Goal: Book appointment/travel/reservation

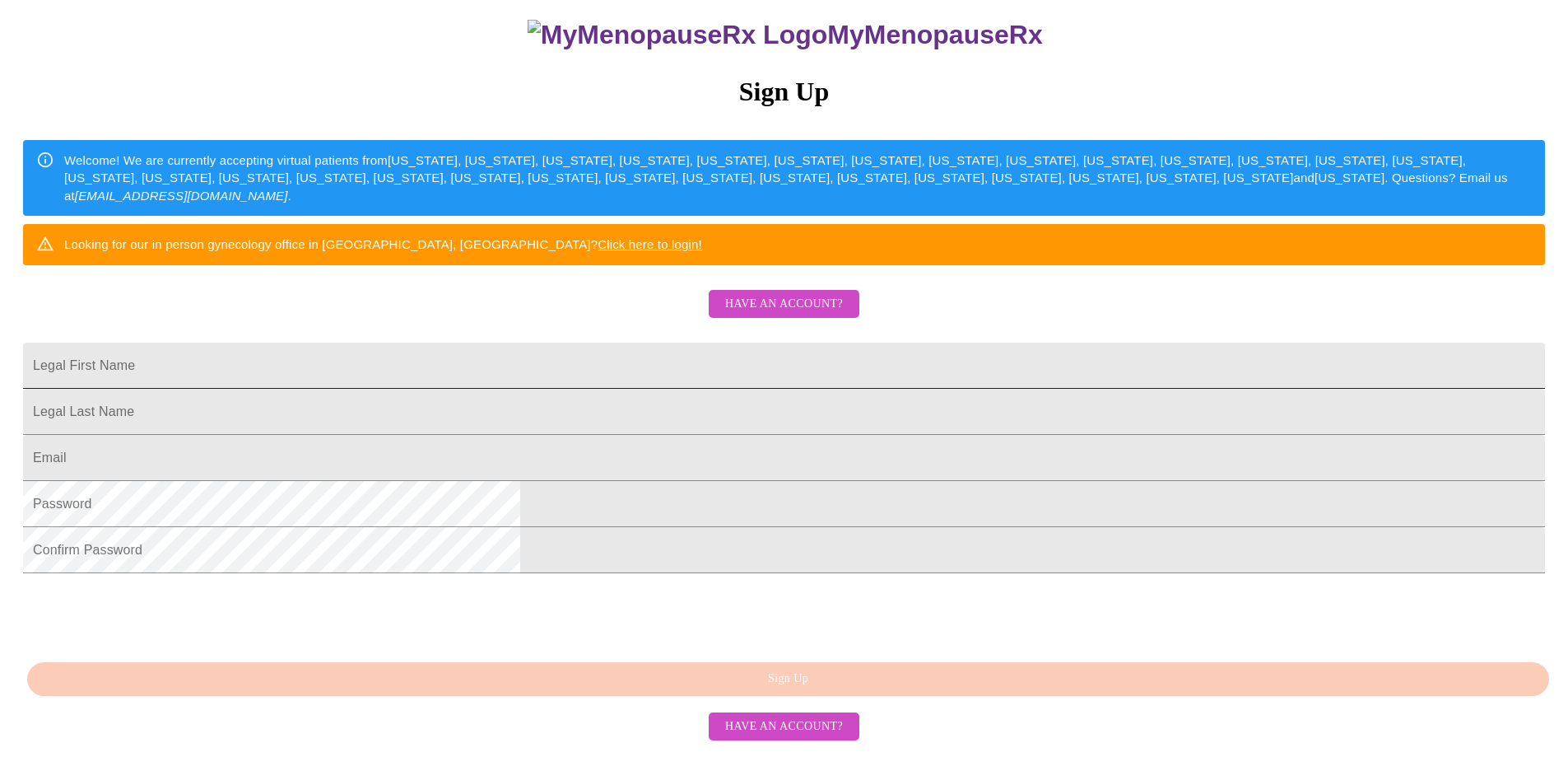
scroll to position [284, 0]
click at [788, 687] on div "MyMenopauseRx Sign Up Welcome! We are currently accepting virtual patients from…" at bounding box center [783, 372] width 1555 height 757
click at [691, 342] on input "Legal First Name" at bounding box center [783, 365] width 1521 height 46
type input "m"
type input "J"
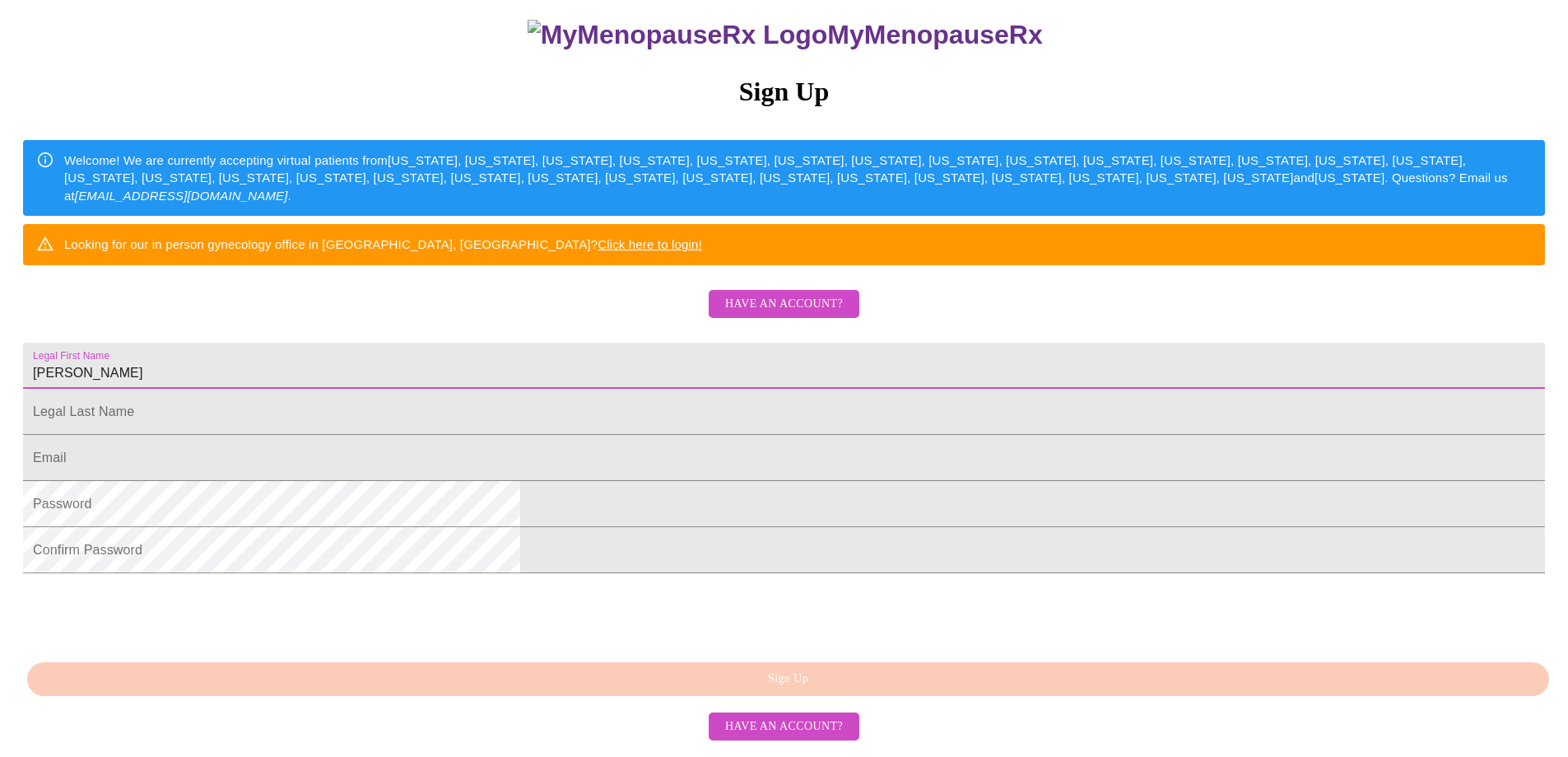
type input "Martha"
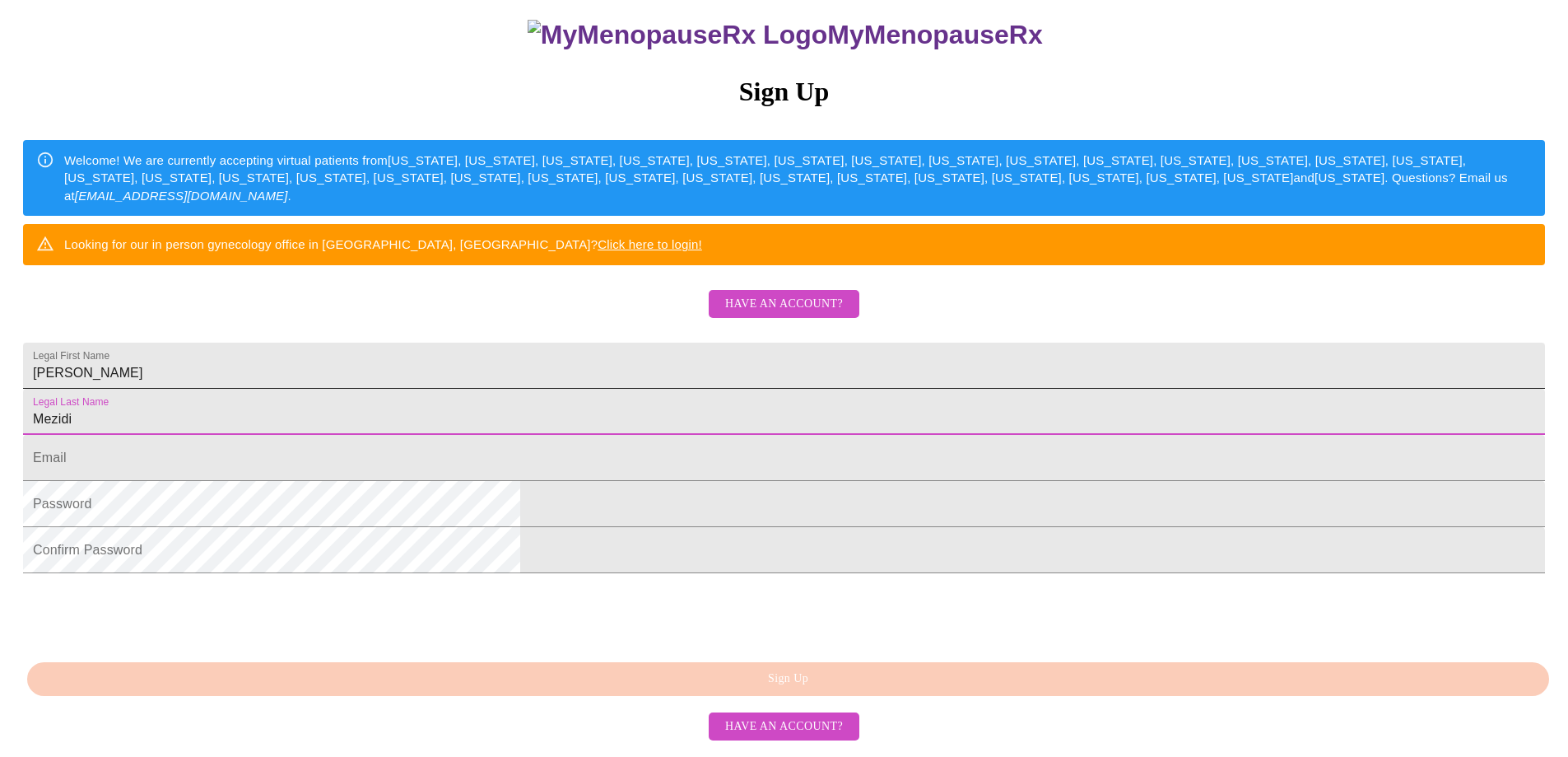
type input "Mezidi"
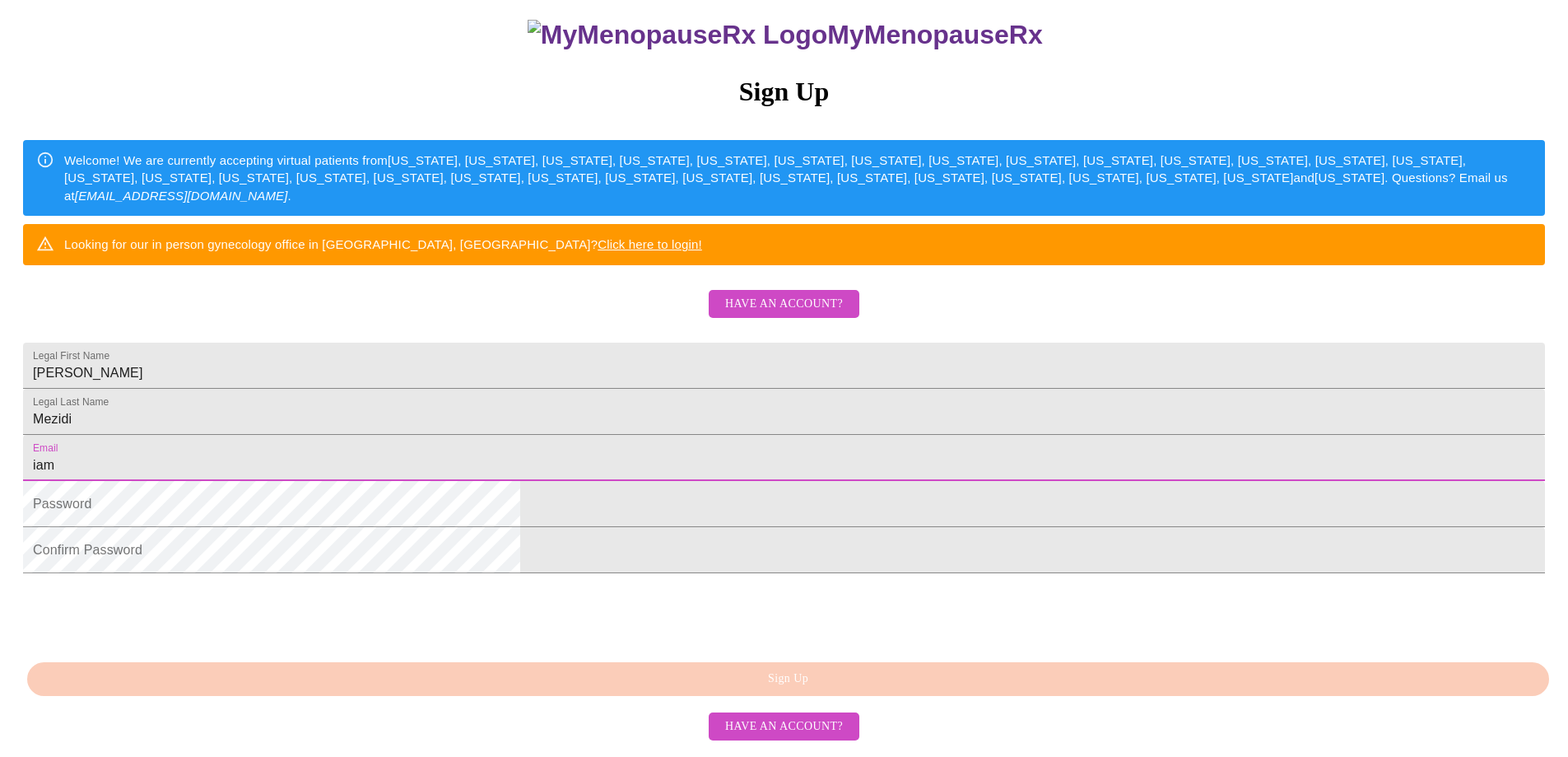
type input "[EMAIL_ADDRESS][DOMAIN_NAME]"
click at [470, 492] on html "MyMenopauseRx Sign Up Welcome! We are currently accepting virtual patients from…" at bounding box center [784, 296] width 1568 height 921
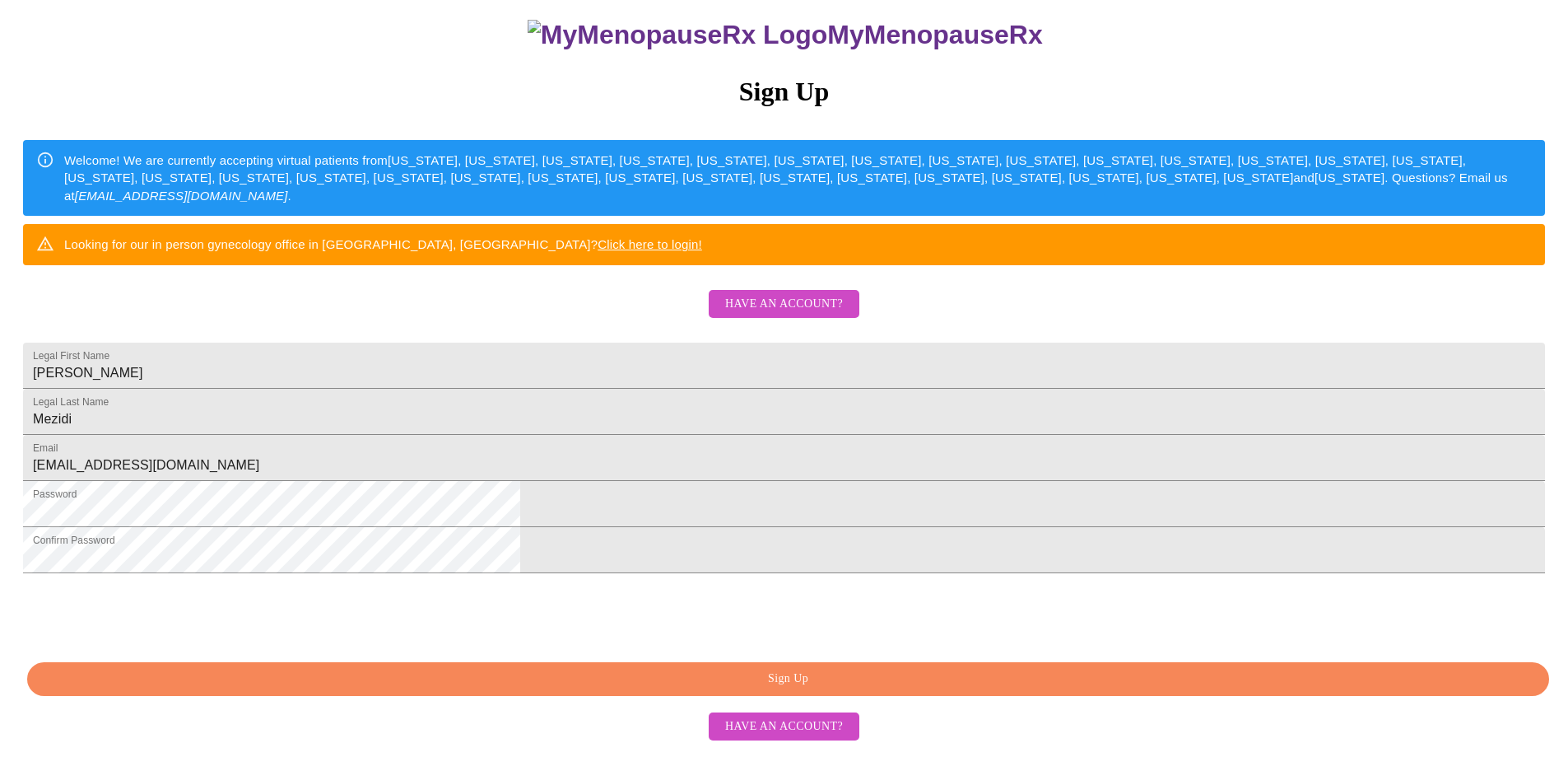
click at [809, 684] on span "Sign Up" at bounding box center [788, 678] width 1483 height 20
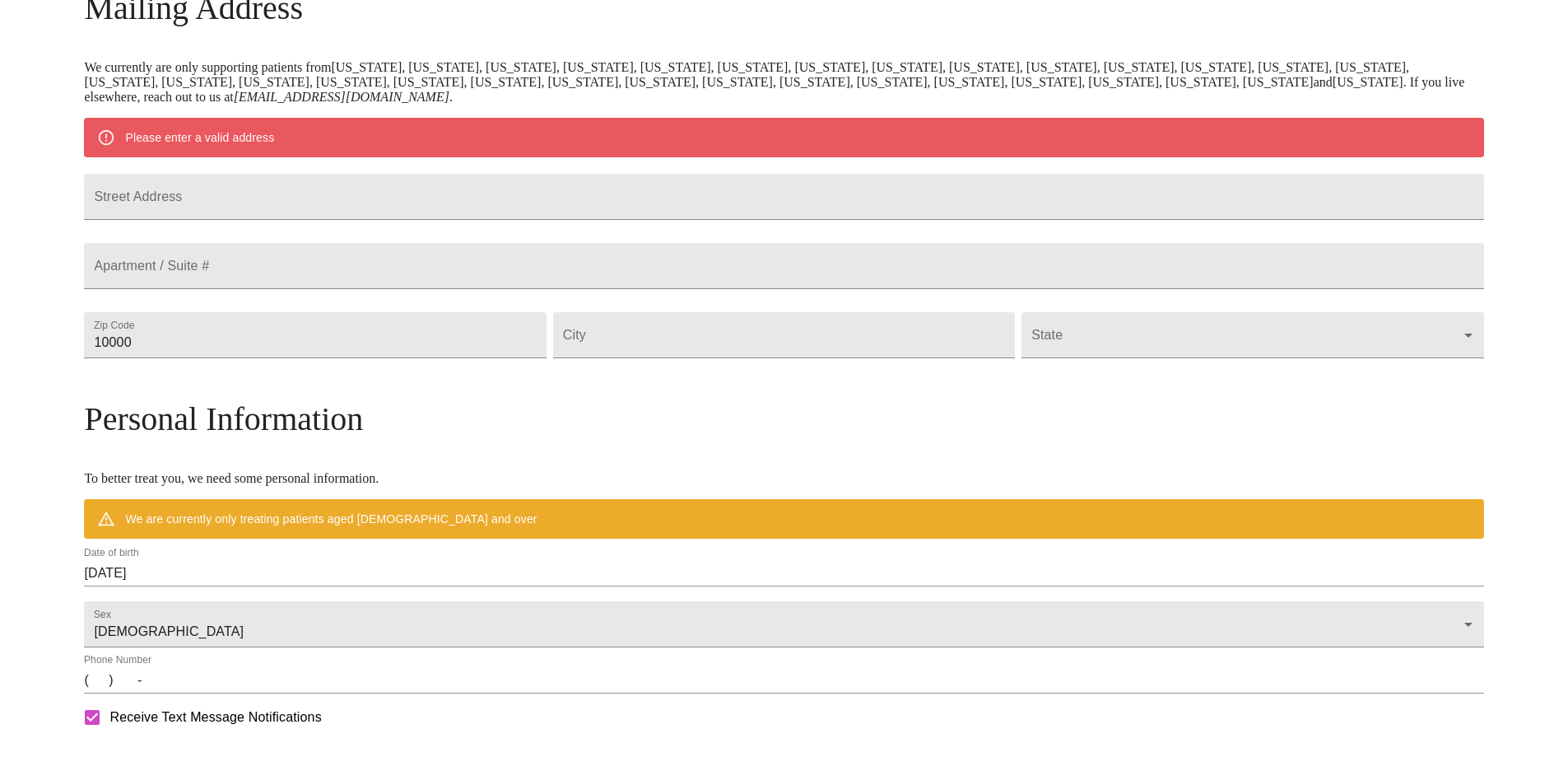
scroll to position [219, 0]
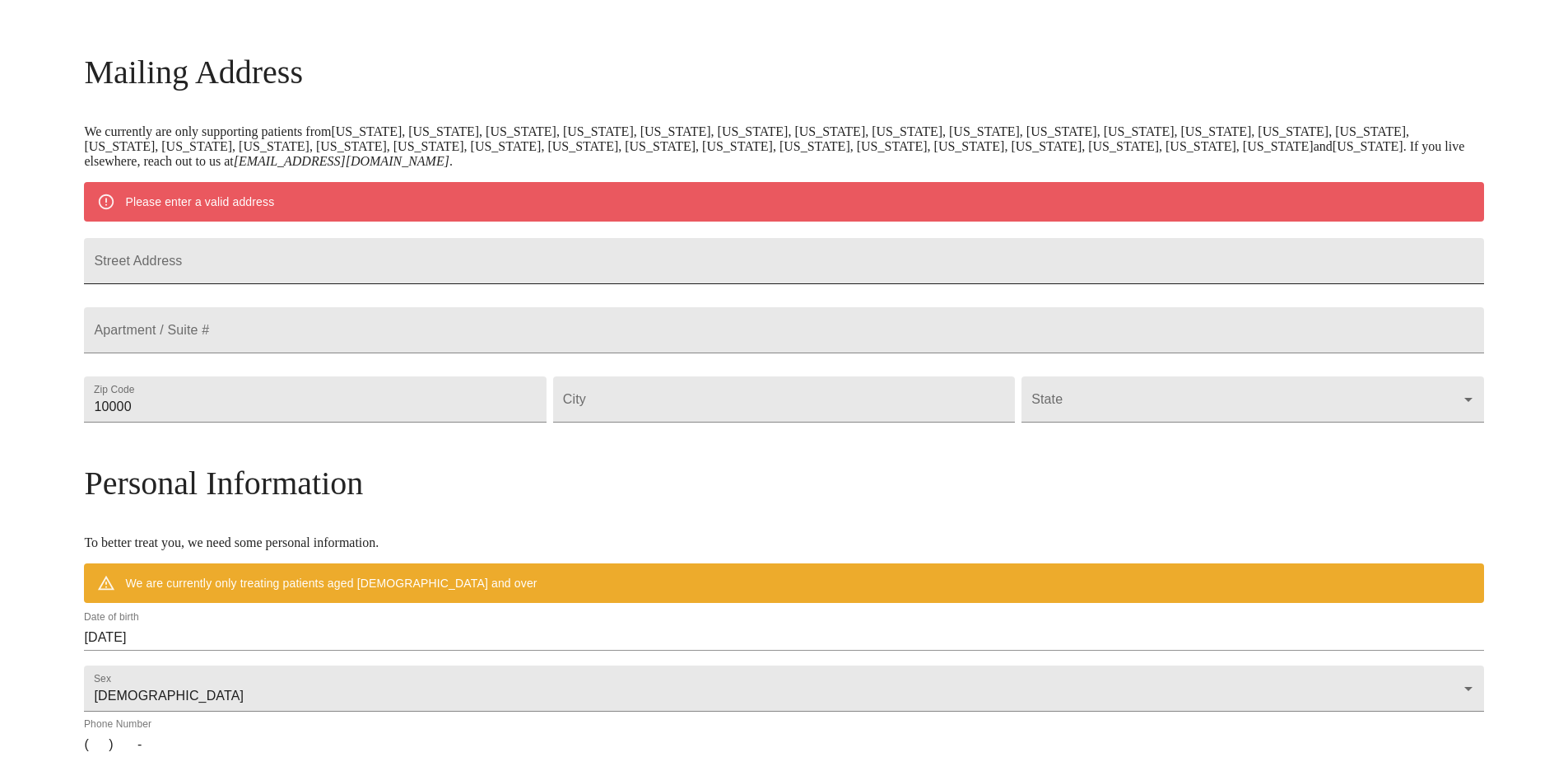
click at [356, 266] on input "Street Address" at bounding box center [783, 261] width 1399 height 46
type input "319 Hawthorne Blvd"
type input "60137"
type input "Glen Ellyn"
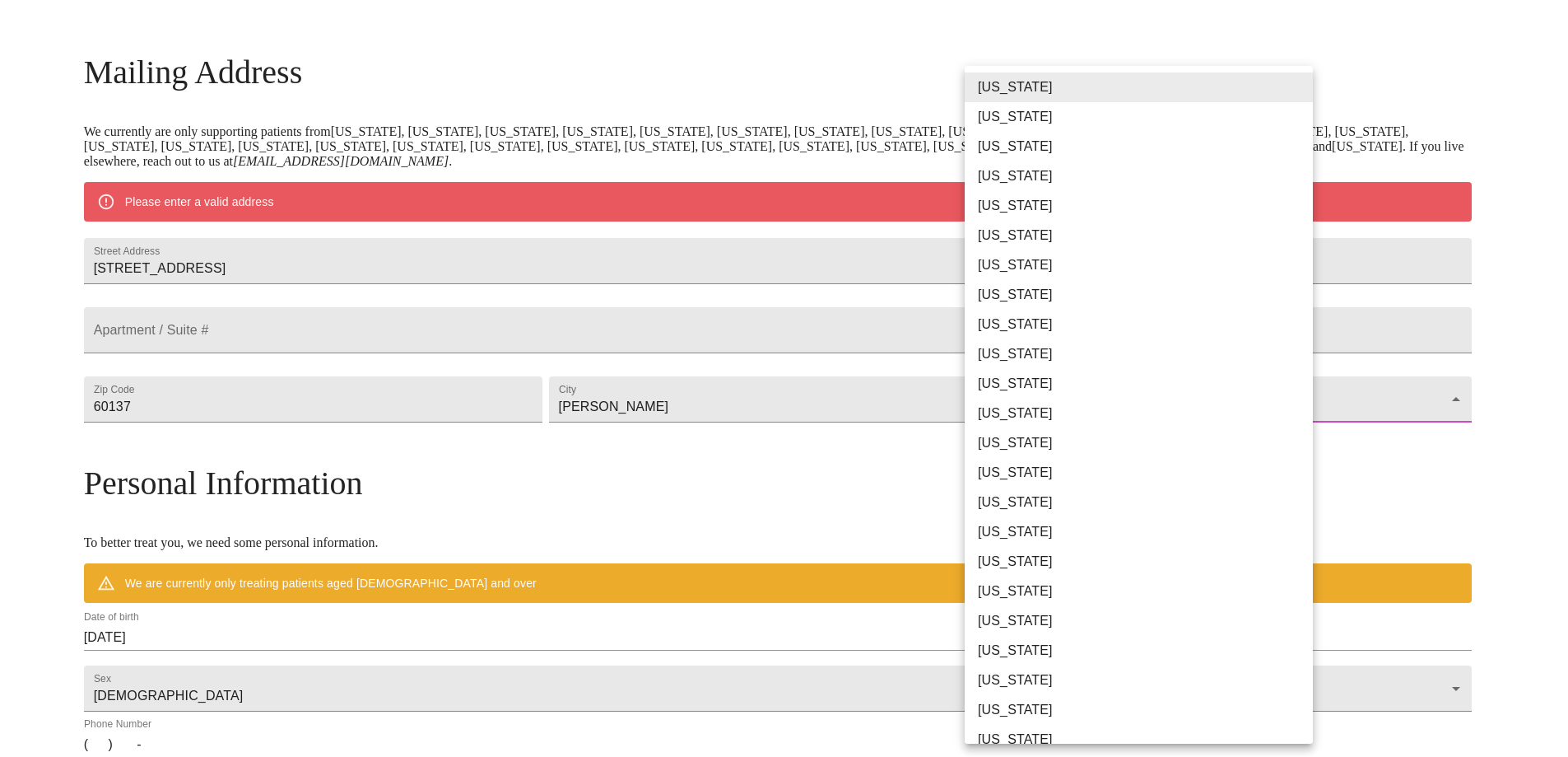
click at [1295, 438] on body "MyMenopauseRx Welcome to MyMenopauseRx Since it's your first time here, you'll …" at bounding box center [783, 429] width 1555 height 1284
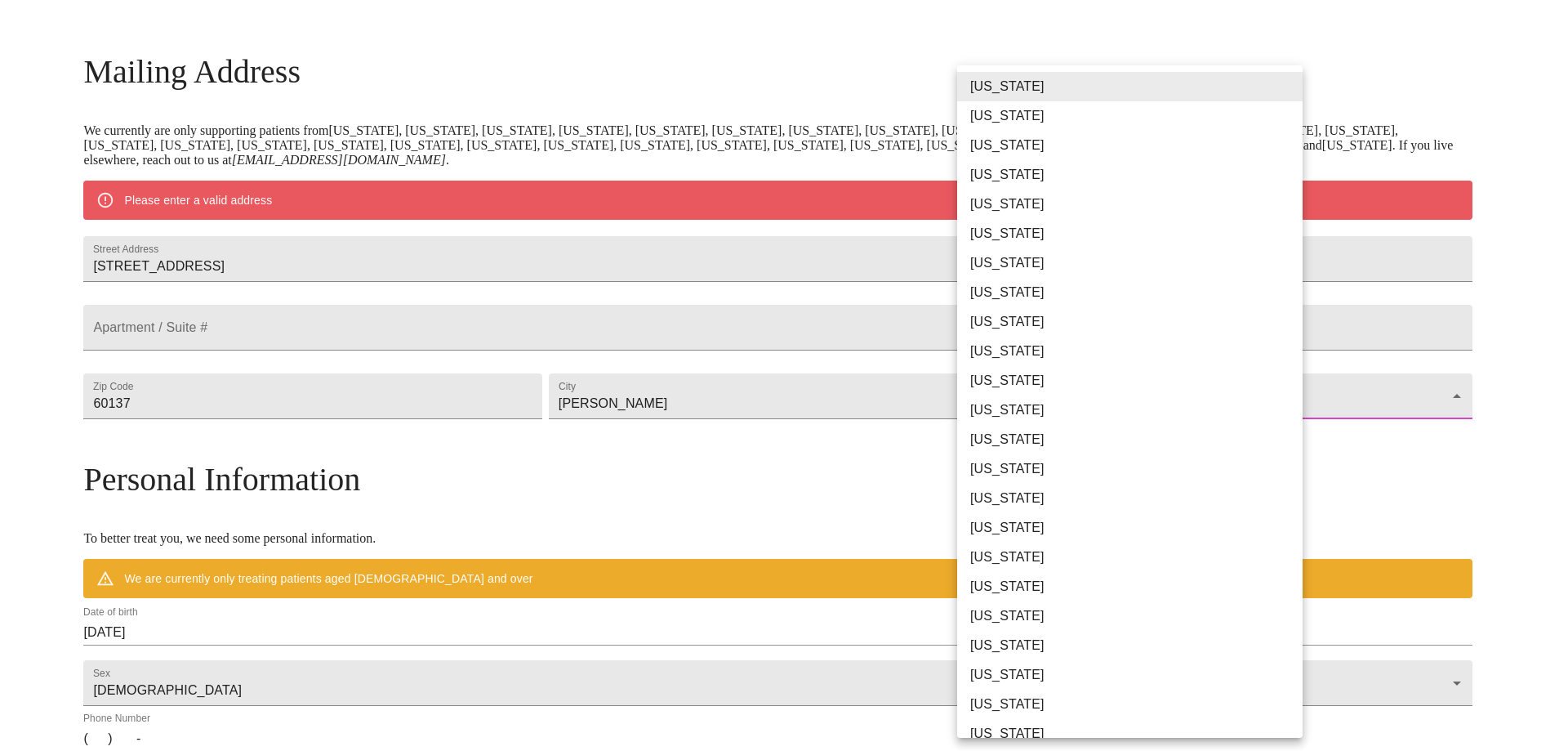
click at [1000, 442] on li "[US_STATE]" at bounding box center [1136, 439] width 358 height 30
type input "[US_STATE]"
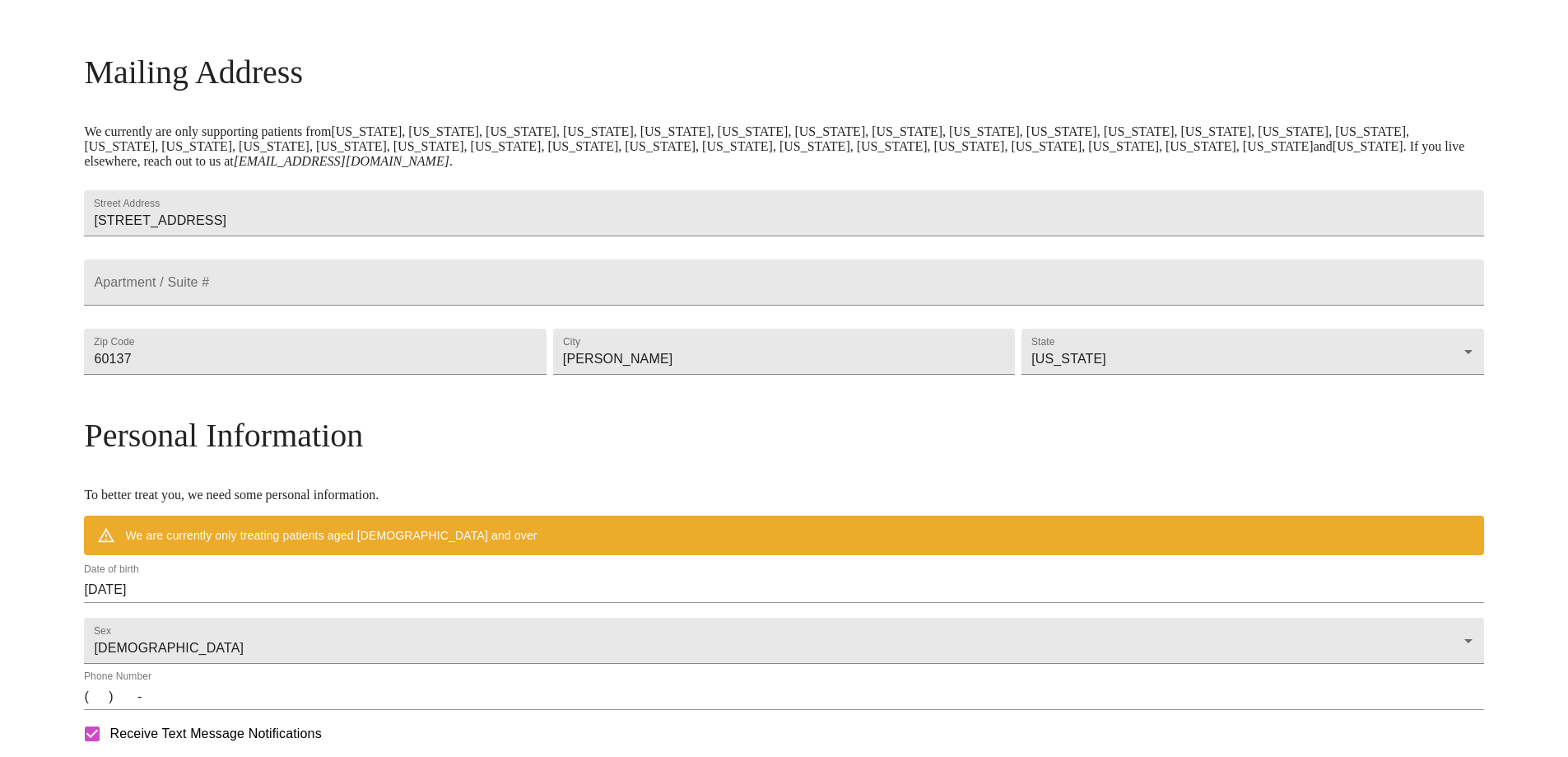
click at [789, 454] on h3 "Personal Information" at bounding box center [783, 435] width 1399 height 39
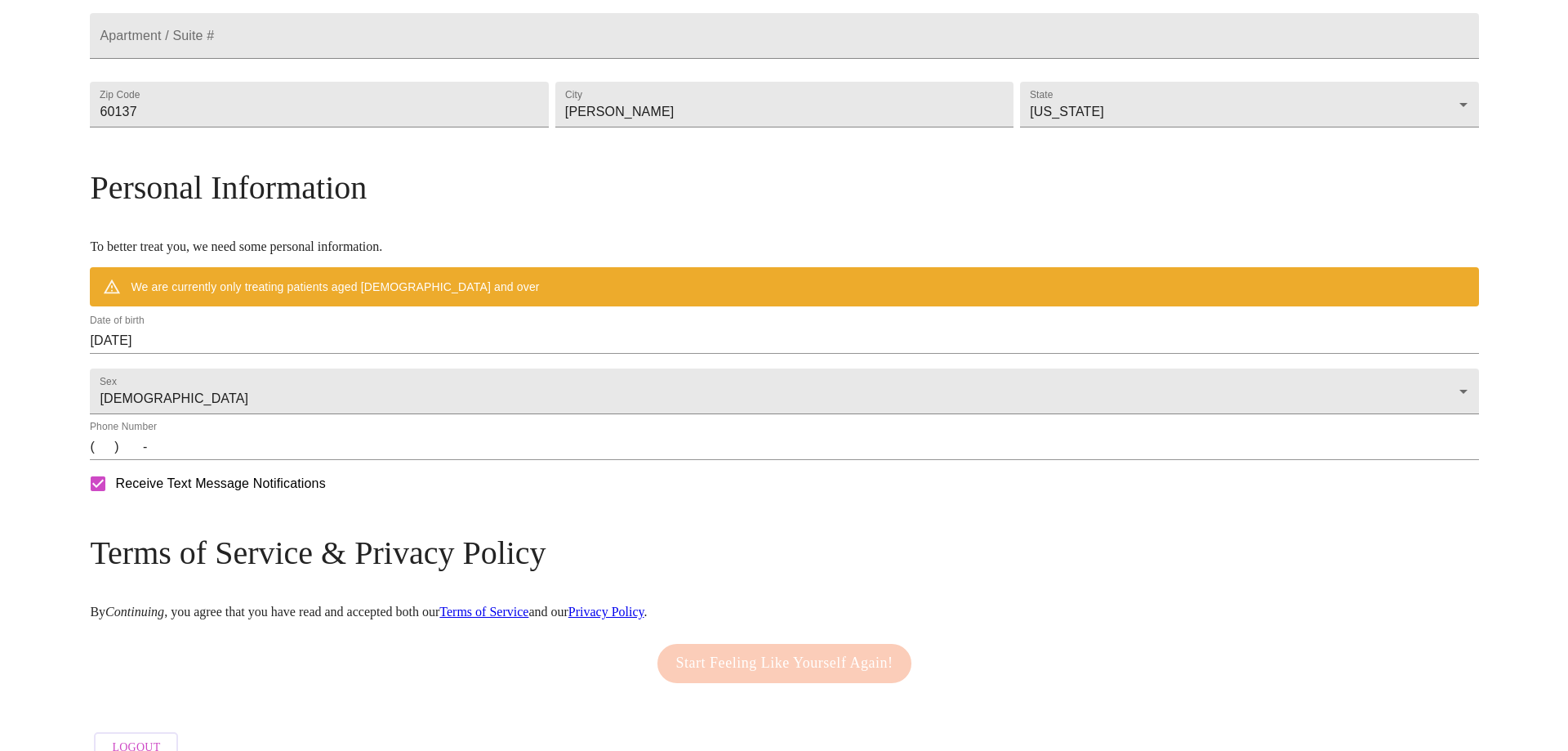
scroll to position [462, 0]
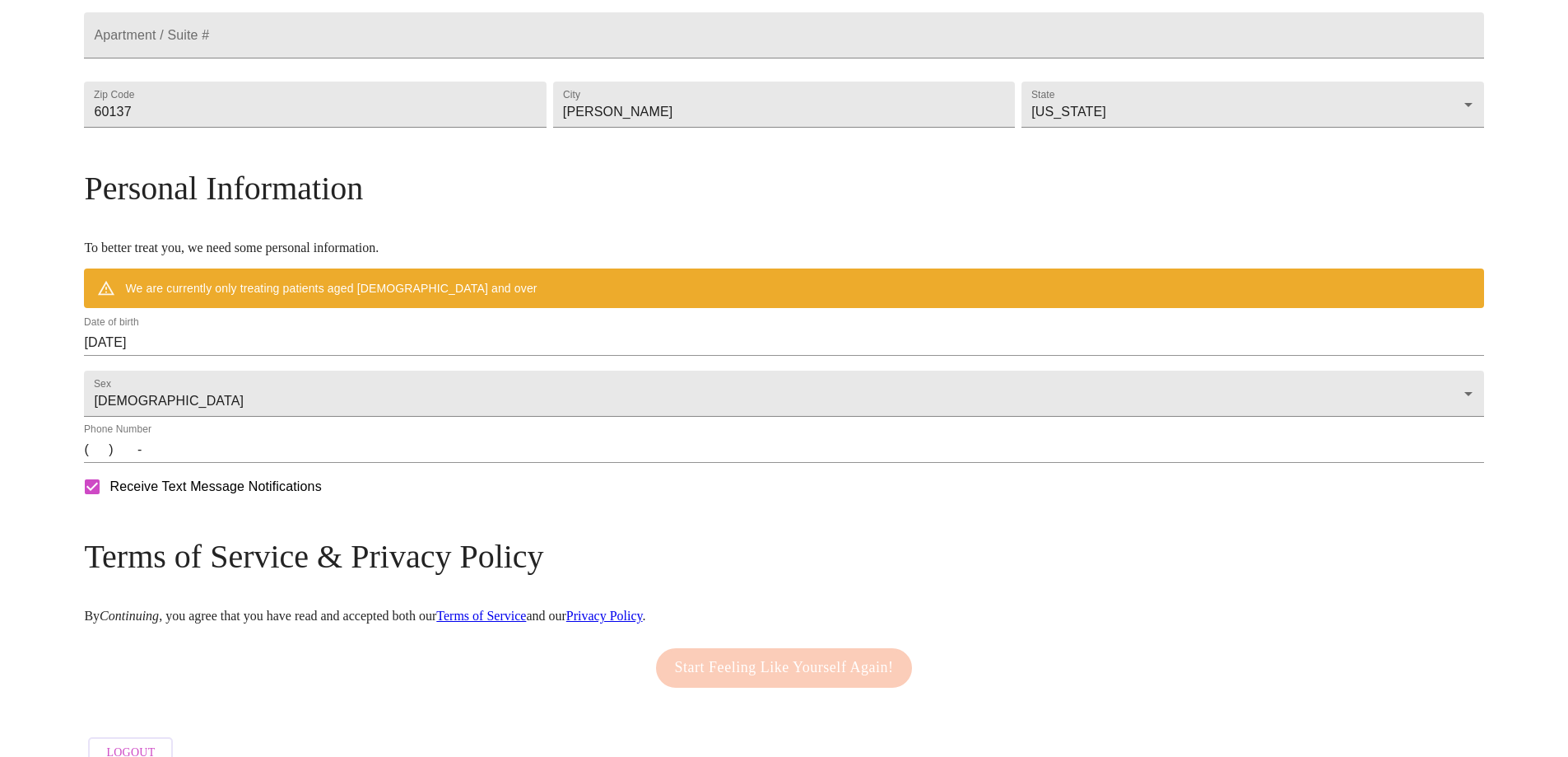
click at [387, 356] on input "08/28/2025" at bounding box center [783, 342] width 1399 height 26
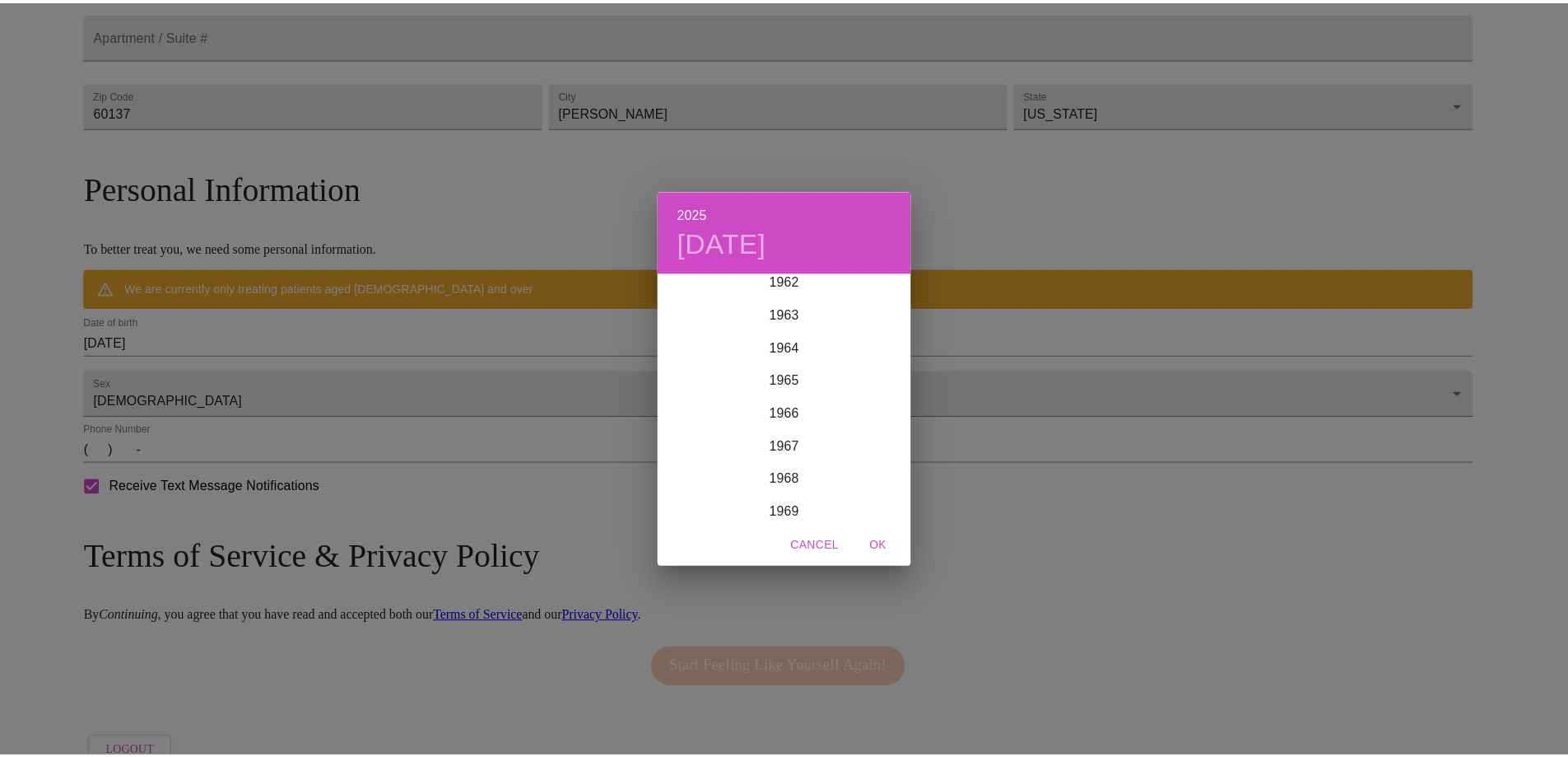
scroll to position [2074, 0]
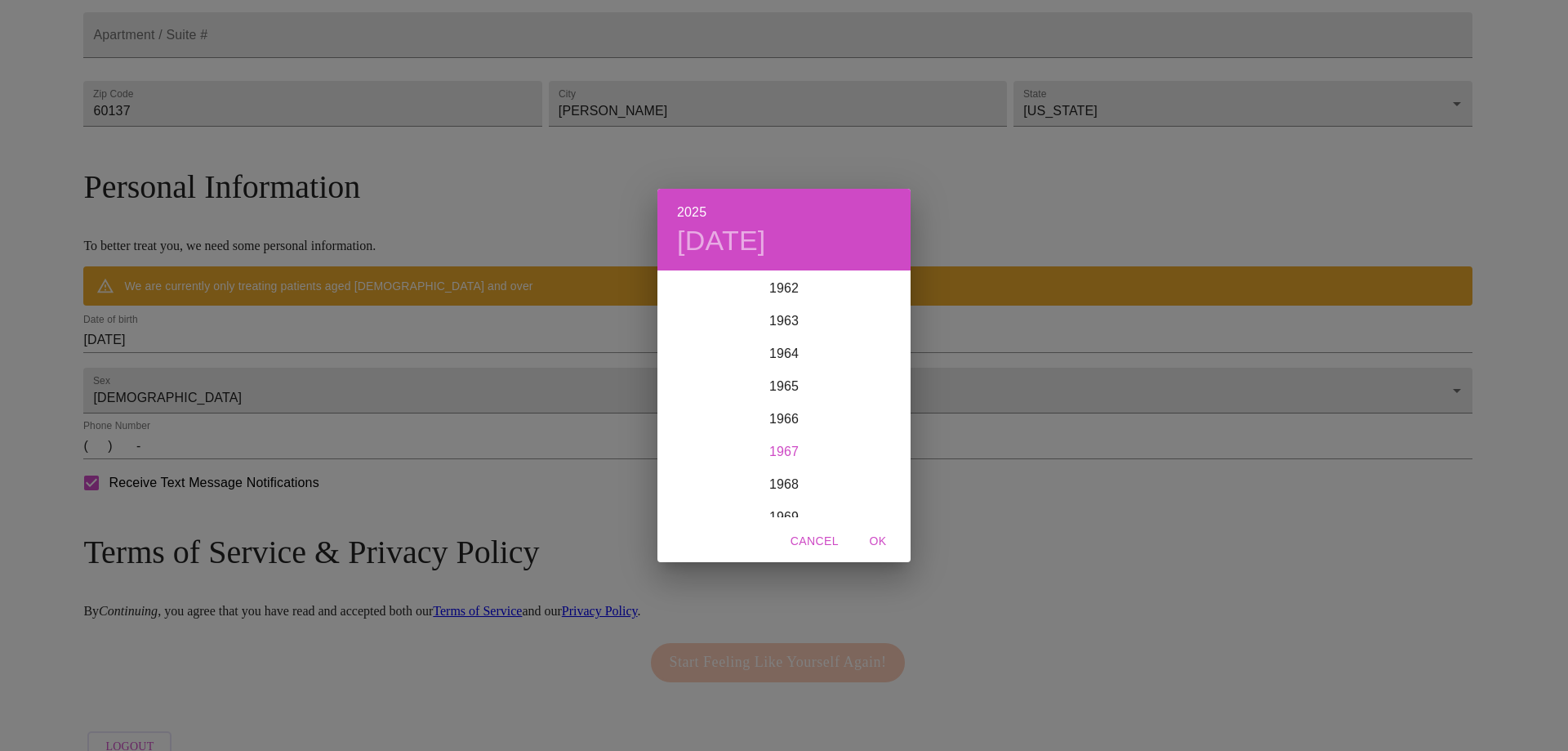
click at [773, 450] on div "1967" at bounding box center [783, 451] width 253 height 32
click at [868, 366] on div "Jun" at bounding box center [868, 364] width 84 height 61
click at [854, 414] on p "16" at bounding box center [849, 416] width 13 height 17
click at [883, 539] on span "OK" at bounding box center [878, 541] width 39 height 20
type input "06/16/1967"
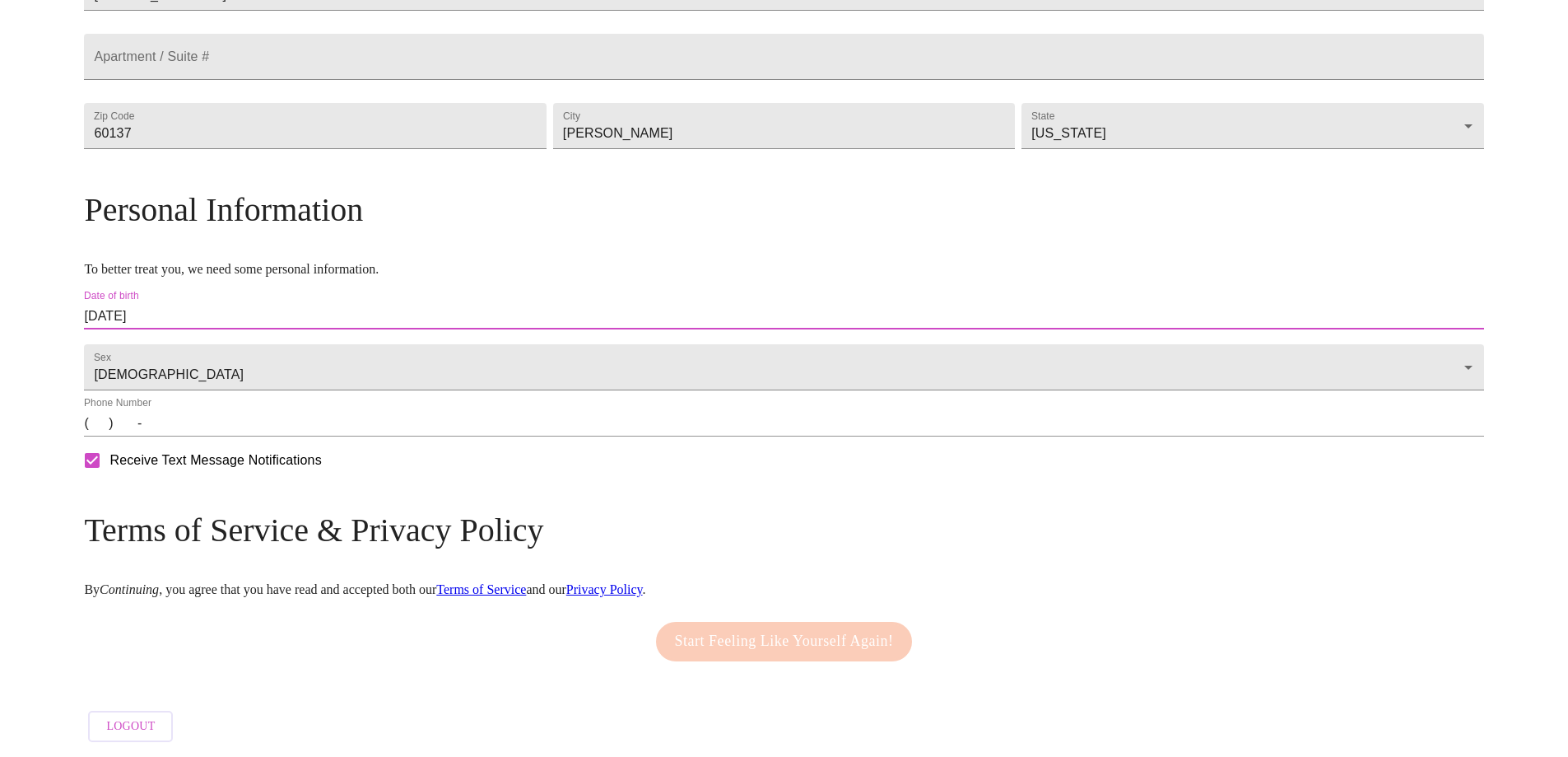
click at [387, 437] on input "(   )    -" at bounding box center [783, 423] width 1399 height 26
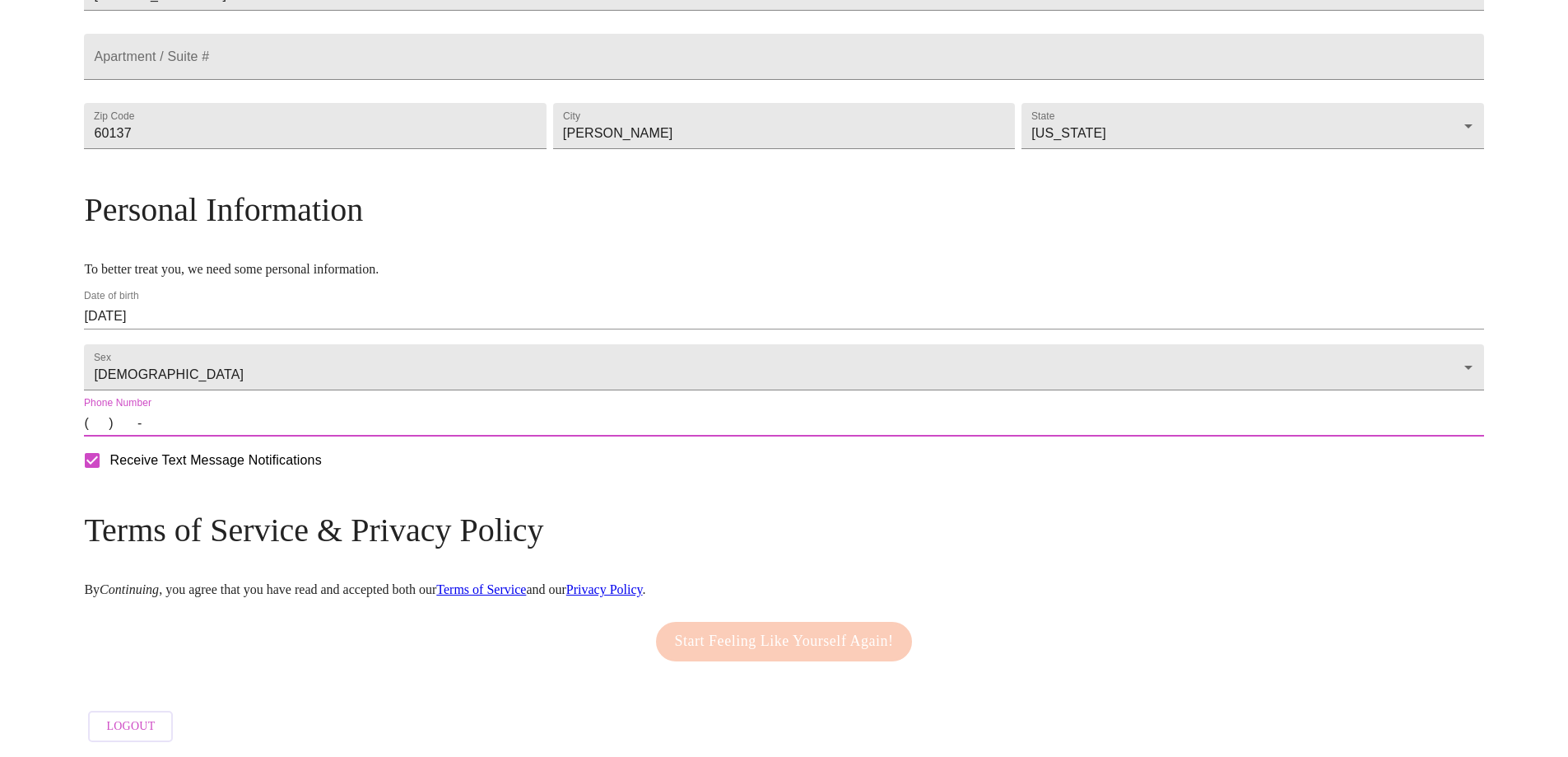
type input "(703) 798-8082"
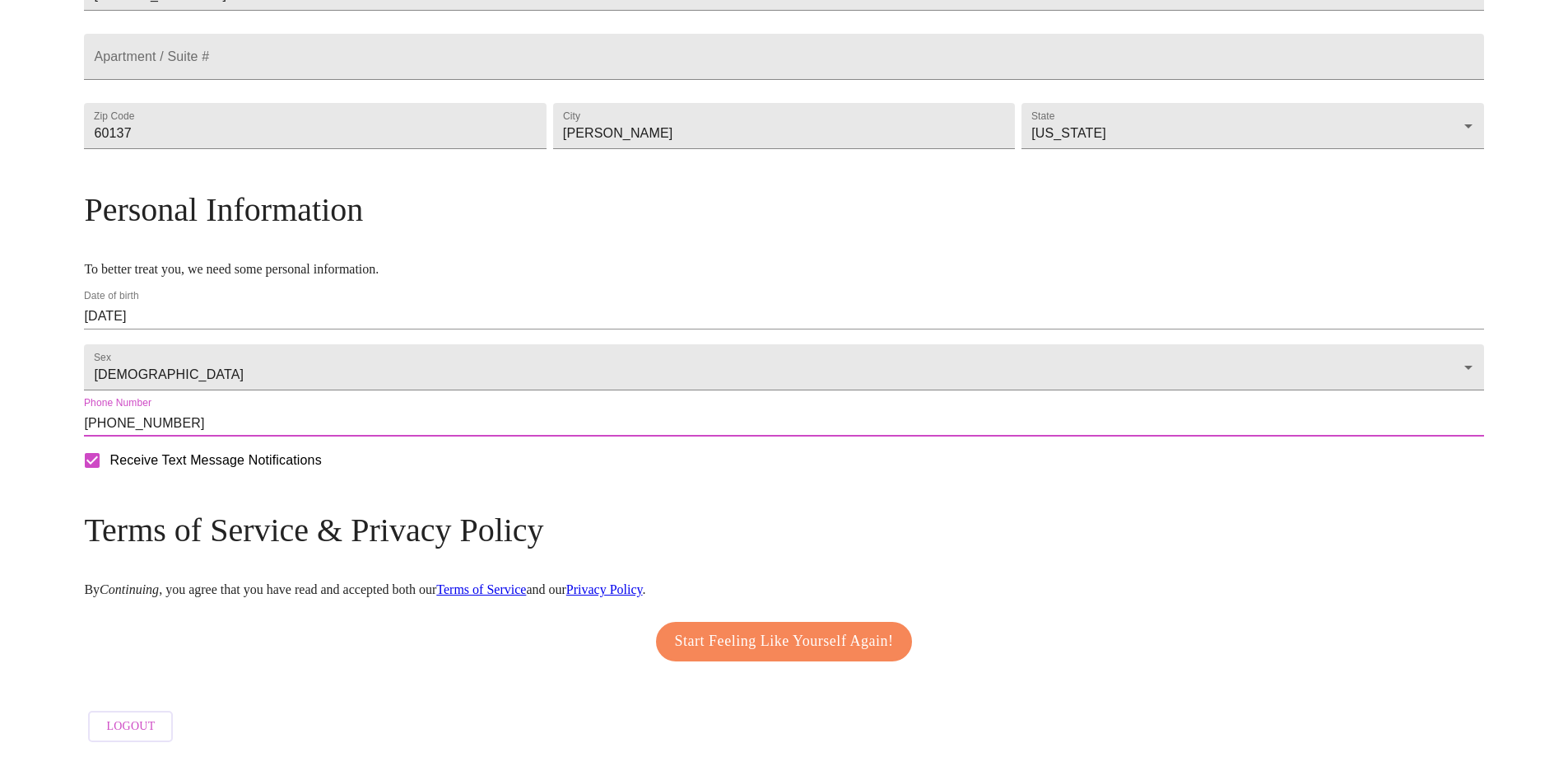
scroll to position [491, 0]
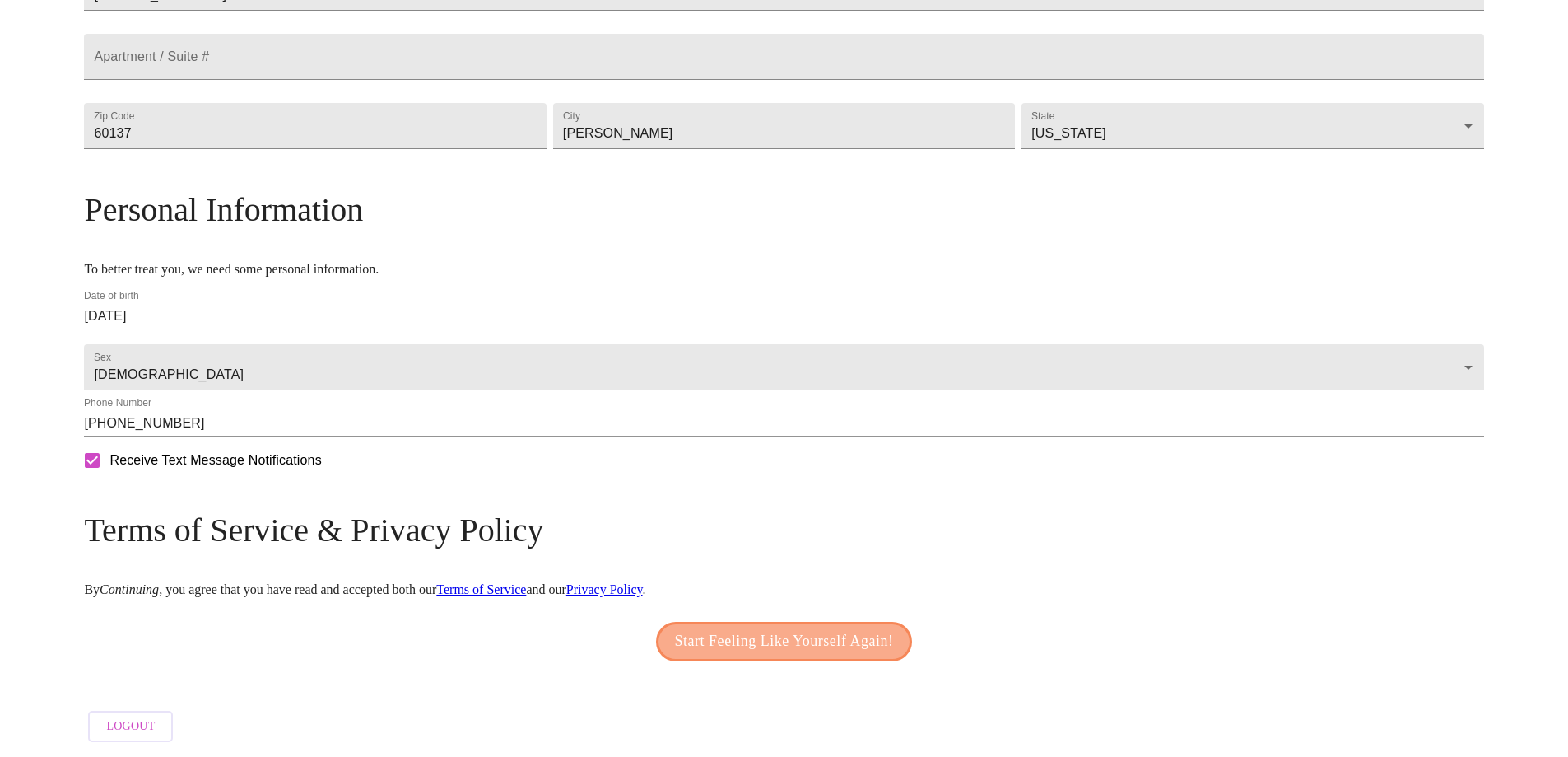
click at [765, 633] on span "Start Feeling Like Yourself Again!" at bounding box center [784, 641] width 219 height 26
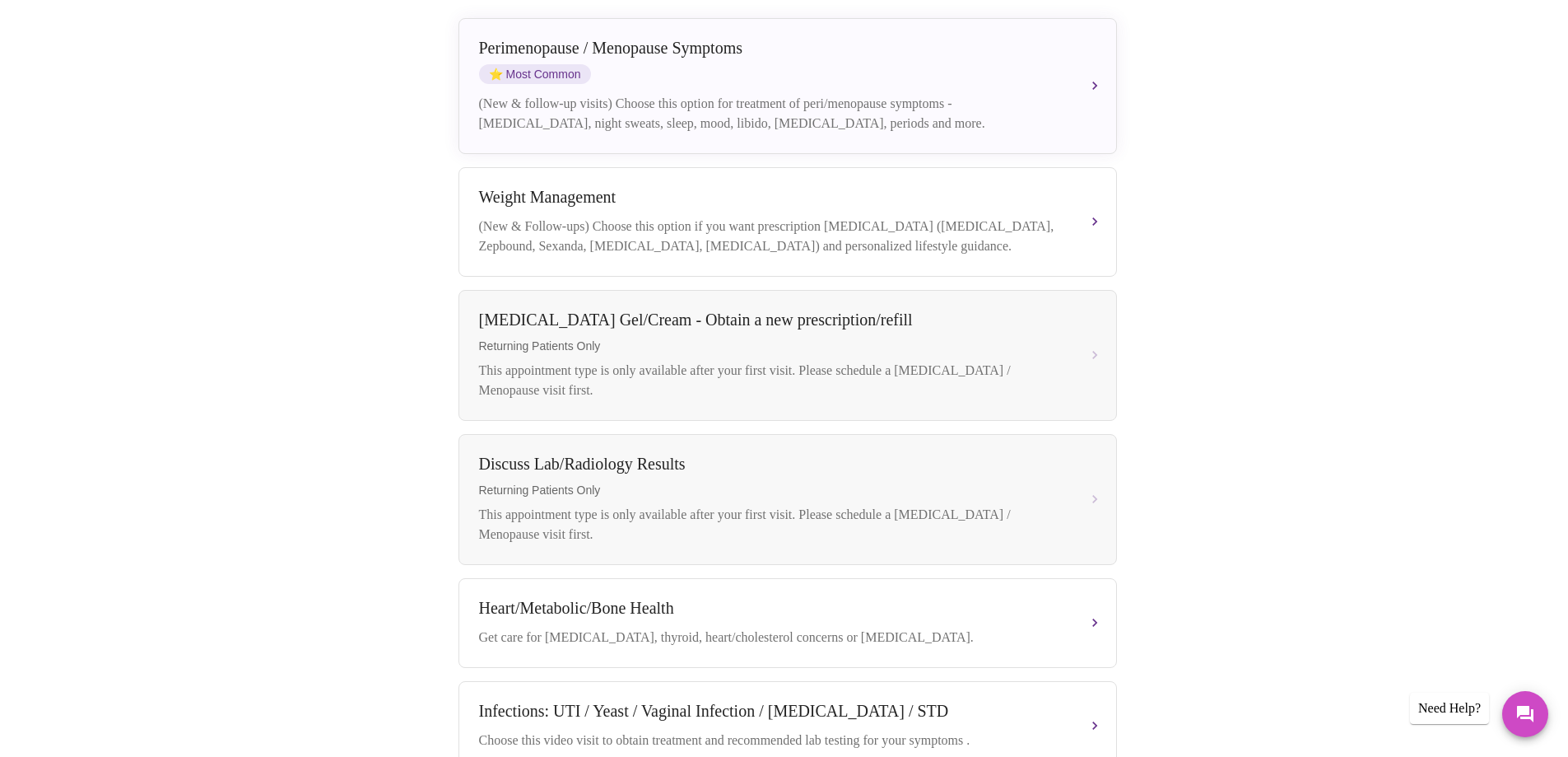
scroll to position [485, 0]
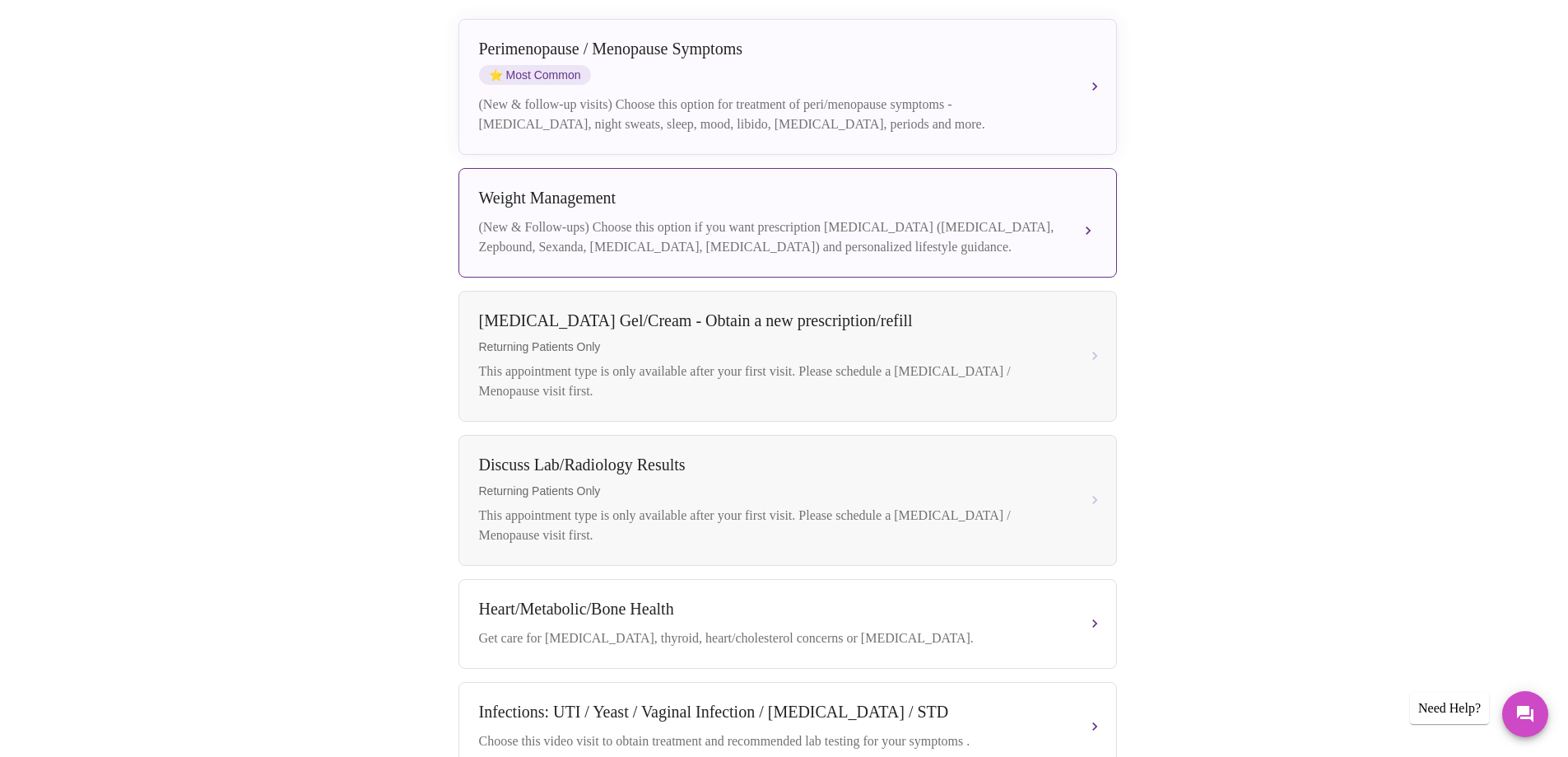
click at [780, 229] on div "(New & Follow-ups) Choose this option if you want prescription [MEDICAL_DATA] (…" at bounding box center [771, 236] width 585 height 40
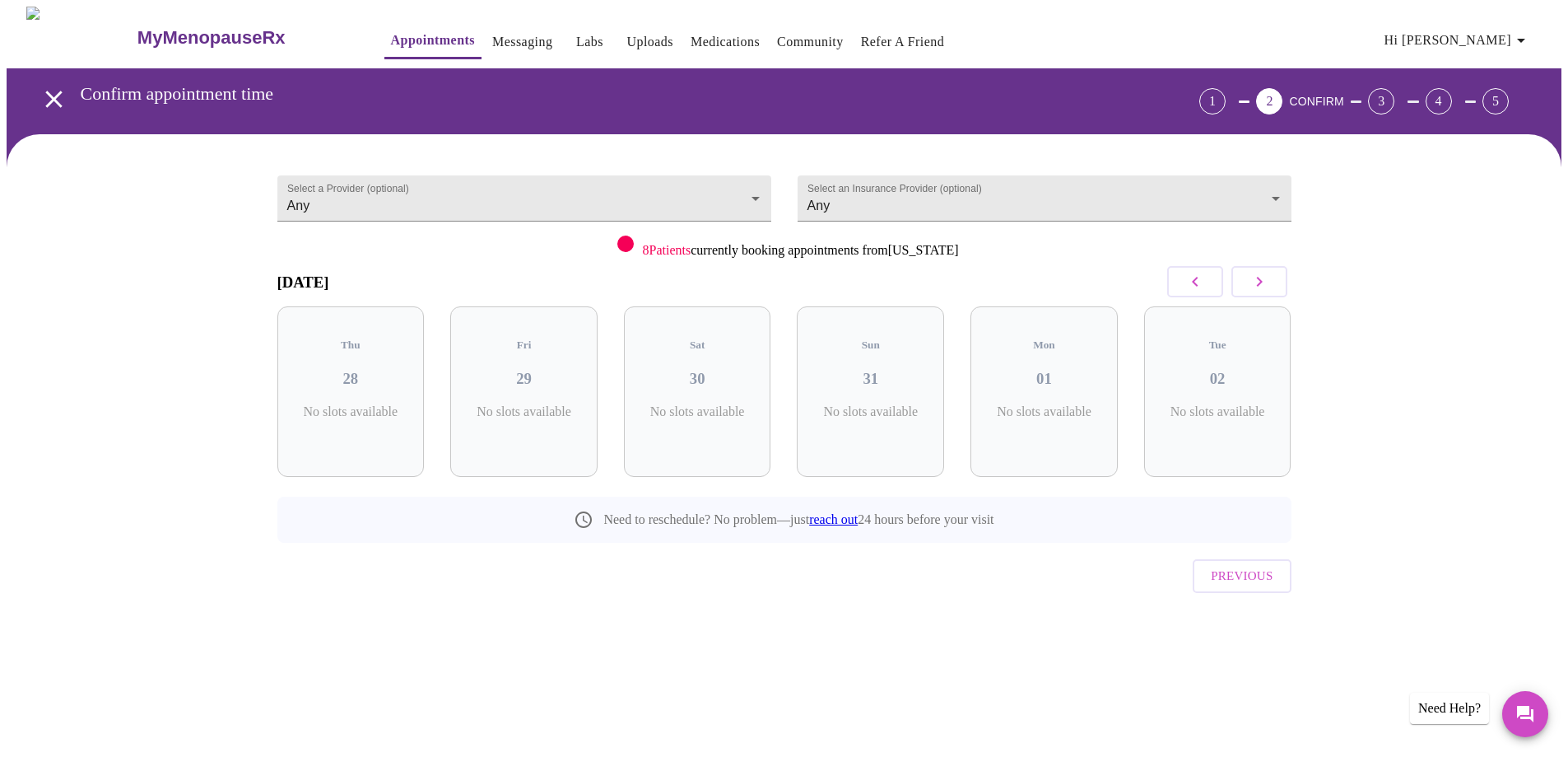
scroll to position [0, 0]
click at [1269, 281] on icon "button" at bounding box center [1265, 281] width 19 height 19
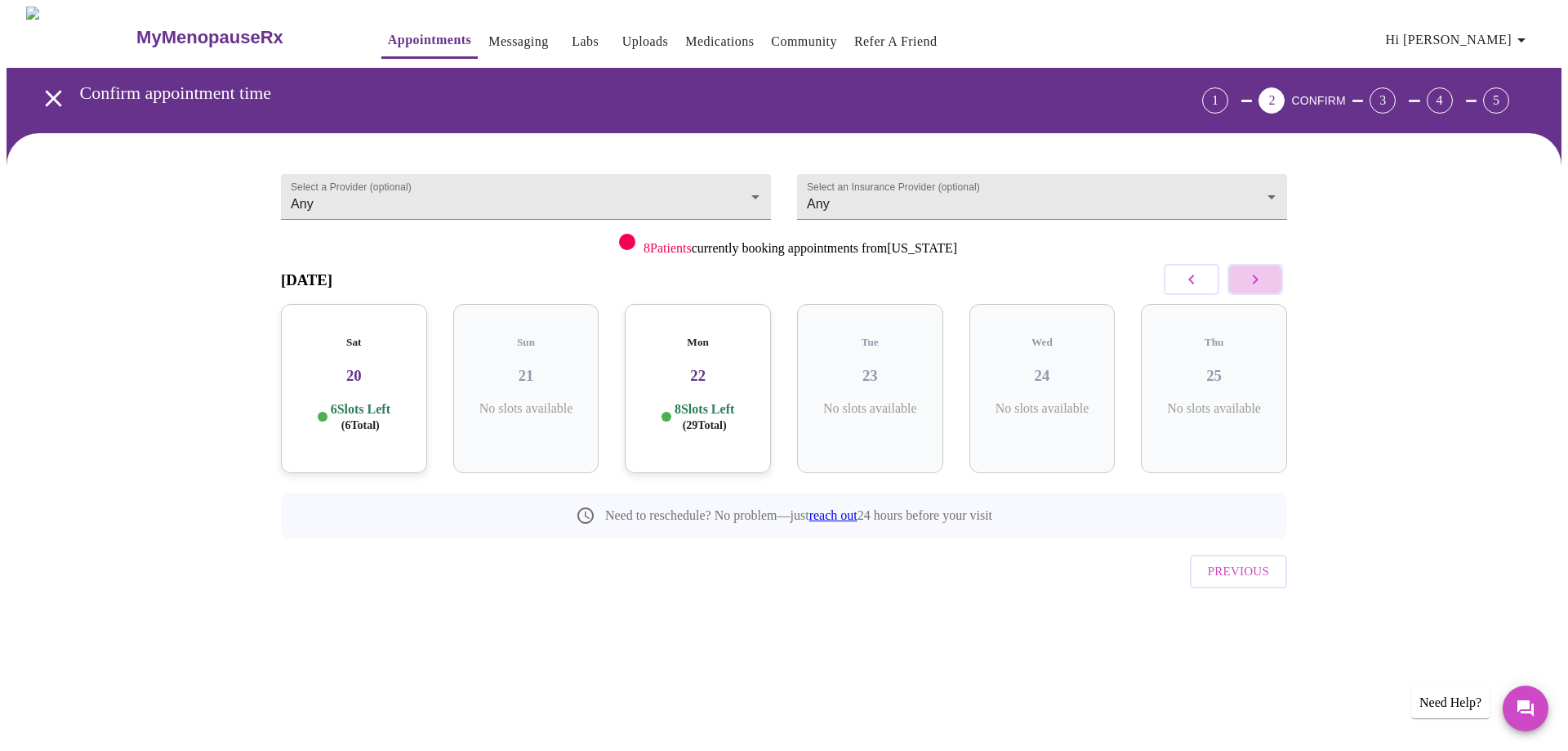
click at [1261, 286] on icon "button" at bounding box center [1255, 279] width 19 height 19
click at [1191, 282] on icon "button" at bounding box center [1191, 279] width 6 height 10
click at [1213, 367] on h3 "25" at bounding box center [1214, 376] width 120 height 18
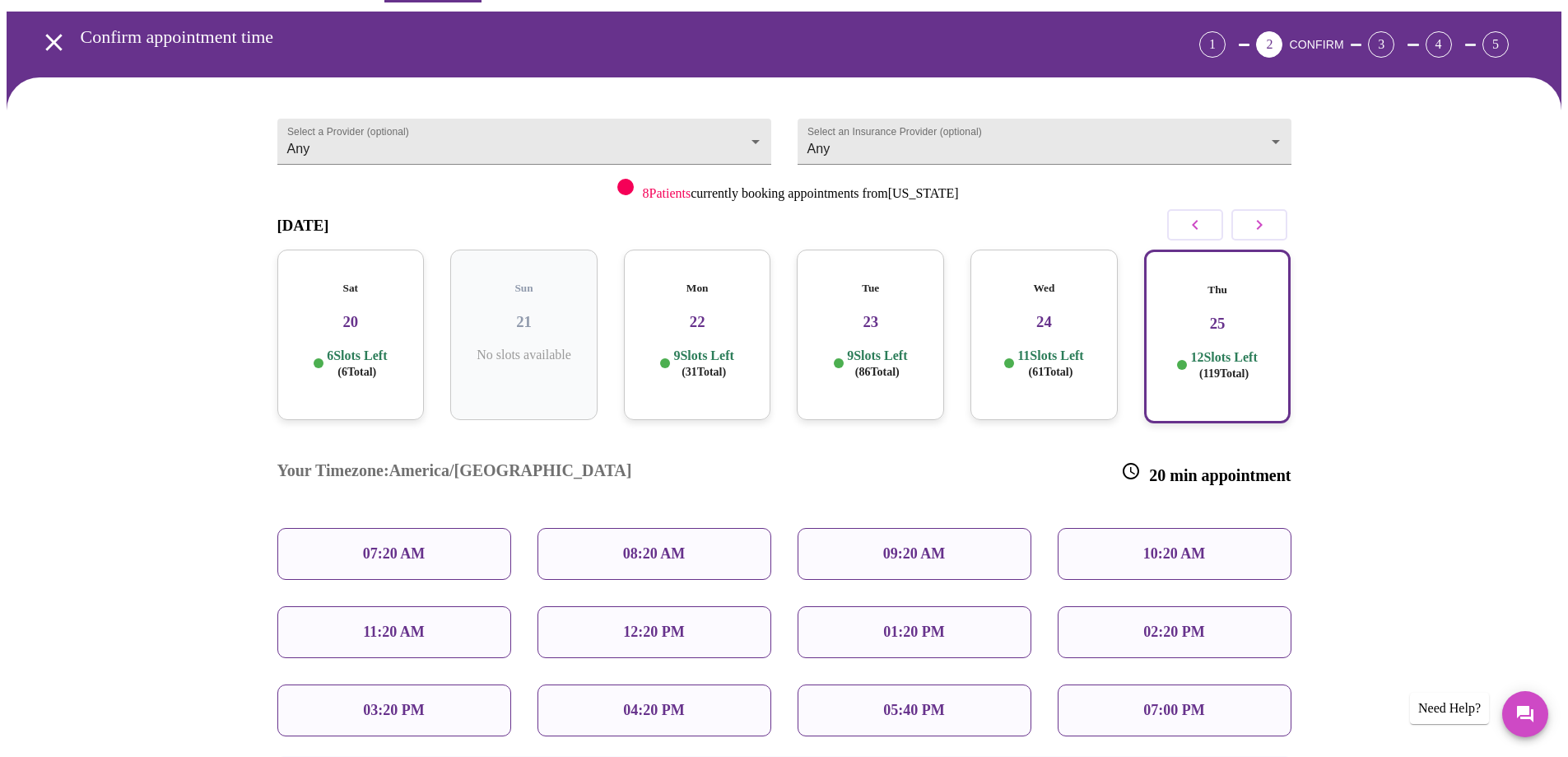
scroll to position [191, 0]
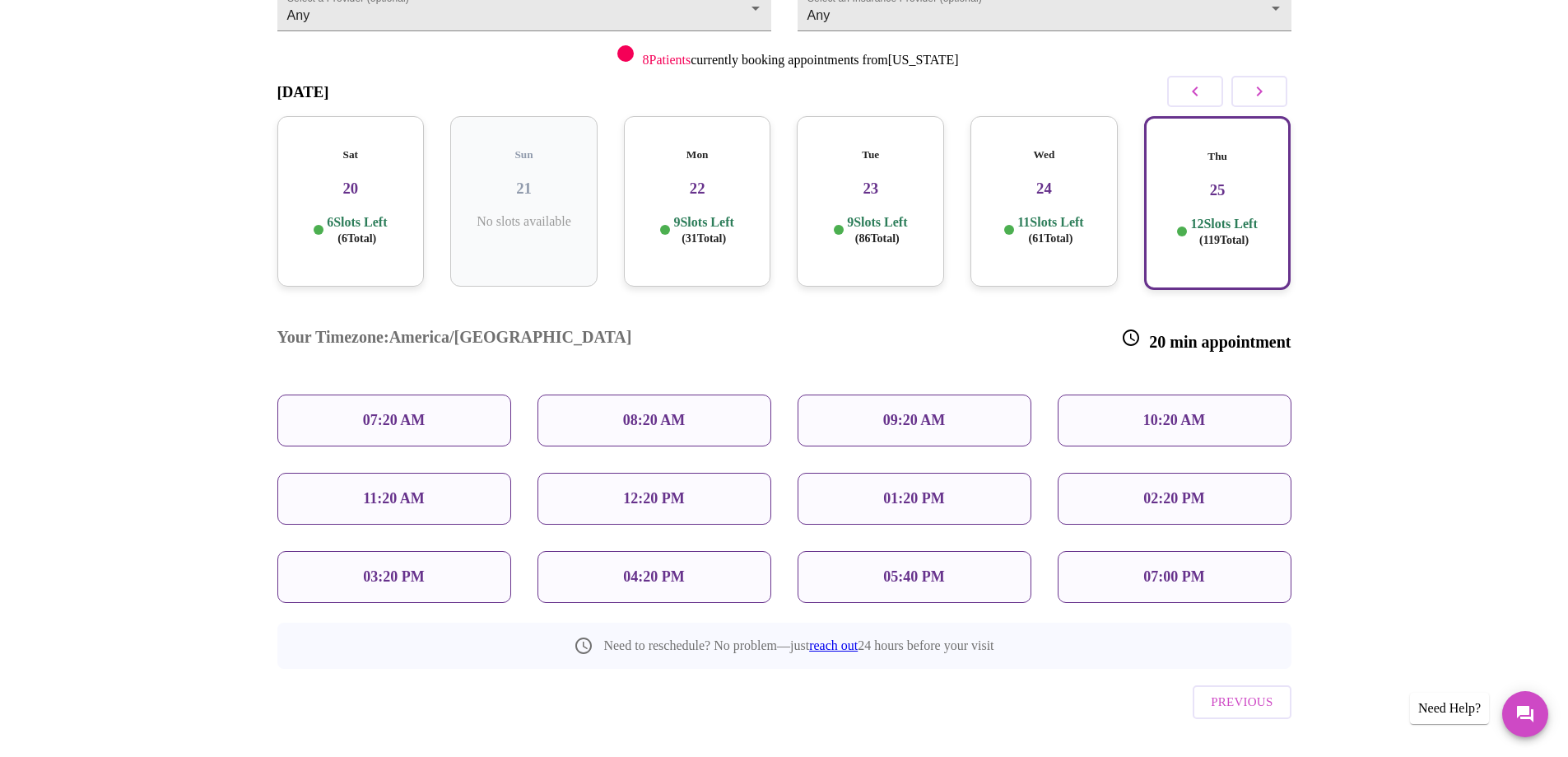
click at [850, 473] on div "01:20 PM" at bounding box center [914, 498] width 234 height 52
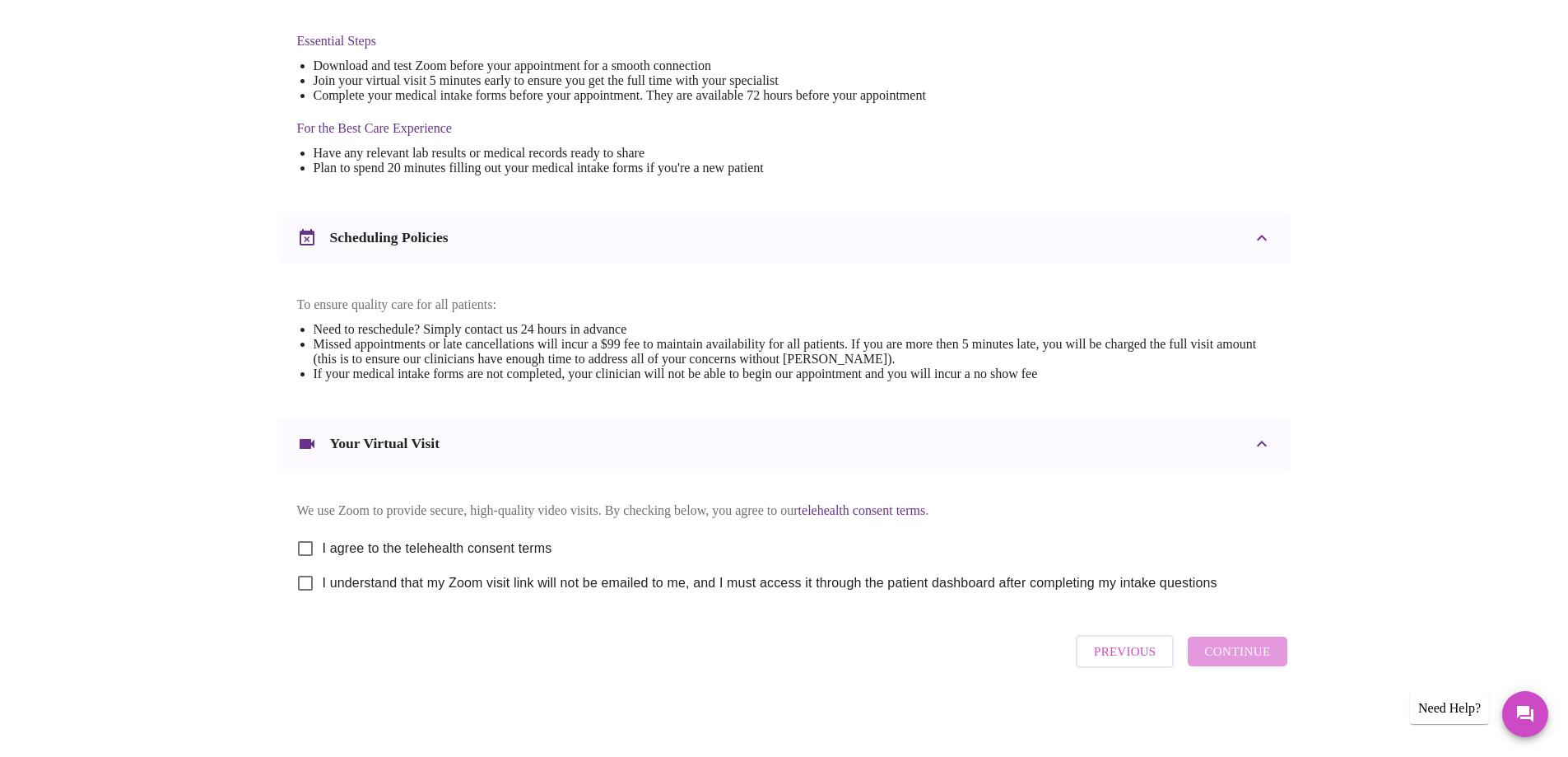
scroll to position [437, 0]
click at [1101, 646] on button "Previous" at bounding box center [1124, 650] width 98 height 33
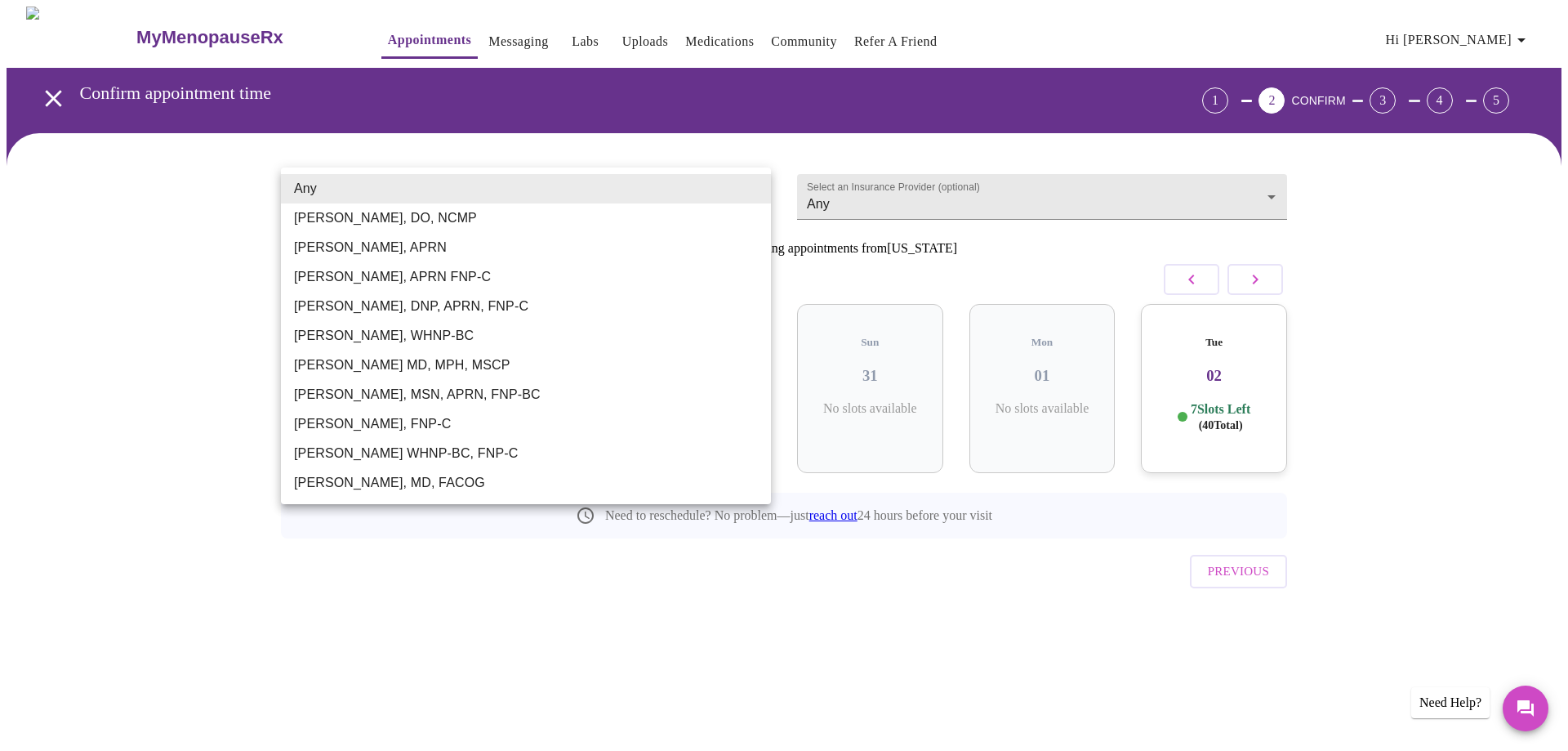
click at [754, 190] on body "MyMenopauseRx Appointments Messaging Labs Uploads Medications Community Refer a…" at bounding box center [783, 338] width 1555 height 663
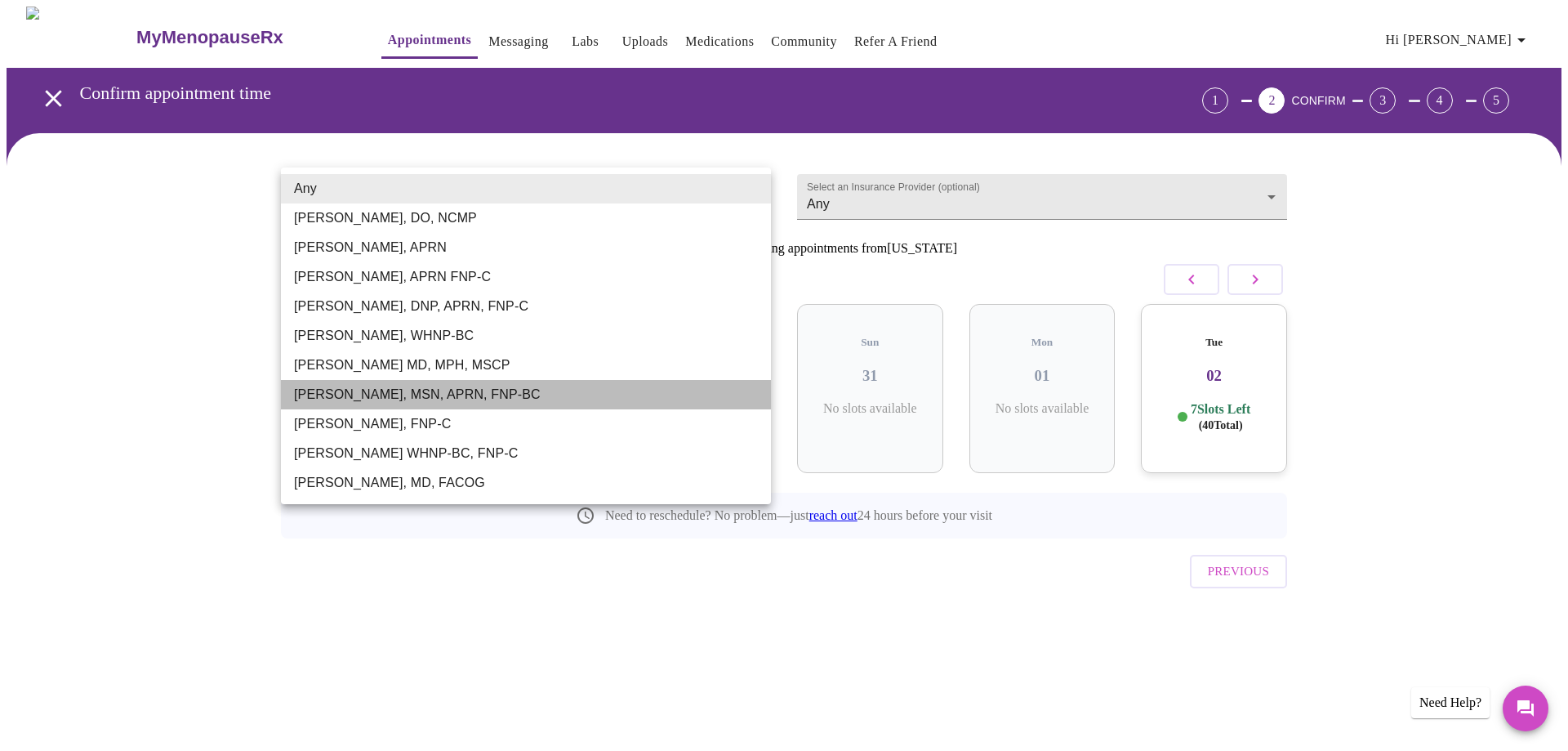
click at [455, 394] on li "[PERSON_NAME], MSN, APRN, FNP-BC" at bounding box center [526, 395] width 490 height 30
type input "[PERSON_NAME], MSN, APRN, FNP-BC"
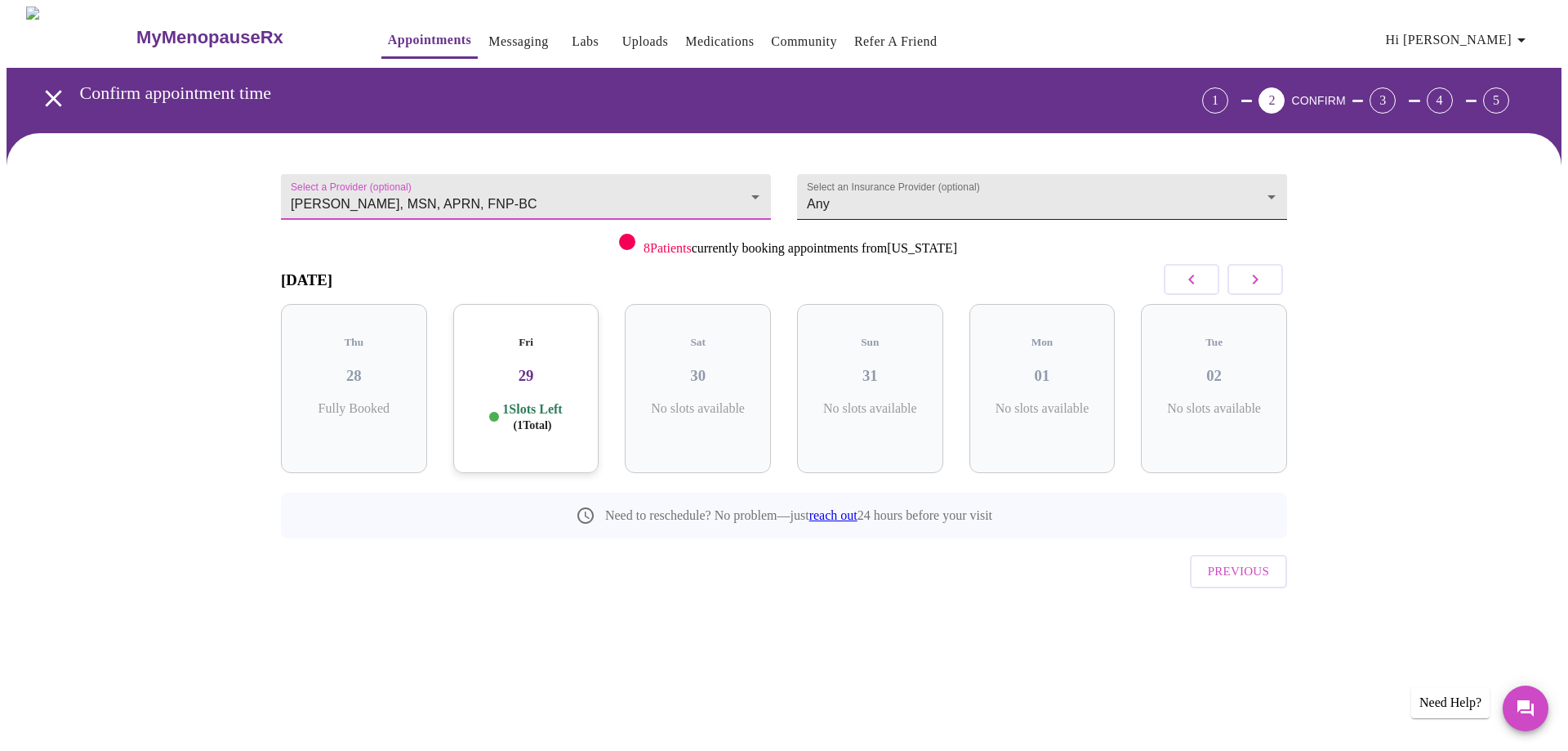
click at [1274, 186] on body "MyMenopauseRx Appointments Messaging Labs Uploads Medications Community Refer a…" at bounding box center [783, 338] width 1555 height 663
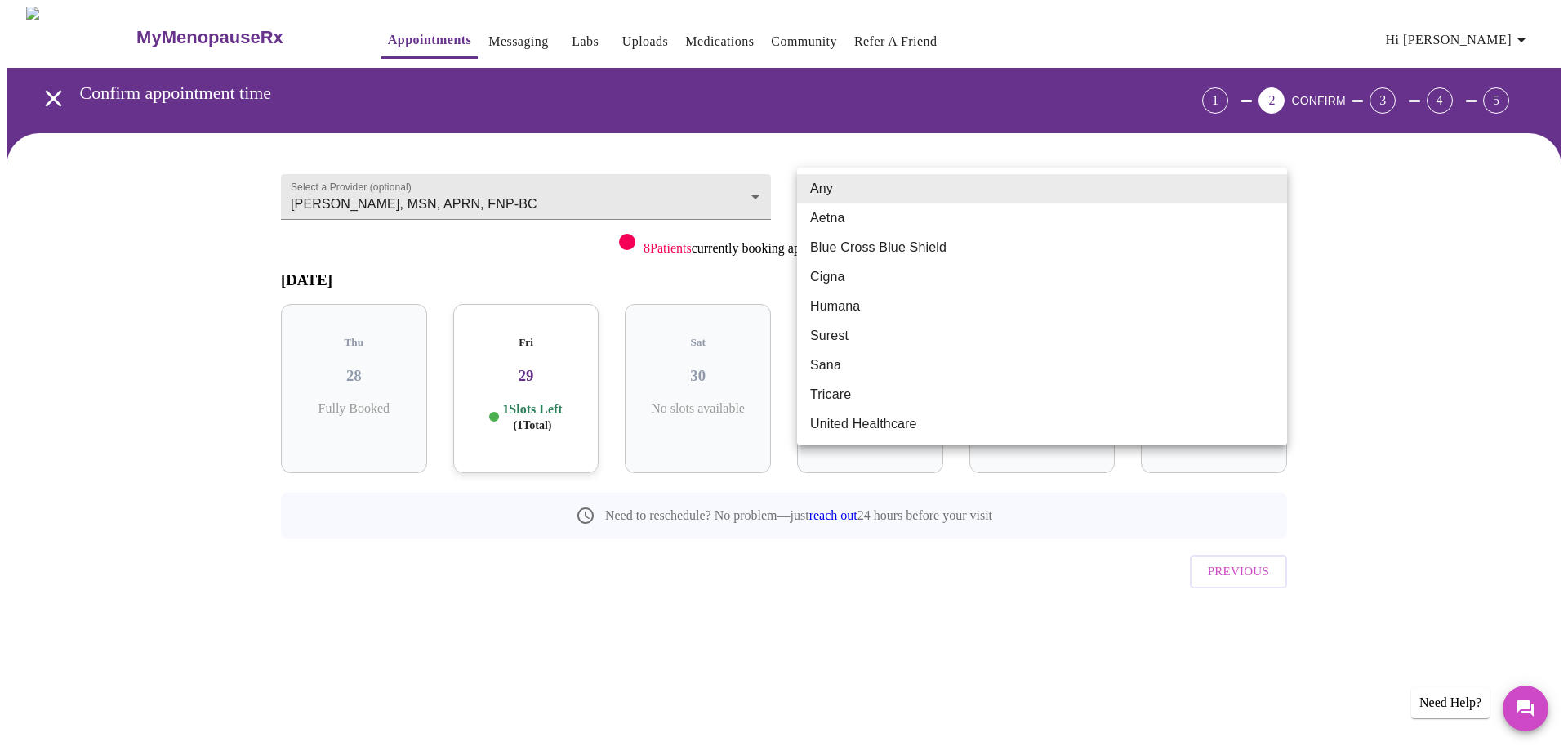
click at [843, 215] on li "Aetna" at bounding box center [1042, 218] width 490 height 30
type input "Aetna"
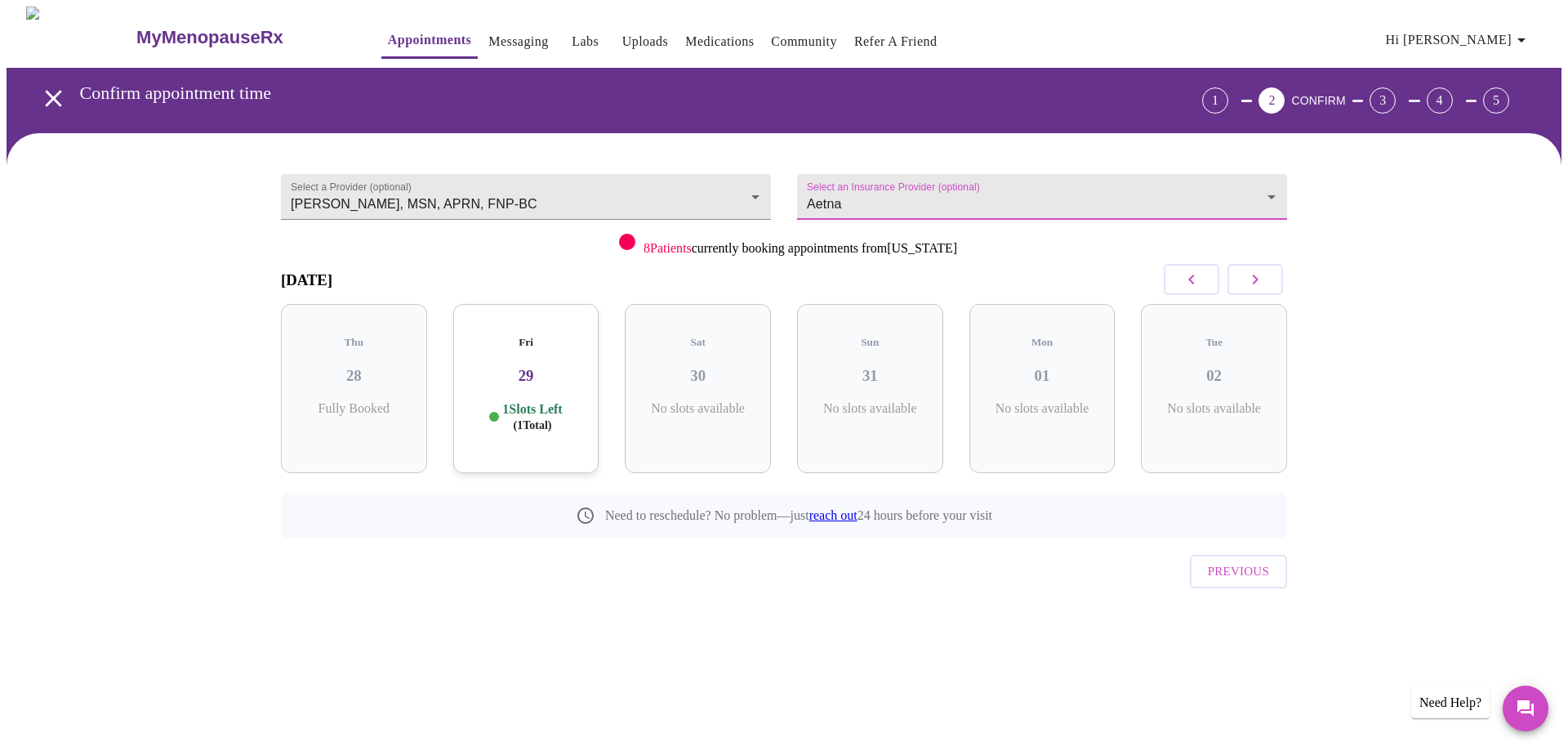
click at [1252, 276] on icon "button" at bounding box center [1255, 279] width 19 height 19
click at [1254, 279] on icon "button" at bounding box center [1255, 279] width 19 height 19
click at [1215, 401] on p "5 Slots Left ( 14 Total)" at bounding box center [1221, 417] width 60 height 32
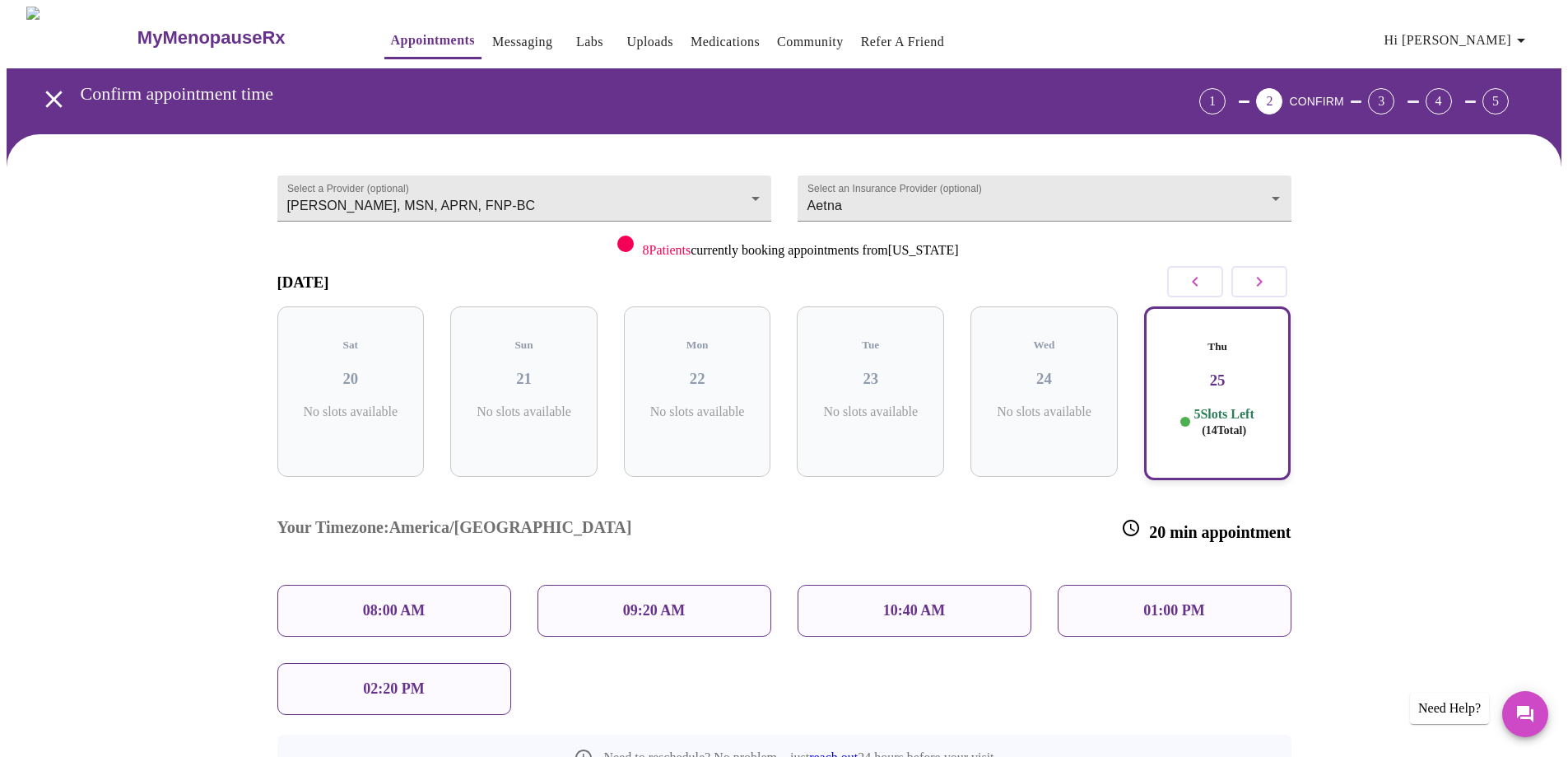
click at [1155, 585] on div "01:00 PM" at bounding box center [1174, 611] width 234 height 52
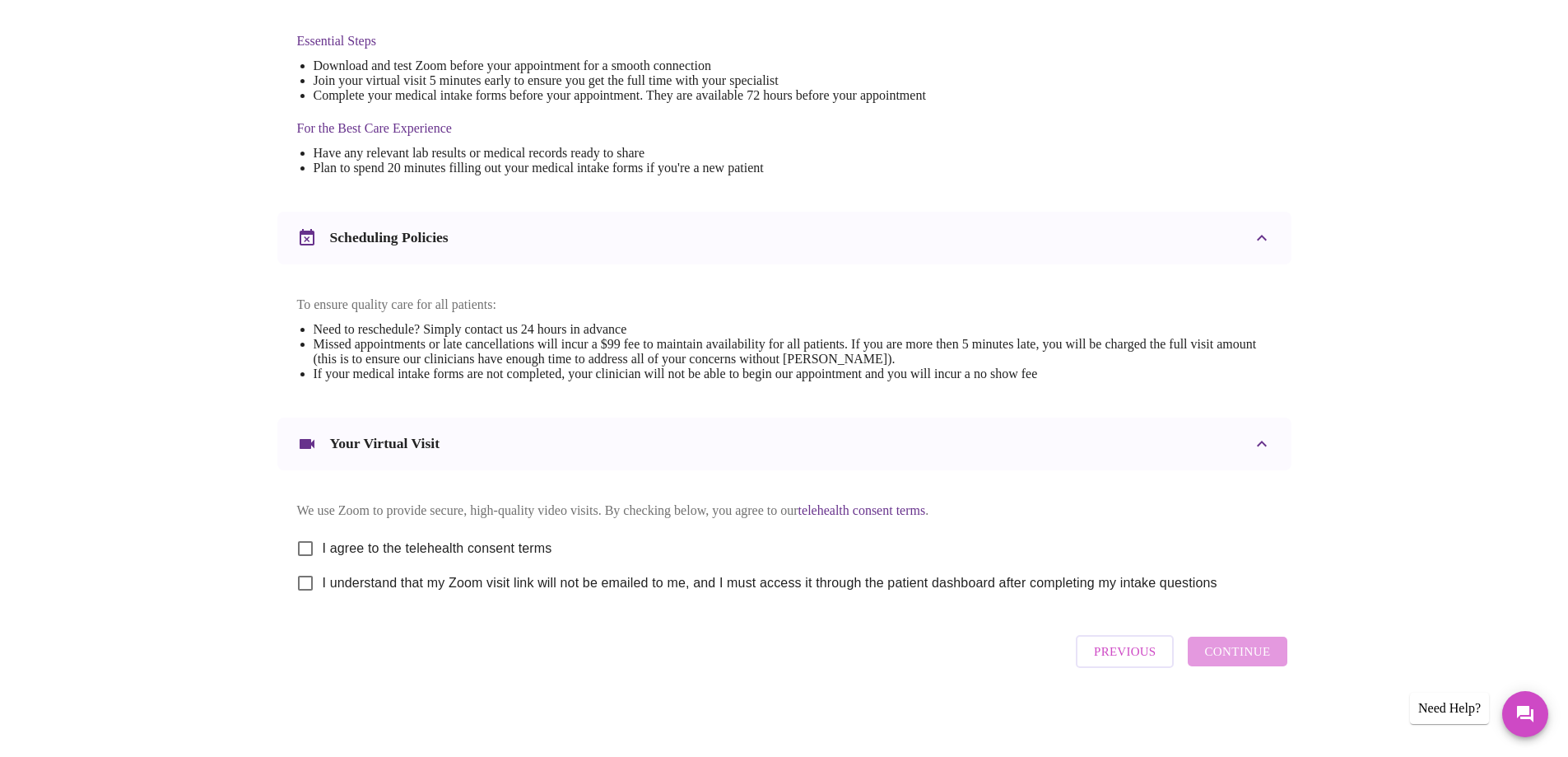
scroll to position [437, 0]
click at [311, 539] on input "I agree to the telehealth consent terms" at bounding box center [305, 548] width 34 height 34
checkbox input "true"
click at [304, 585] on input "I understand that my Zoom visit link will not be emailed to me, and I must acce…" at bounding box center [305, 582] width 34 height 34
checkbox input "true"
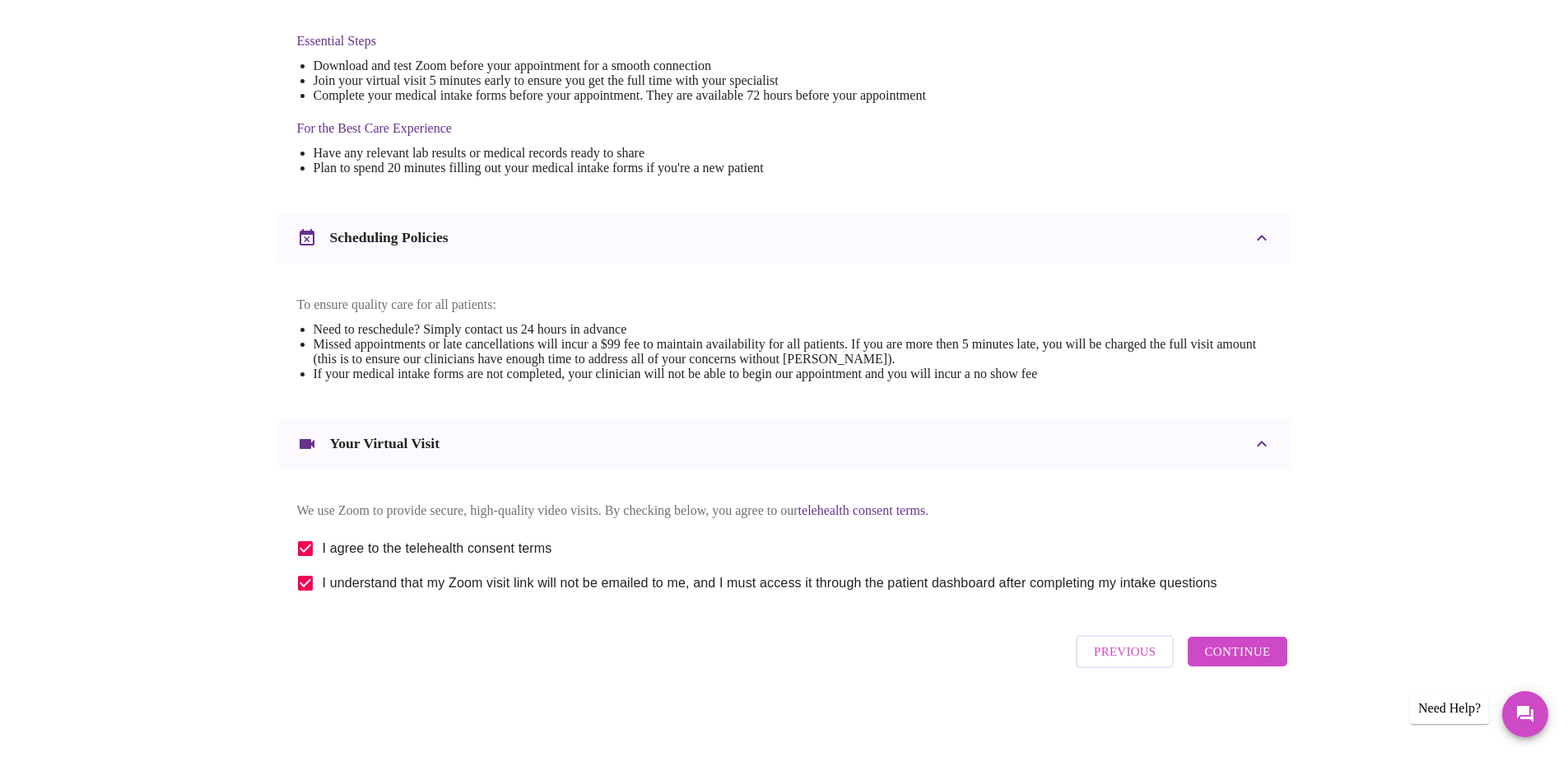
drag, startPoint x: 1253, startPoint y: 659, endPoint x: 1355, endPoint y: 414, distance: 265.4
click at [1355, 416] on div "Thursday, September 25th @ 1:00 pm - 1:20 pm We're excited to help you feel bet…" at bounding box center [783, 232] width 1555 height 1036
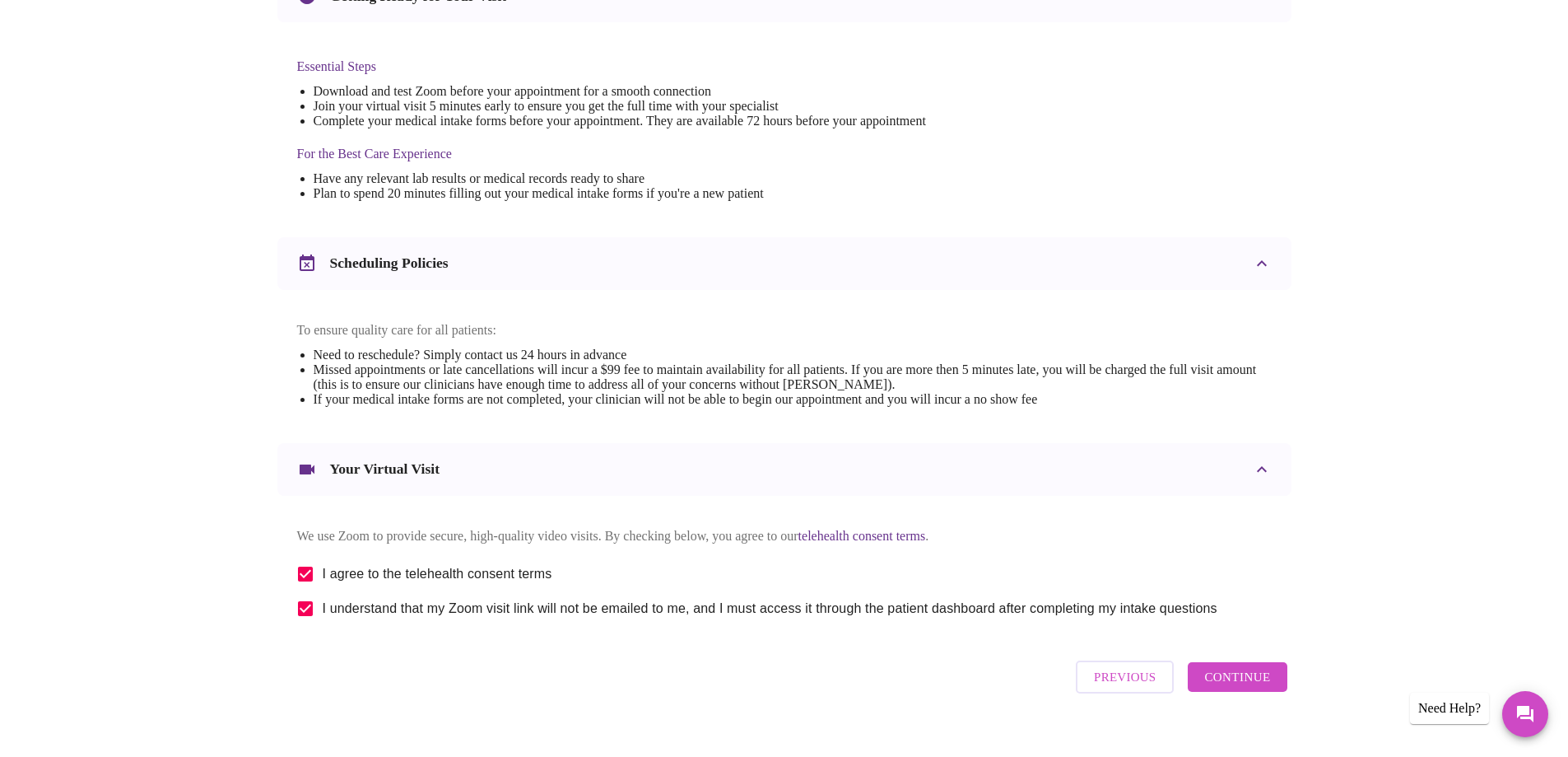
scroll to position [355, 0]
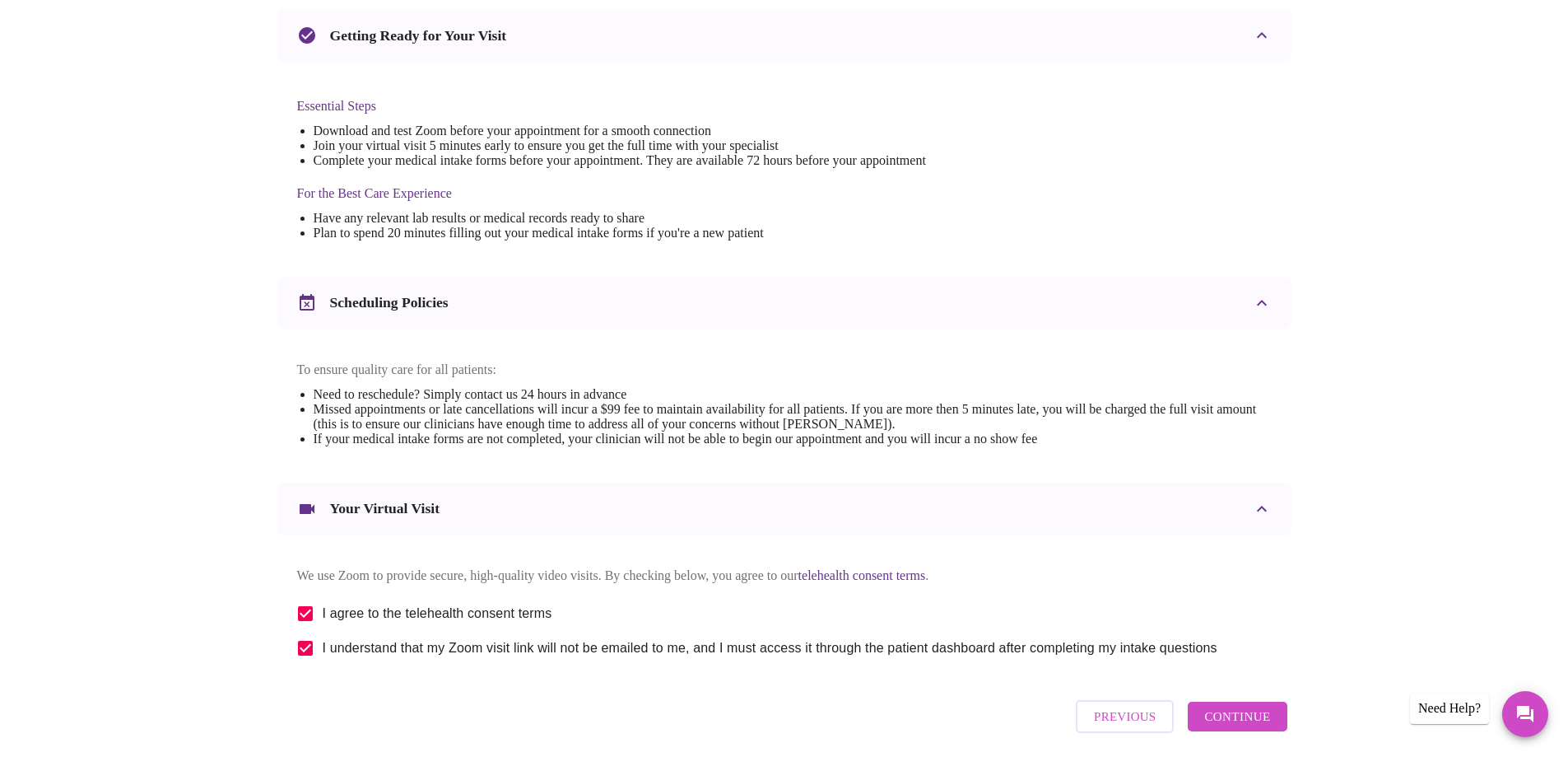
click at [1240, 727] on span "Continue" at bounding box center [1236, 716] width 66 height 21
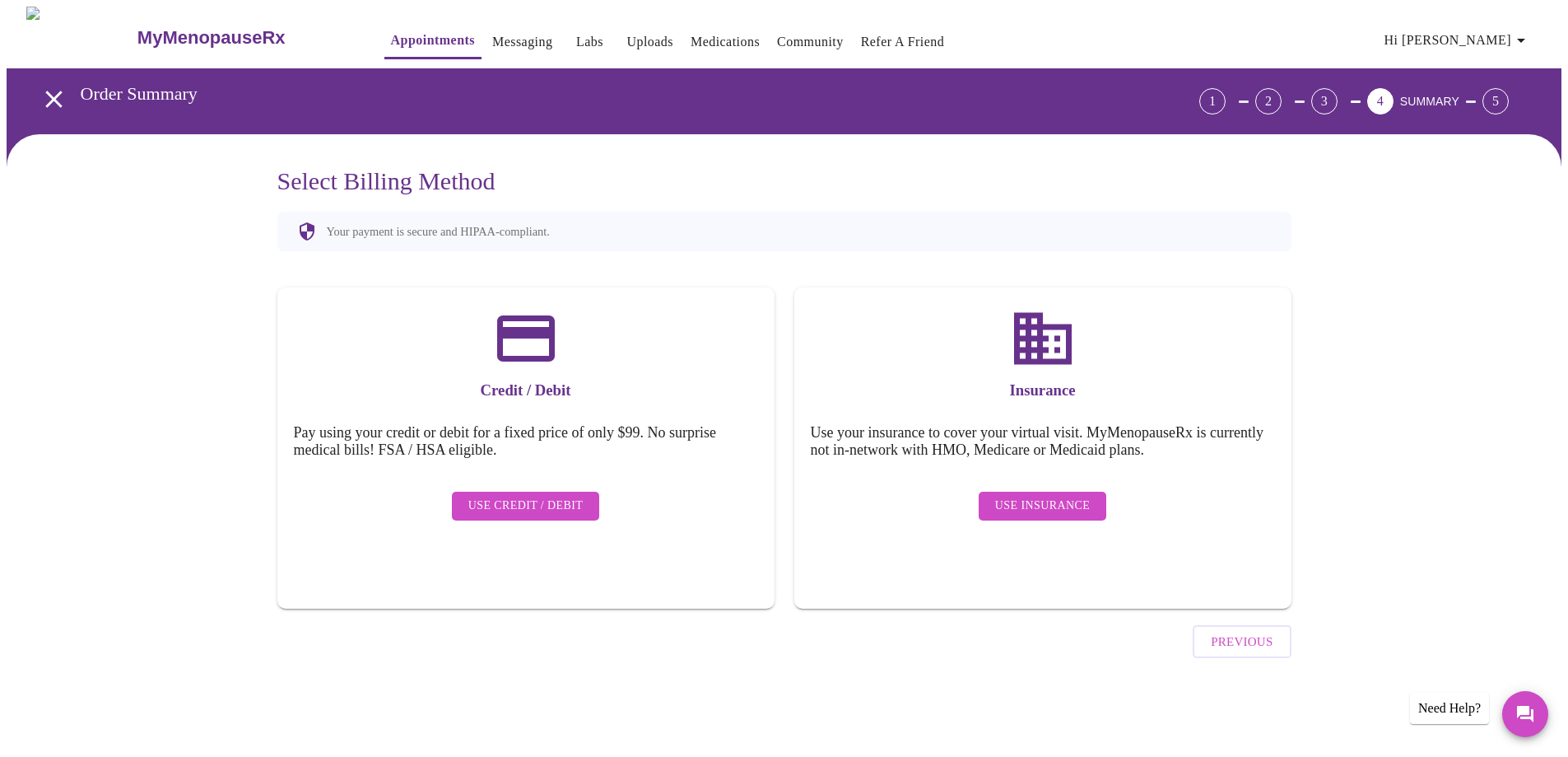
scroll to position [0, 0]
click at [1040, 496] on span "Use Insurance" at bounding box center [1048, 506] width 94 height 20
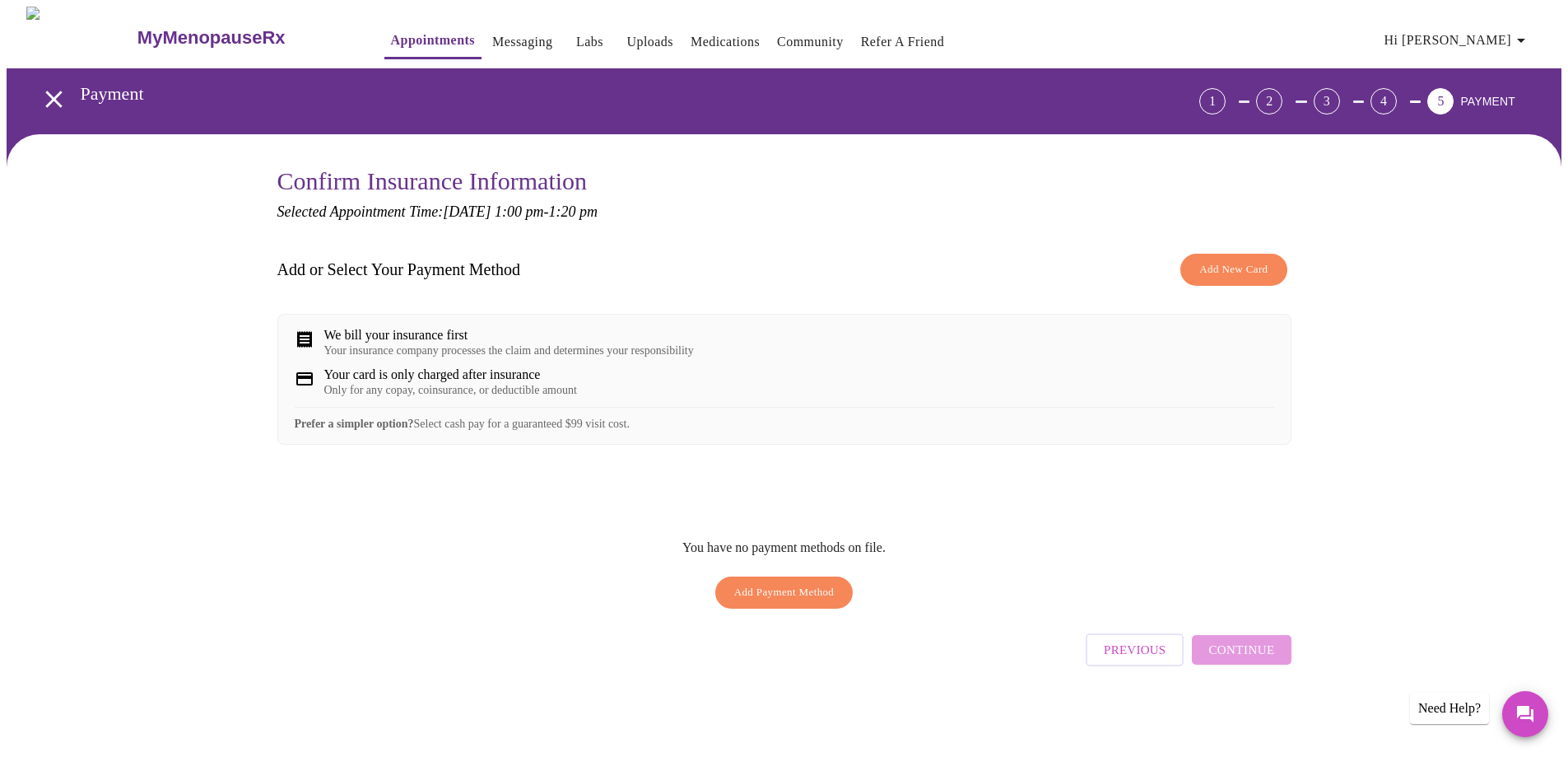
click at [544, 397] on div "Only for any copay, coinsurance, or deductible amount" at bounding box center [451, 390] width 252 height 13
click at [780, 602] on span "Add Payment Method" at bounding box center [784, 592] width 101 height 19
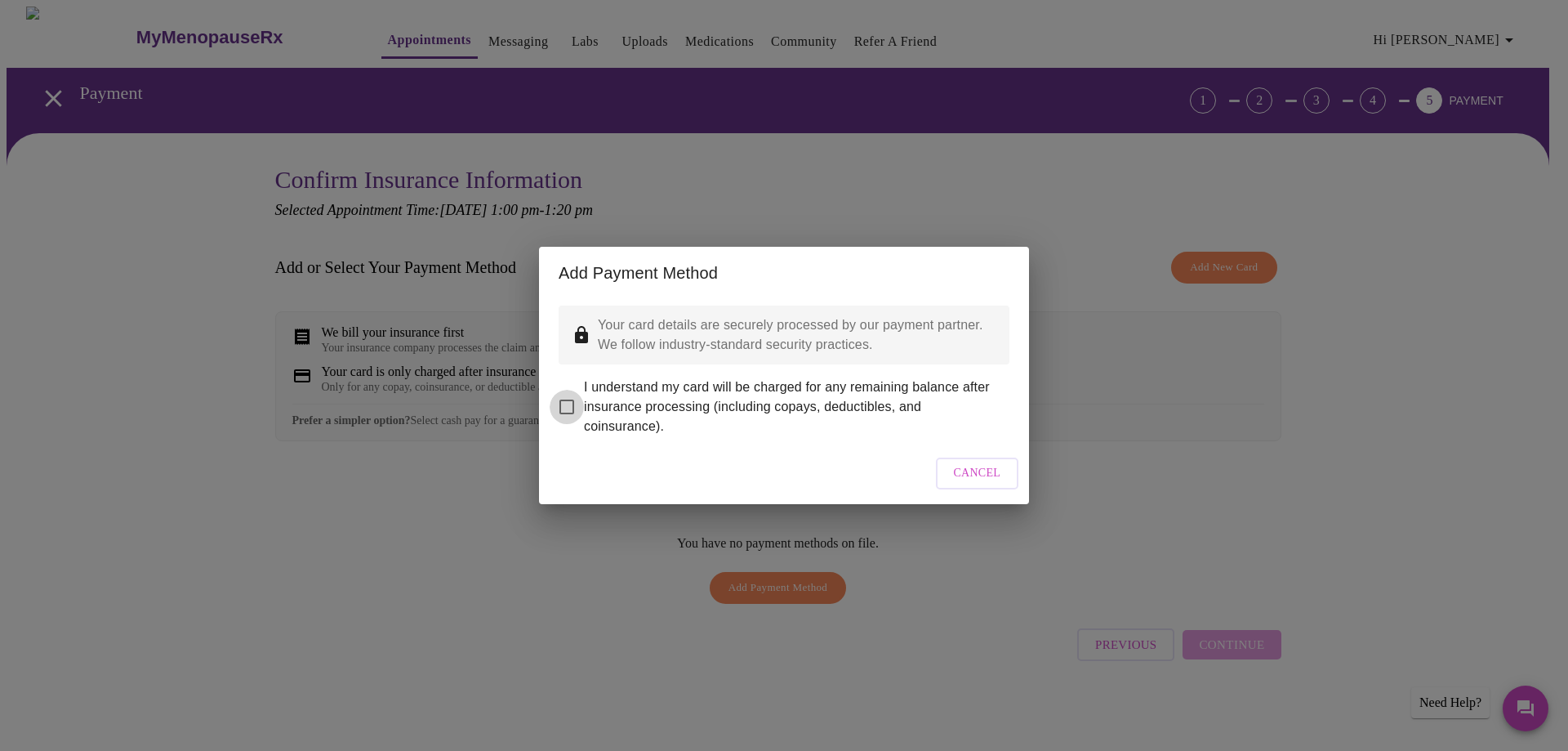
click at [568, 394] on input "I understand my card will be charged for any remaining balance after insurance …" at bounding box center [566, 406] width 34 height 34
checkbox input "true"
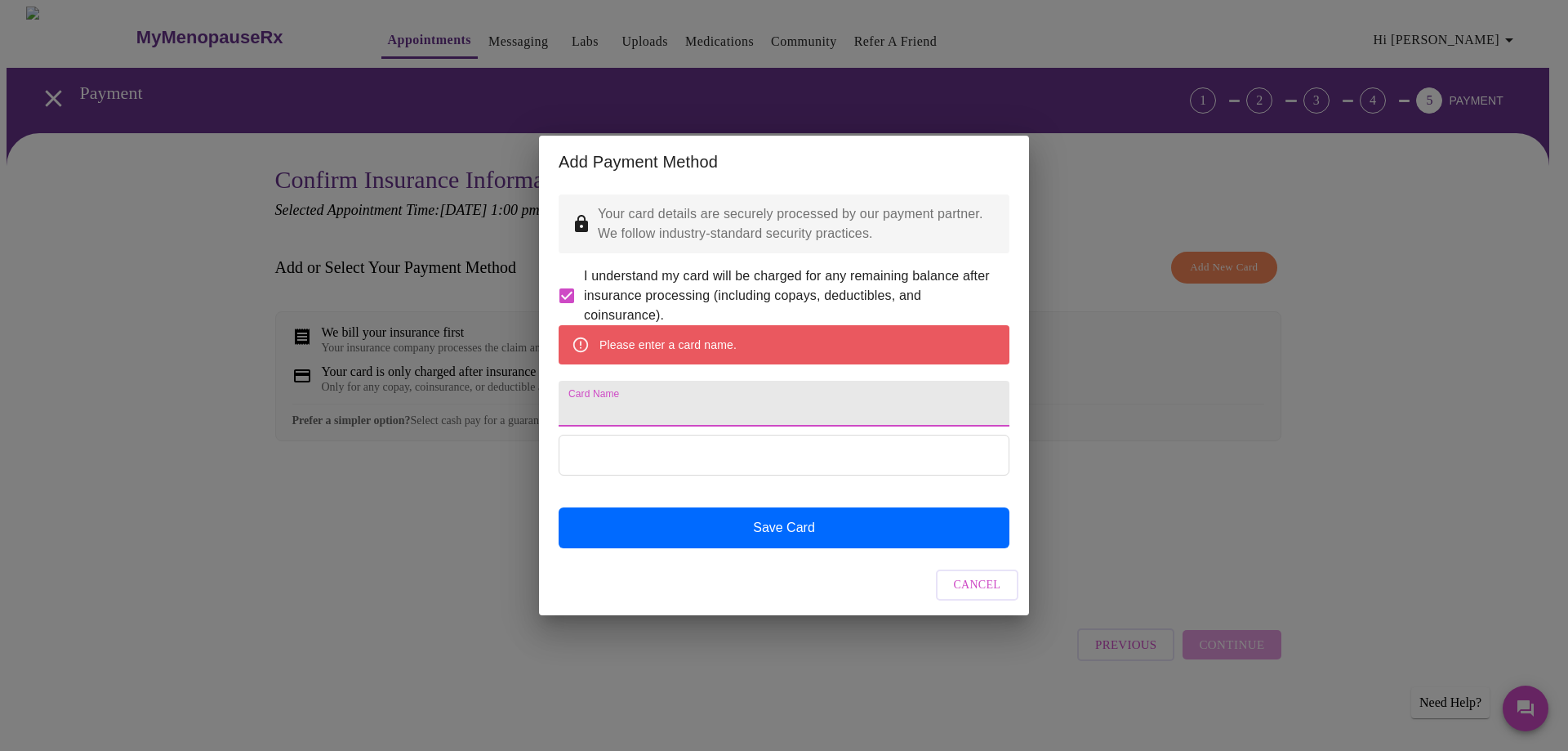
click at [625, 406] on input "Card Name" at bounding box center [783, 404] width 451 height 46
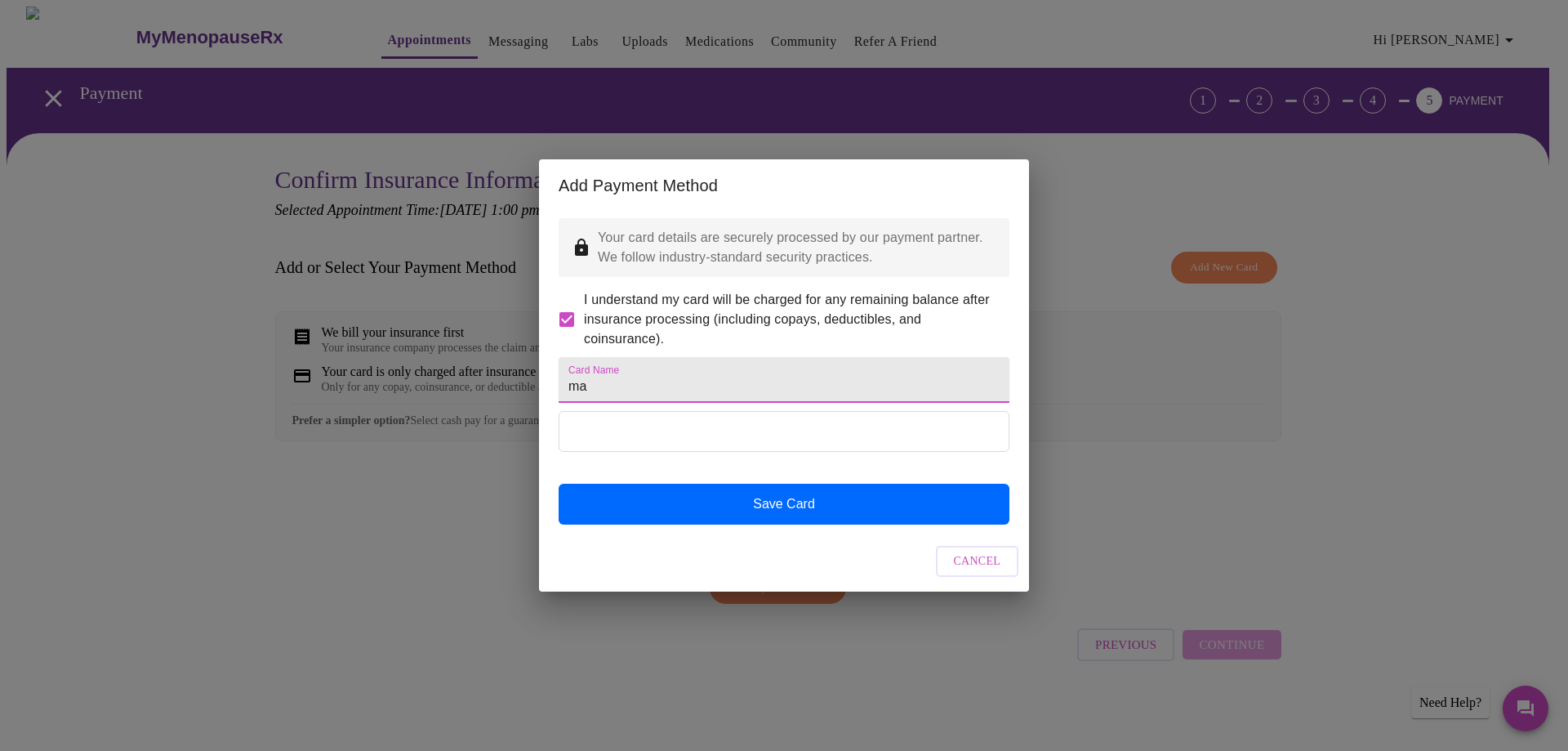
type input "m"
type input "[PERSON_NAME]"
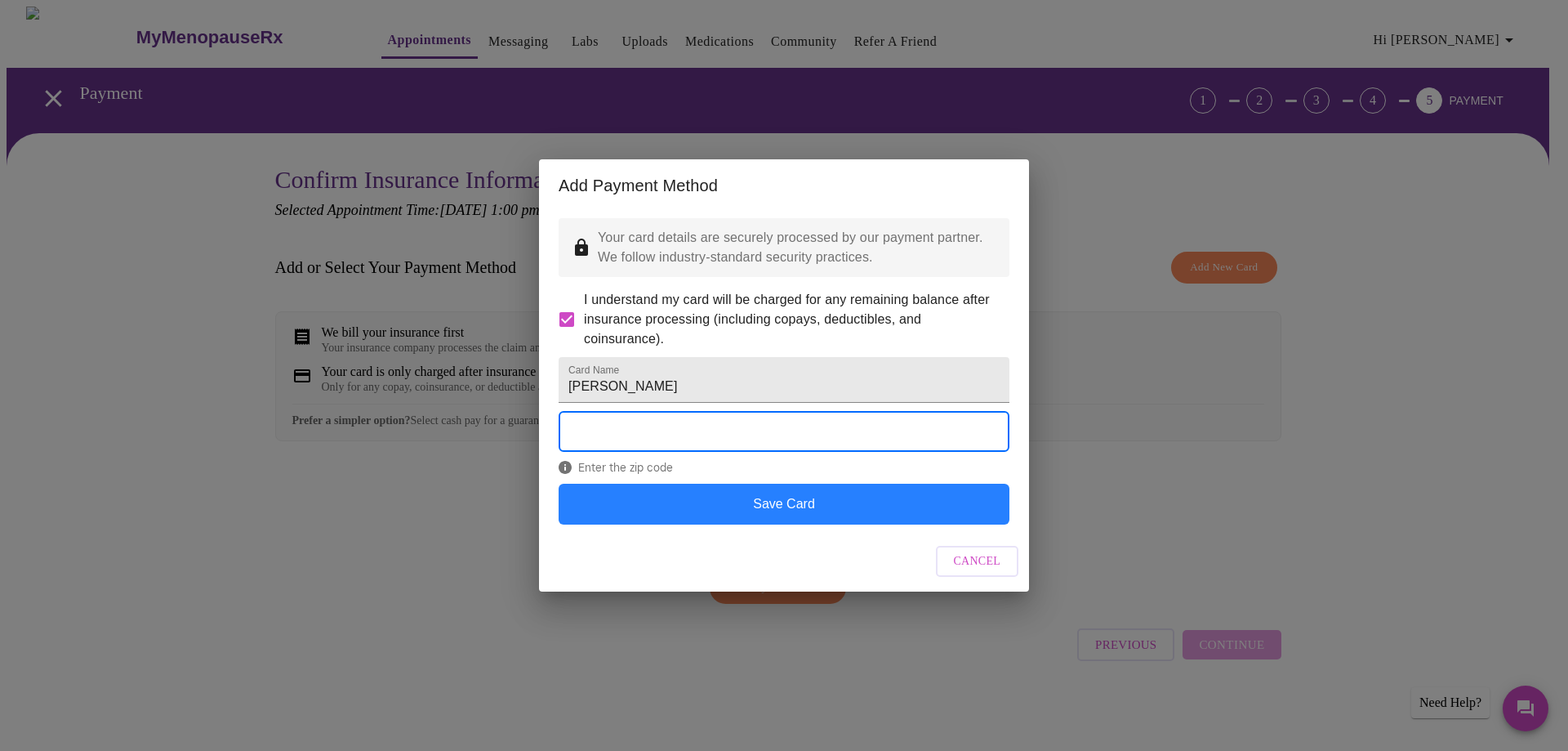
click at [727, 524] on button "Save Card" at bounding box center [783, 503] width 451 height 41
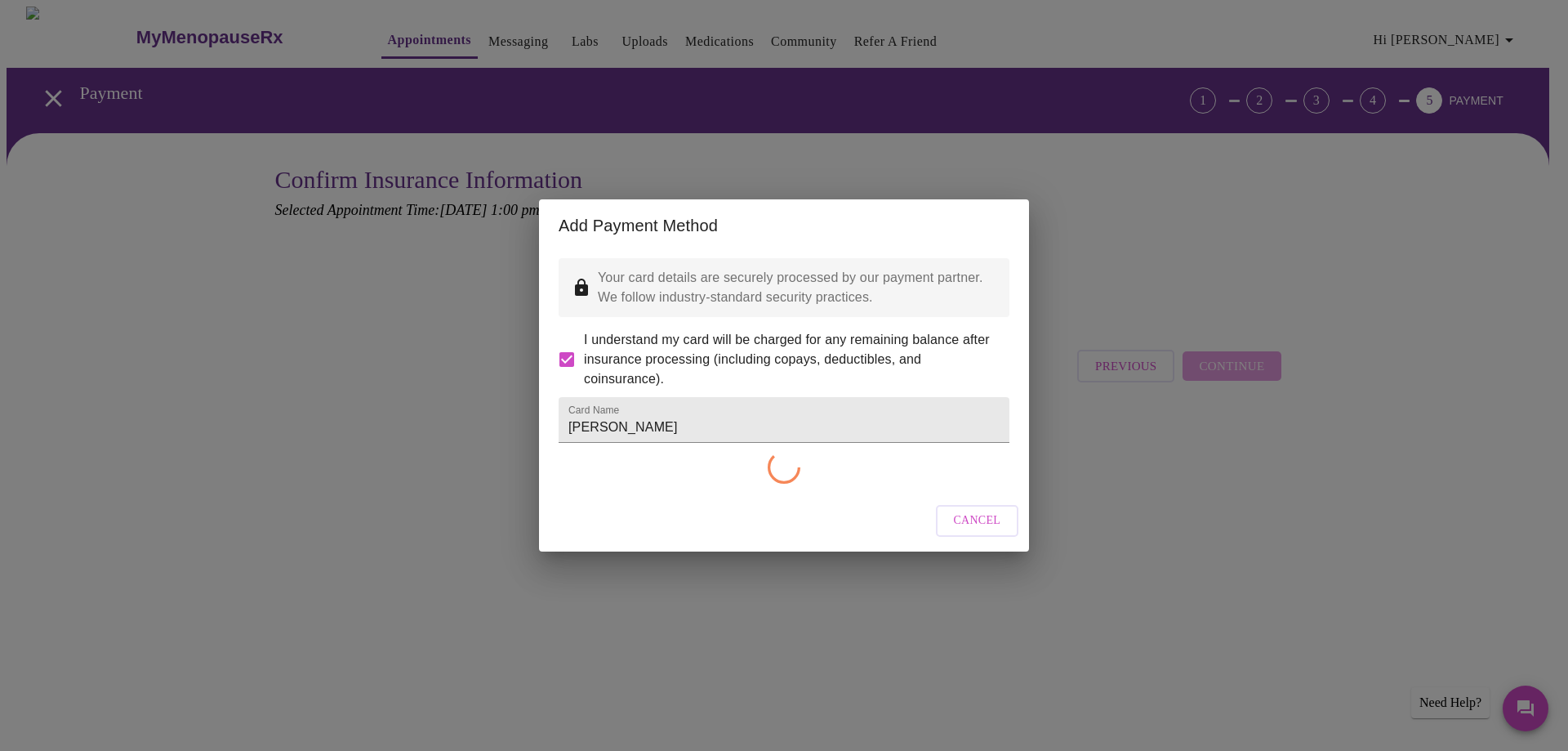
checkbox input "false"
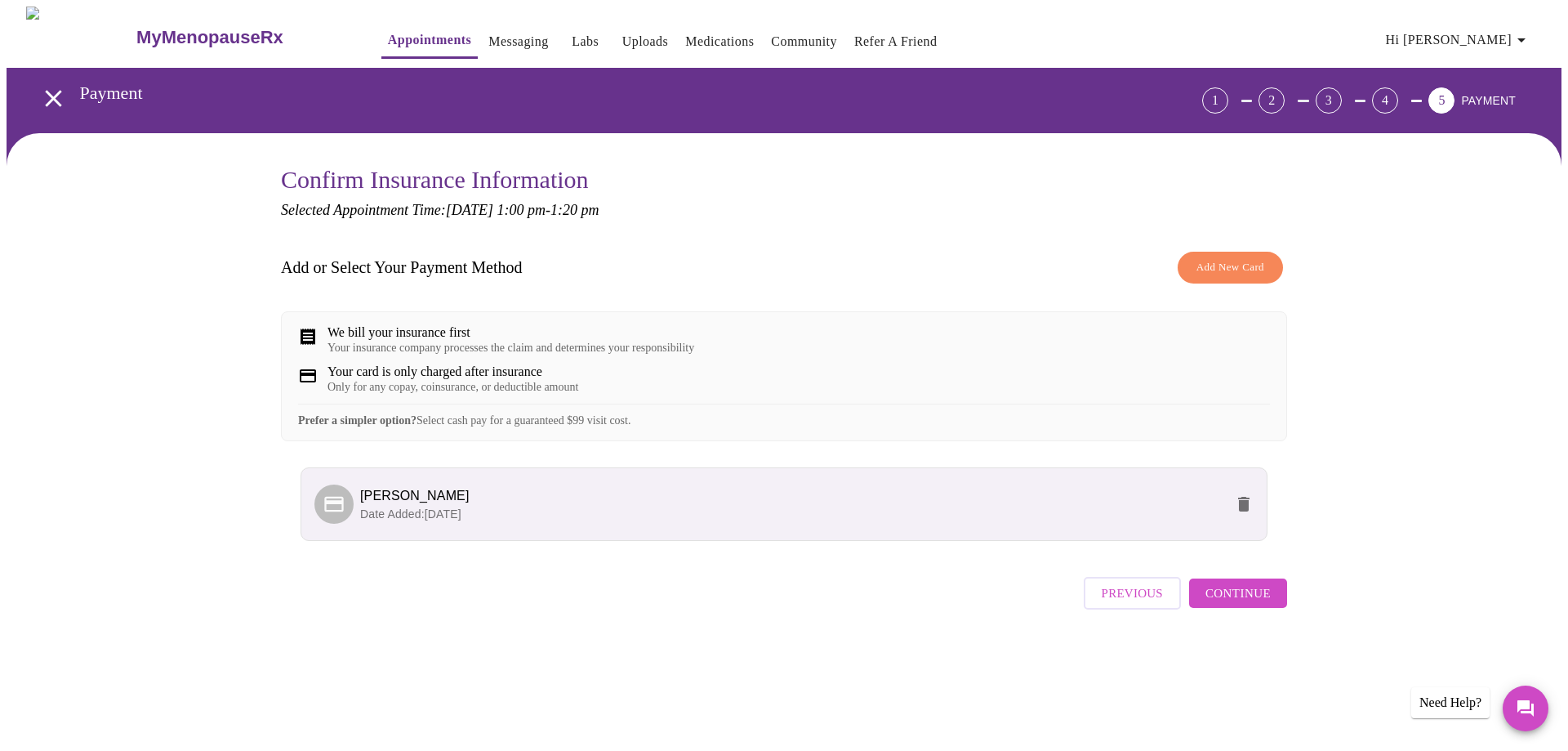
click at [1247, 604] on span "Continue" at bounding box center [1237, 593] width 66 height 21
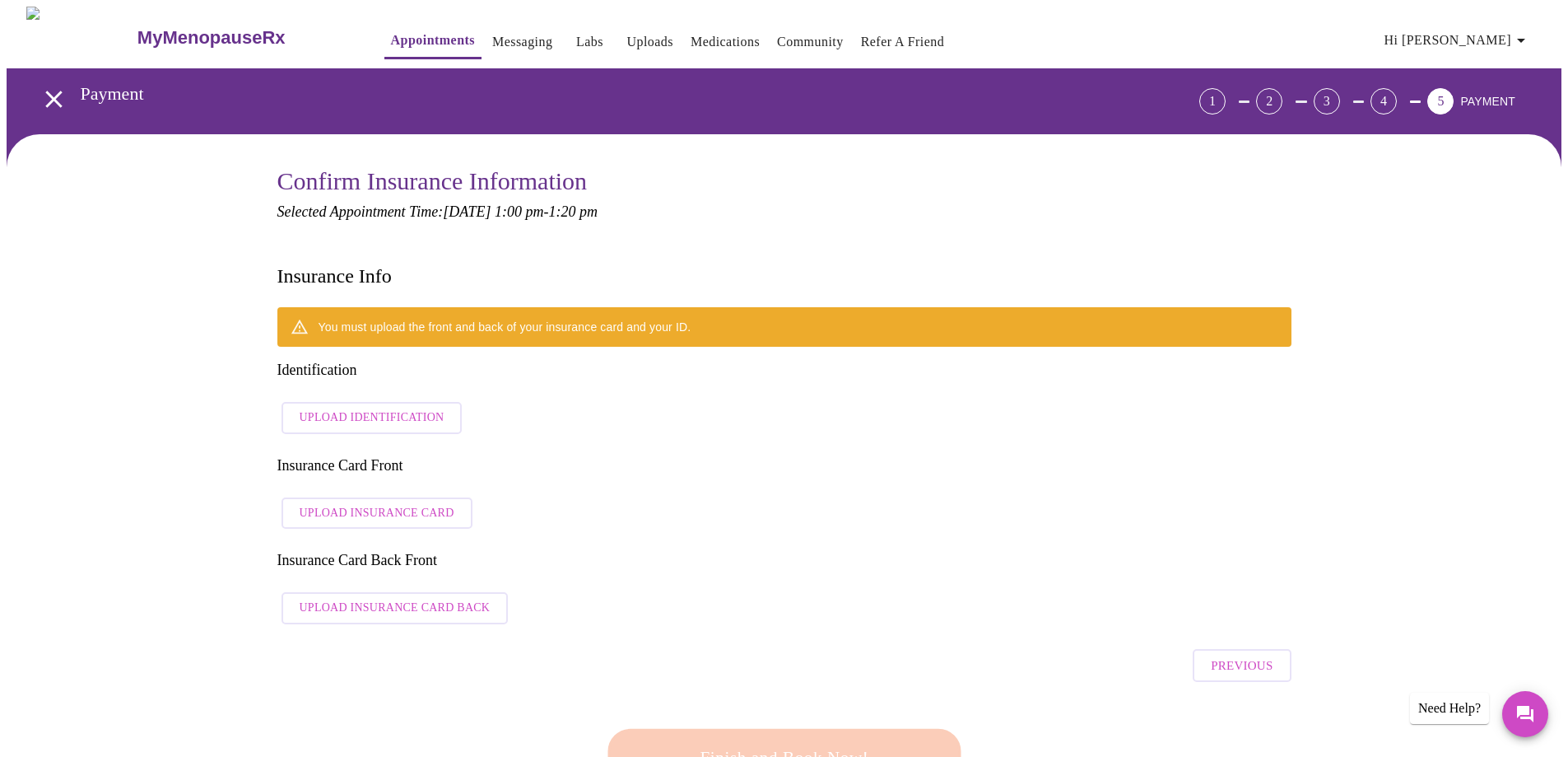
click at [391, 408] on span "Upload Identification" at bounding box center [372, 417] width 145 height 20
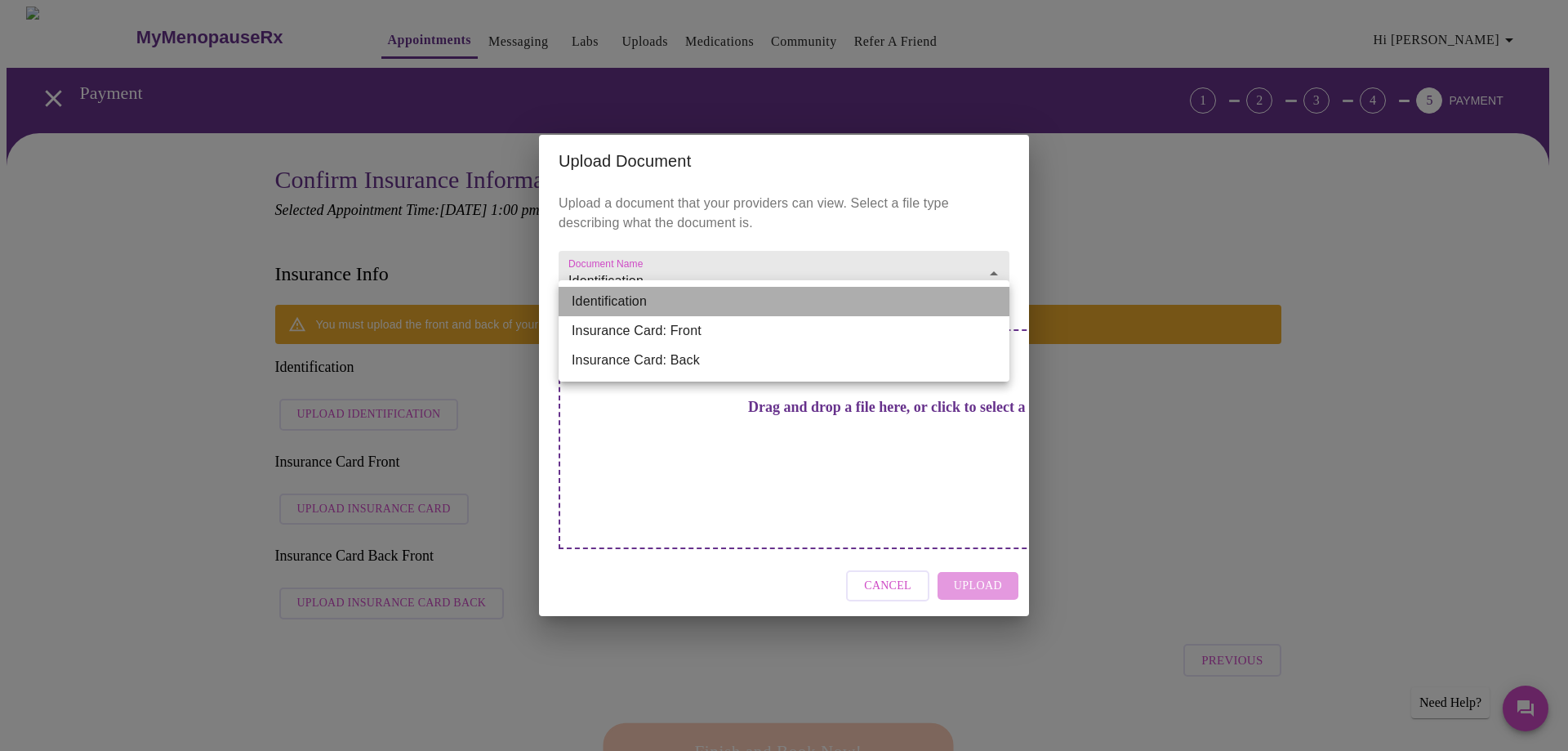
click at [646, 305] on li "Identification" at bounding box center [783, 302] width 451 height 30
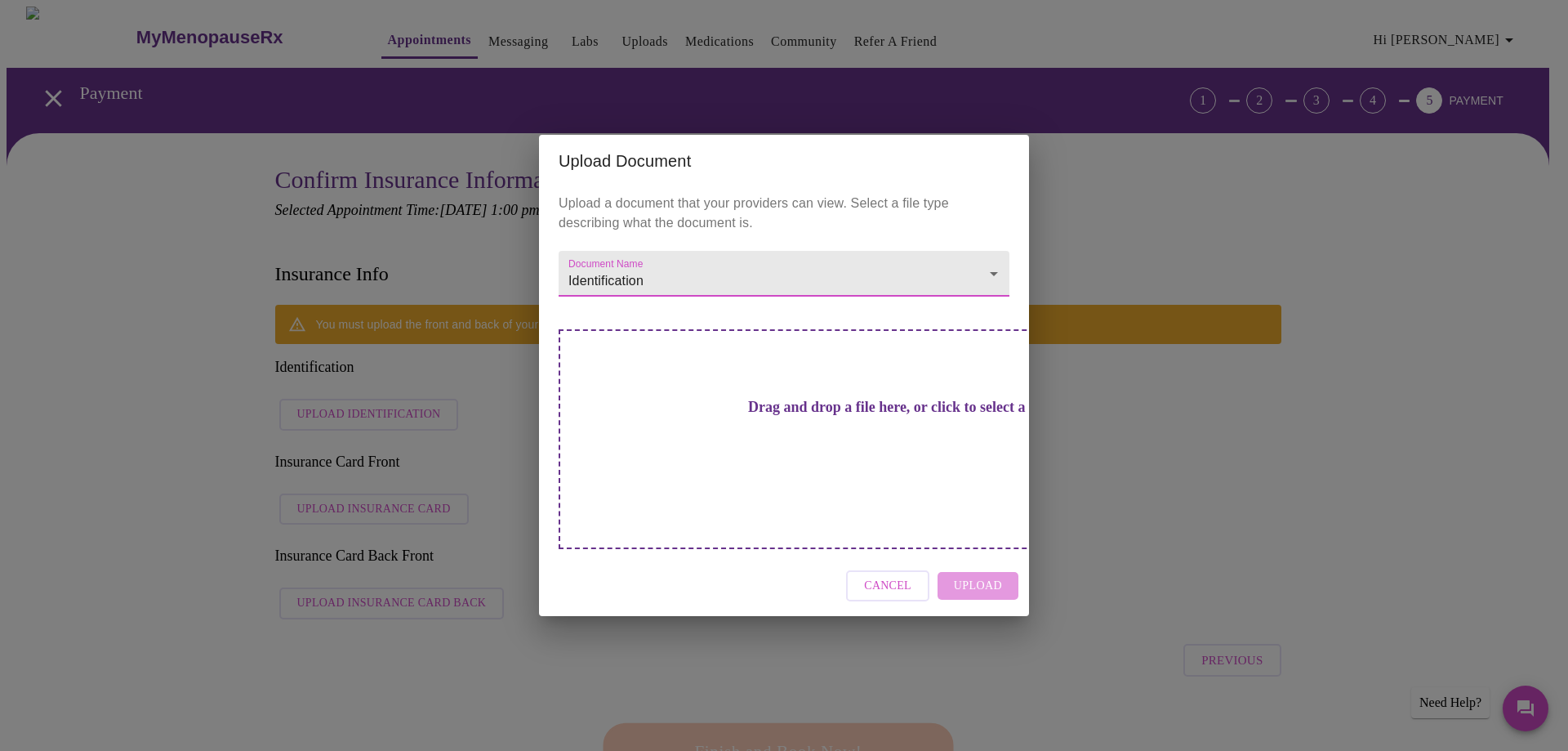
click at [706, 416] on h3 "Drag and drop a file here, or click to select a file" at bounding box center [898, 407] width 451 height 18
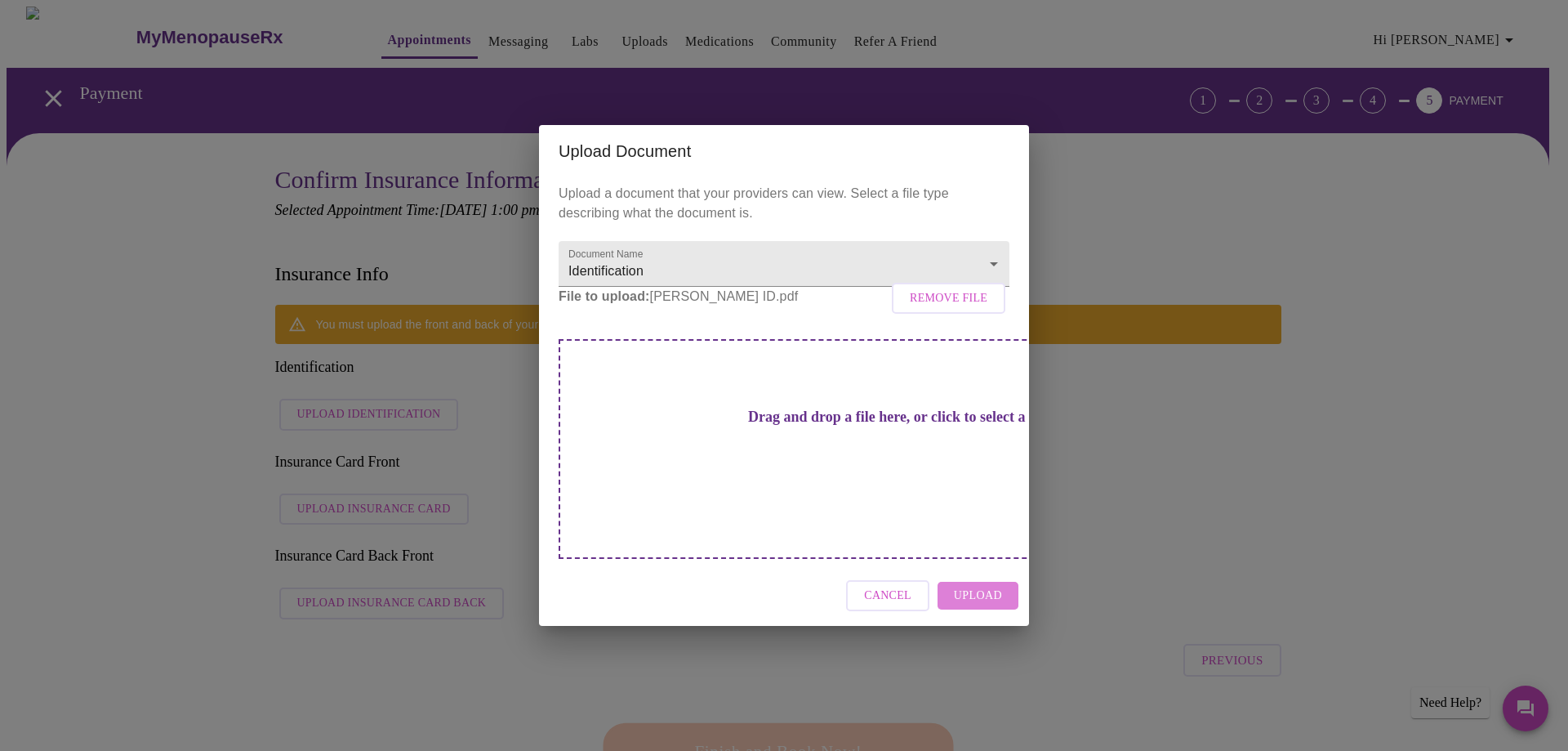
click at [981, 586] on span "Upload" at bounding box center [977, 595] width 48 height 20
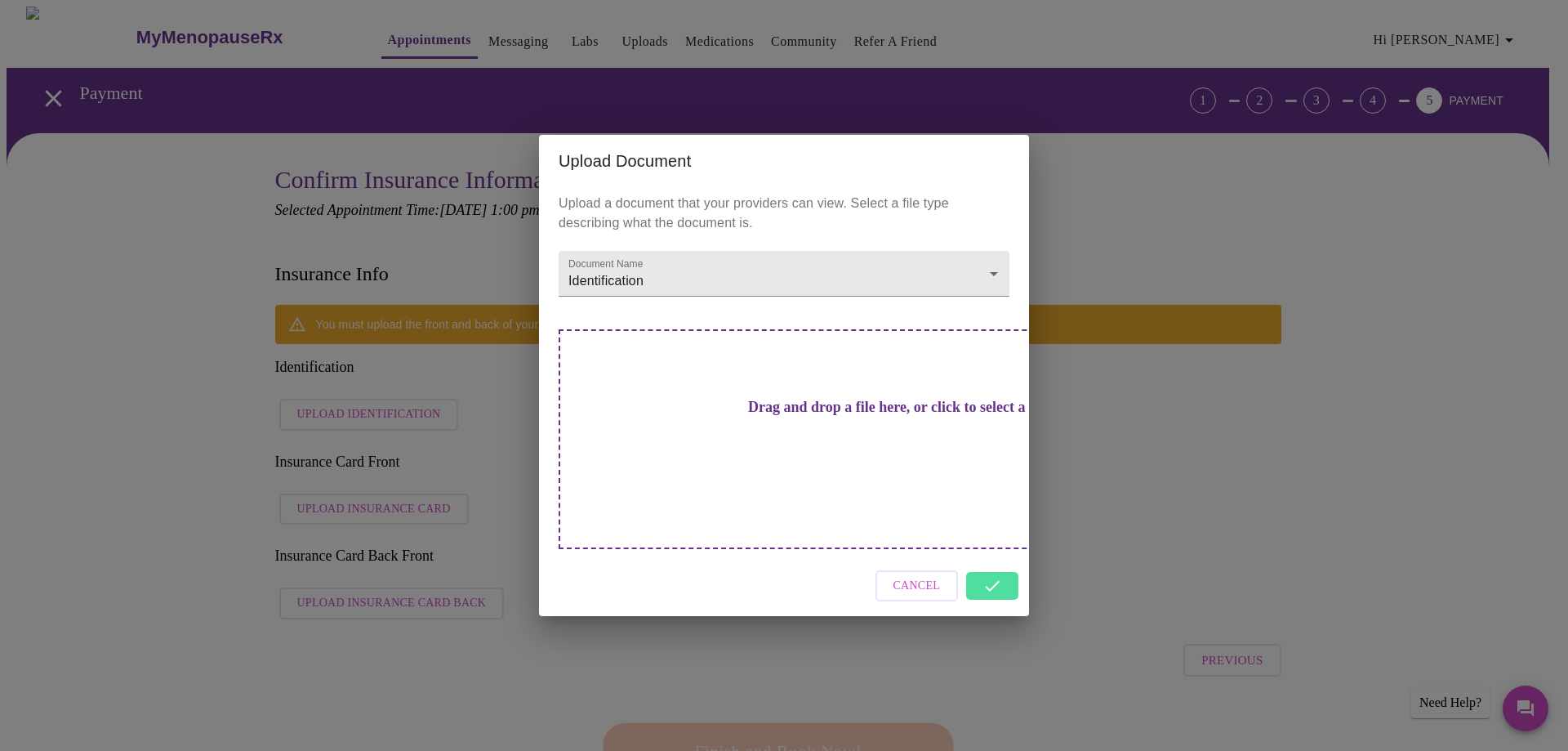
click at [845, 416] on h3 "Drag and drop a file here, or click to select a file" at bounding box center [898, 407] width 451 height 18
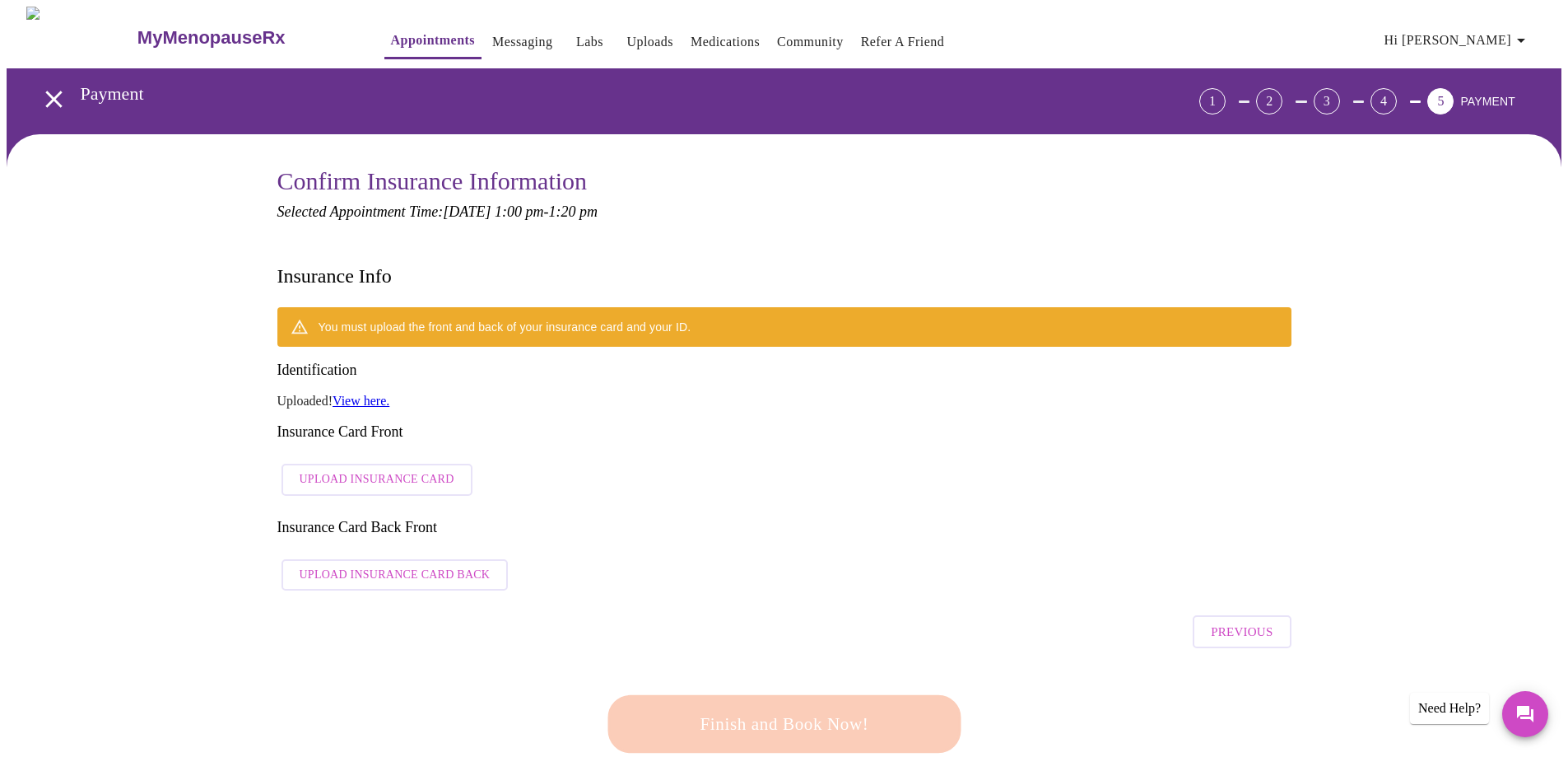
click at [382, 393] on link "View here." at bounding box center [361, 401] width 56 height 14
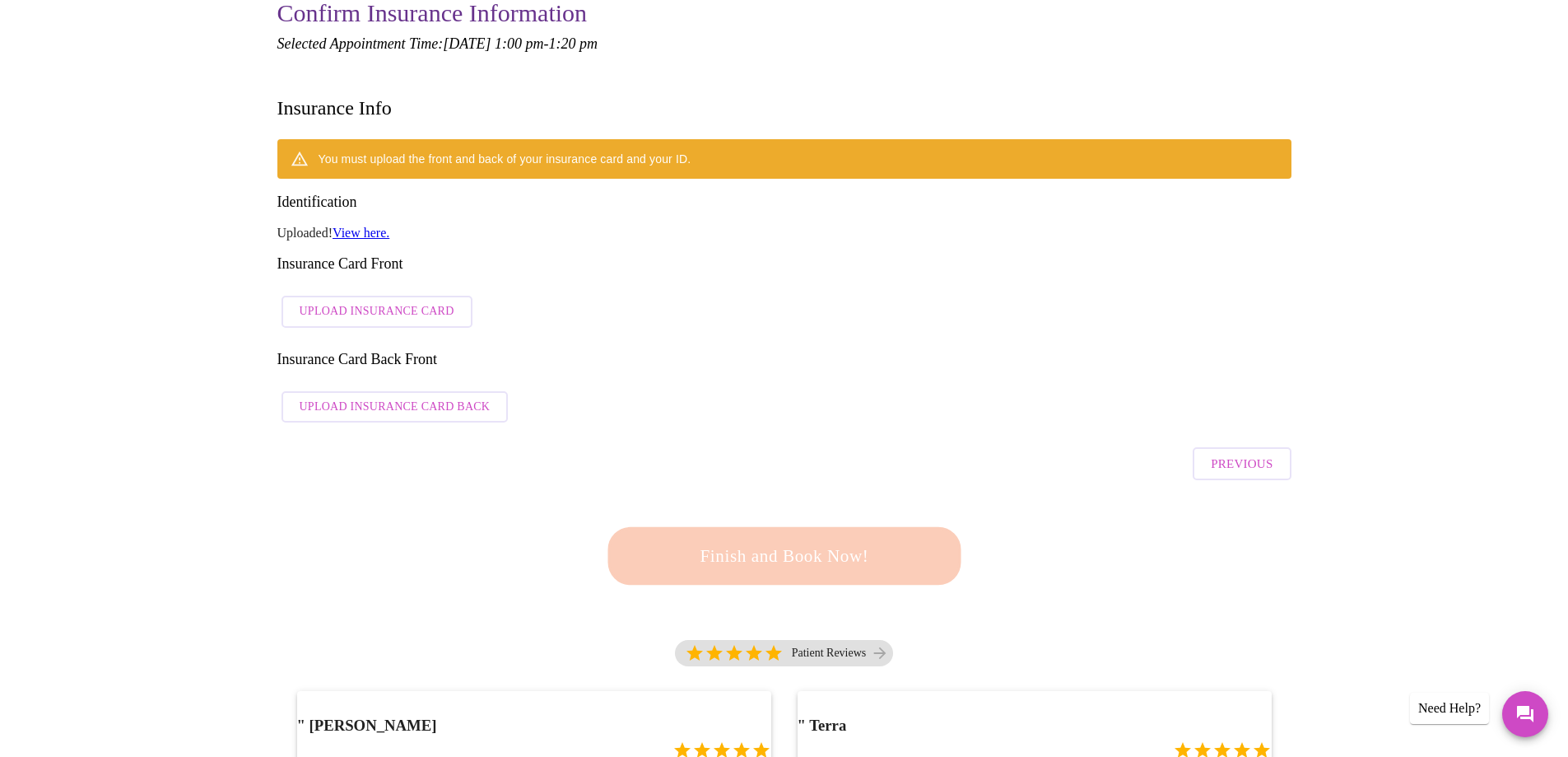
scroll to position [412, 0]
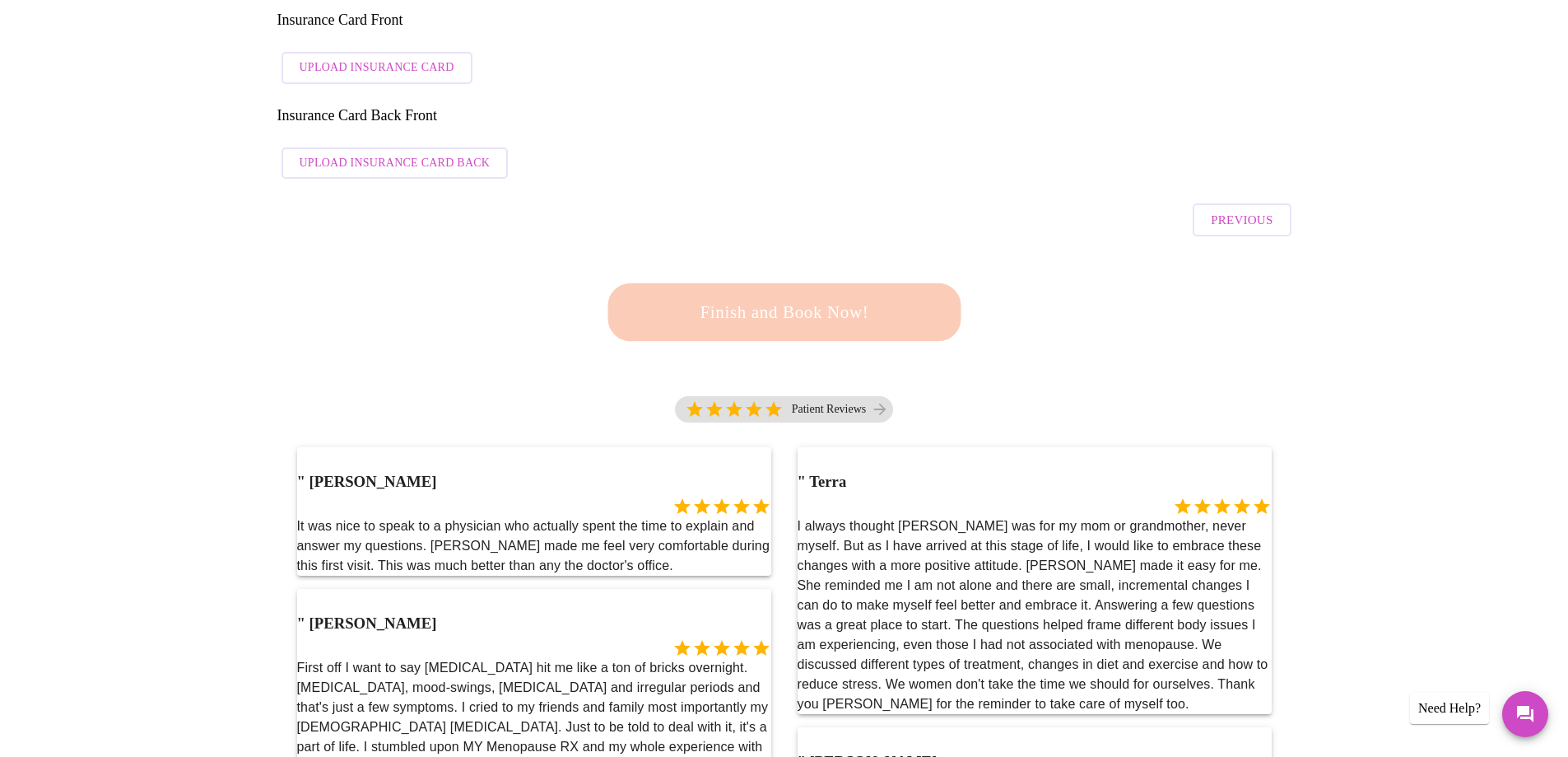
click at [805, 261] on div "Finish and Book Now!" at bounding box center [784, 312] width 362 height 102
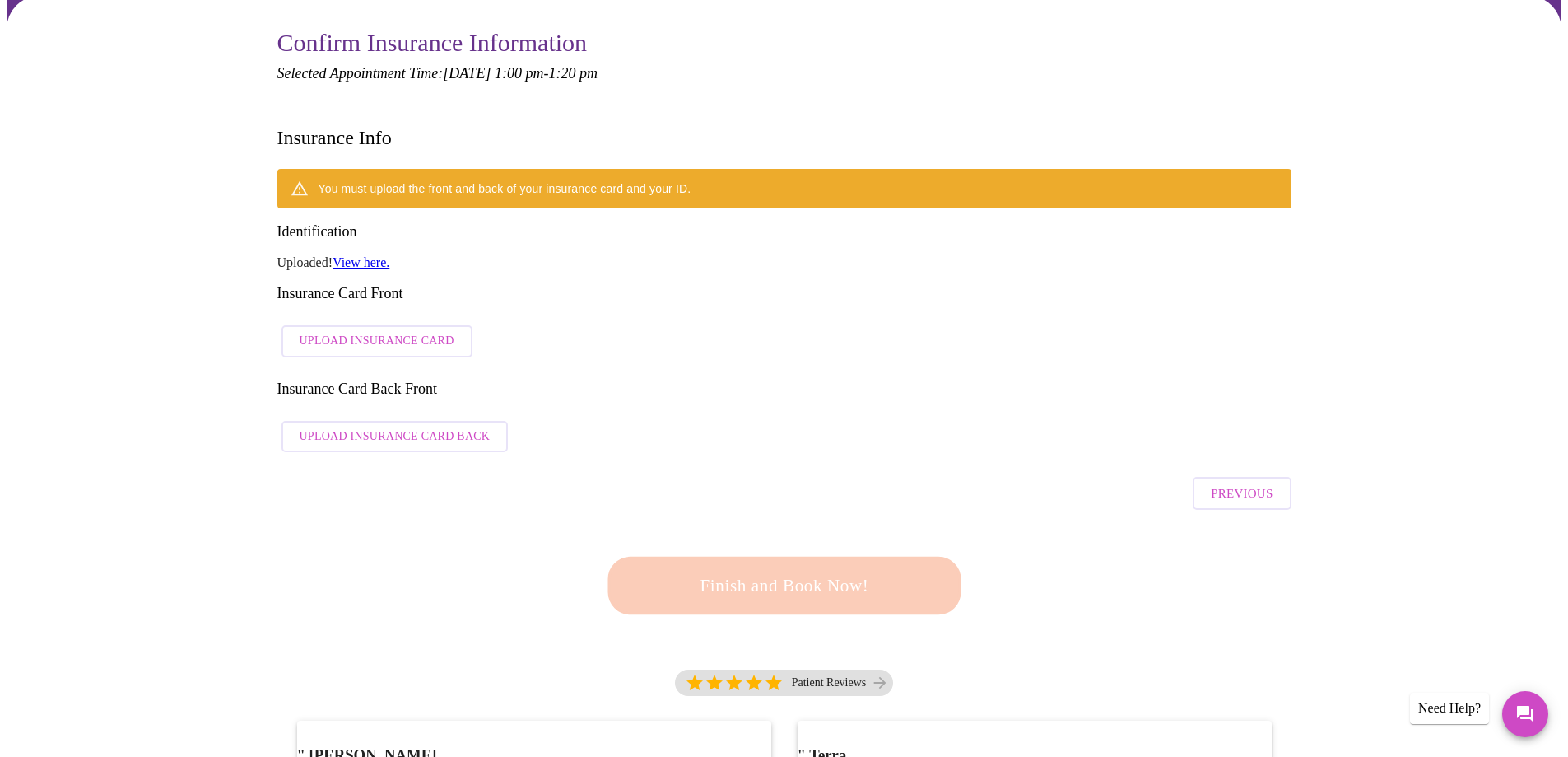
scroll to position [0, 0]
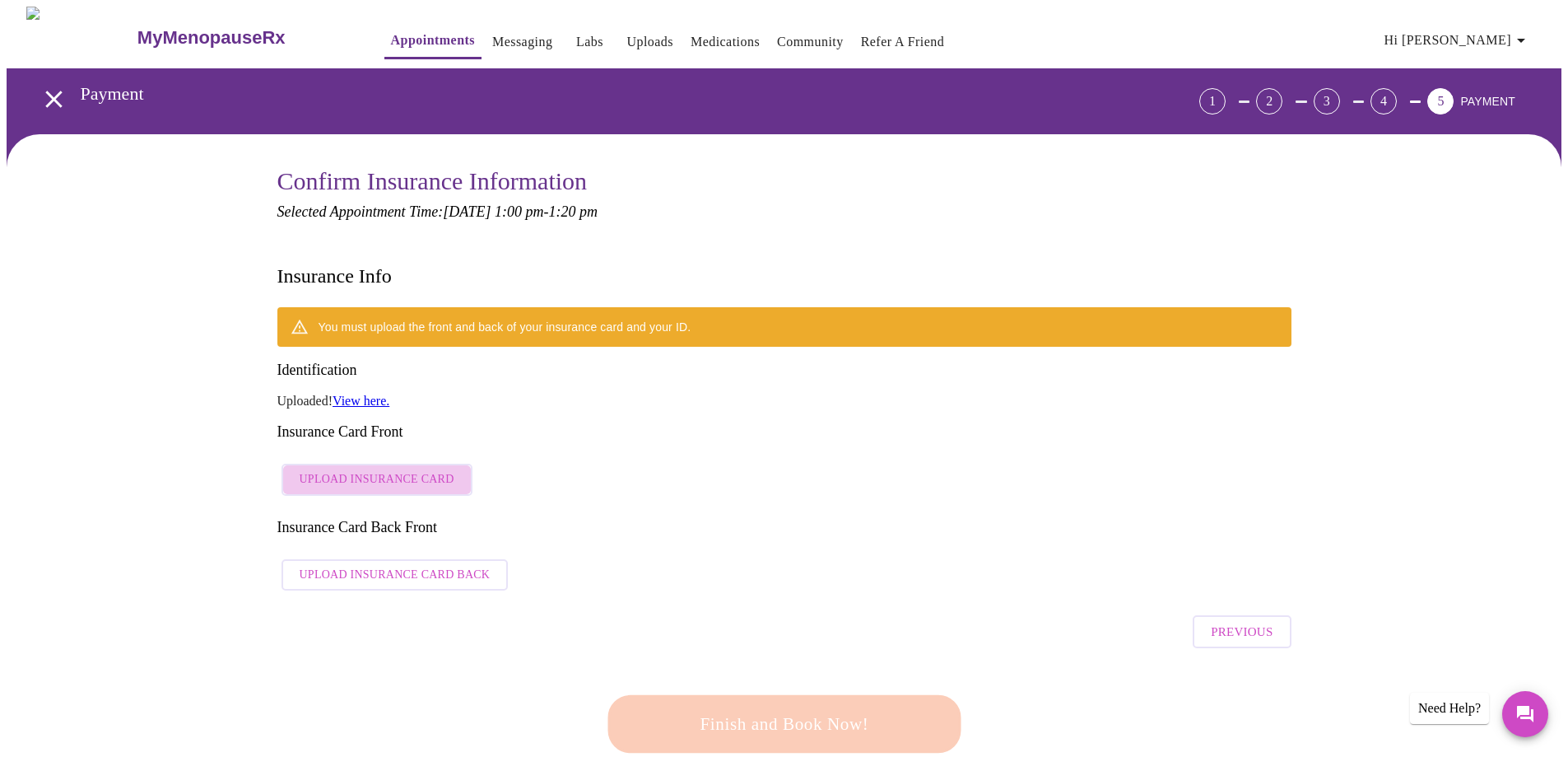
click at [402, 469] on span "Upload Insurance Card" at bounding box center [377, 479] width 154 height 20
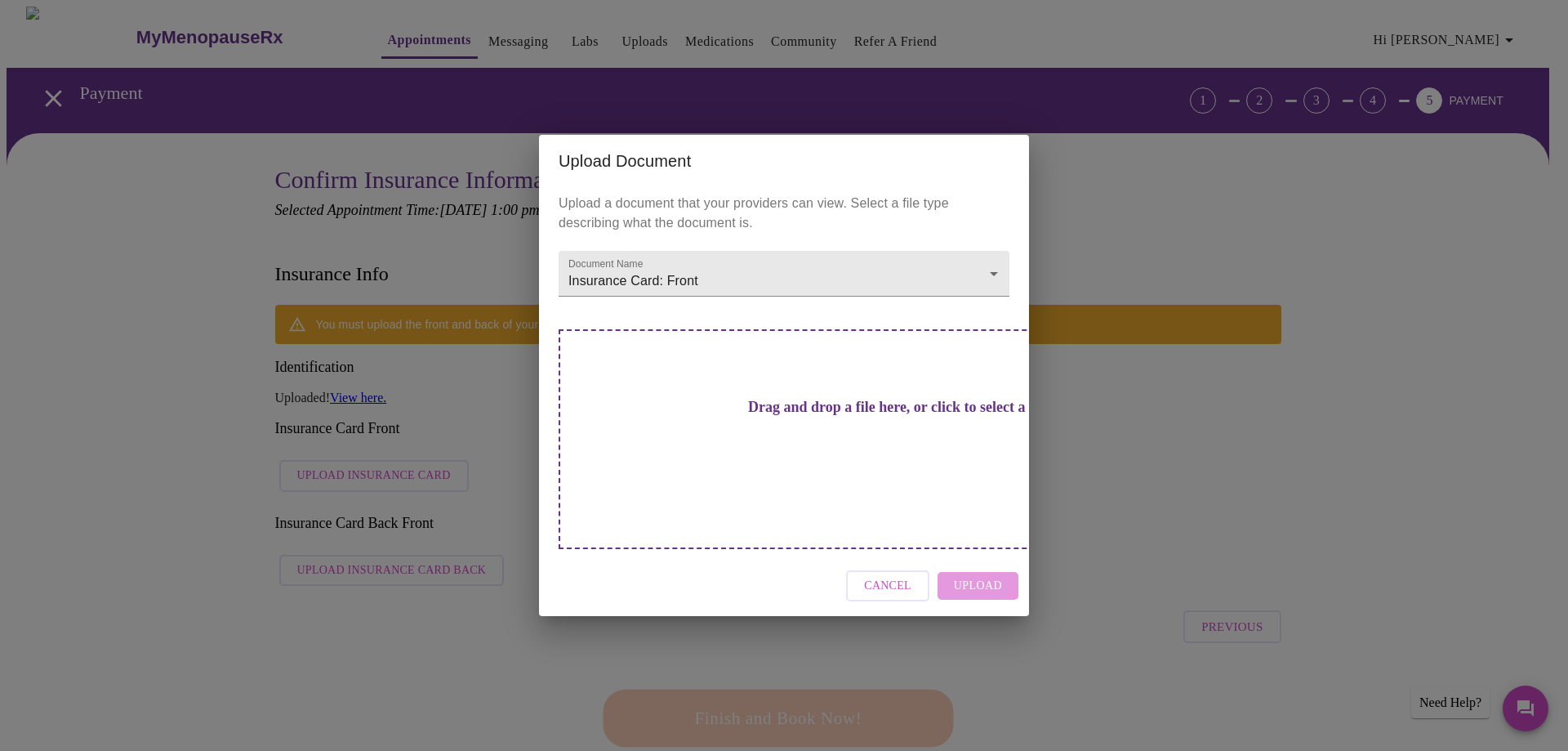
click at [714, 416] on h3 "Drag and drop a file here, or click to select a file" at bounding box center [898, 407] width 451 height 18
click at [1206, 199] on div "Upload Document Upload a document that your providers can view. Select a file t…" at bounding box center [784, 376] width 1568 height 751
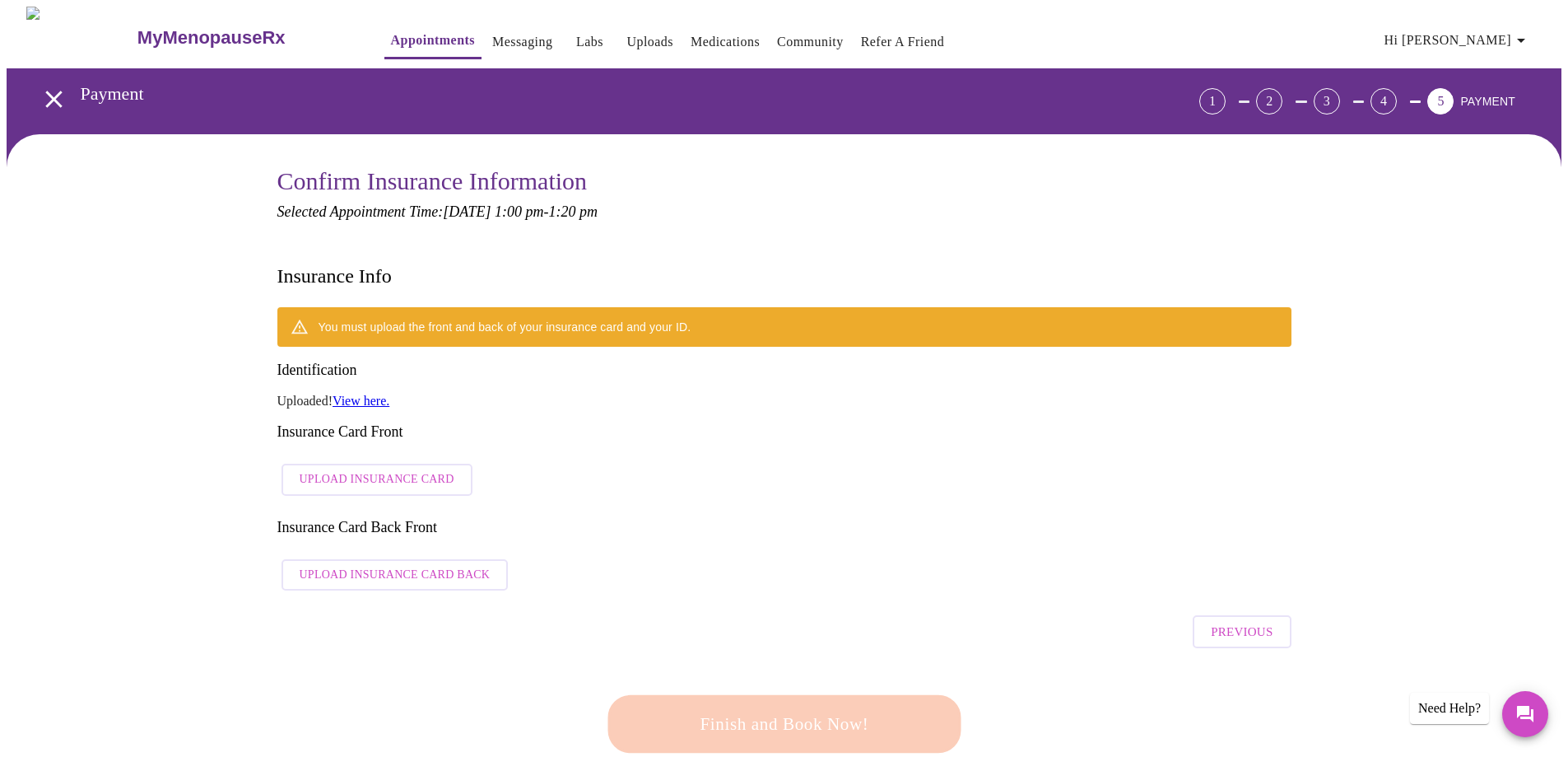
click at [1481, 34] on span "Hi [PERSON_NAME]" at bounding box center [1458, 41] width 146 height 23
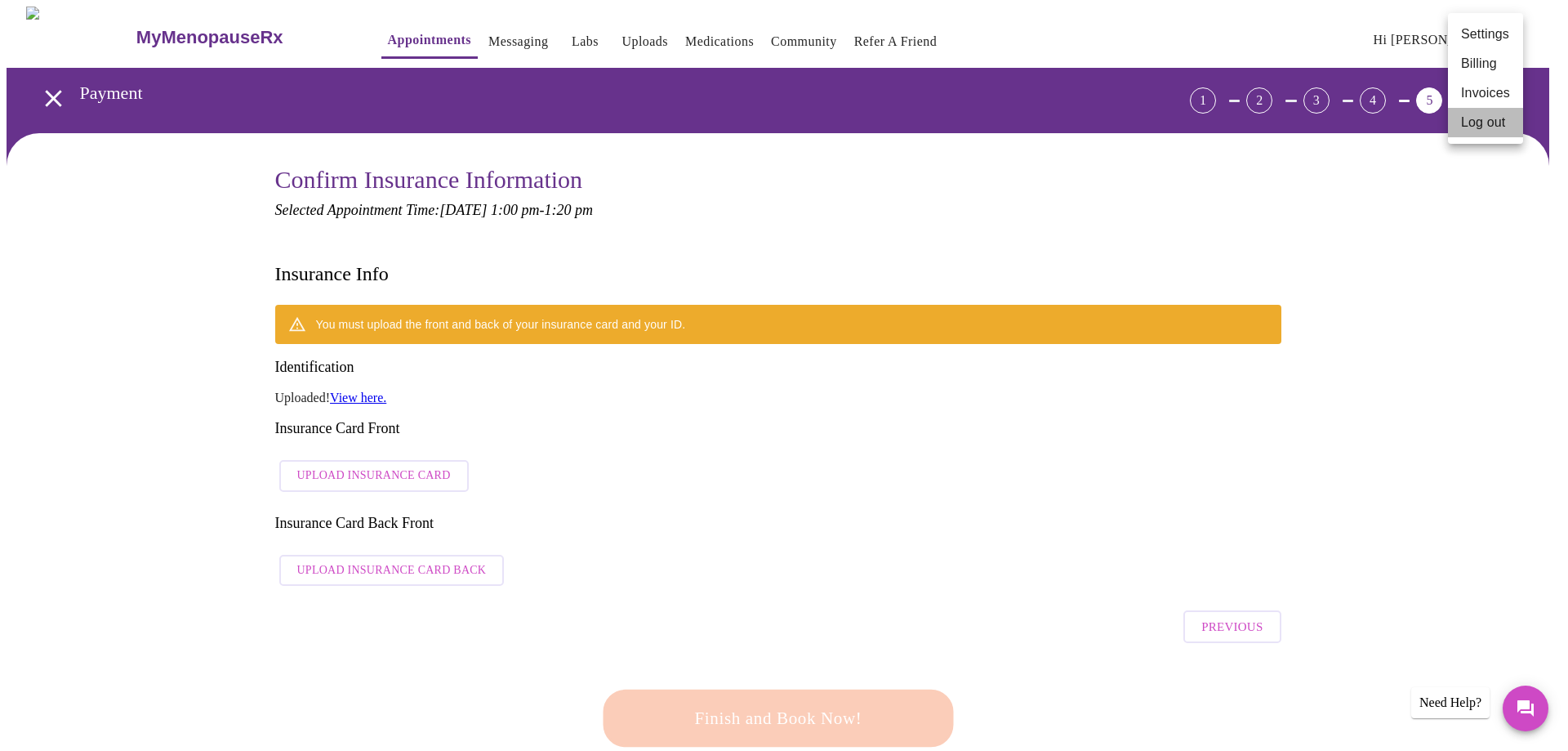
click at [1490, 116] on li "Log out" at bounding box center [1485, 123] width 75 height 30
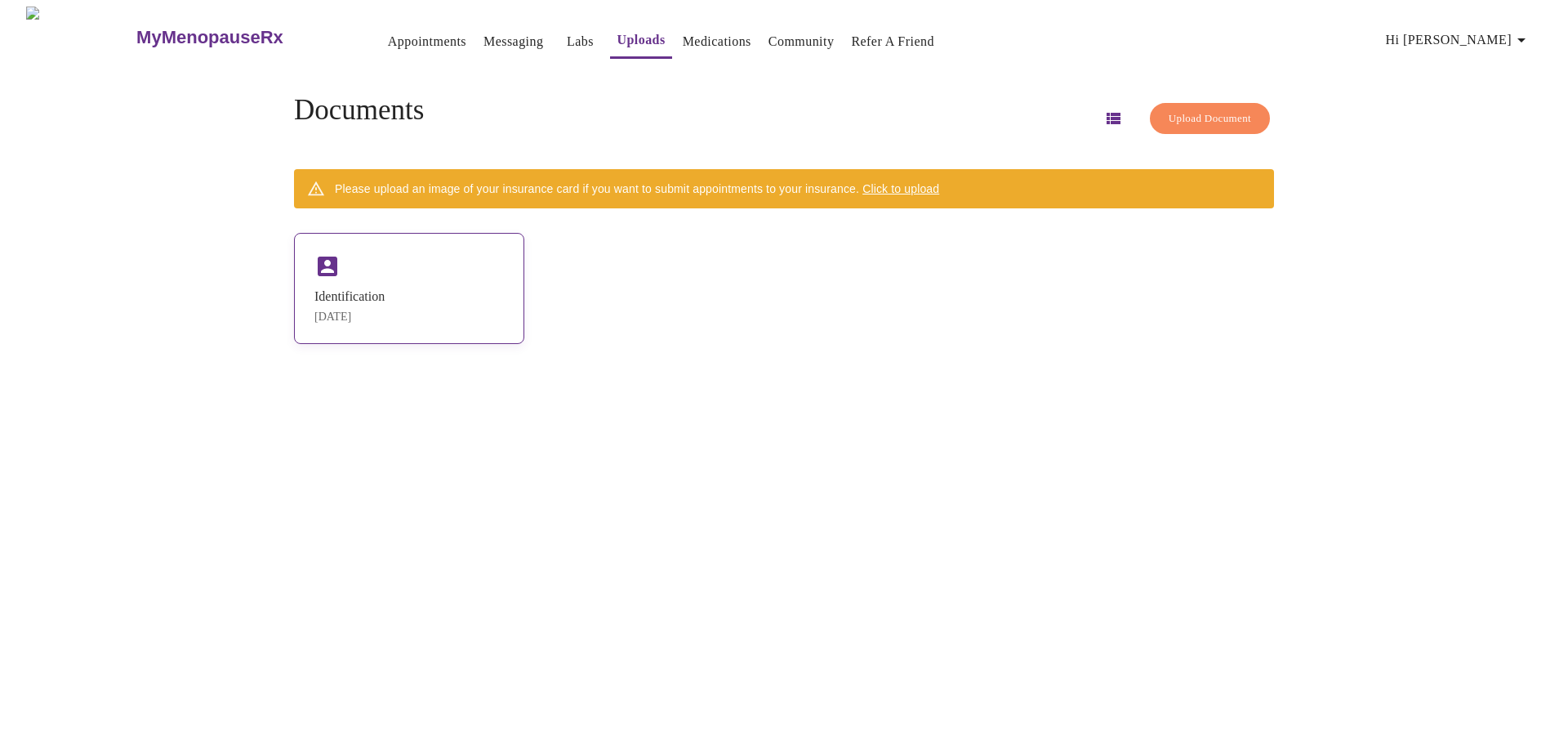
click at [486, 270] on div "Identification [DATE]" at bounding box center [409, 288] width 230 height 111
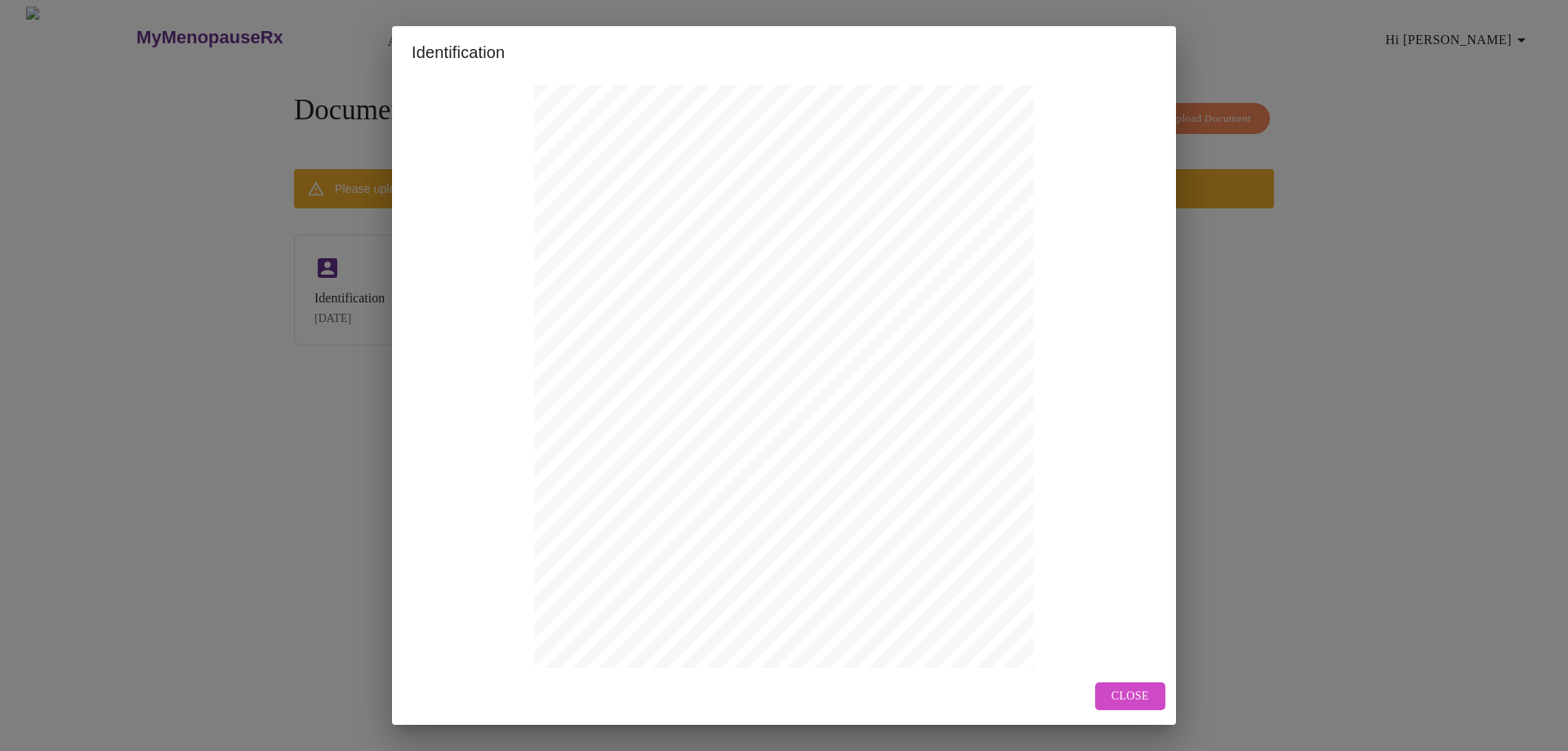
click at [1138, 694] on span "Close" at bounding box center [1130, 696] width 38 height 20
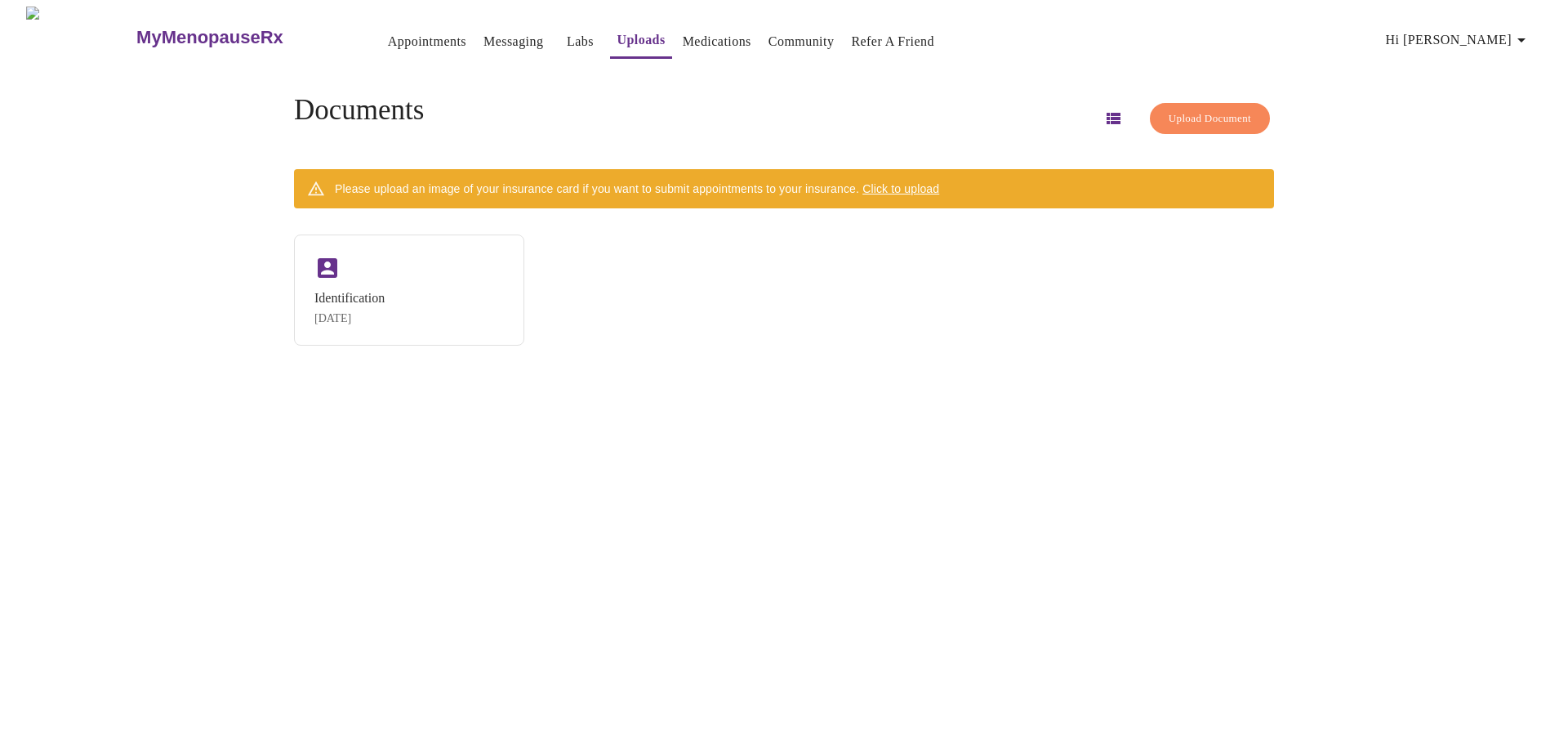
click at [1189, 109] on span "Upload Document" at bounding box center [1209, 118] width 82 height 18
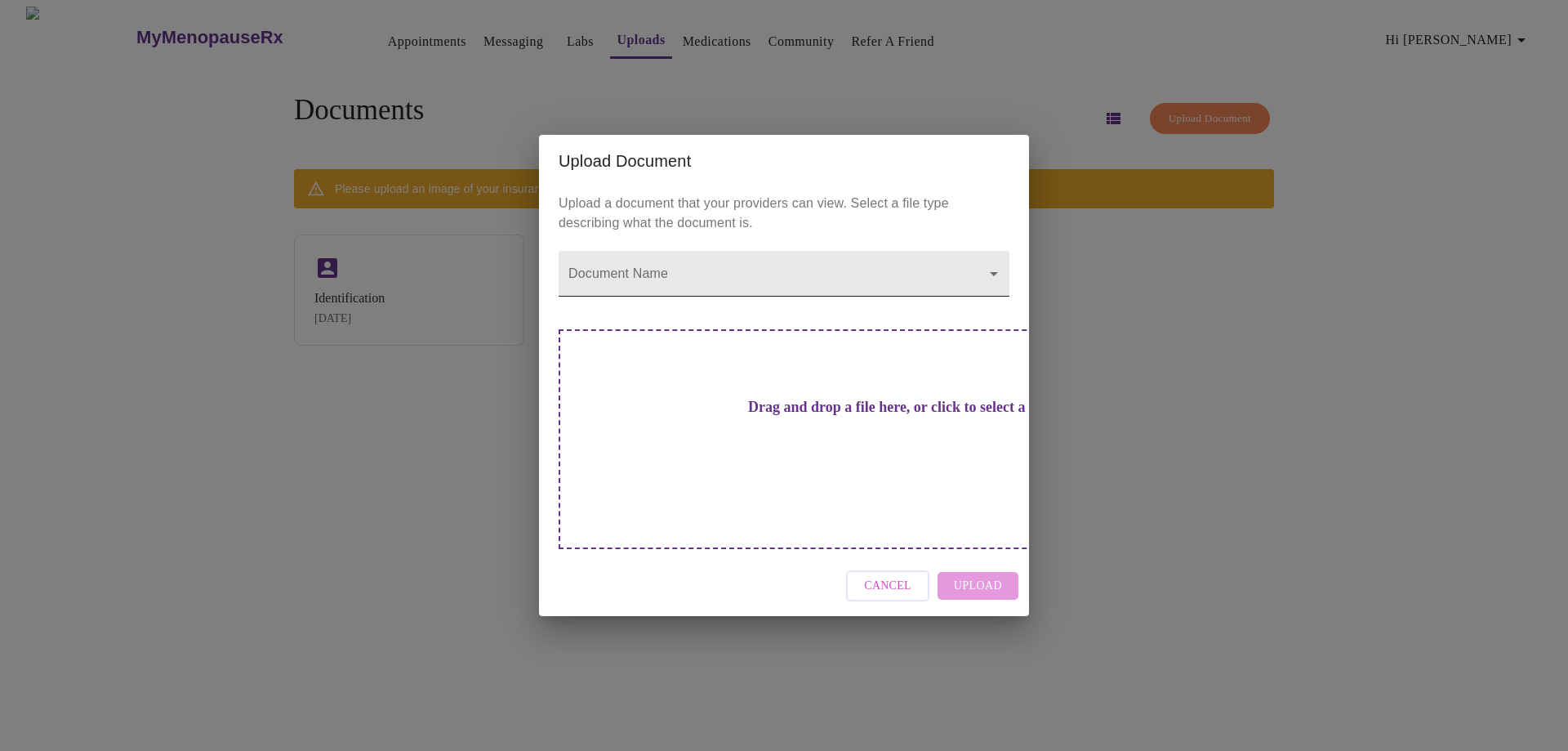
click at [996, 303] on body "MyMenopauseRx Appointments Messaging Labs Uploads Medications Community Refer a…" at bounding box center [783, 382] width 1555 height 751
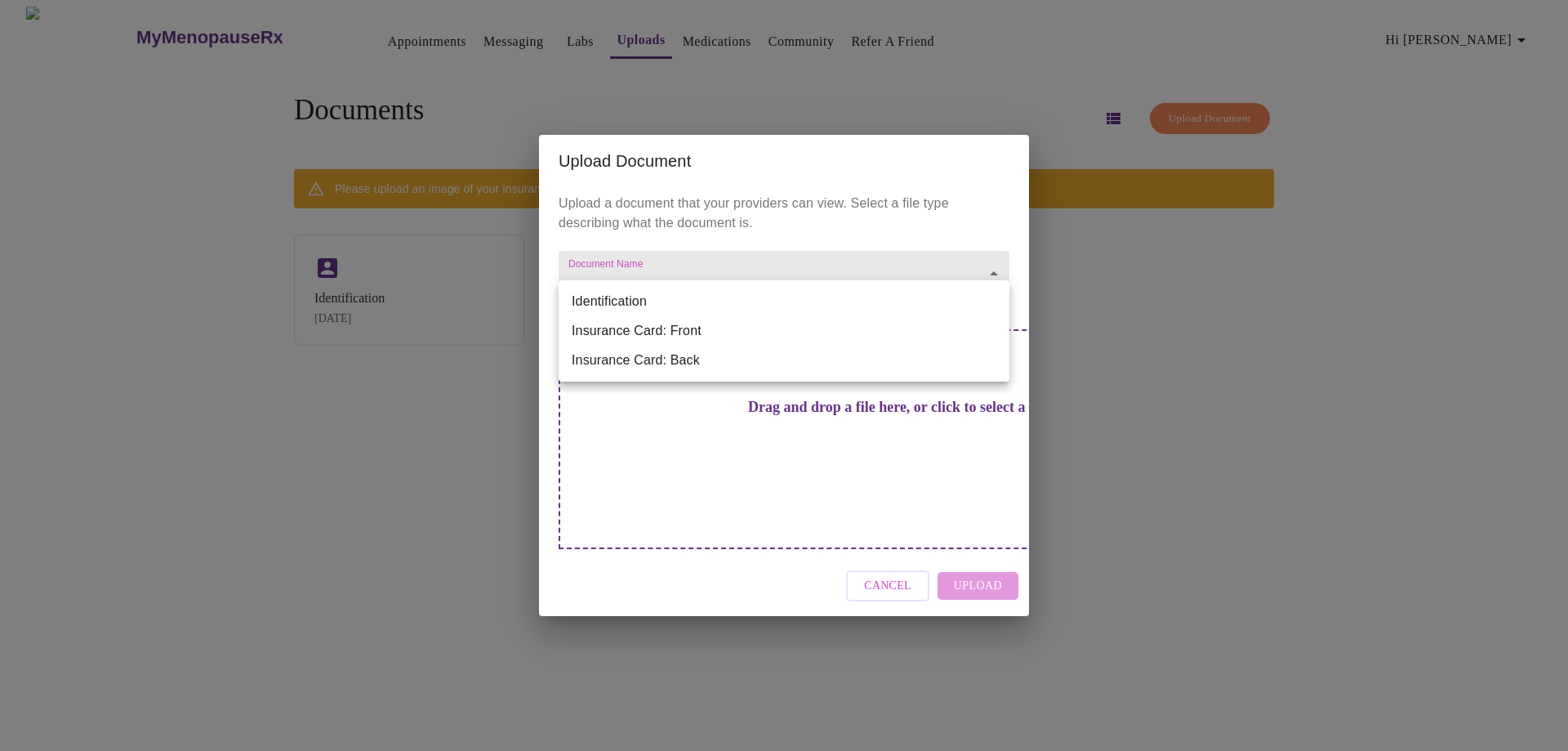
click at [752, 342] on li "Insurance Card: Front" at bounding box center [783, 331] width 451 height 30
type input "Insurance Card: Front"
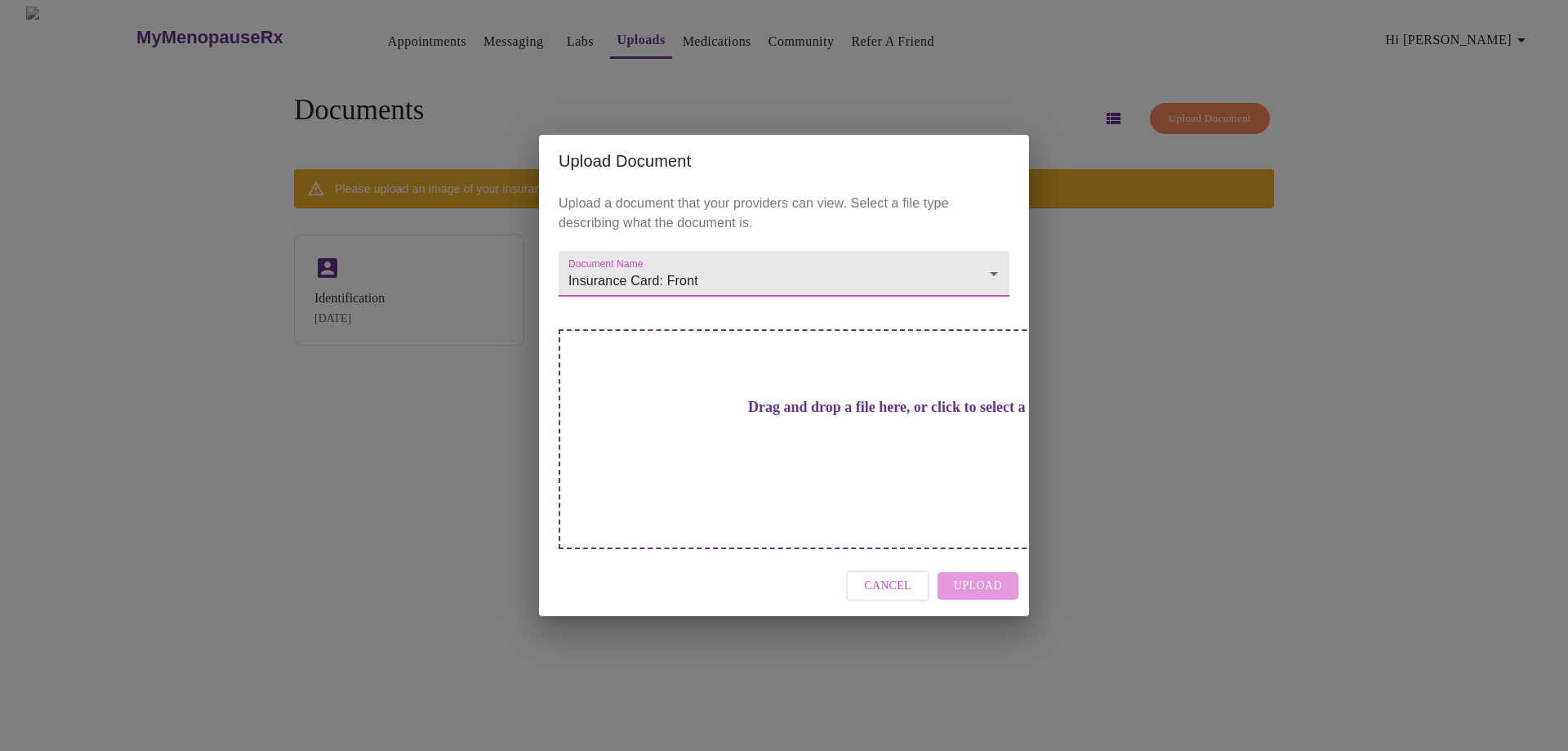
click at [977, 556] on div "Cancel Upload" at bounding box center [784, 586] width 490 height 61
click at [843, 406] on div "Drag and drop a file here, or click to select a file" at bounding box center [898, 439] width 679 height 220
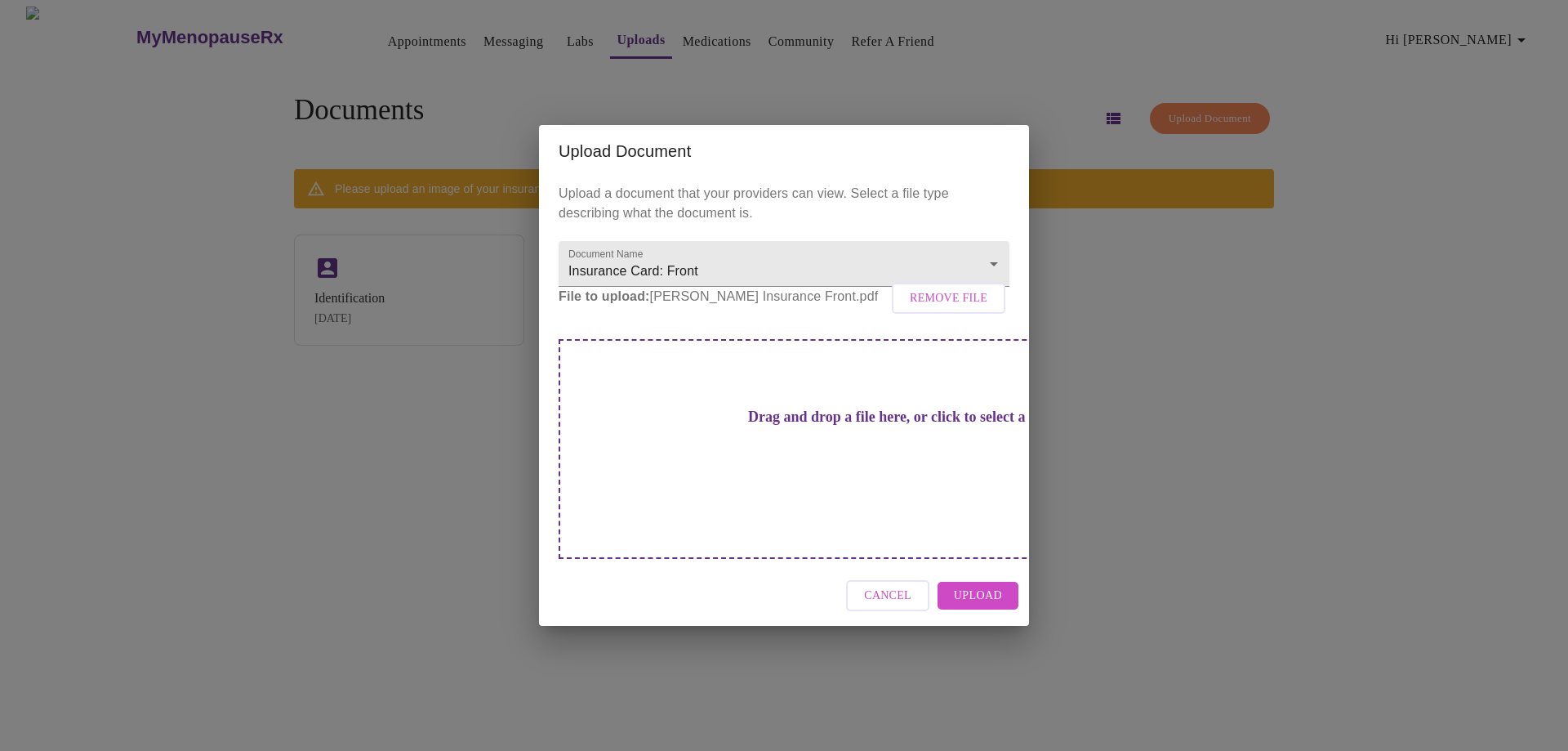
click at [972, 586] on span "Upload" at bounding box center [977, 595] width 48 height 20
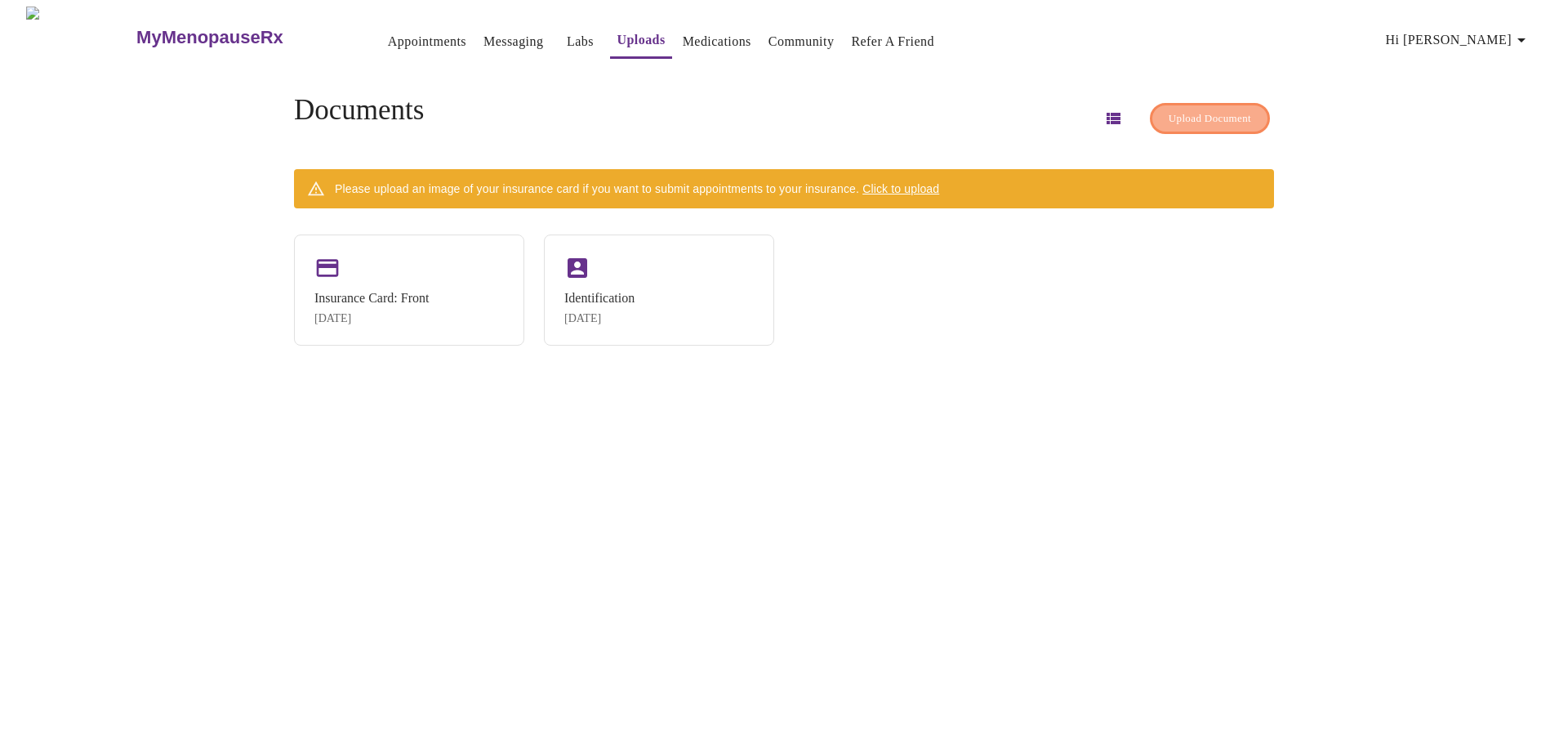
click at [1179, 109] on span "Upload Document" at bounding box center [1209, 118] width 82 height 18
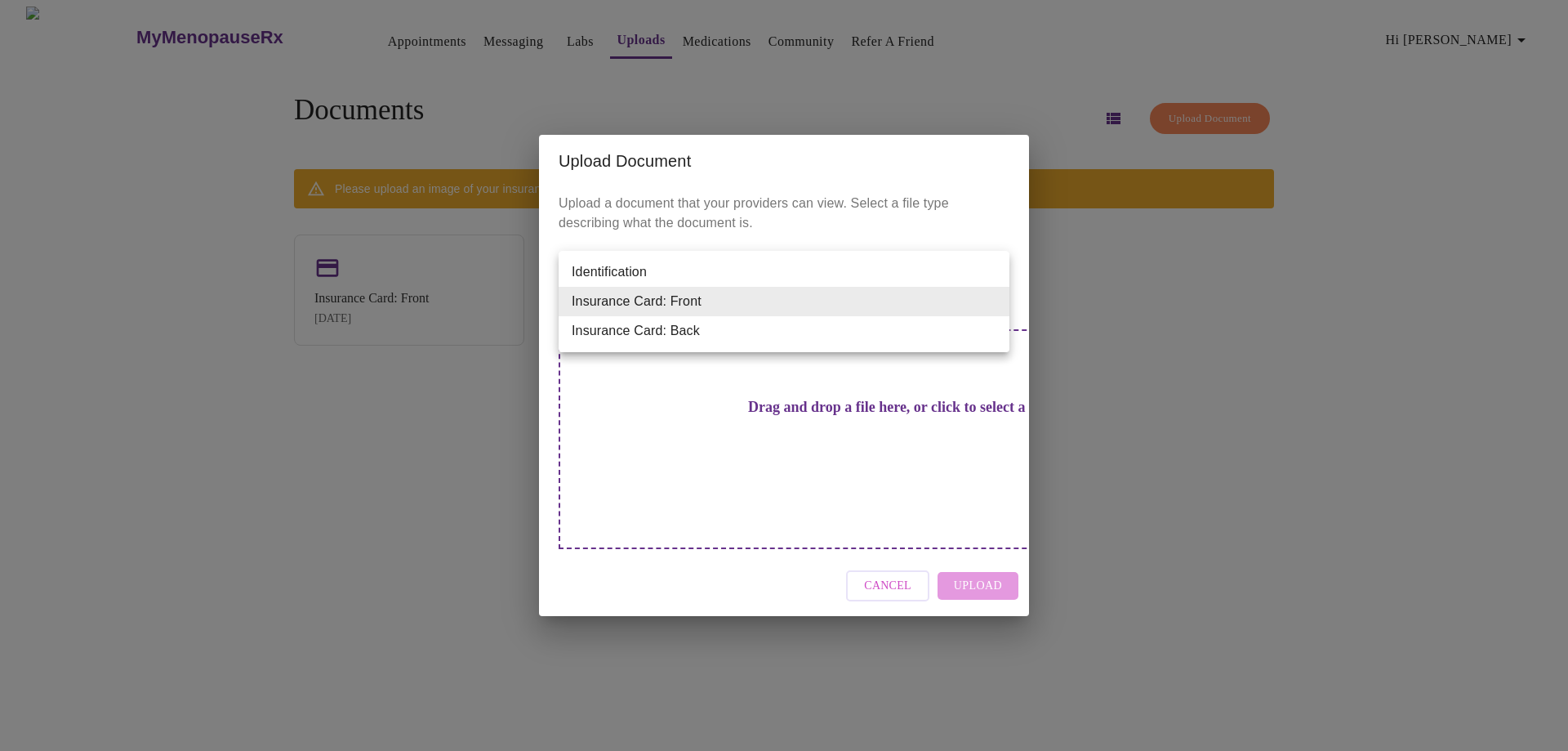
click at [993, 302] on body "MyMenopauseRx Appointments Messaging Labs Uploads Medications Community Refer a…" at bounding box center [783, 382] width 1555 height 751
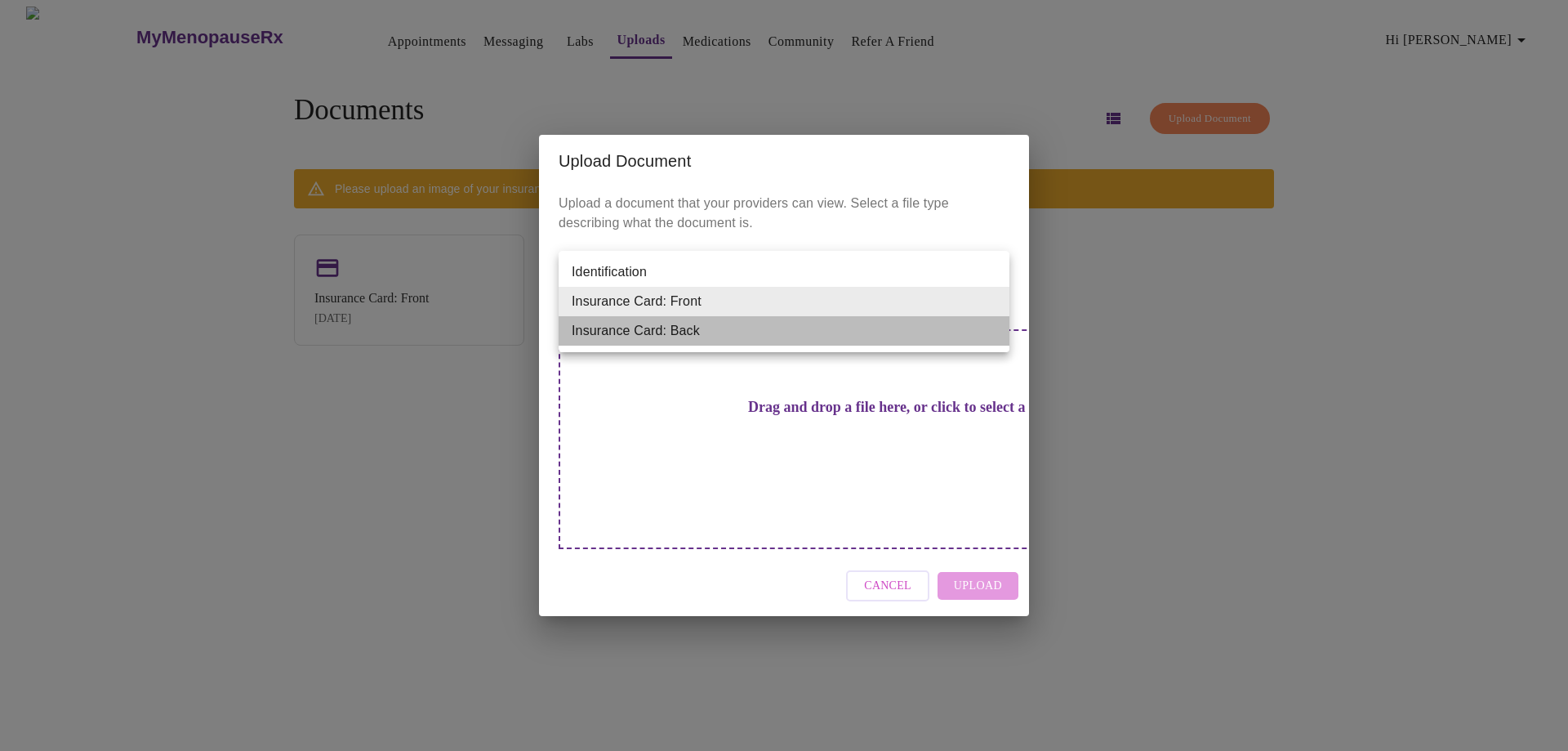
click at [706, 333] on li "Insurance Card: Back" at bounding box center [783, 331] width 451 height 30
type input "Insurance Card: Back"
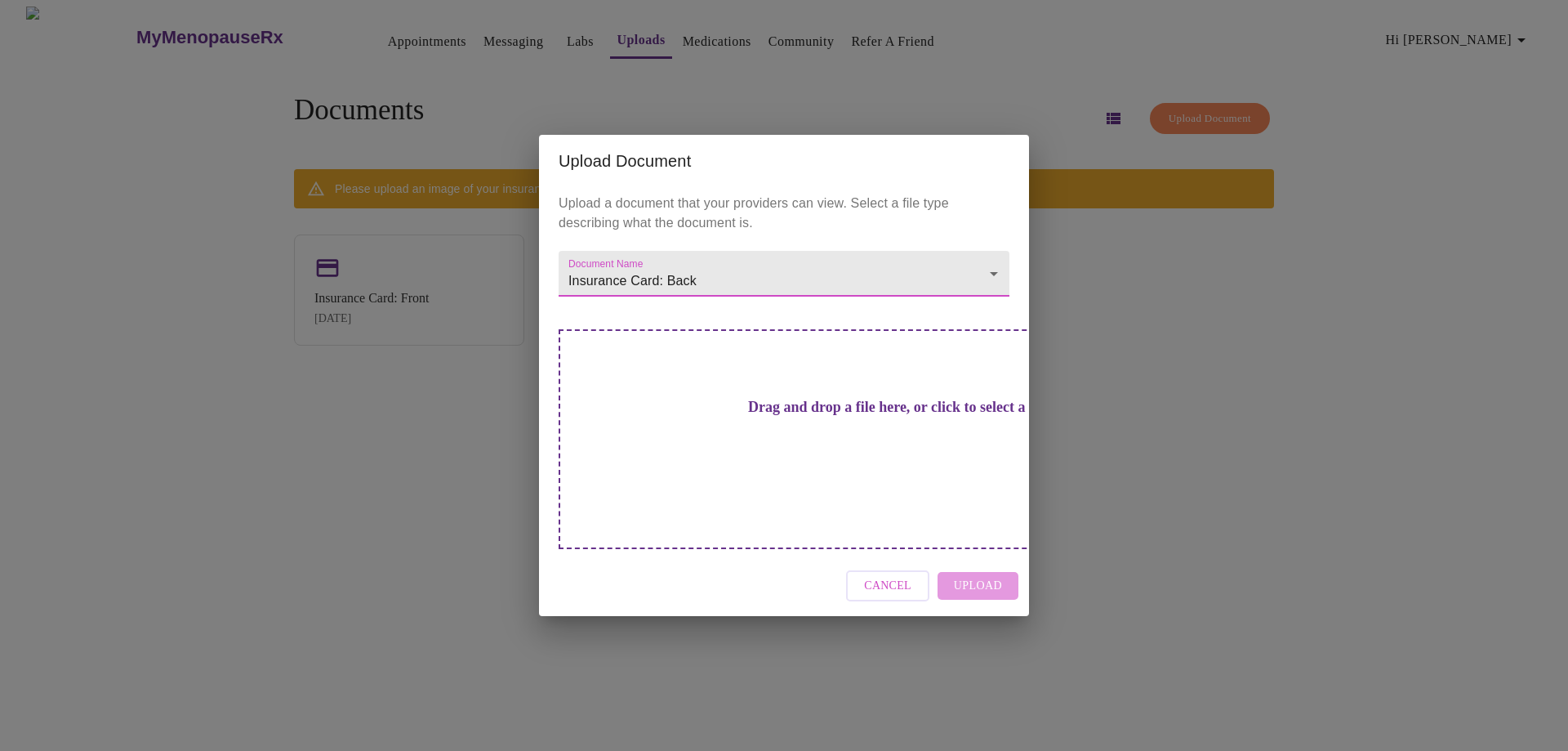
click at [989, 558] on div "Cancel Upload" at bounding box center [784, 586] width 490 height 61
click at [861, 470] on div "Drag and drop a file here, or click to select a file" at bounding box center [898, 439] width 679 height 220
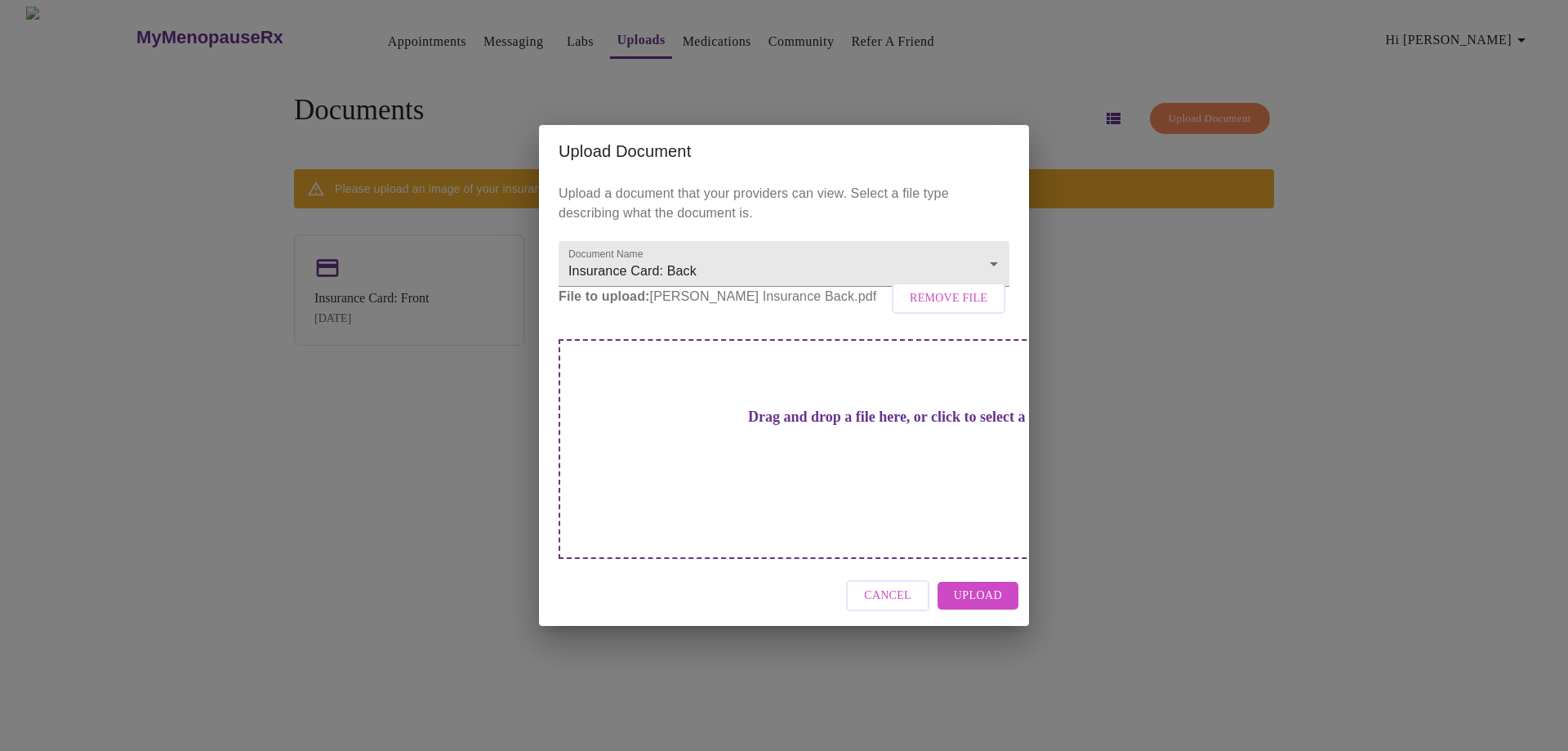
click at [979, 586] on span "Upload" at bounding box center [977, 595] width 48 height 20
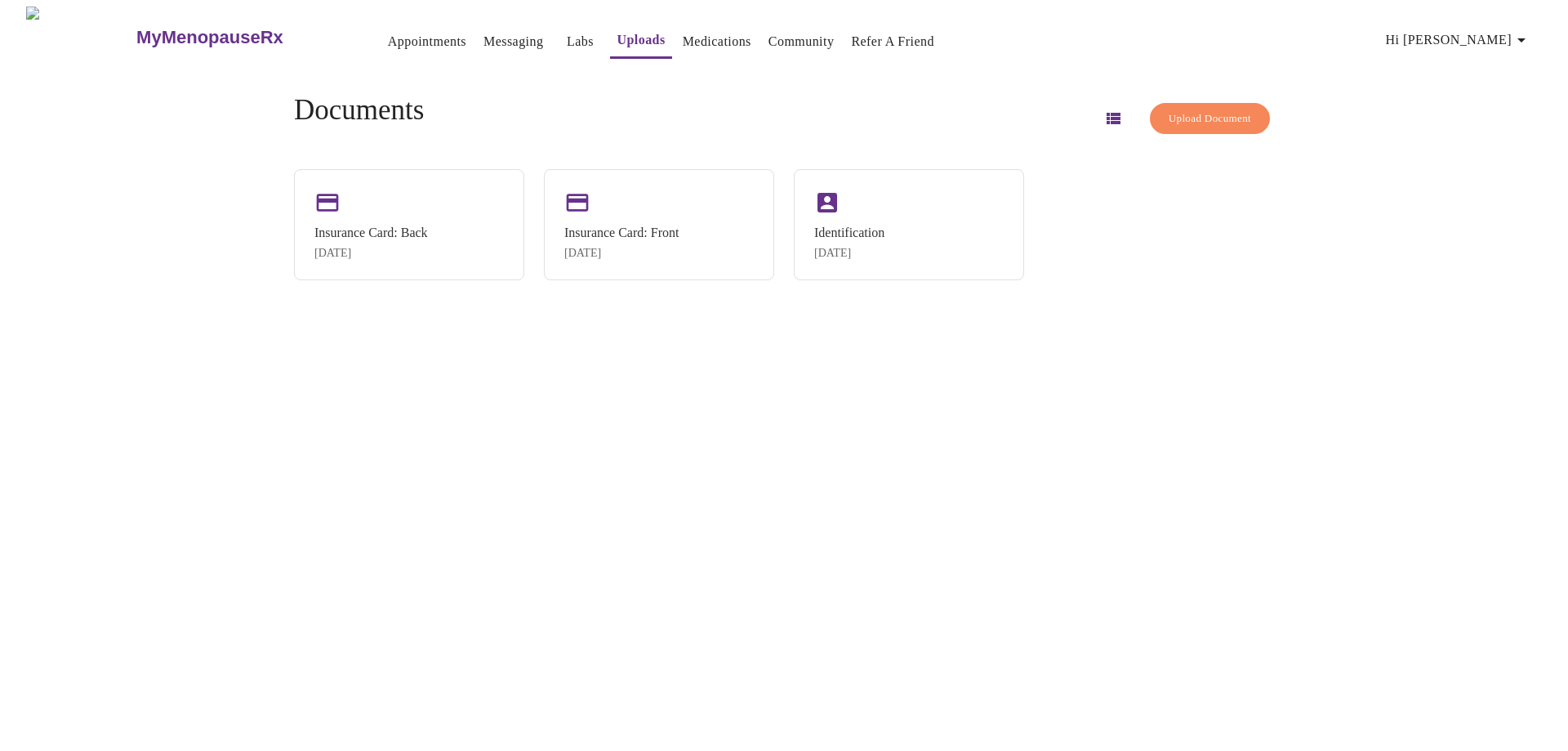
click at [1211, 109] on span "Upload Document" at bounding box center [1209, 118] width 82 height 18
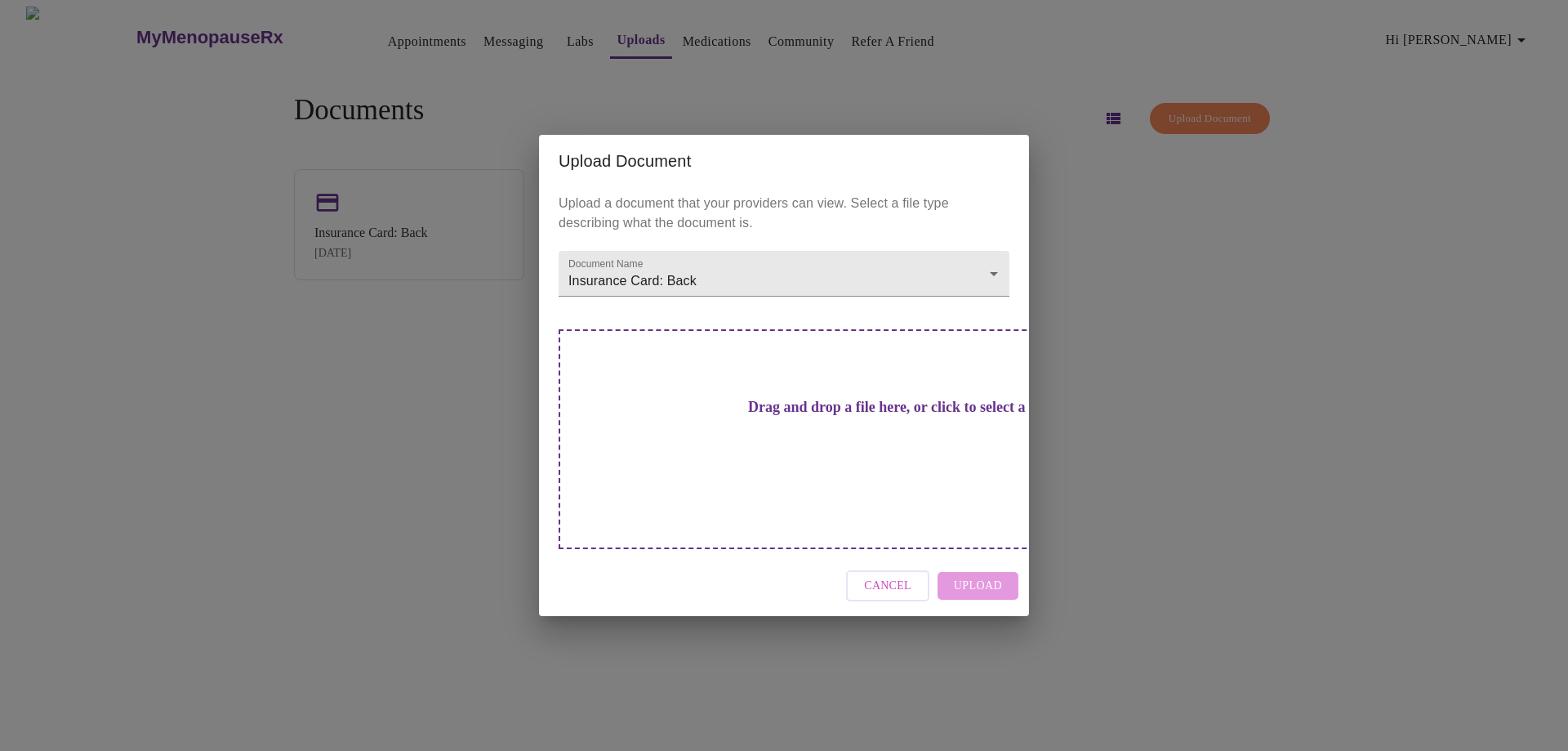
click at [897, 576] on span "Cancel" at bounding box center [887, 586] width 47 height 20
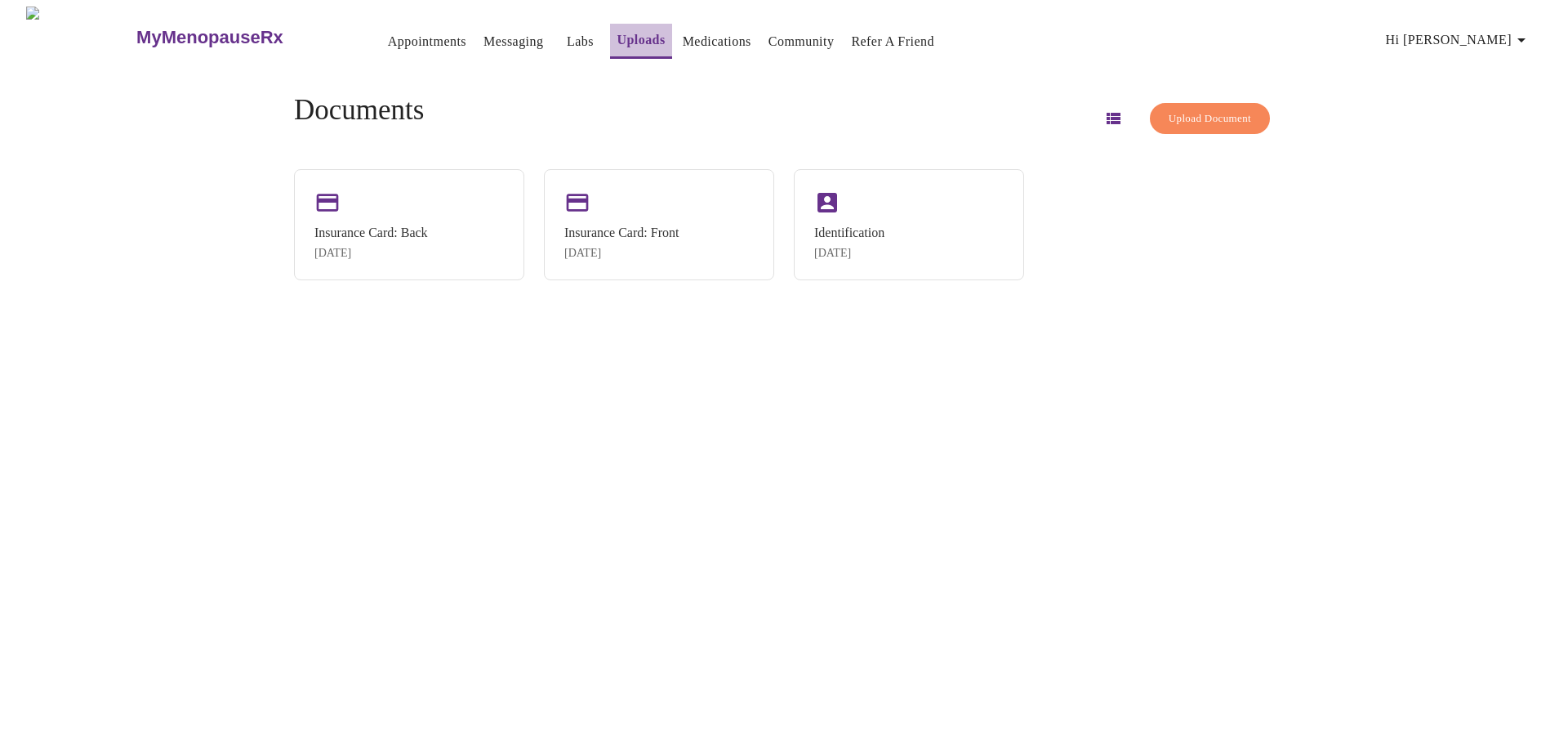
click at [617, 30] on link "Uploads" at bounding box center [640, 40] width 48 height 23
click at [1106, 114] on icon "button" at bounding box center [1113, 118] width 14 height 11
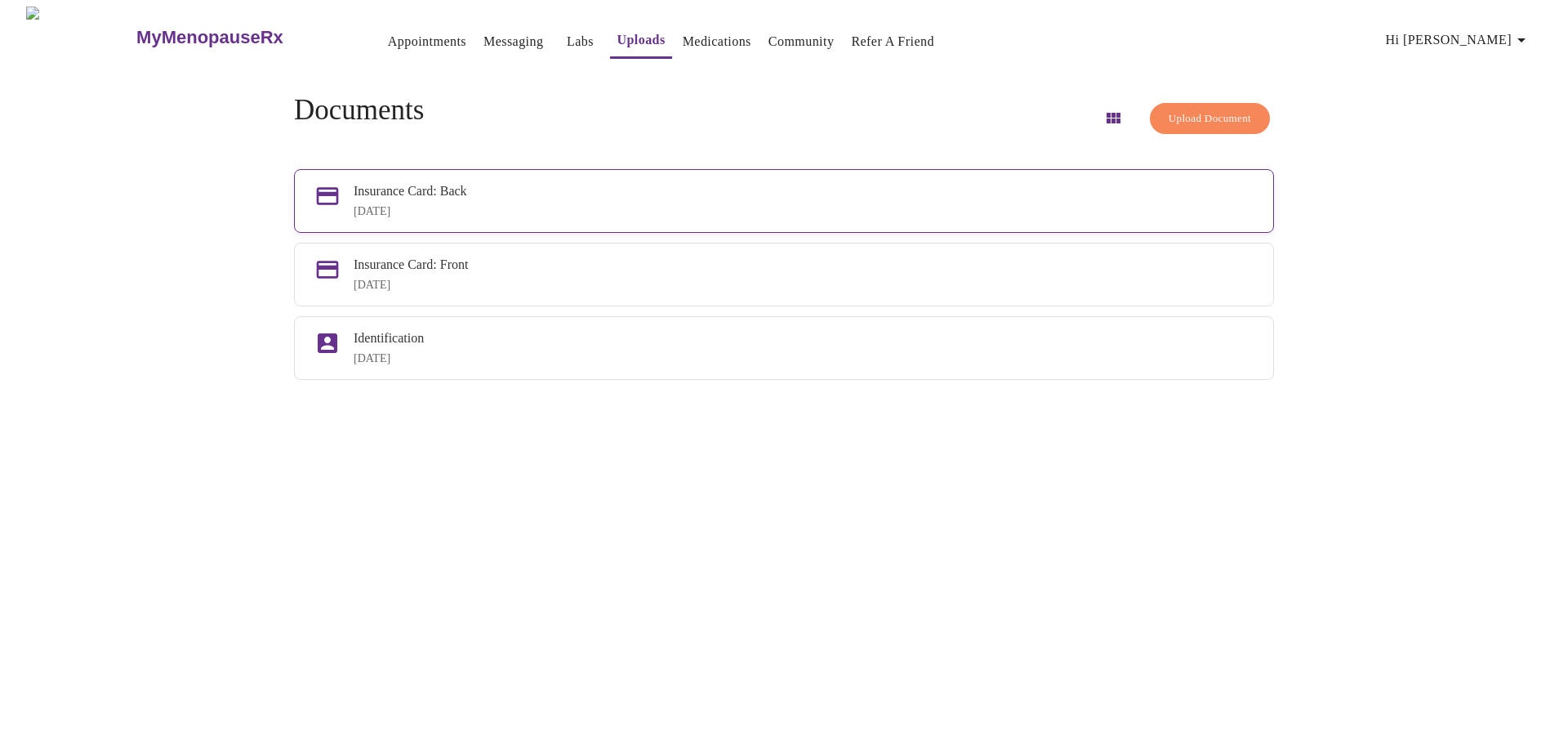
click at [411, 201] on div "Insurance Card: Back [DATE]" at bounding box center [803, 200] width 900 height 34
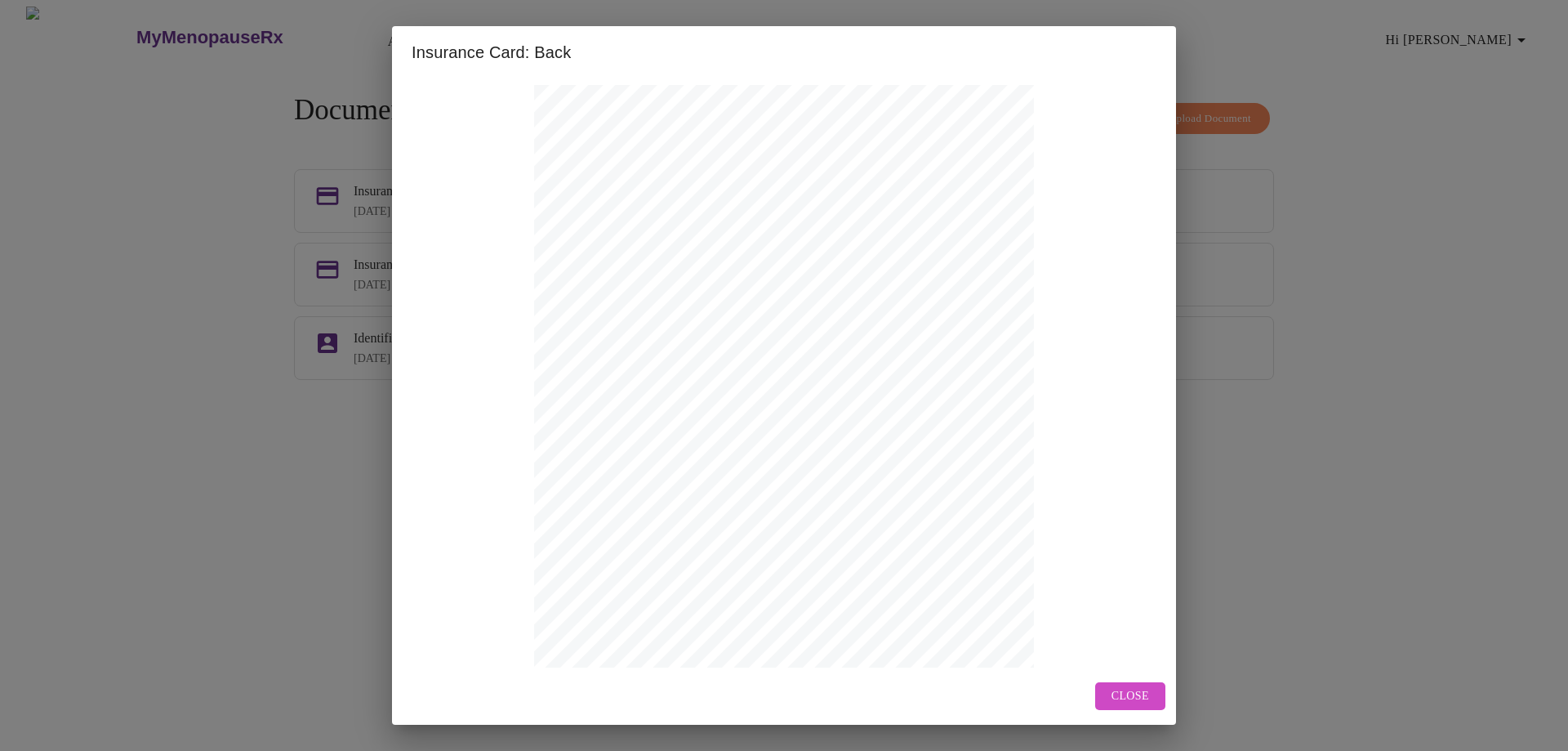
drag, startPoint x: 1135, startPoint y: 703, endPoint x: 1099, endPoint y: 678, distance: 43.8
click at [1134, 703] on span "Close" at bounding box center [1130, 696] width 38 height 20
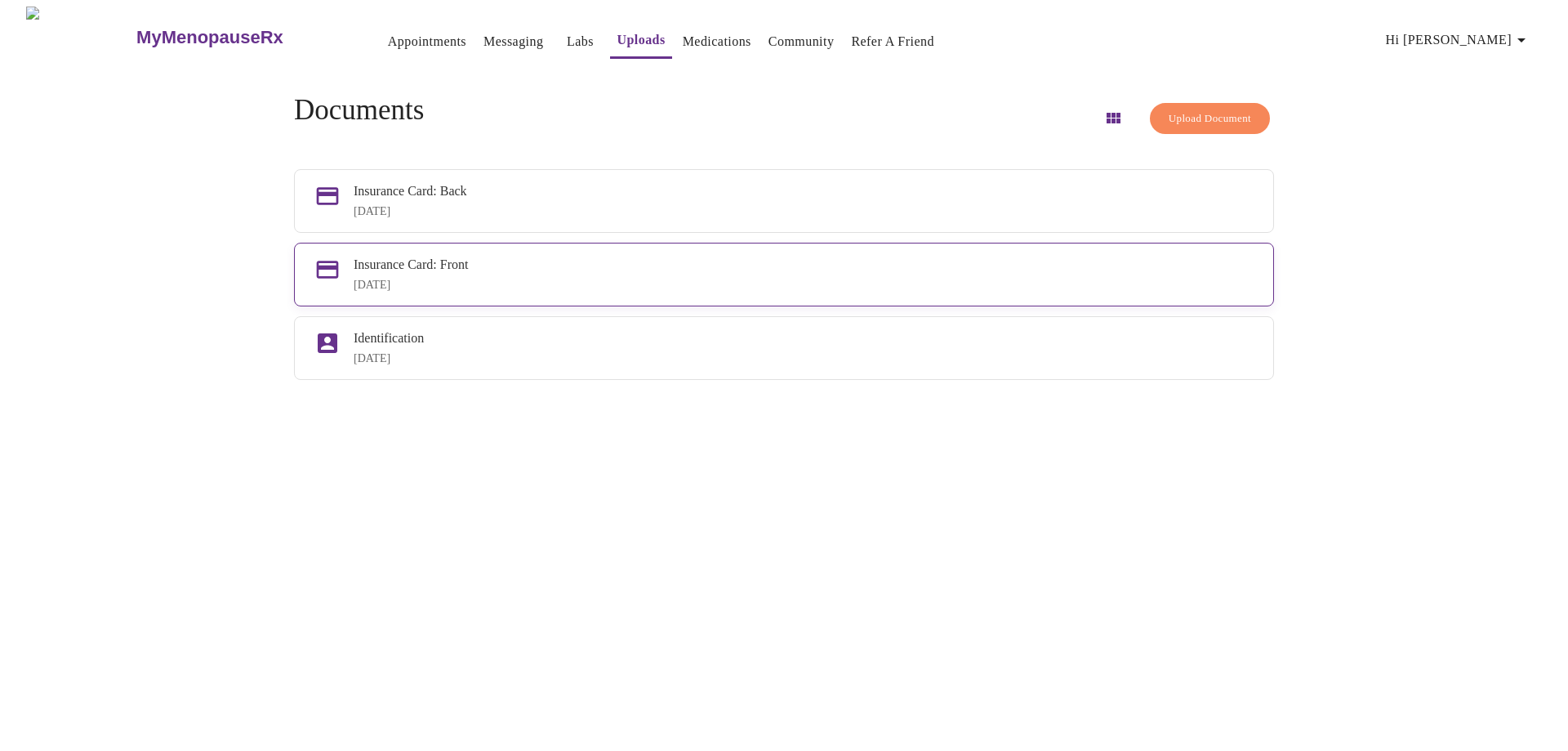
click at [500, 286] on div "[DATE]" at bounding box center [803, 284] width 900 height 13
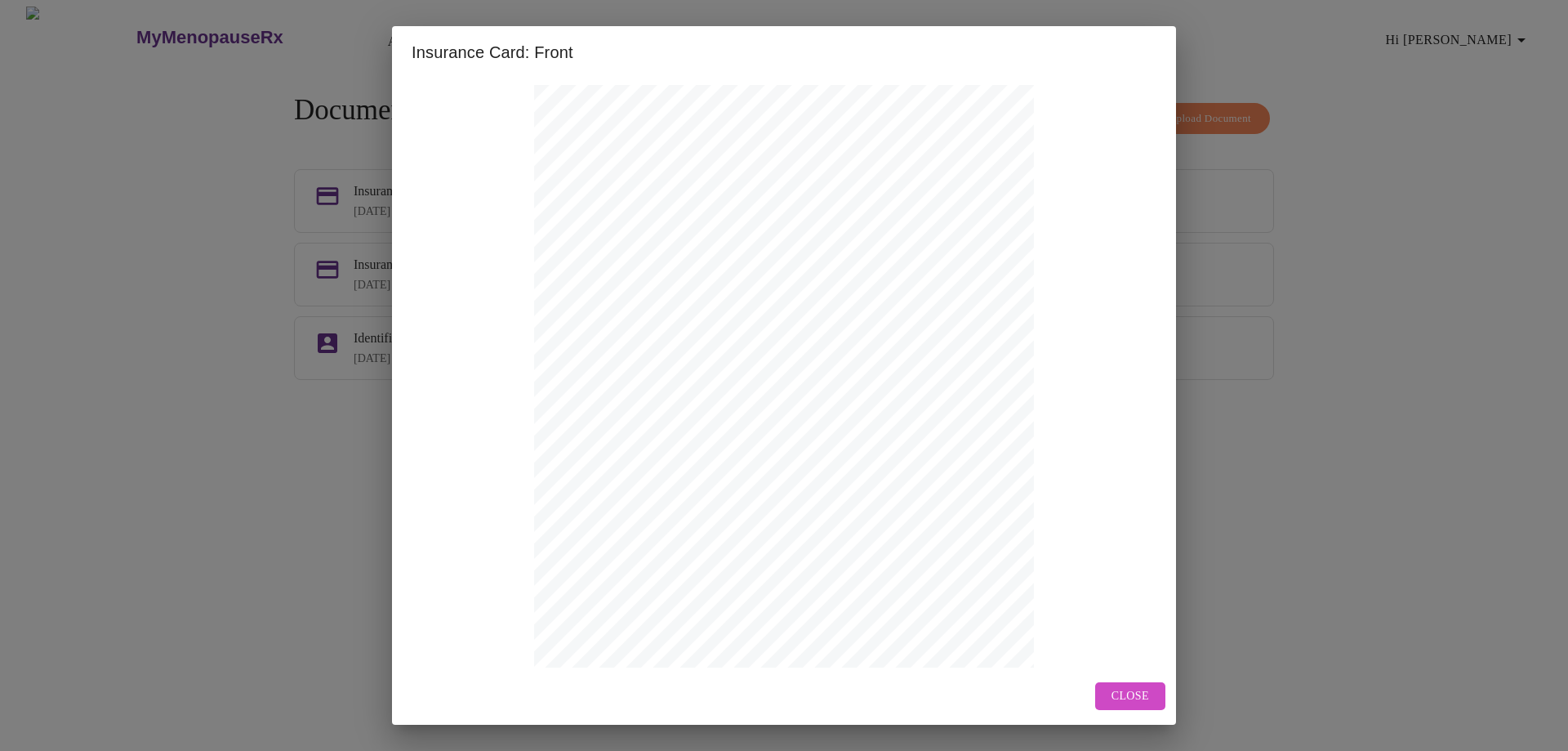
click at [1127, 702] on span "Close" at bounding box center [1130, 696] width 38 height 20
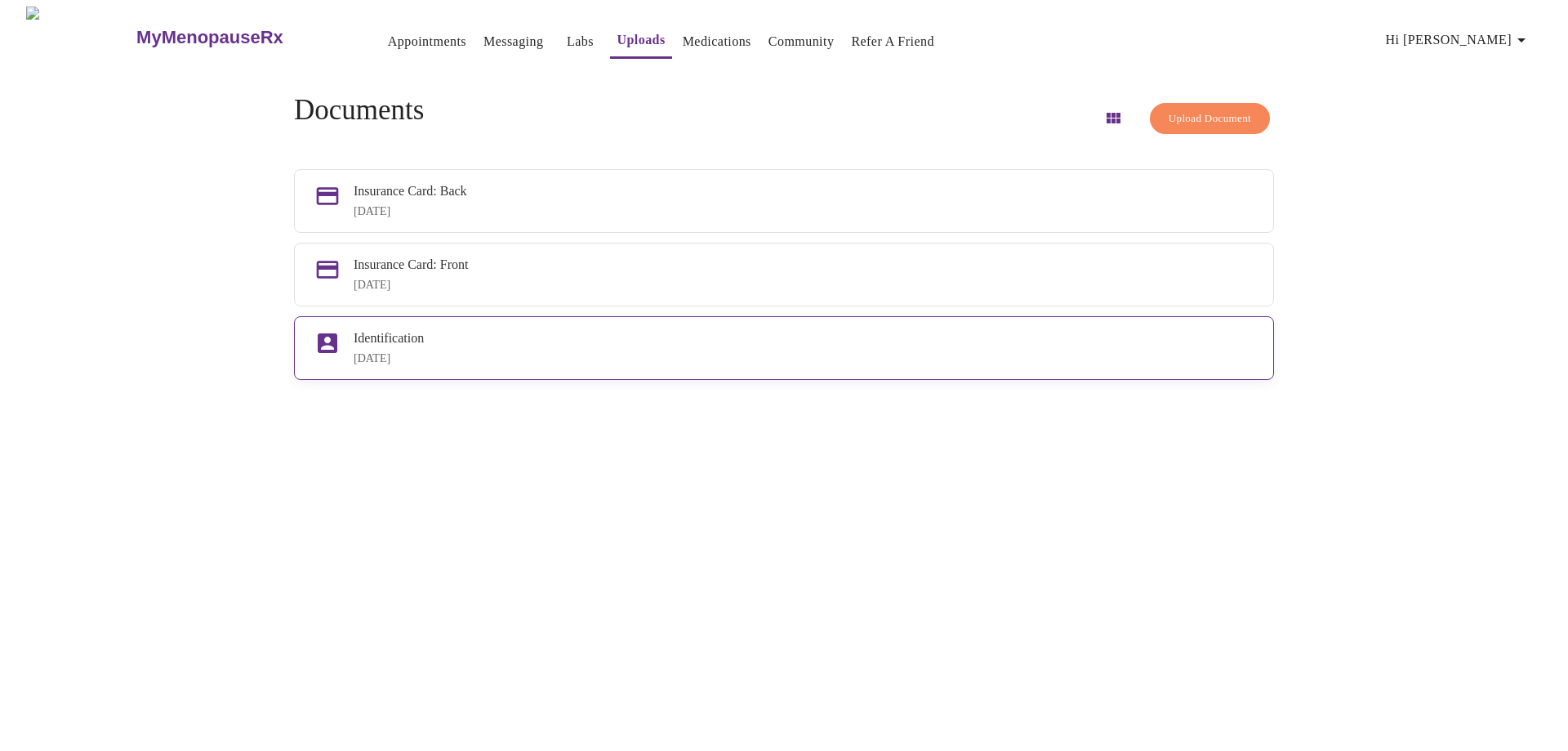
click at [430, 343] on div "Identification" at bounding box center [803, 338] width 900 height 15
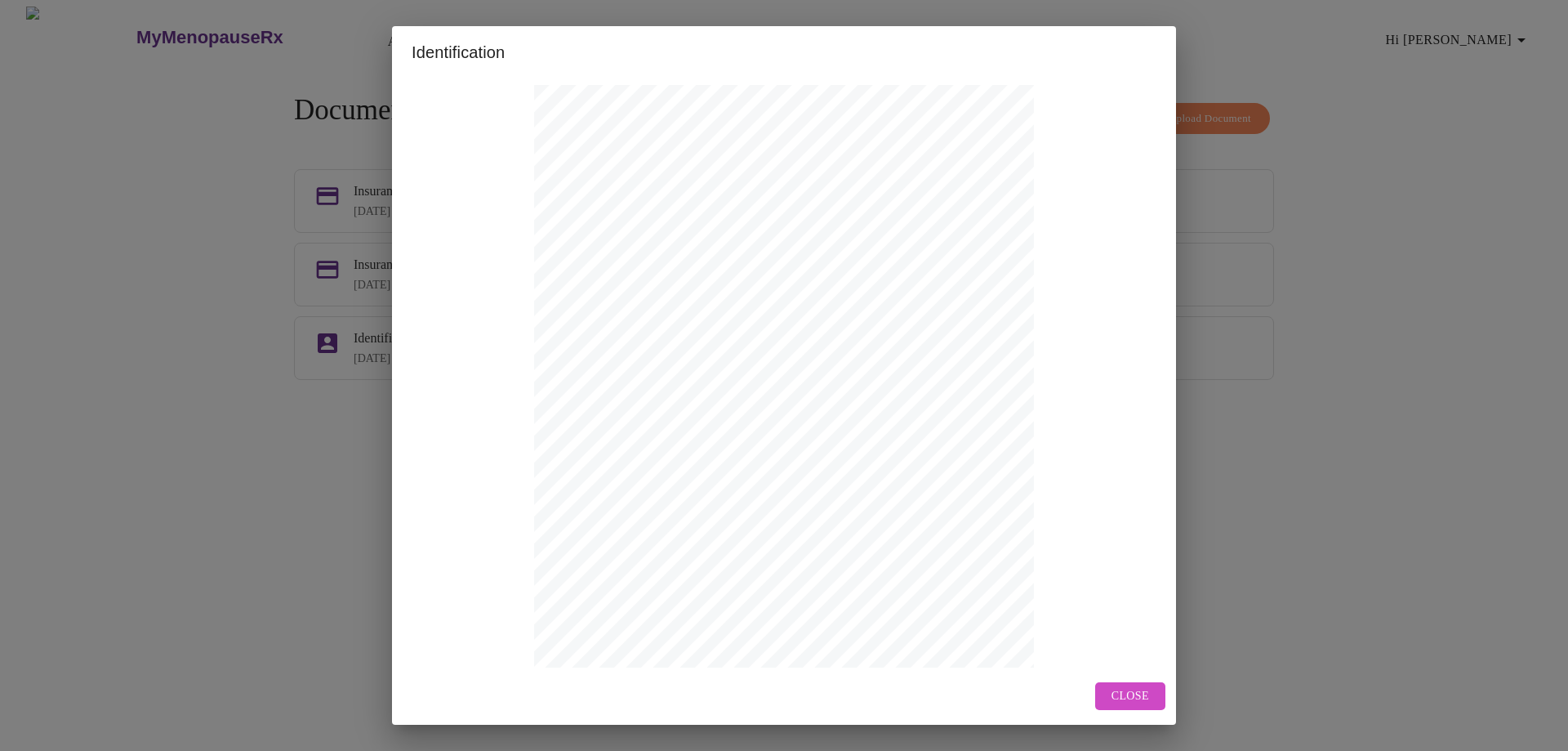
click at [1140, 696] on span "Close" at bounding box center [1130, 696] width 38 height 20
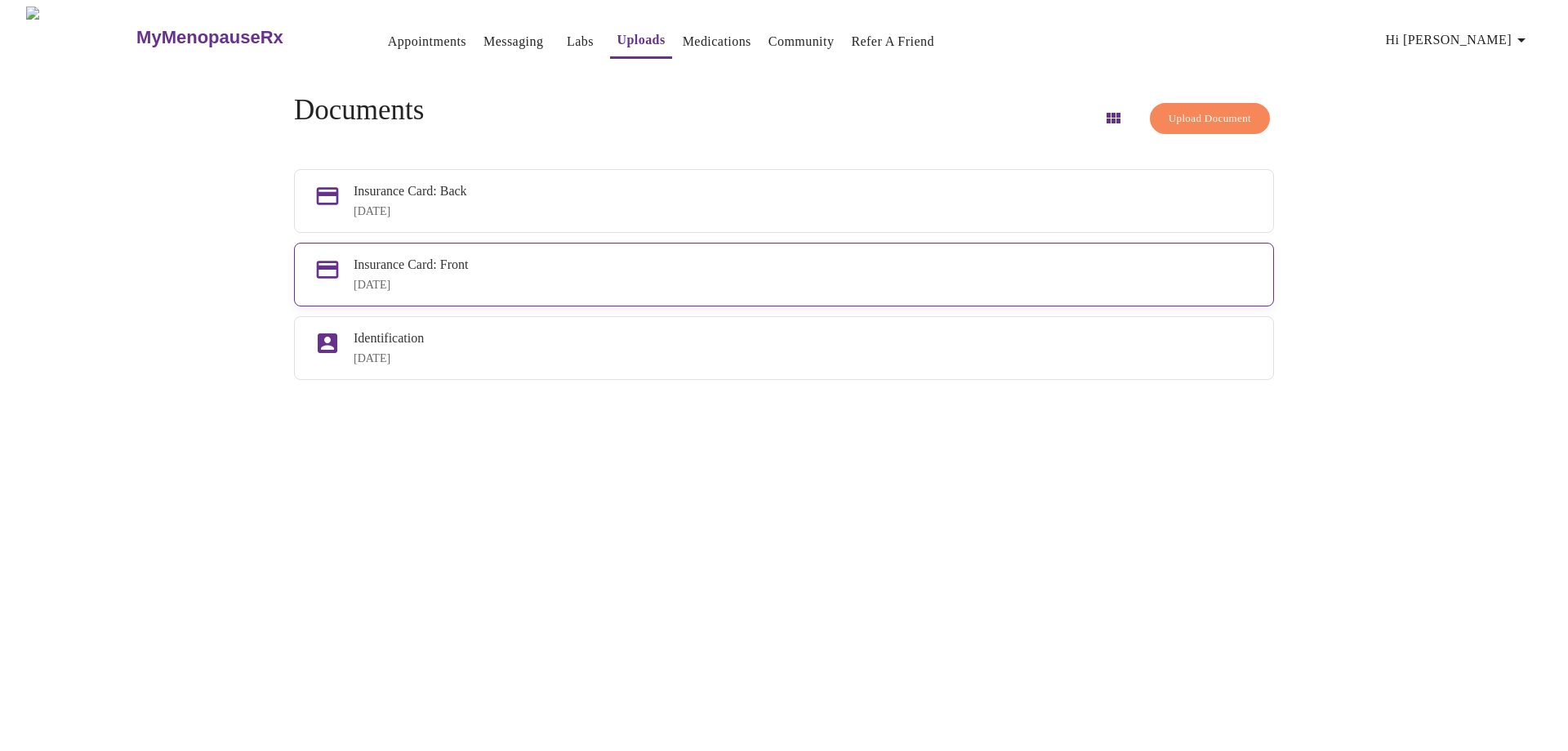
click at [415, 291] on div "[DATE]" at bounding box center [803, 284] width 900 height 13
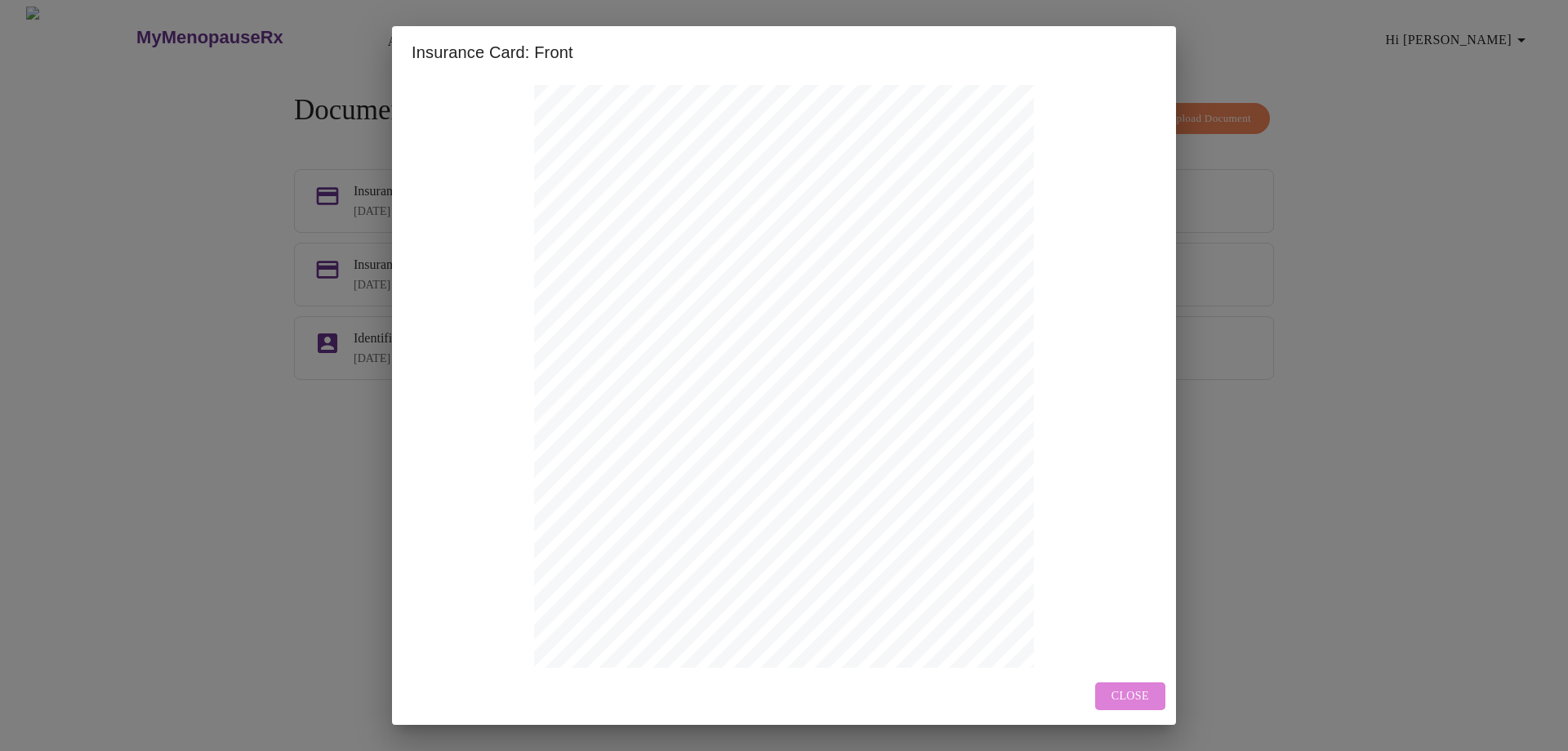
drag, startPoint x: 422, startPoint y: 285, endPoint x: 1152, endPoint y: 692, distance: 835.8
click at [1152, 692] on button "Close" at bounding box center [1130, 696] width 70 height 29
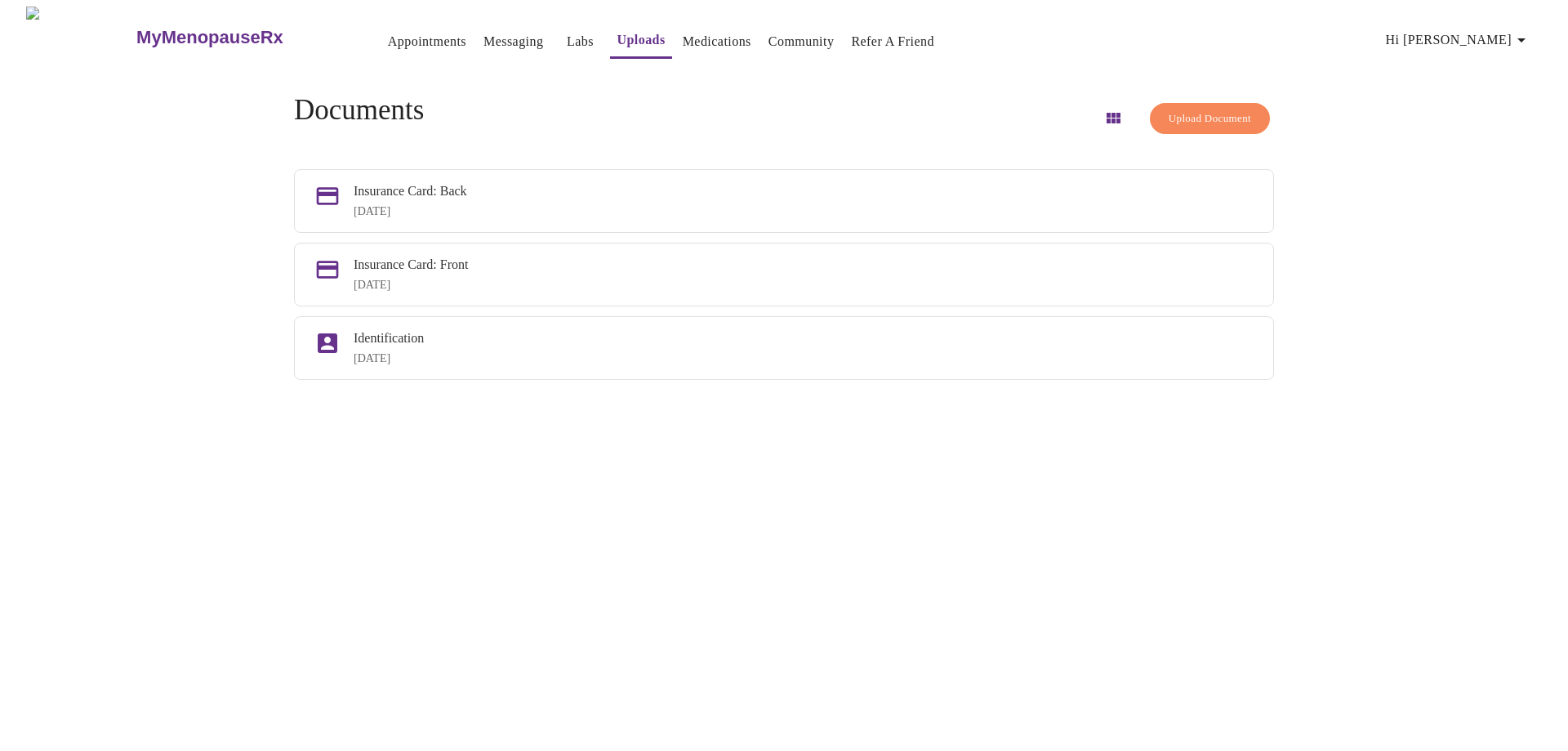
drag, startPoint x: 458, startPoint y: 279, endPoint x: 1194, endPoint y: 113, distance: 754.5
click at [1194, 113] on span "Upload Document" at bounding box center [1209, 118] width 82 height 18
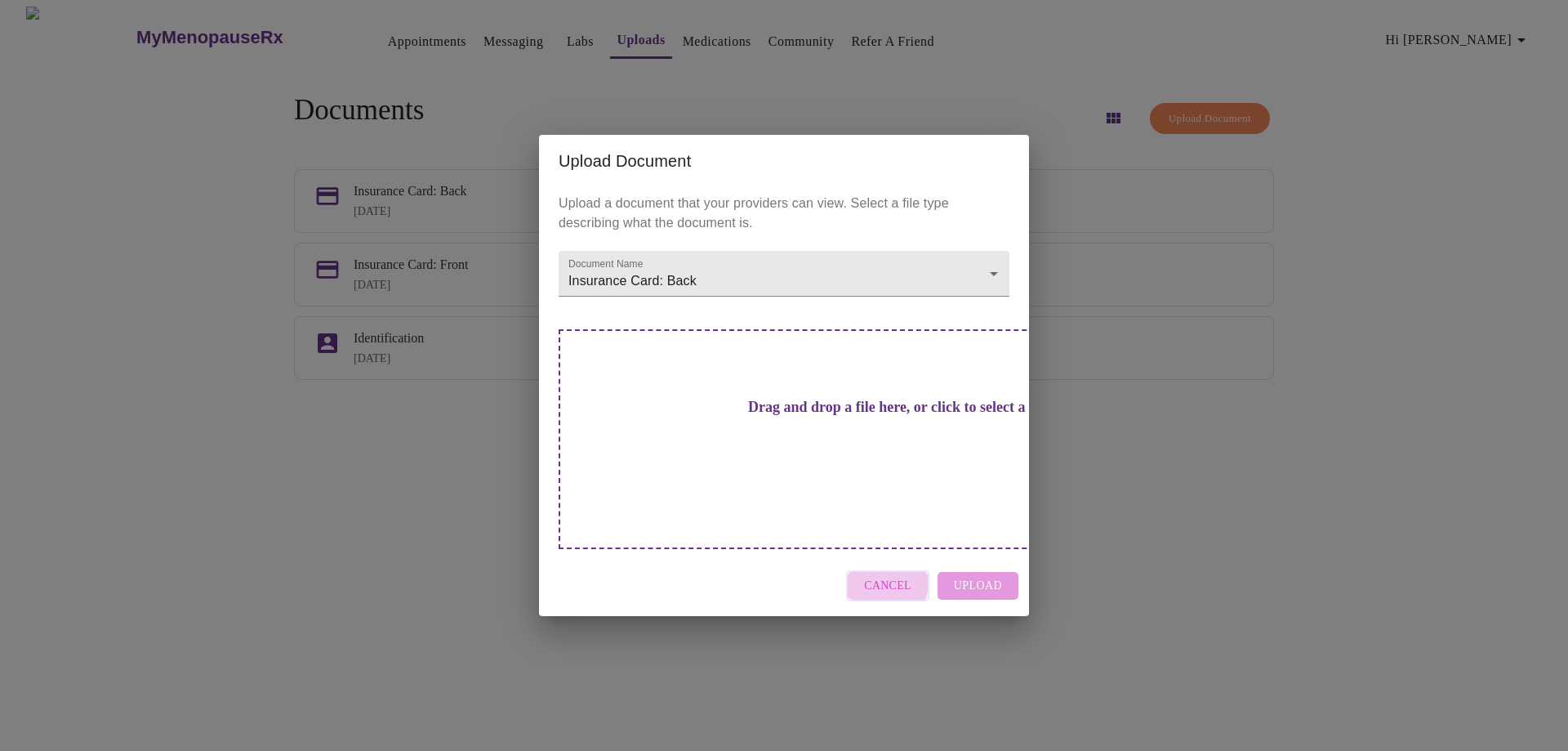
click at [876, 576] on span "Cancel" at bounding box center [887, 586] width 47 height 20
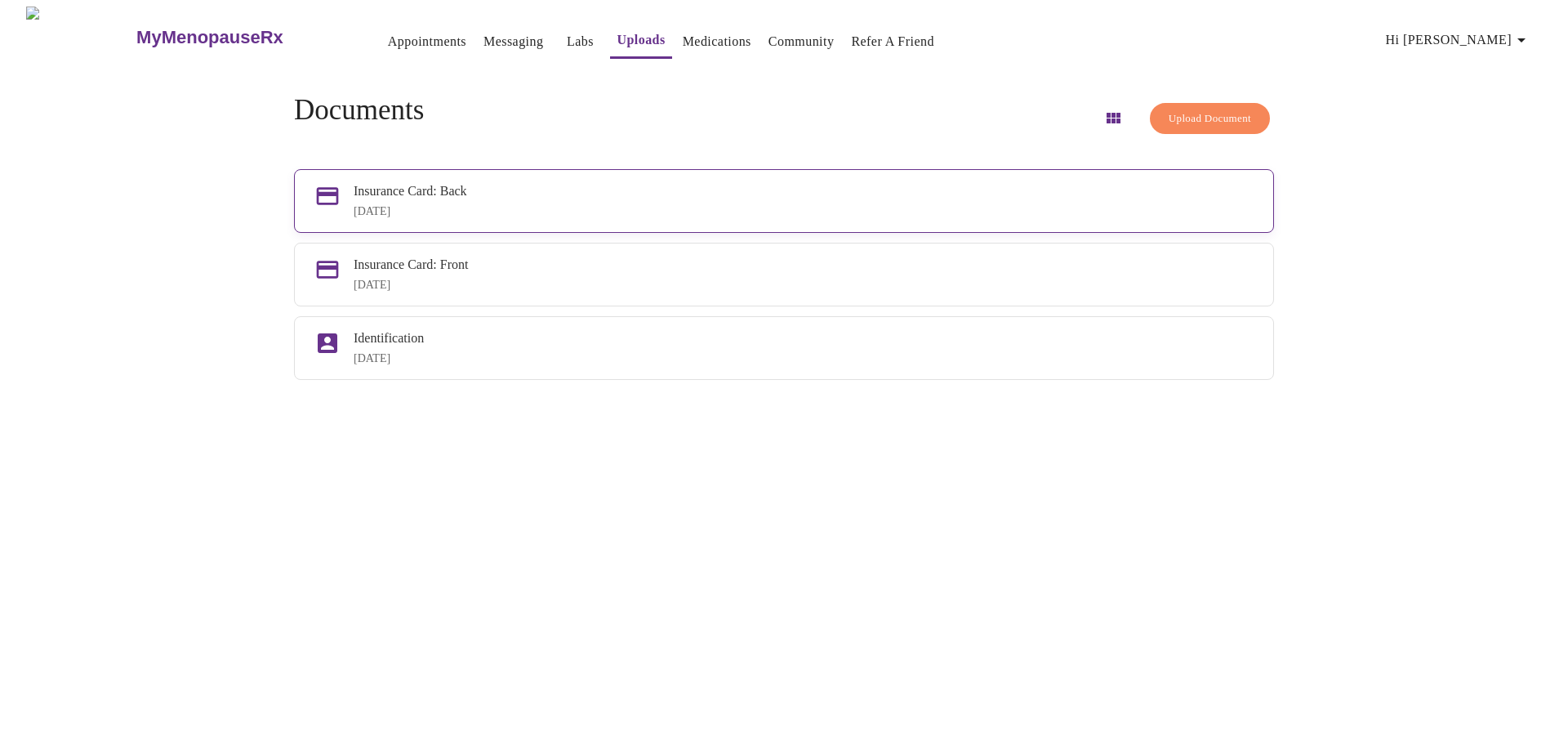
click at [520, 208] on div "[DATE]" at bounding box center [803, 211] width 900 height 13
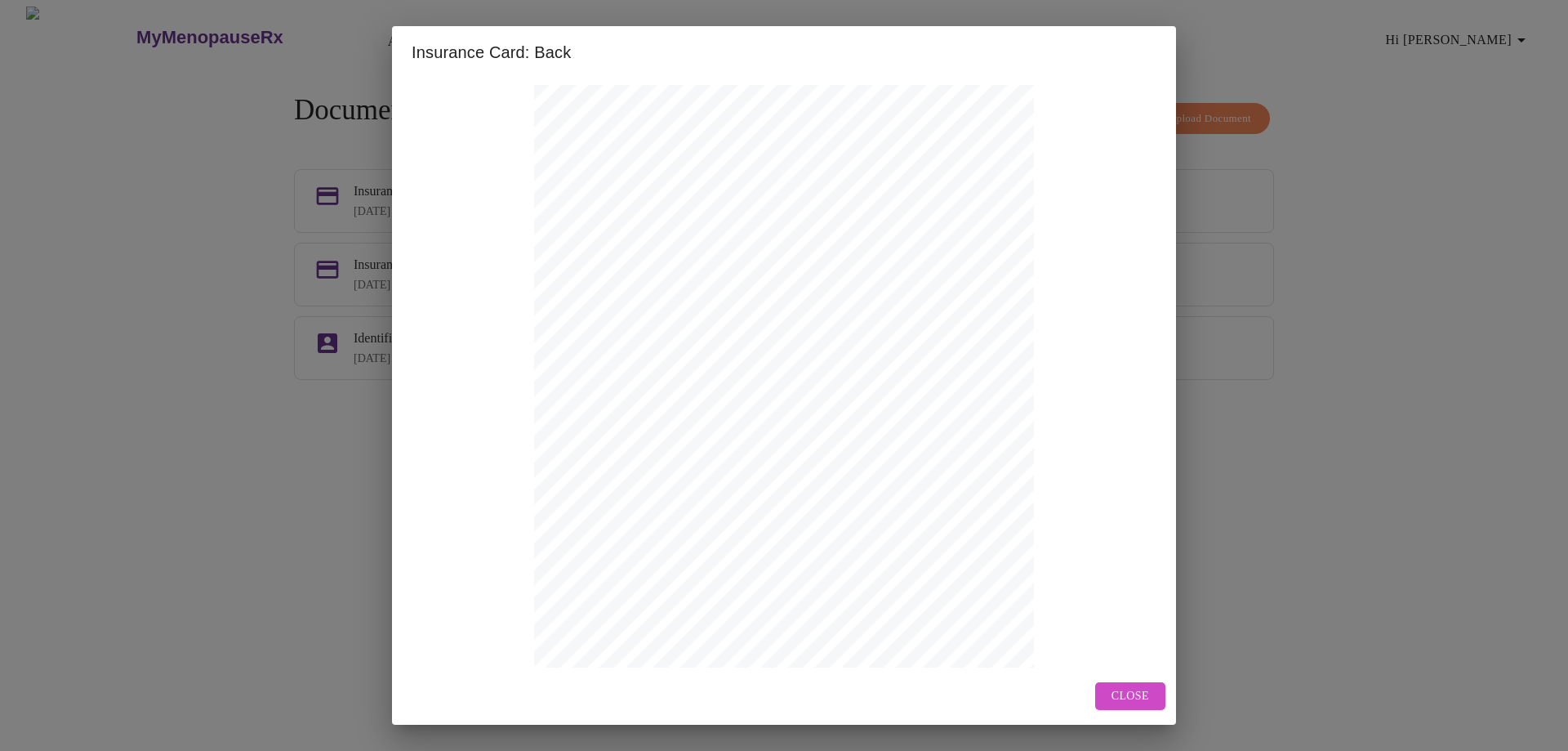
click at [1123, 695] on span "Close" at bounding box center [1130, 696] width 38 height 20
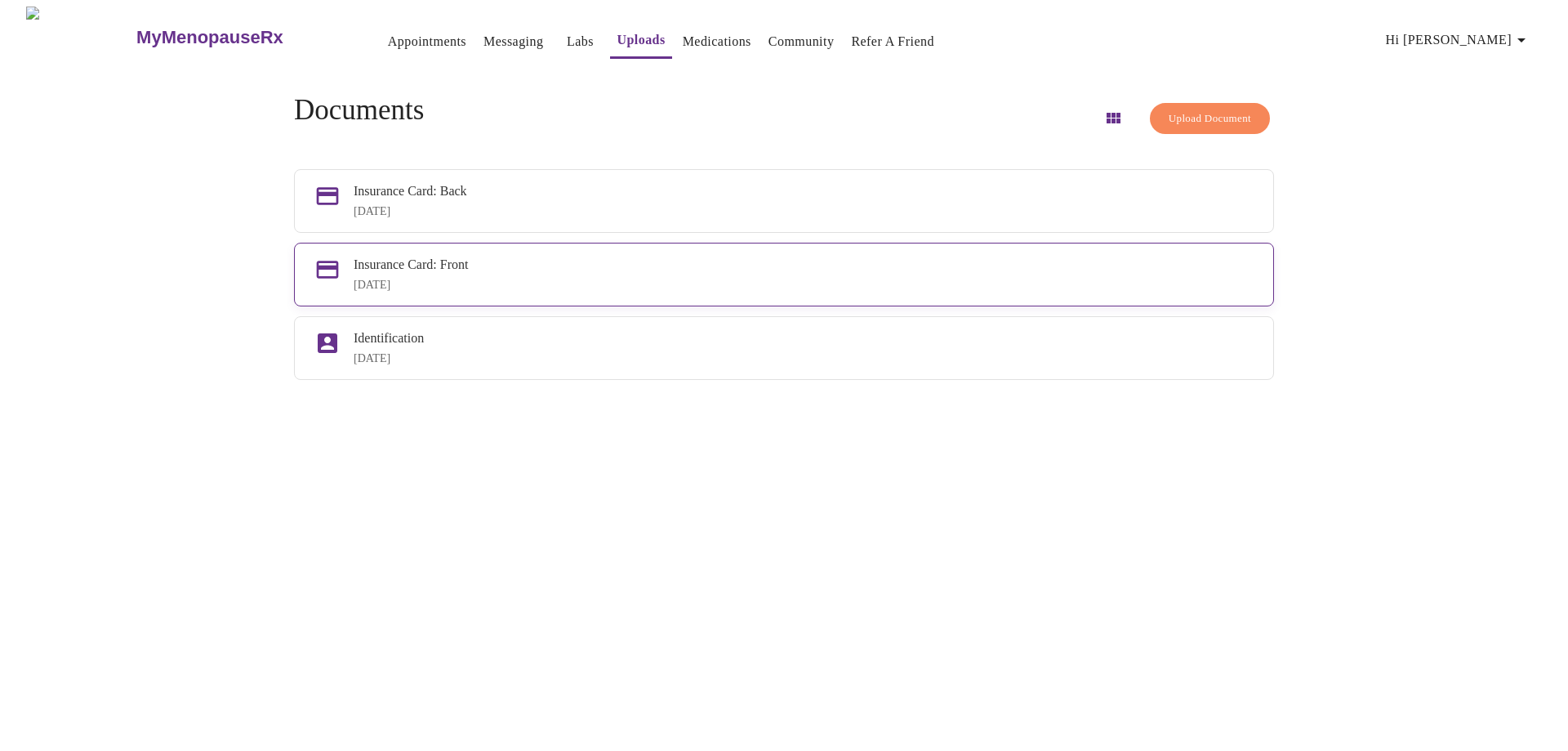
click at [513, 284] on div "Insurance Card: Front [DATE]" at bounding box center [803, 274] width 900 height 34
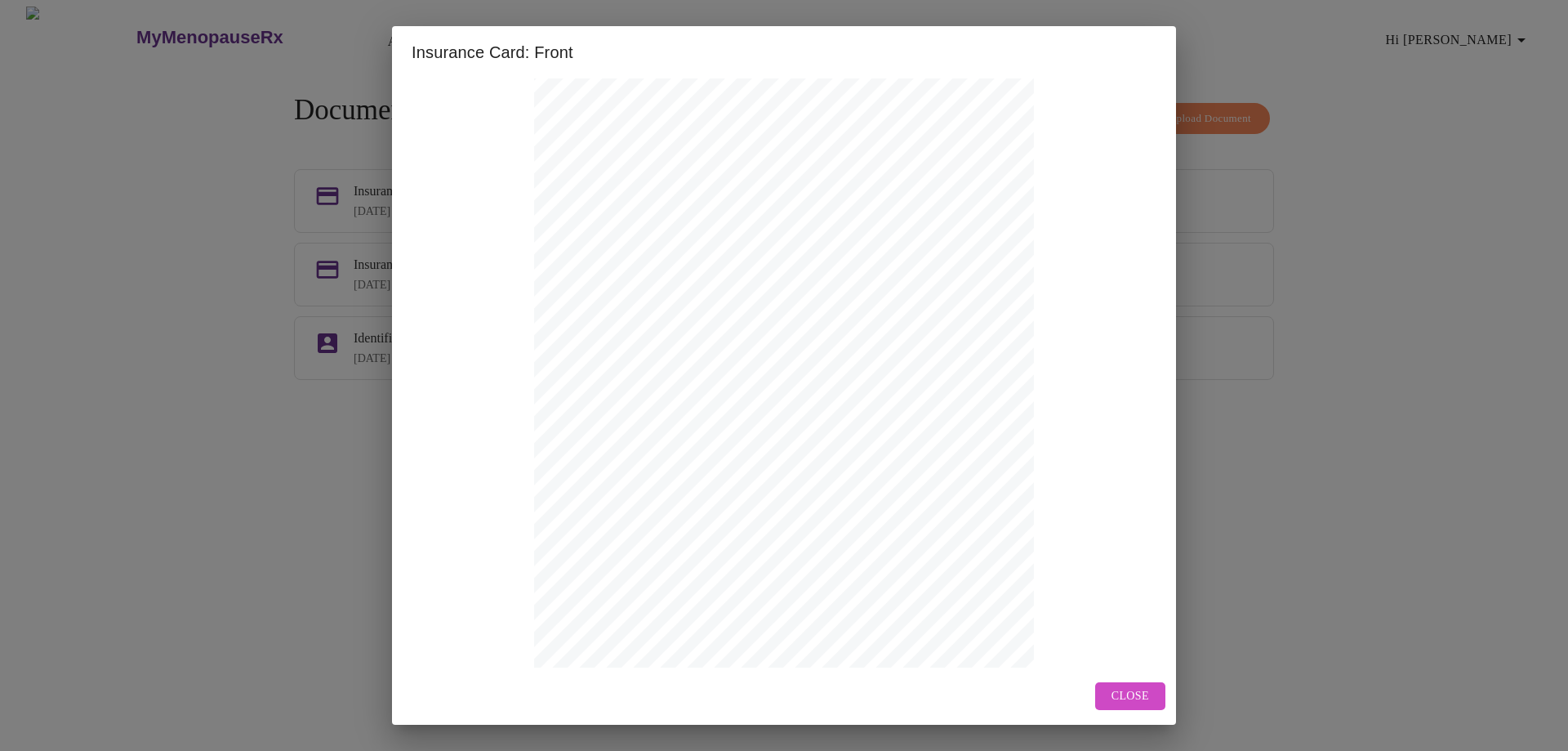
scroll to position [132, 0]
click at [709, 634] on span "Next Page" at bounding box center [691, 636] width 64 height 20
click at [1123, 699] on span "Close" at bounding box center [1130, 696] width 38 height 20
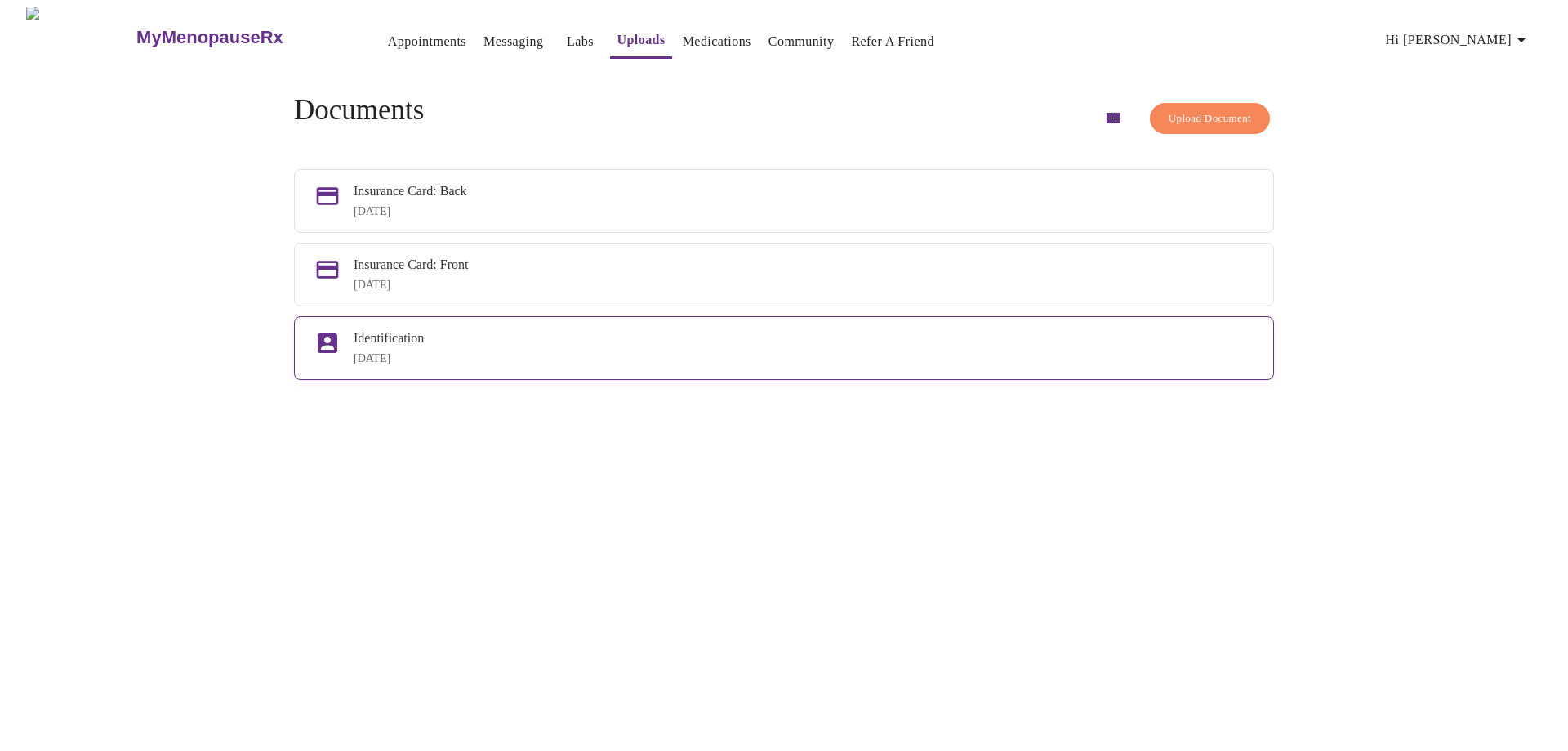
click at [480, 365] on div "[DATE]" at bounding box center [803, 358] width 900 height 13
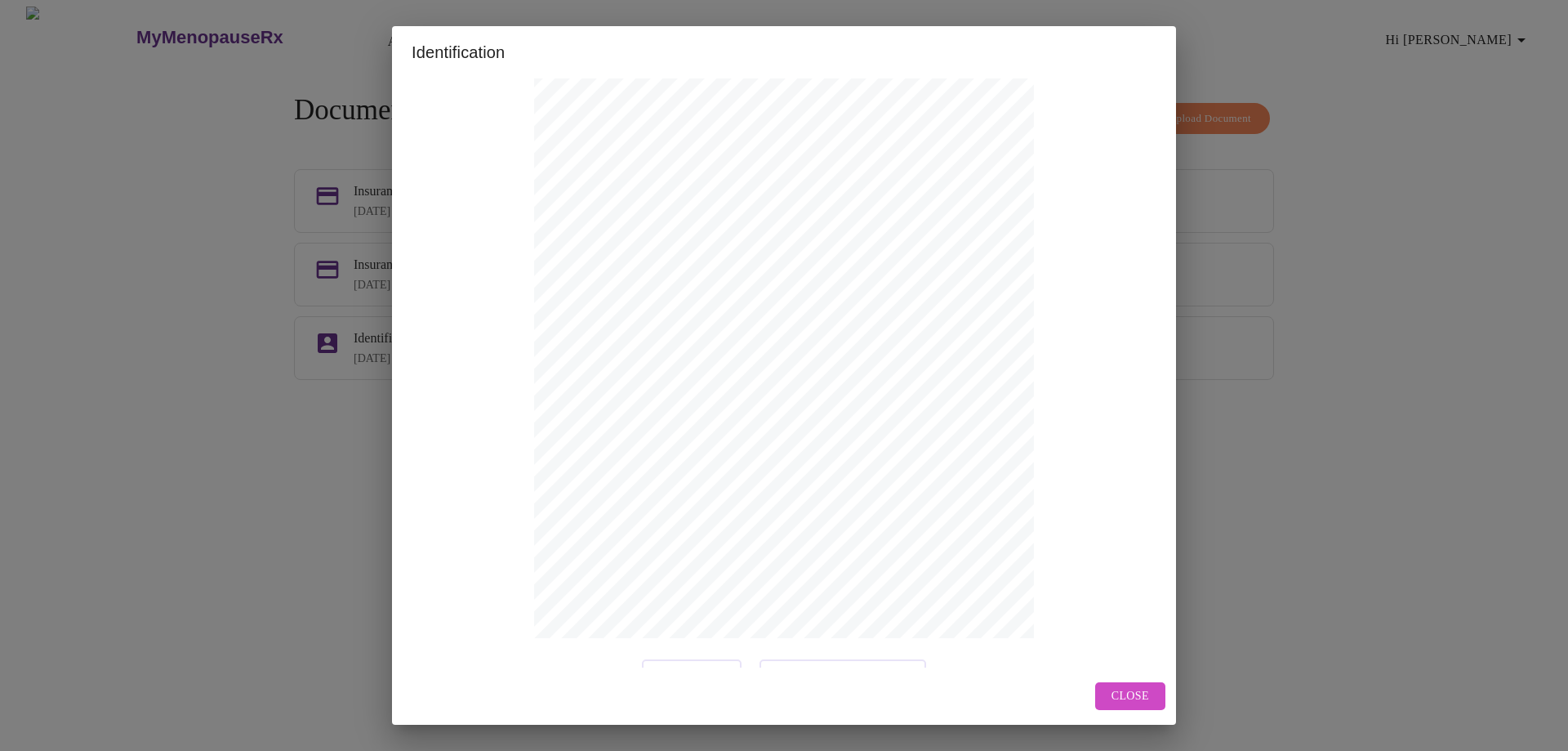
scroll to position [132, 0]
click at [685, 630] on span "Next Page" at bounding box center [691, 636] width 64 height 20
click at [790, 634] on button "Next Page" at bounding box center [764, 636] width 100 height 32
click at [1142, 685] on button "Close" at bounding box center [1130, 696] width 70 height 29
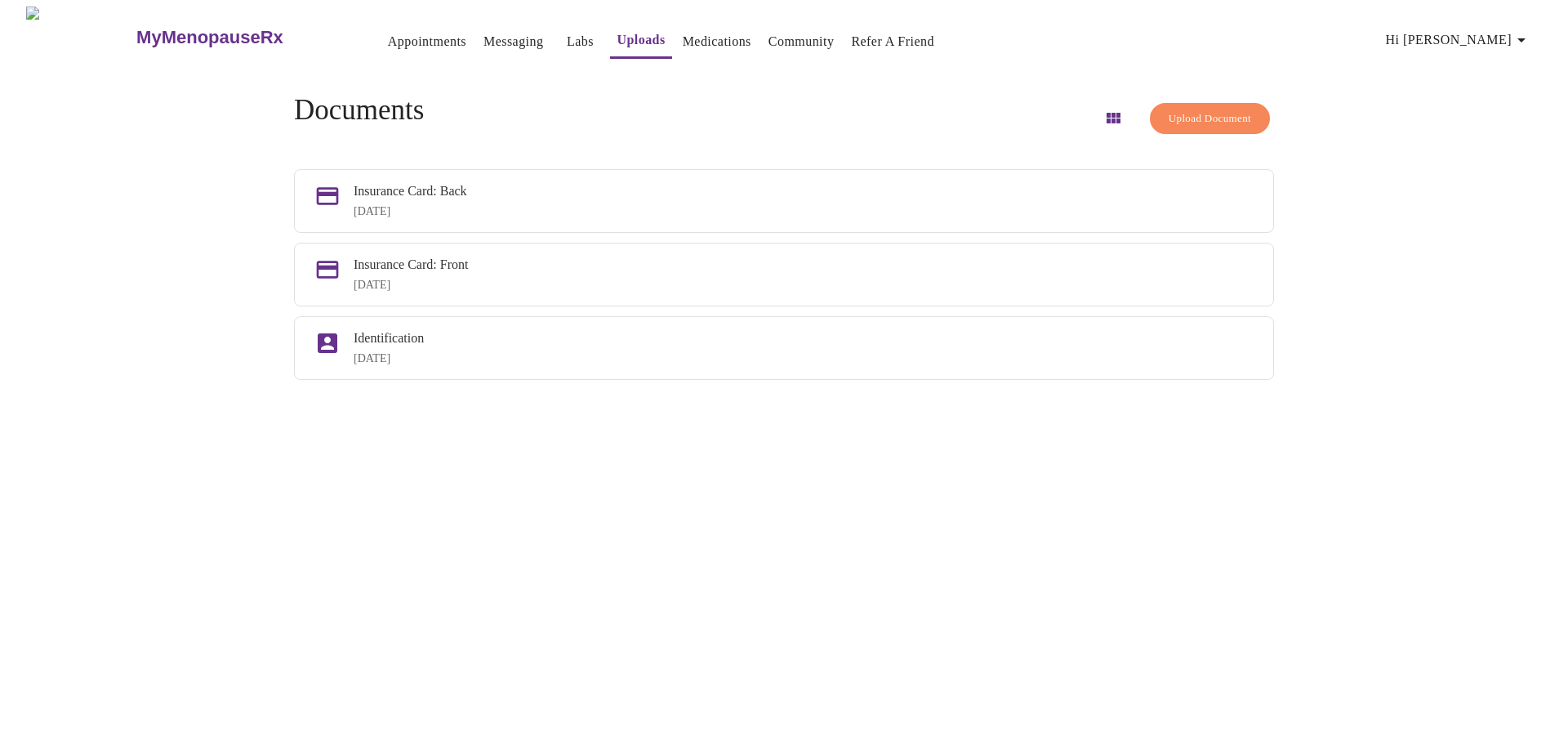
click at [684, 39] on link "Medications" at bounding box center [717, 42] width 68 height 23
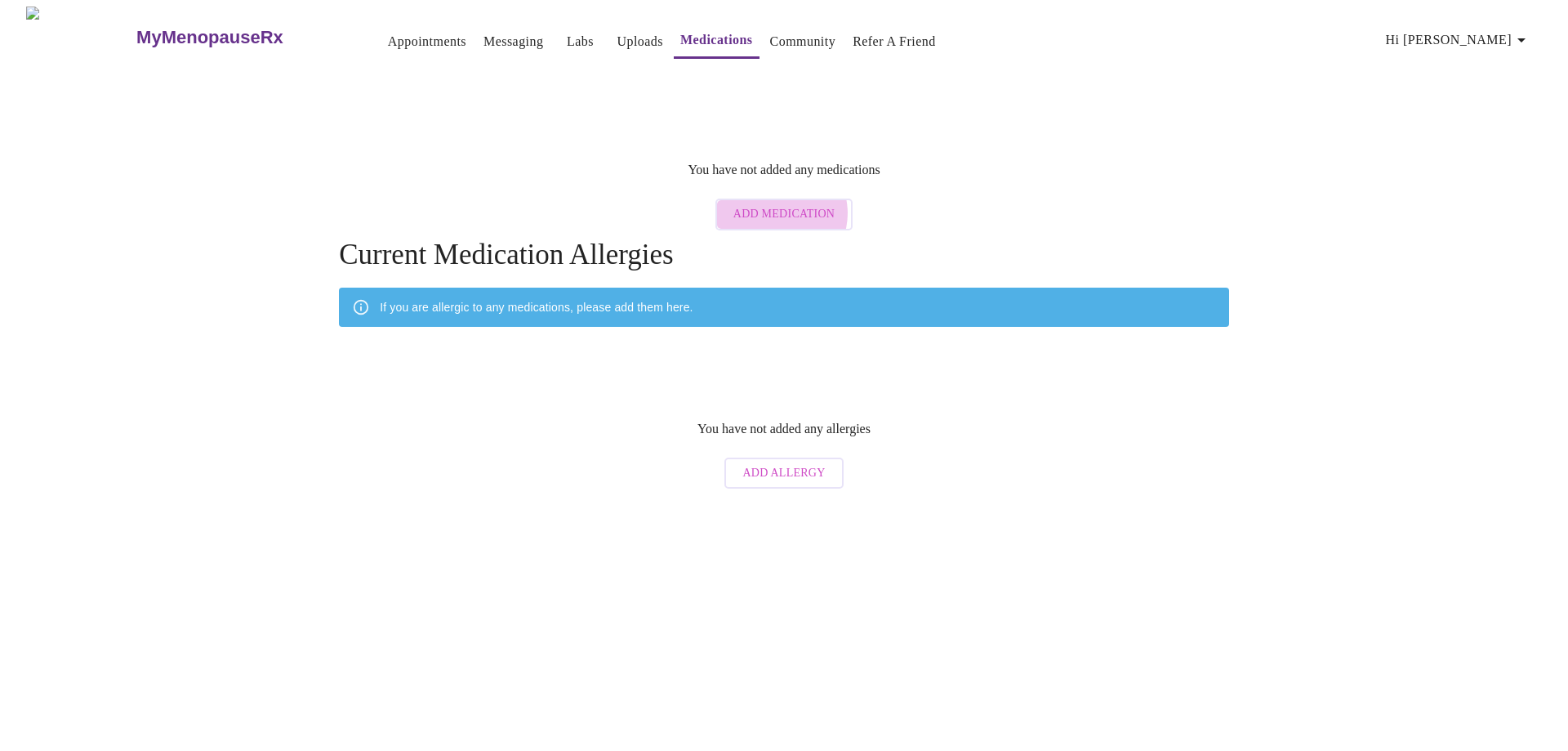
click at [780, 204] on span "Add Medication" at bounding box center [784, 214] width 102 height 20
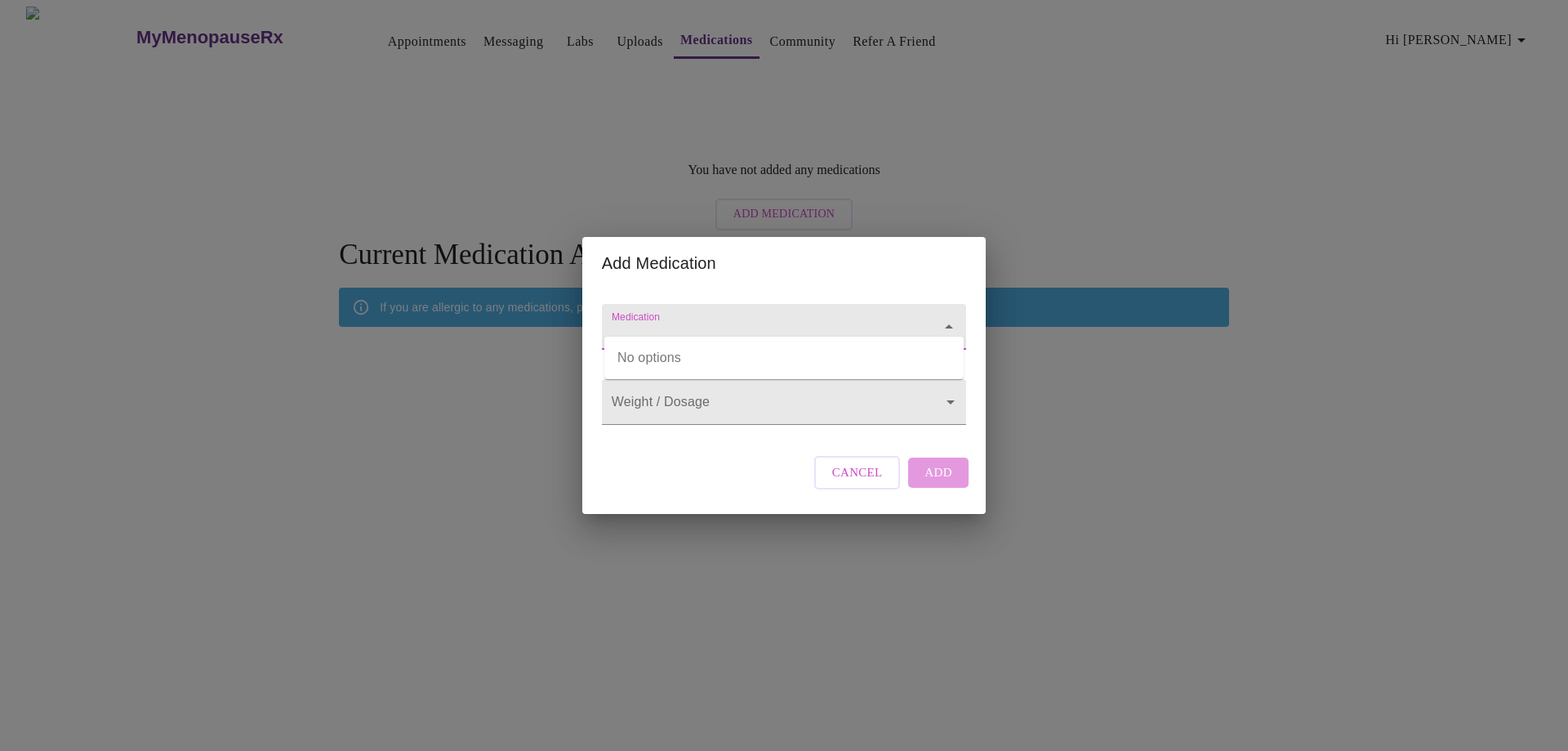
click at [769, 319] on input "Medication" at bounding box center [760, 334] width 304 height 31
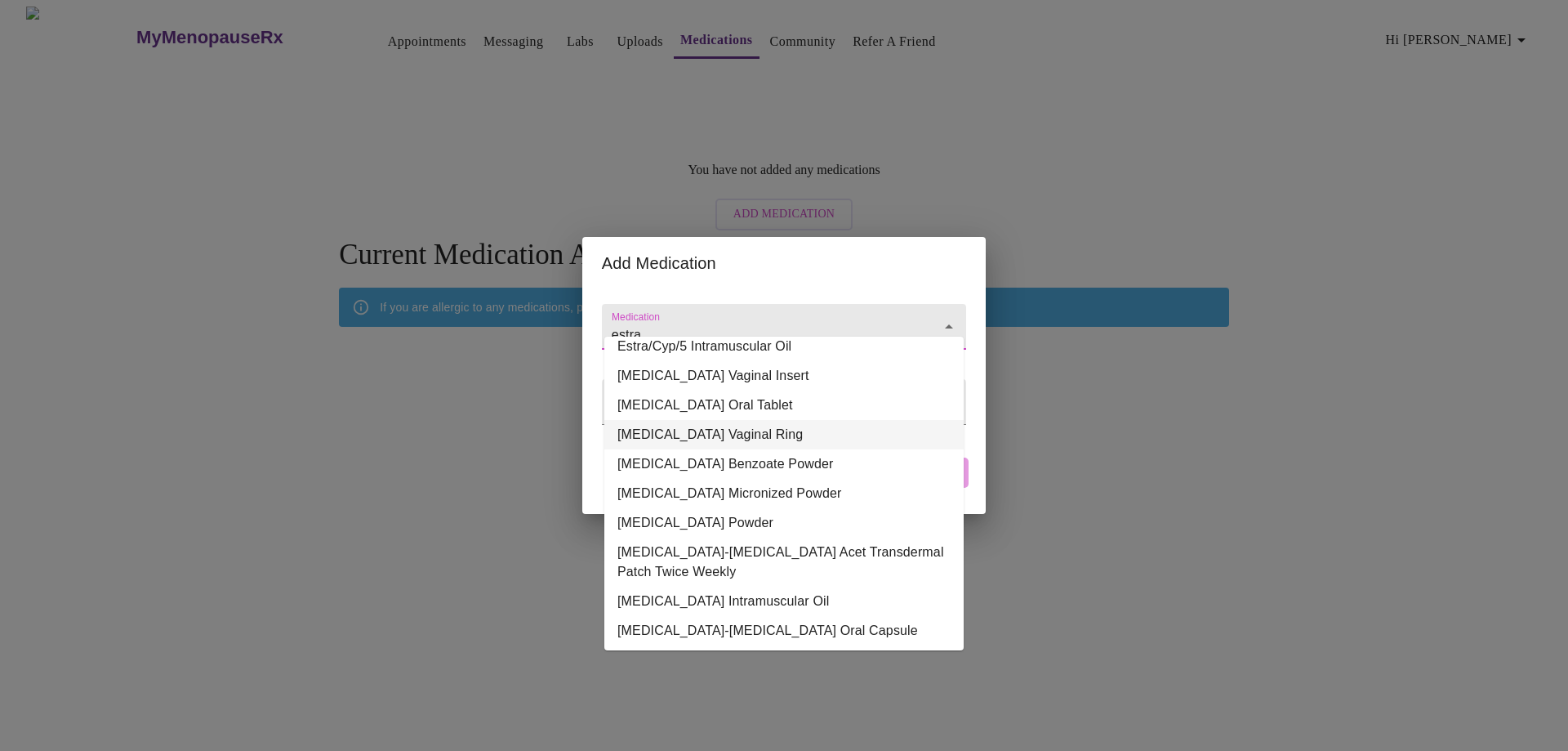
scroll to position [115, 0]
click at [769, 537] on li "[MEDICAL_DATA]-[MEDICAL_DATA] Acet Transdermal Patch Twice Weekly" at bounding box center [784, 560] width 360 height 49
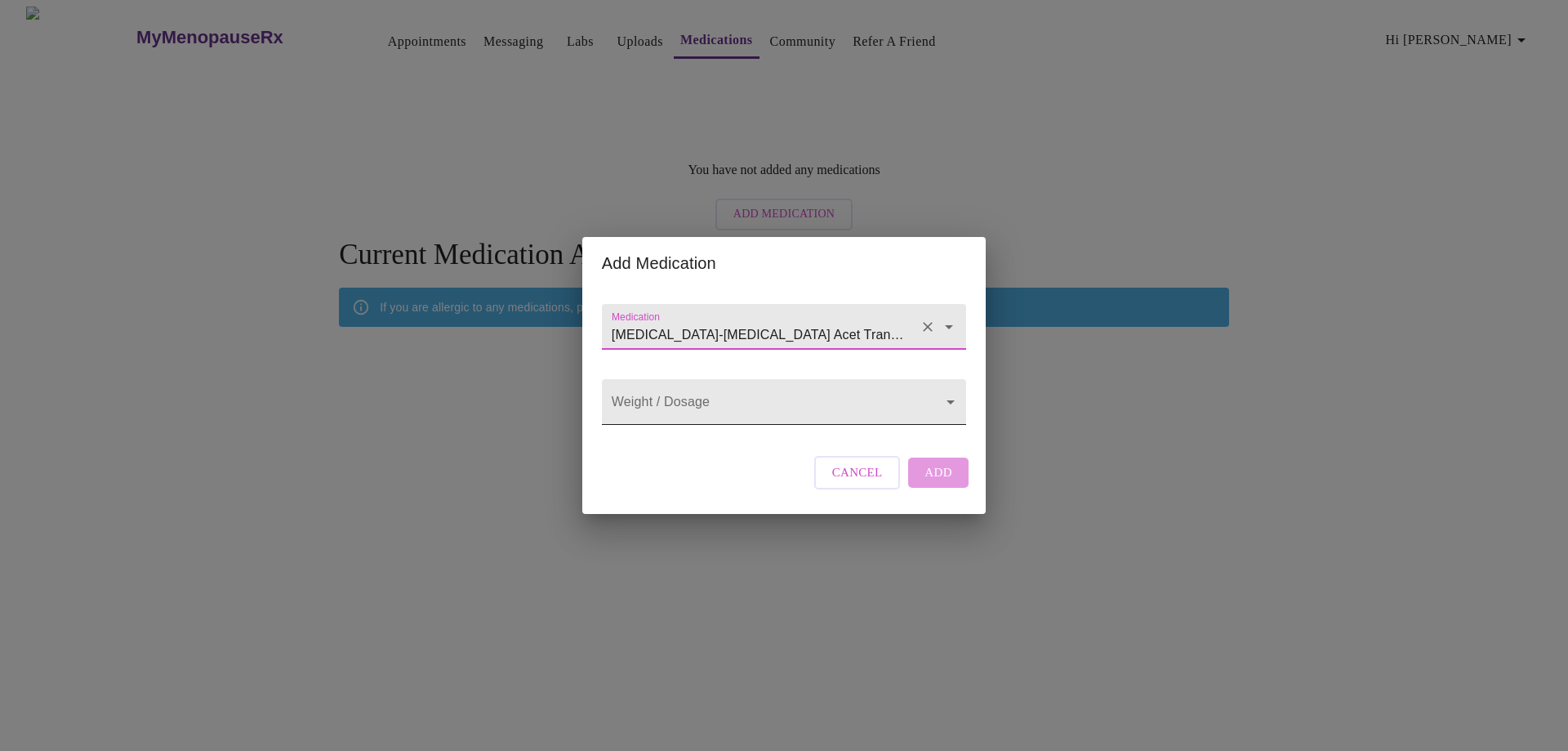
type input "[MEDICAL_DATA]-[MEDICAL_DATA] Acet Transdermal Patch Twice Weekly"
click at [947, 401] on body "MyMenopauseRx Appointments Messaging Labs Uploads Medications Community Refer a…" at bounding box center [783, 251] width 1555 height 490
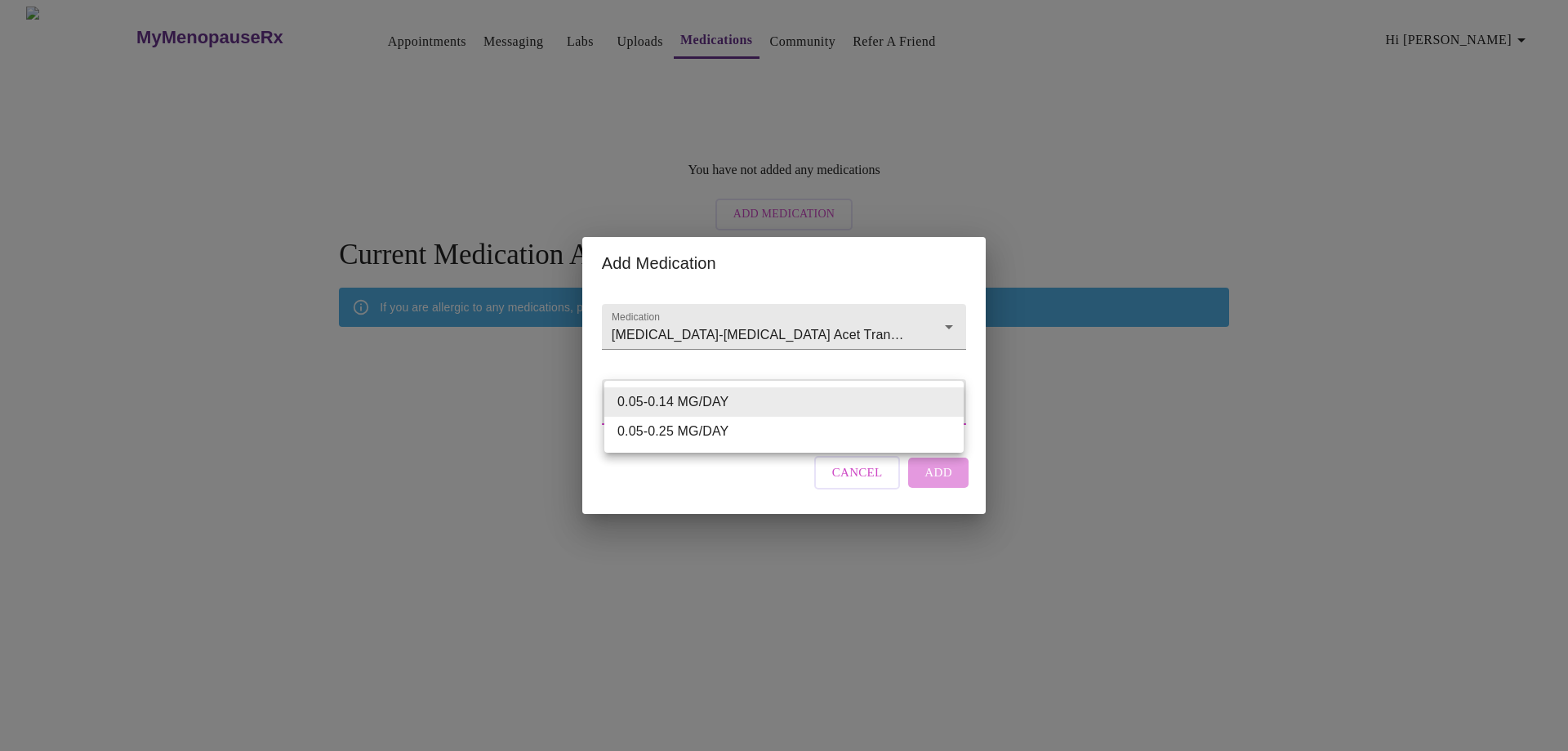
click at [715, 434] on li "0.05-0.25 MG/DAY" at bounding box center [784, 432] width 360 height 30
type input "0.05-0.25 MG/DAY"
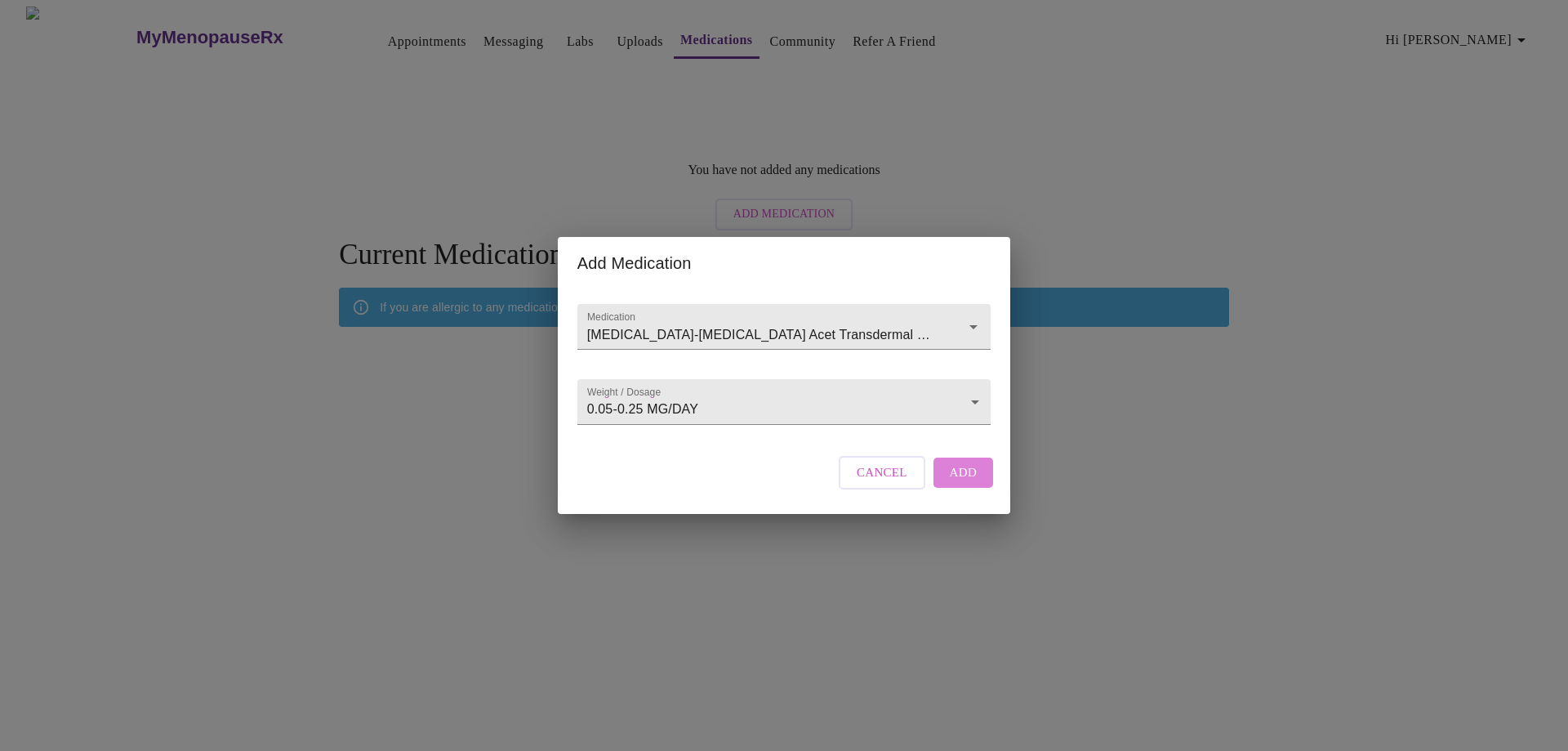
click at [965, 482] on span "Add" at bounding box center [963, 472] width 28 height 21
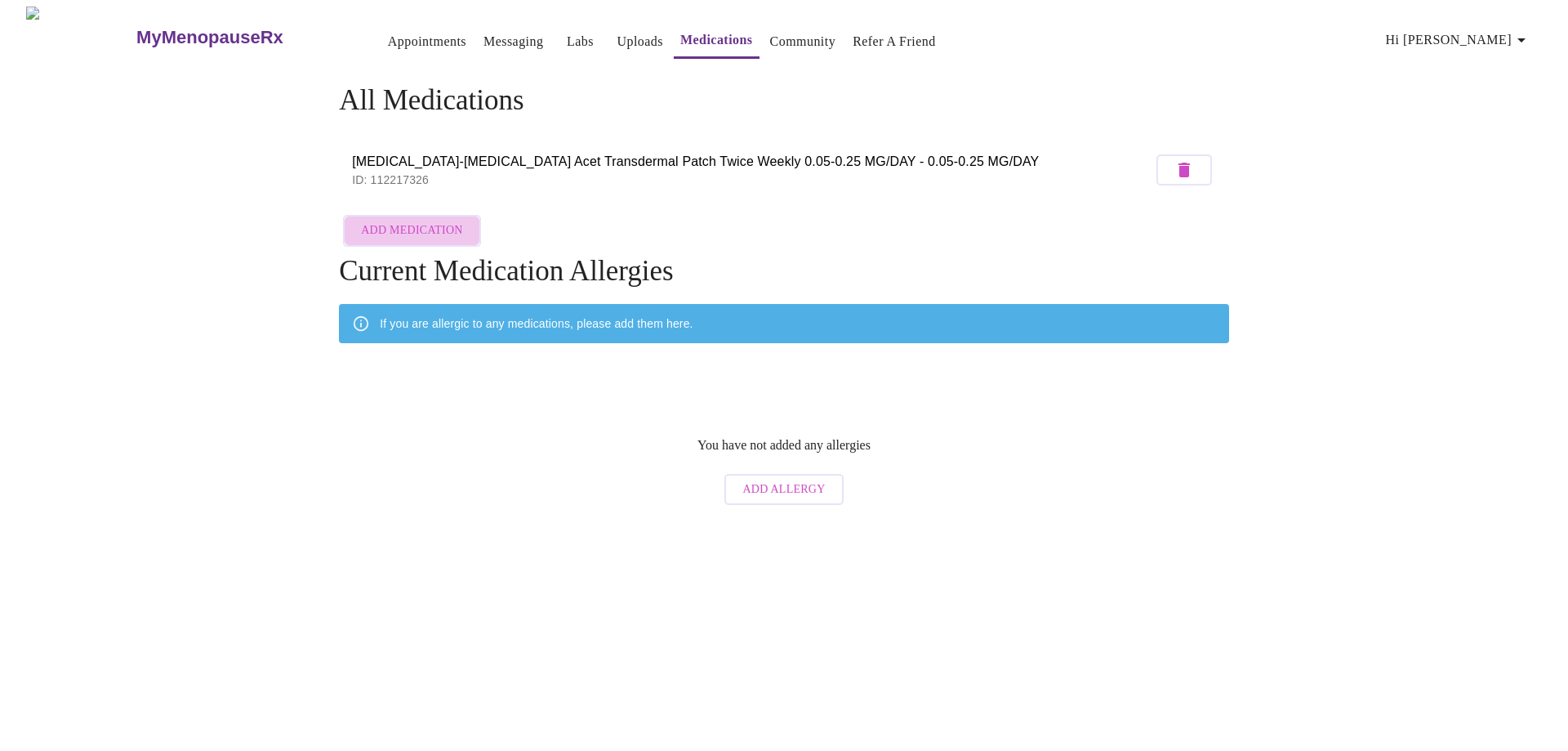
click at [430, 232] on span "Add Medication" at bounding box center [411, 230] width 102 height 20
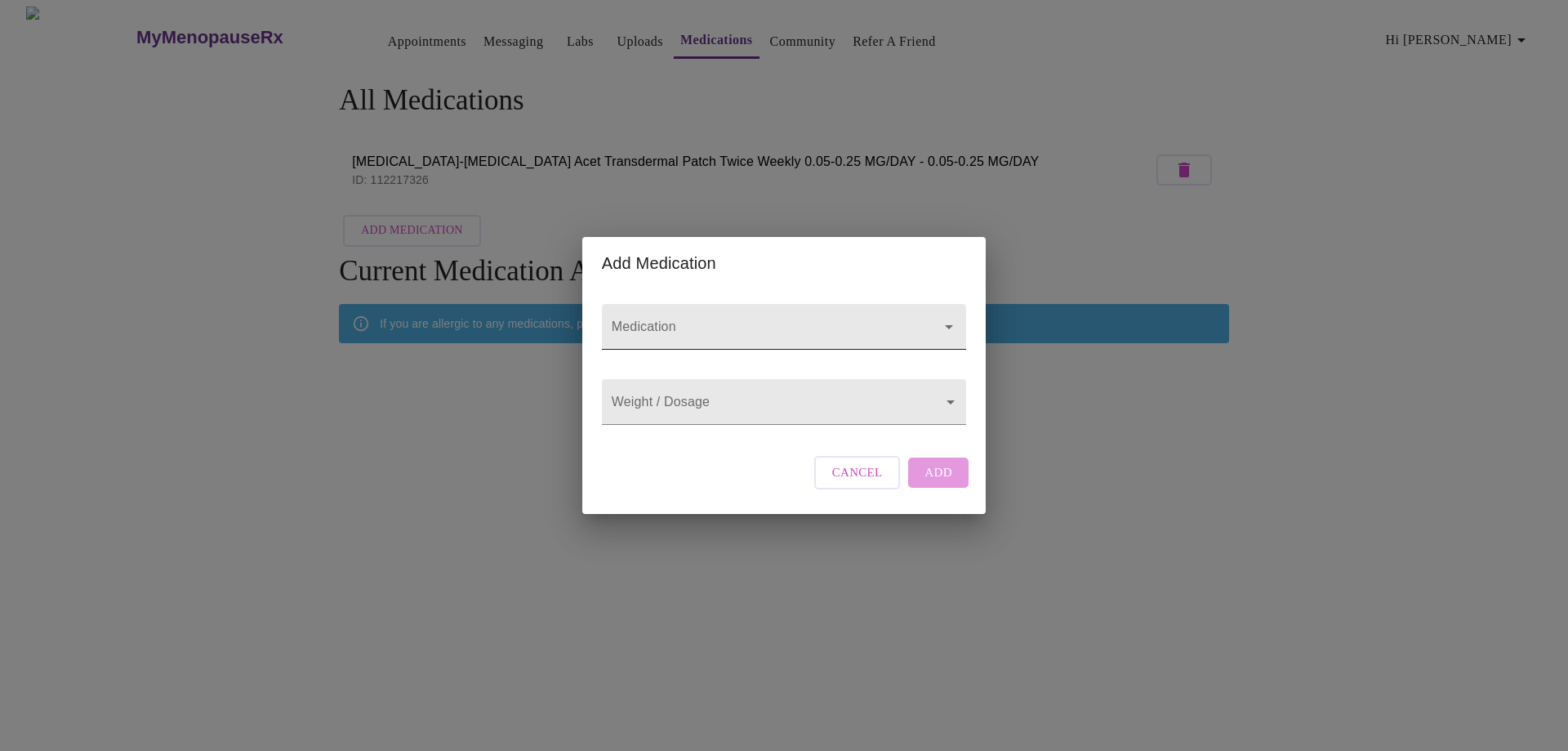
drag, startPoint x: 628, startPoint y: 298, endPoint x: 641, endPoint y: 312, distance: 19.1
click at [631, 304] on div at bounding box center [784, 326] width 364 height 46
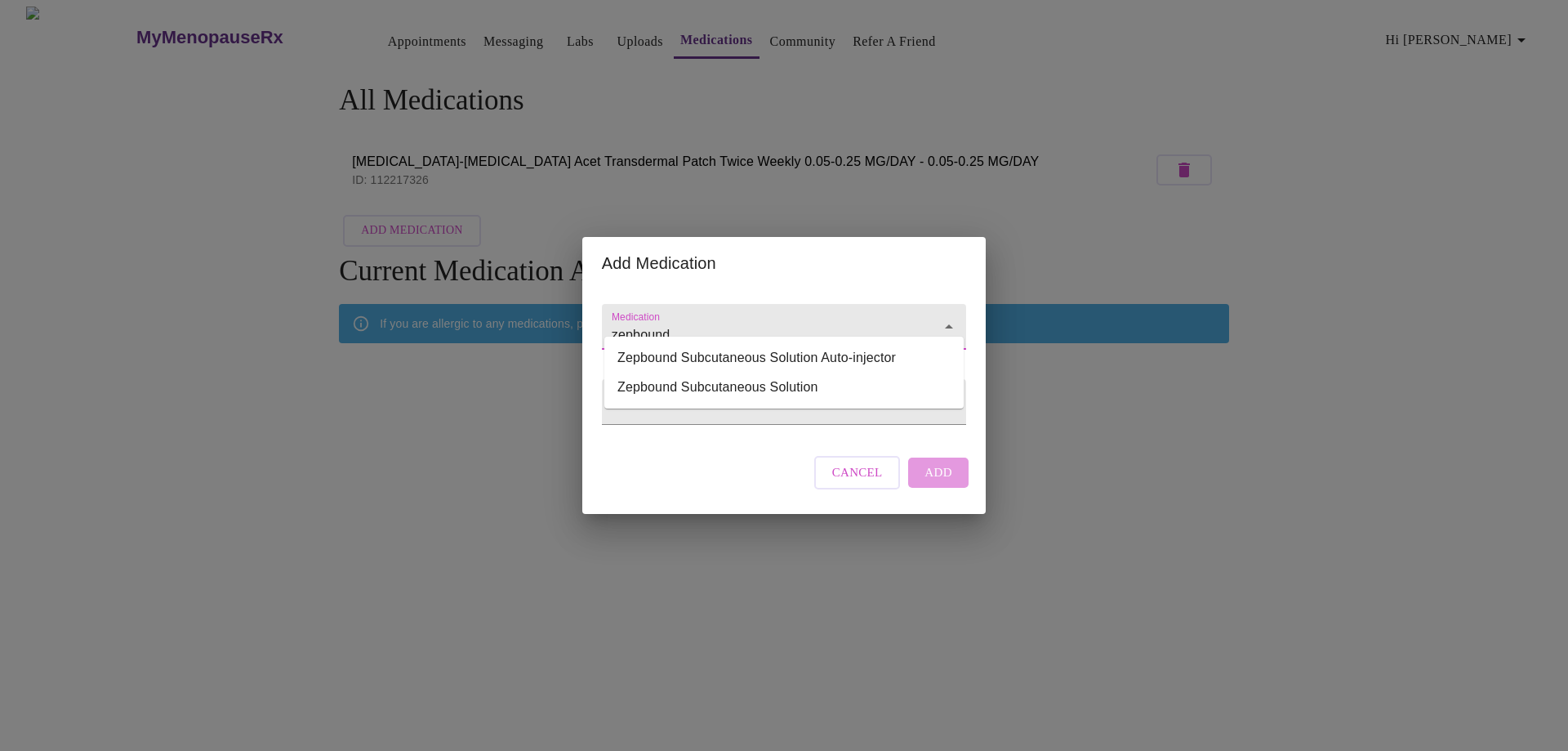
click at [951, 317] on icon "Close" at bounding box center [948, 326] width 19 height 19
click at [830, 319] on input "zepbound" at bounding box center [760, 334] width 304 height 31
click at [785, 385] on li "Zepbound Subcutaneous Solution" at bounding box center [784, 388] width 360 height 30
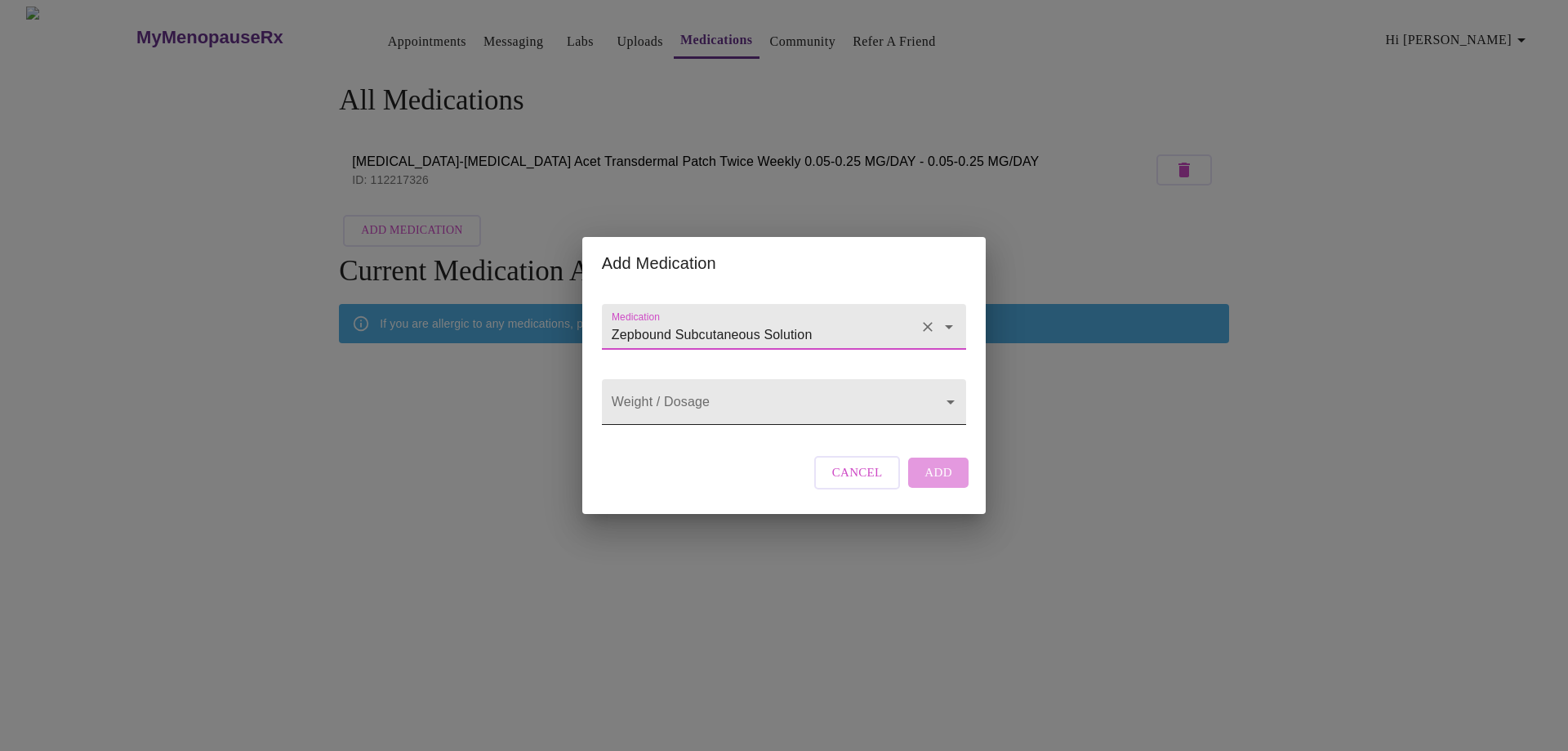
type input "Zepbound Subcutaneous Solution"
click at [774, 399] on body "MyMenopauseRx Appointments Messaging Labs Uploads Medications Community Refer a…" at bounding box center [783, 259] width 1555 height 507
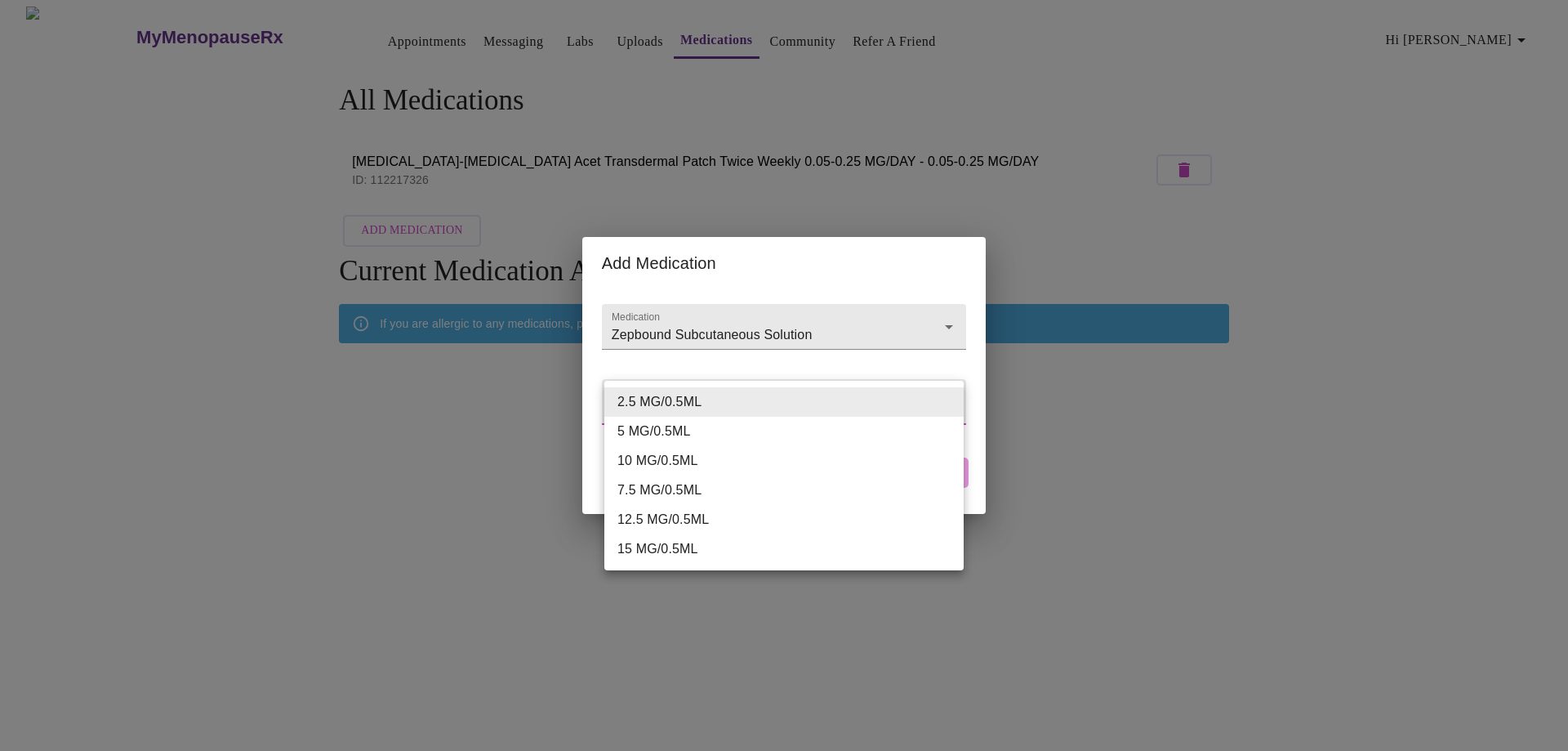
click at [687, 431] on li "5 MG/0.5ML" at bounding box center [784, 432] width 360 height 30
type input "5 MG/0.5ML"
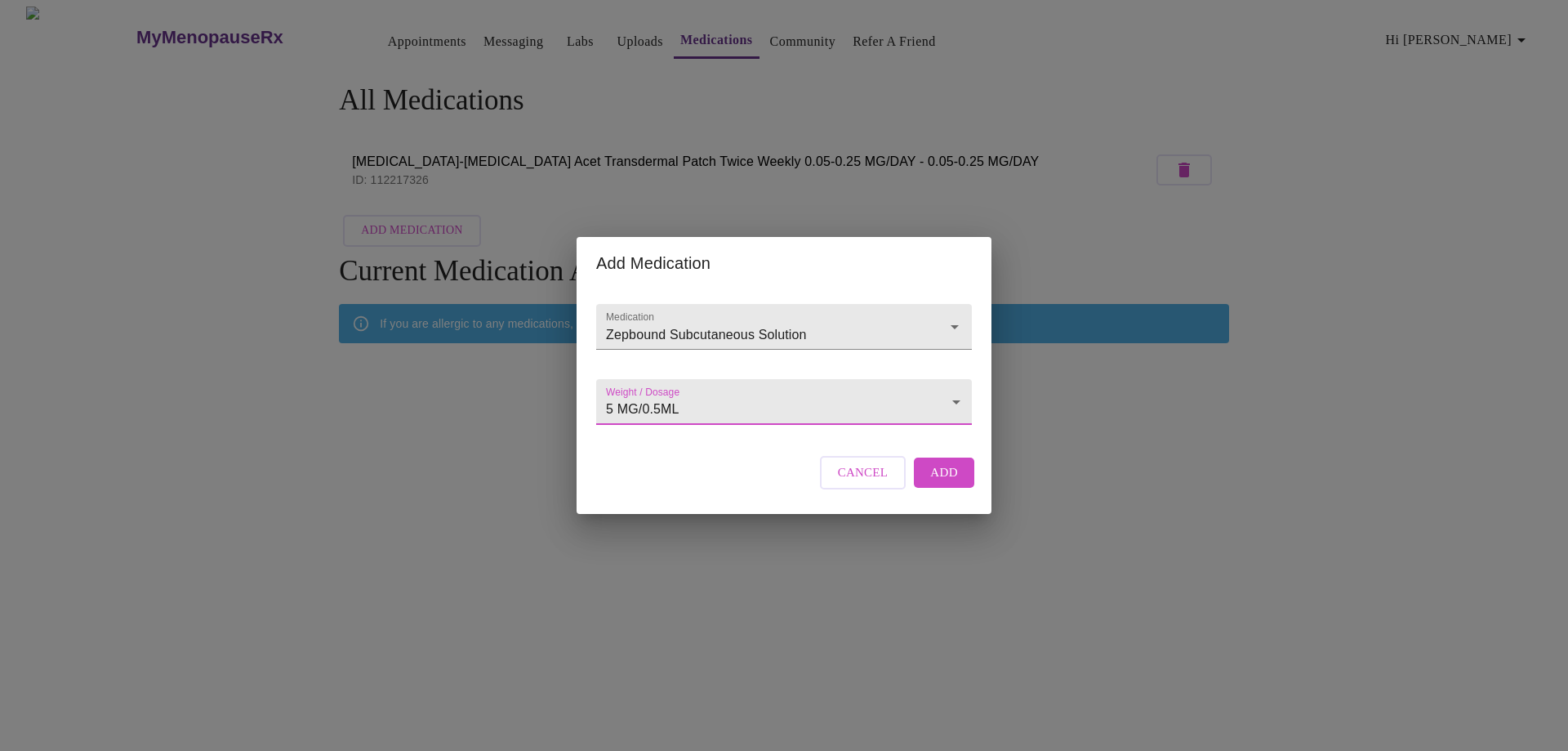
click at [948, 482] on span "Add" at bounding box center [944, 472] width 28 height 21
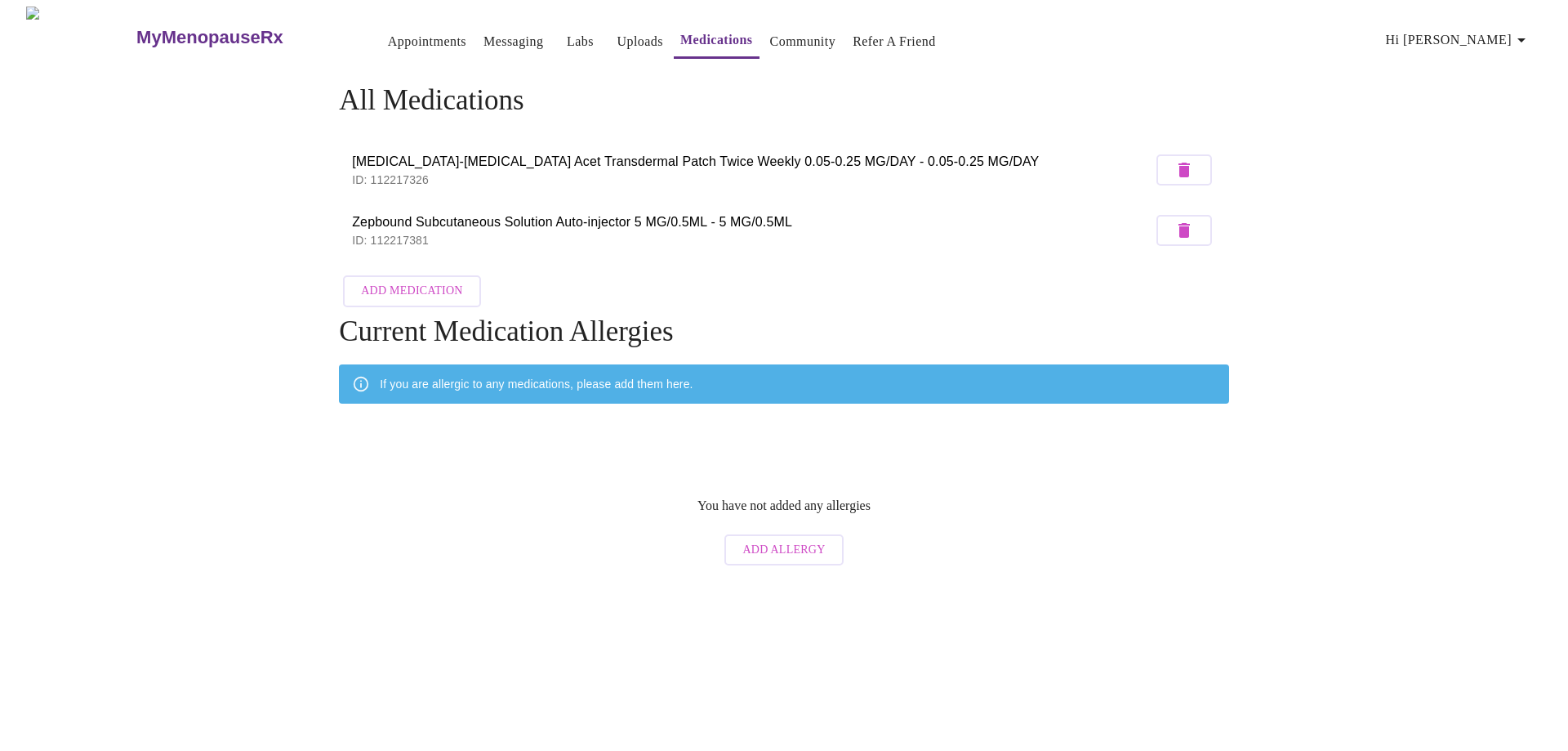
click at [450, 287] on span "Add Medication" at bounding box center [411, 291] width 102 height 20
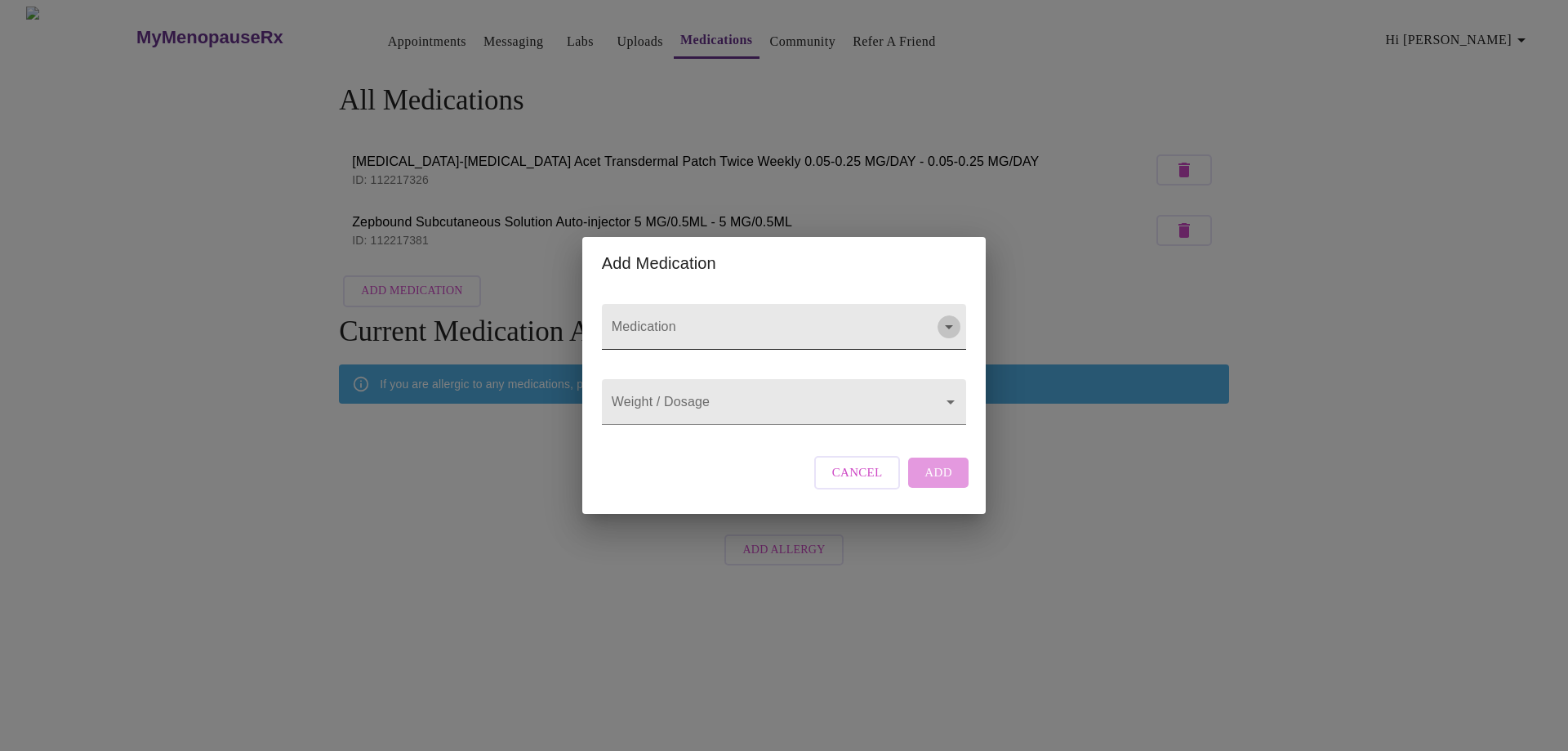
click at [948, 317] on icon "Open" at bounding box center [948, 326] width 19 height 19
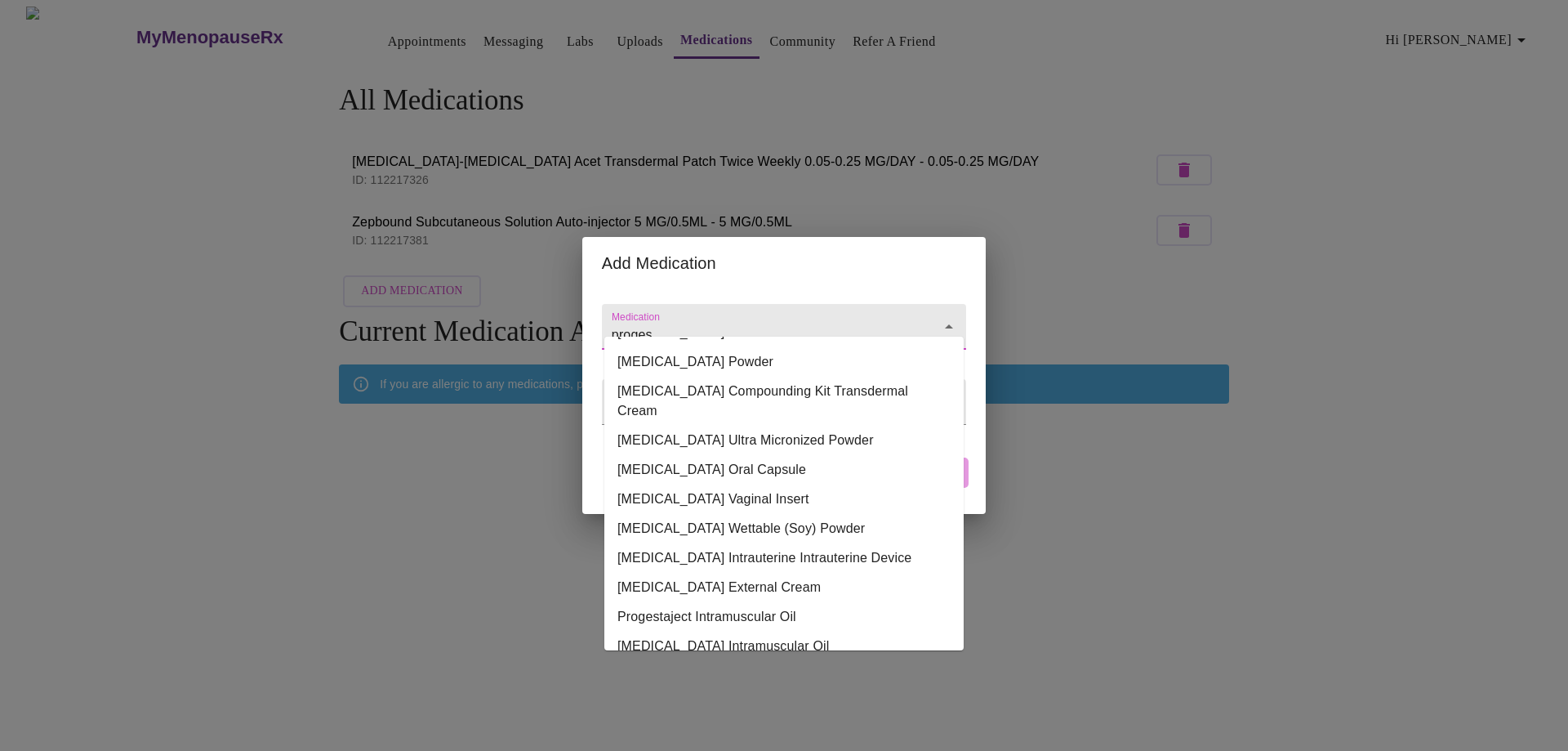
scroll to position [213, 0]
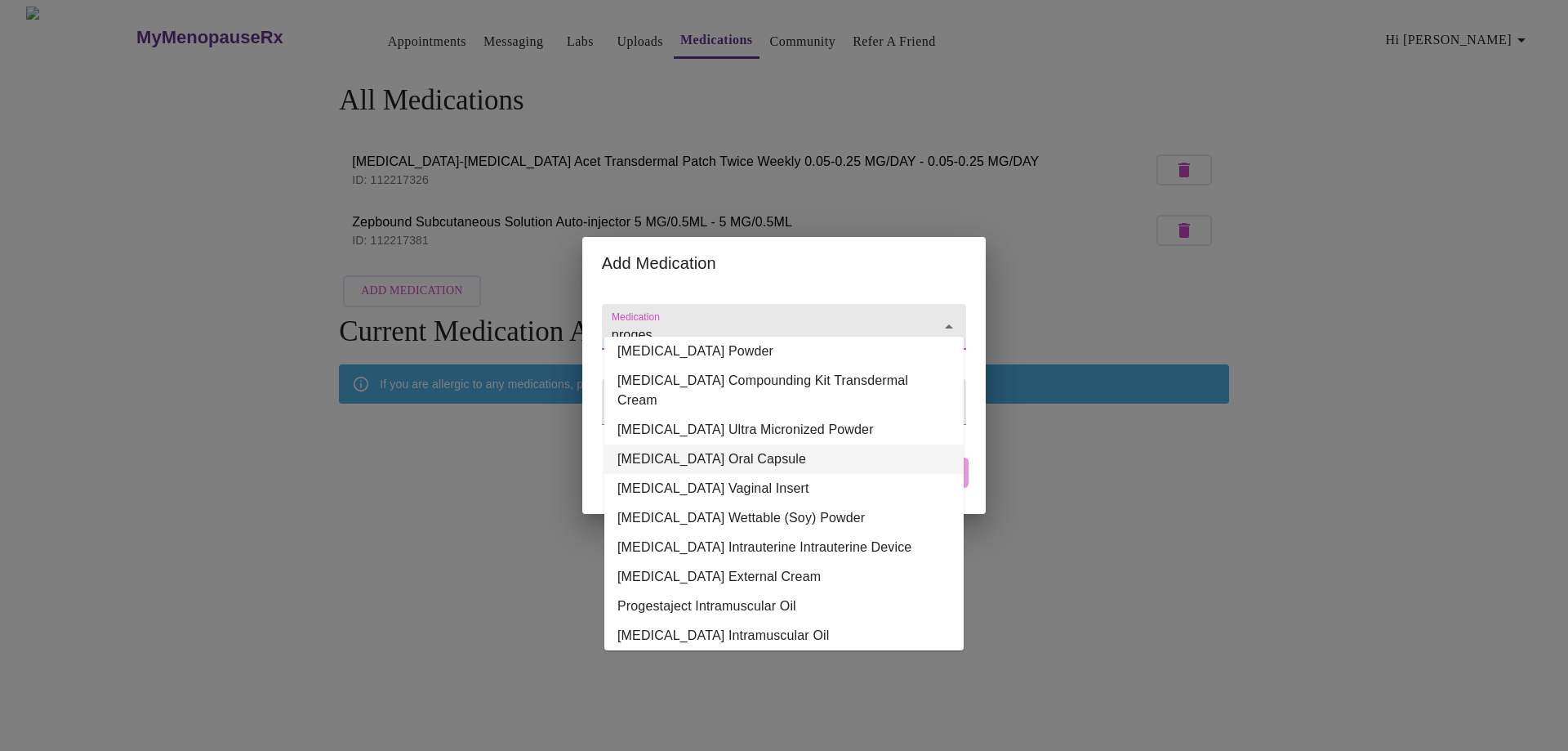
click at [773, 445] on li "[MEDICAL_DATA] Oral Capsule" at bounding box center [784, 460] width 360 height 30
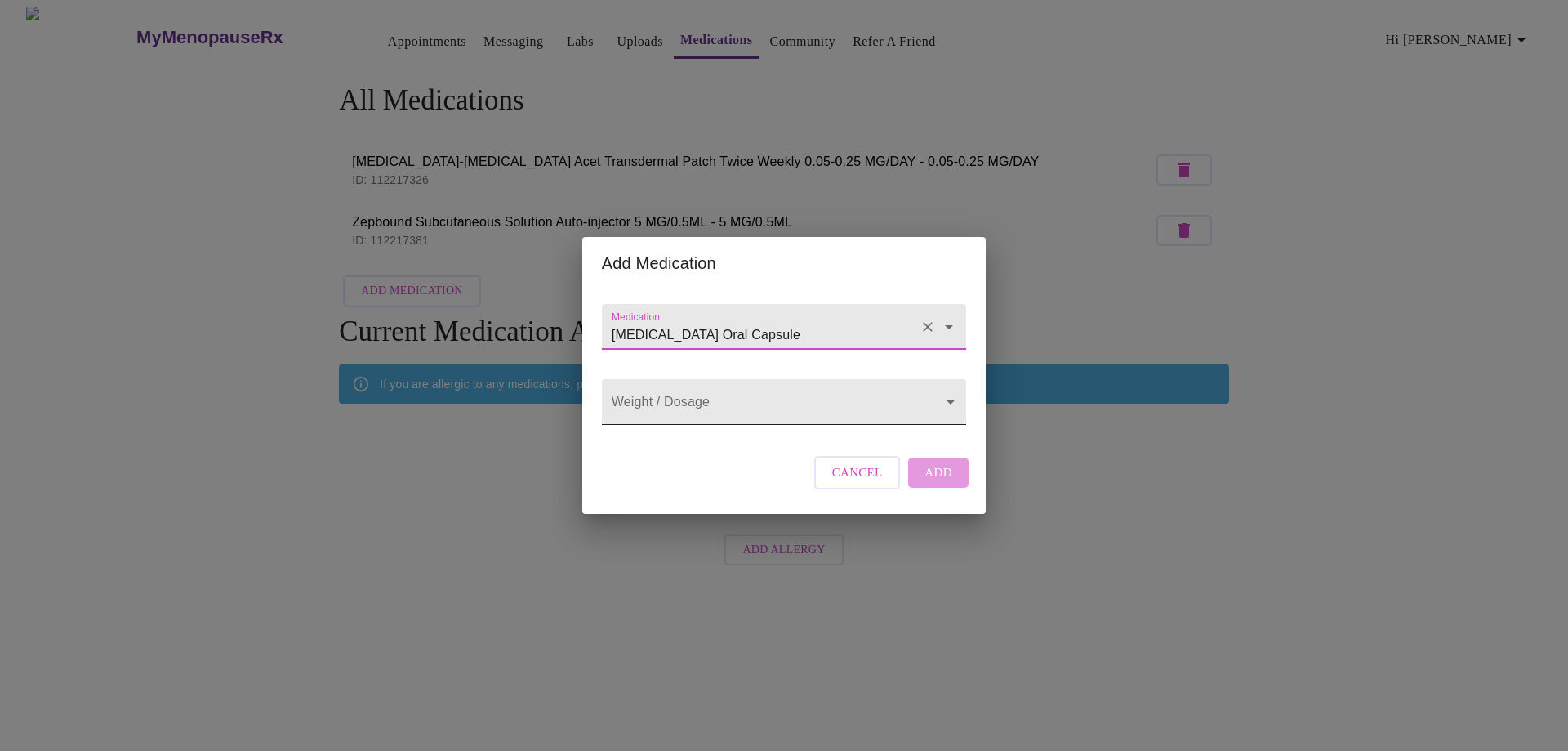
type input "[MEDICAL_DATA] Oral Capsule"
click at [779, 404] on body "MyMenopauseRx Appointments Messaging Labs Uploads Medications Community Refer a…" at bounding box center [783, 290] width 1555 height 567
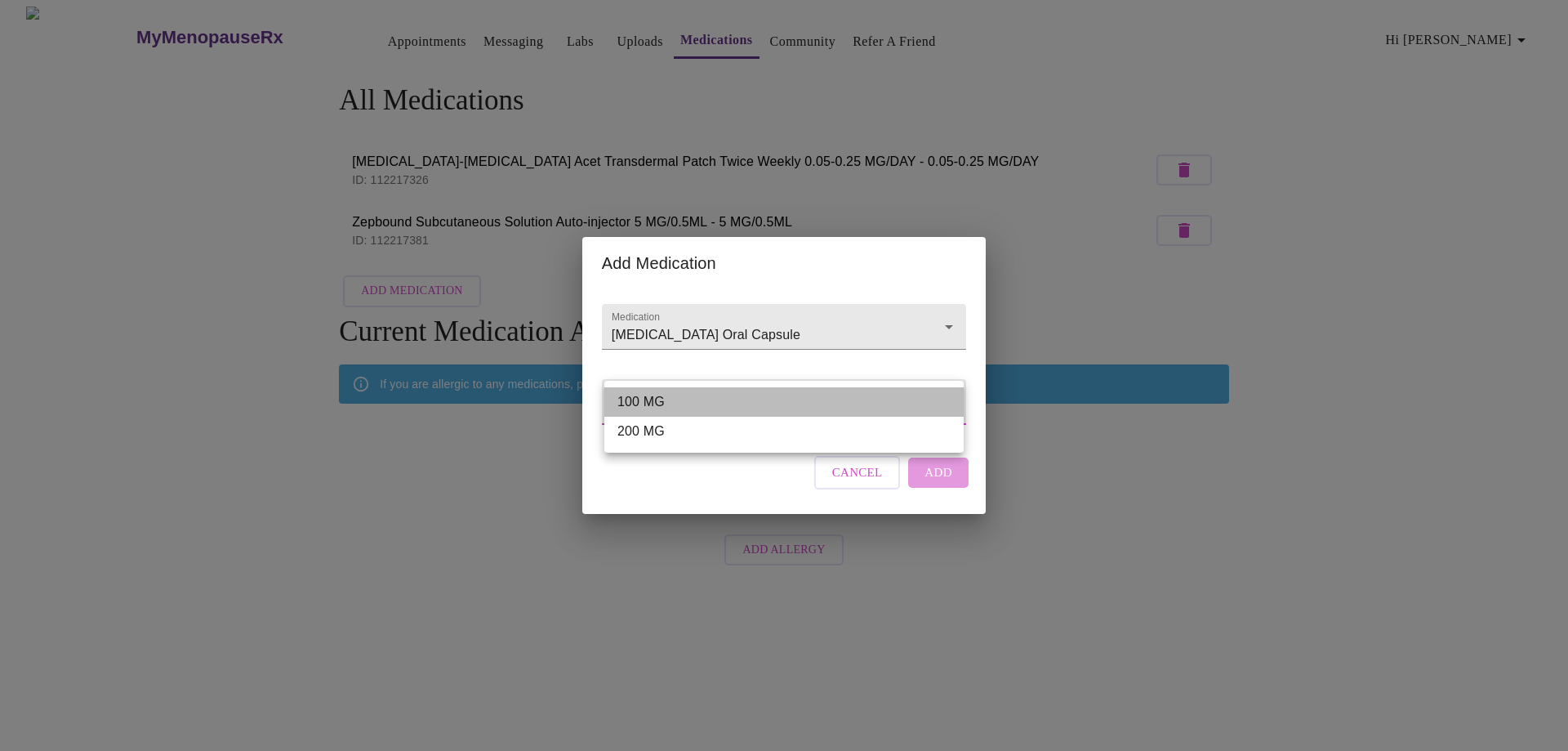
click at [720, 405] on li "100 MG" at bounding box center [784, 402] width 360 height 30
type input "100 MG"
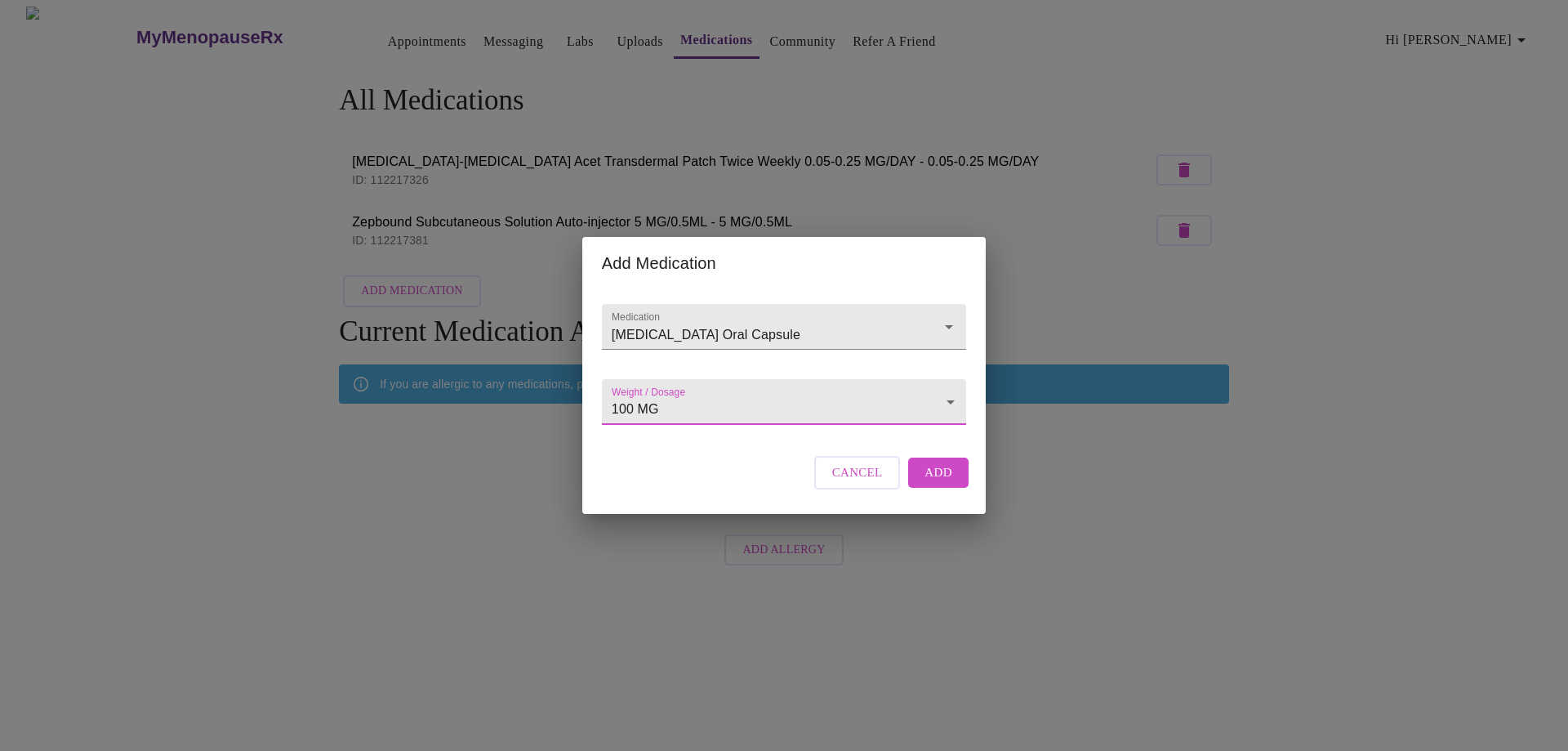
click at [934, 482] on span "Add" at bounding box center [938, 472] width 28 height 21
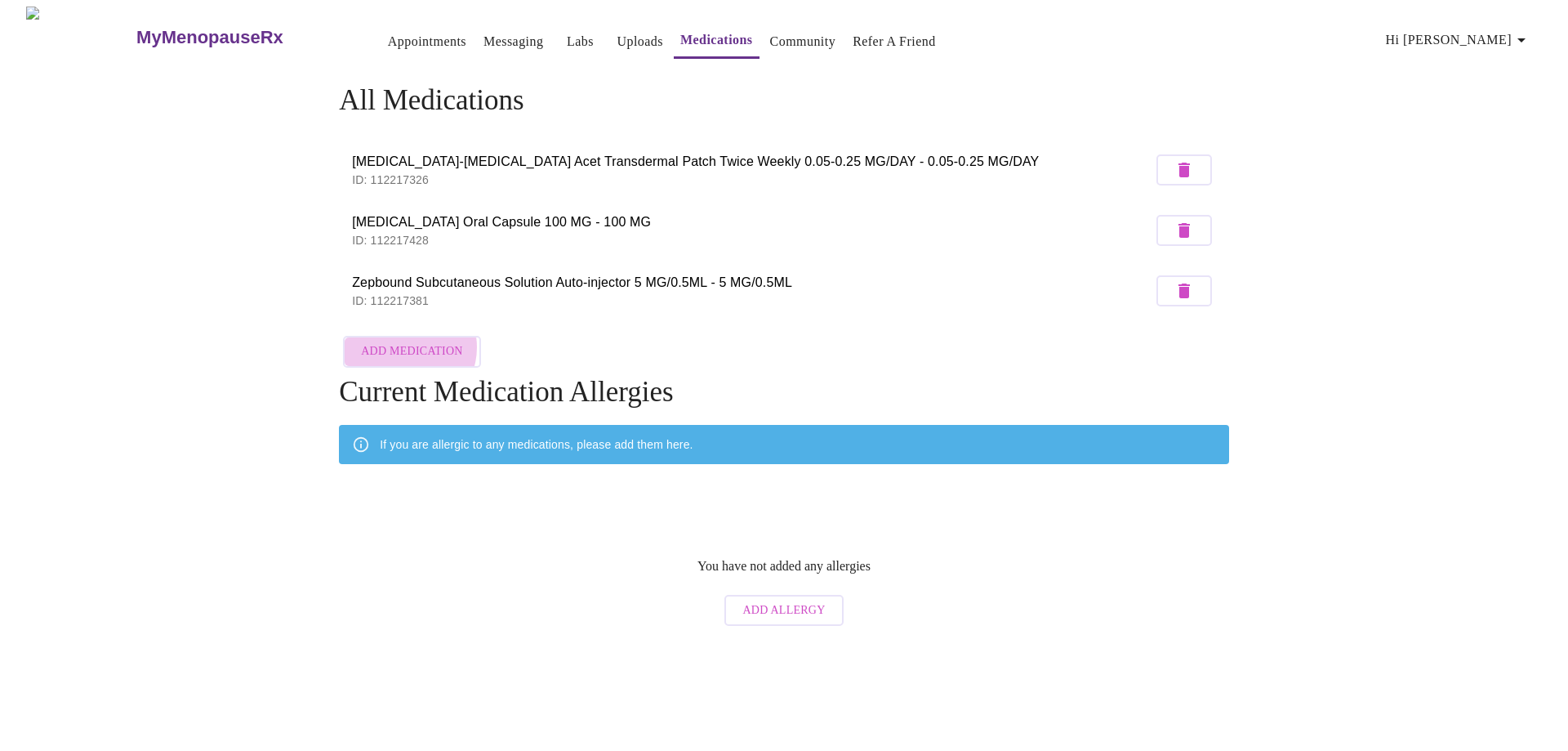
click at [405, 343] on span "Add Medication" at bounding box center [411, 351] width 102 height 20
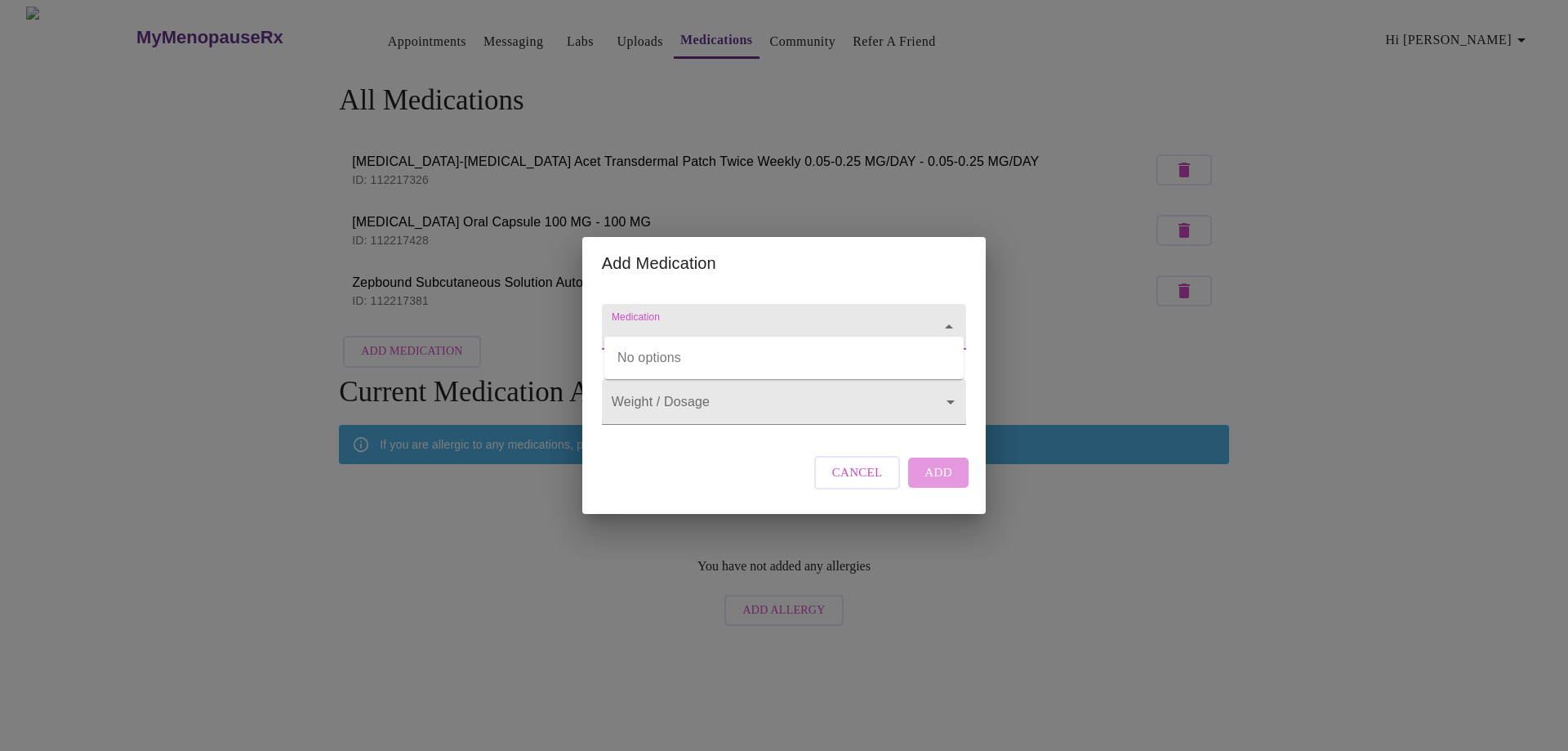
click at [763, 319] on input "Medication" at bounding box center [760, 334] width 304 height 31
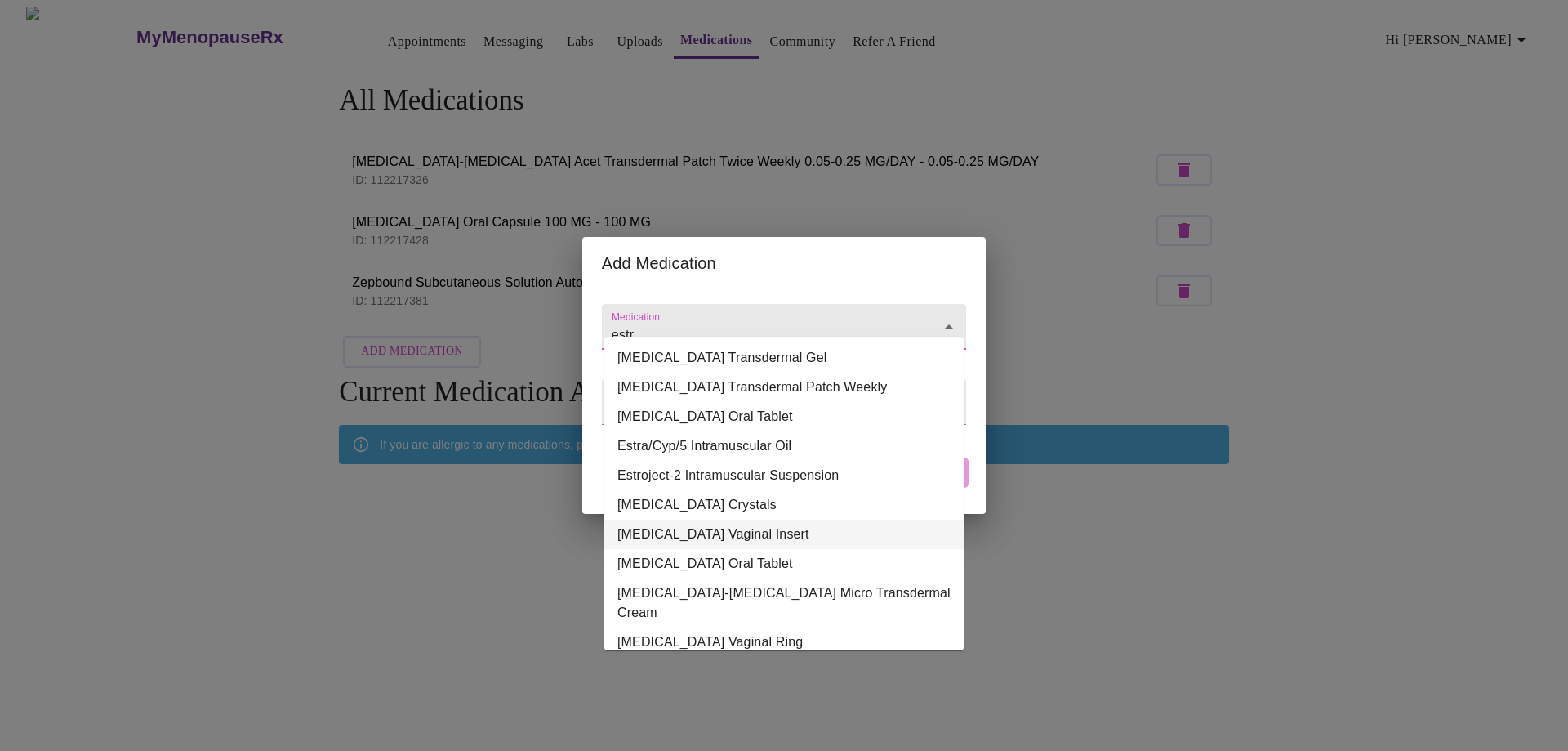
click at [704, 531] on li "[MEDICAL_DATA] Vaginal Insert" at bounding box center [784, 534] width 360 height 30
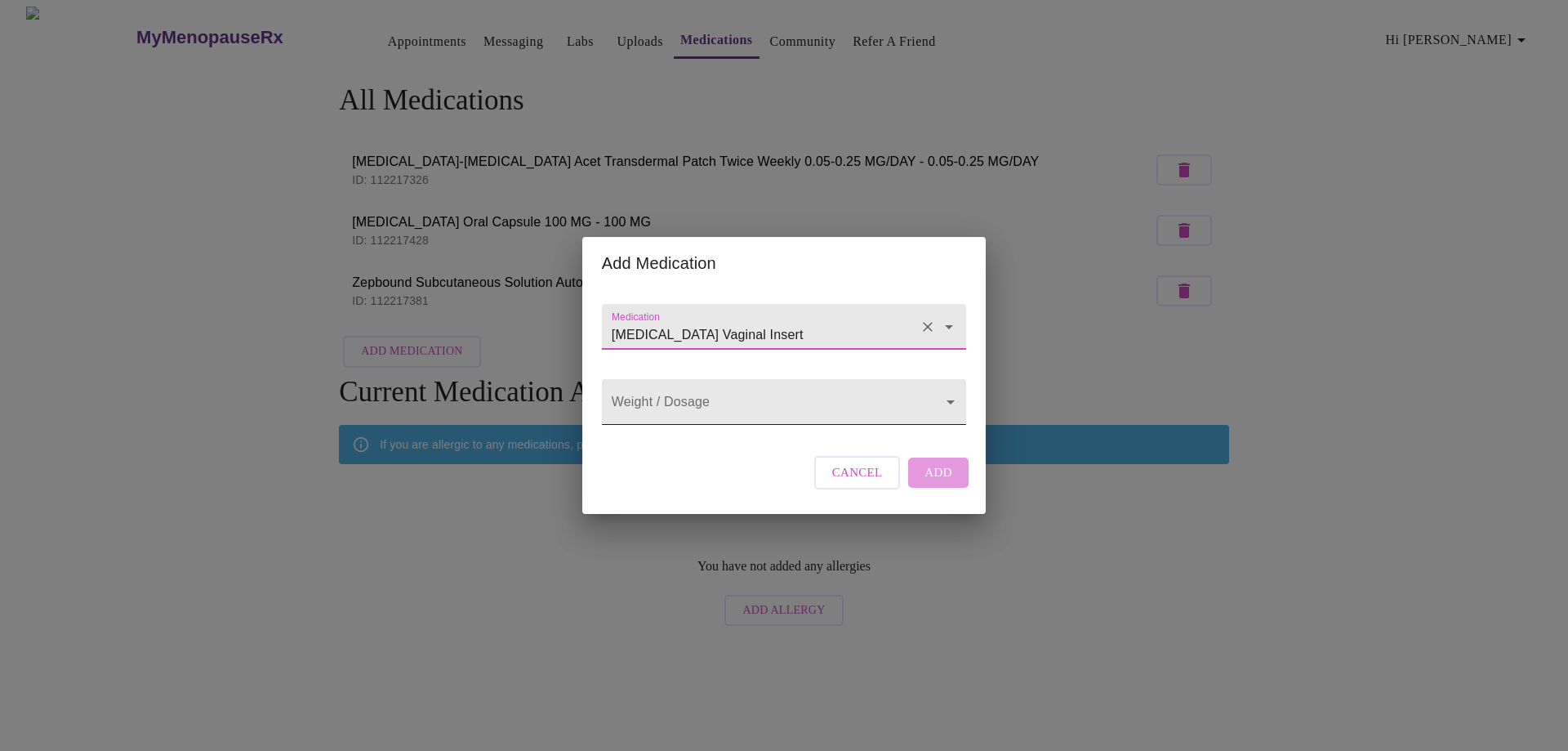
type input "[MEDICAL_DATA] Vaginal Insert"
click at [739, 411] on body "MyMenopauseRx Appointments Messaging Labs Uploads Medications Community Refer a…" at bounding box center [783, 319] width 1555 height 628
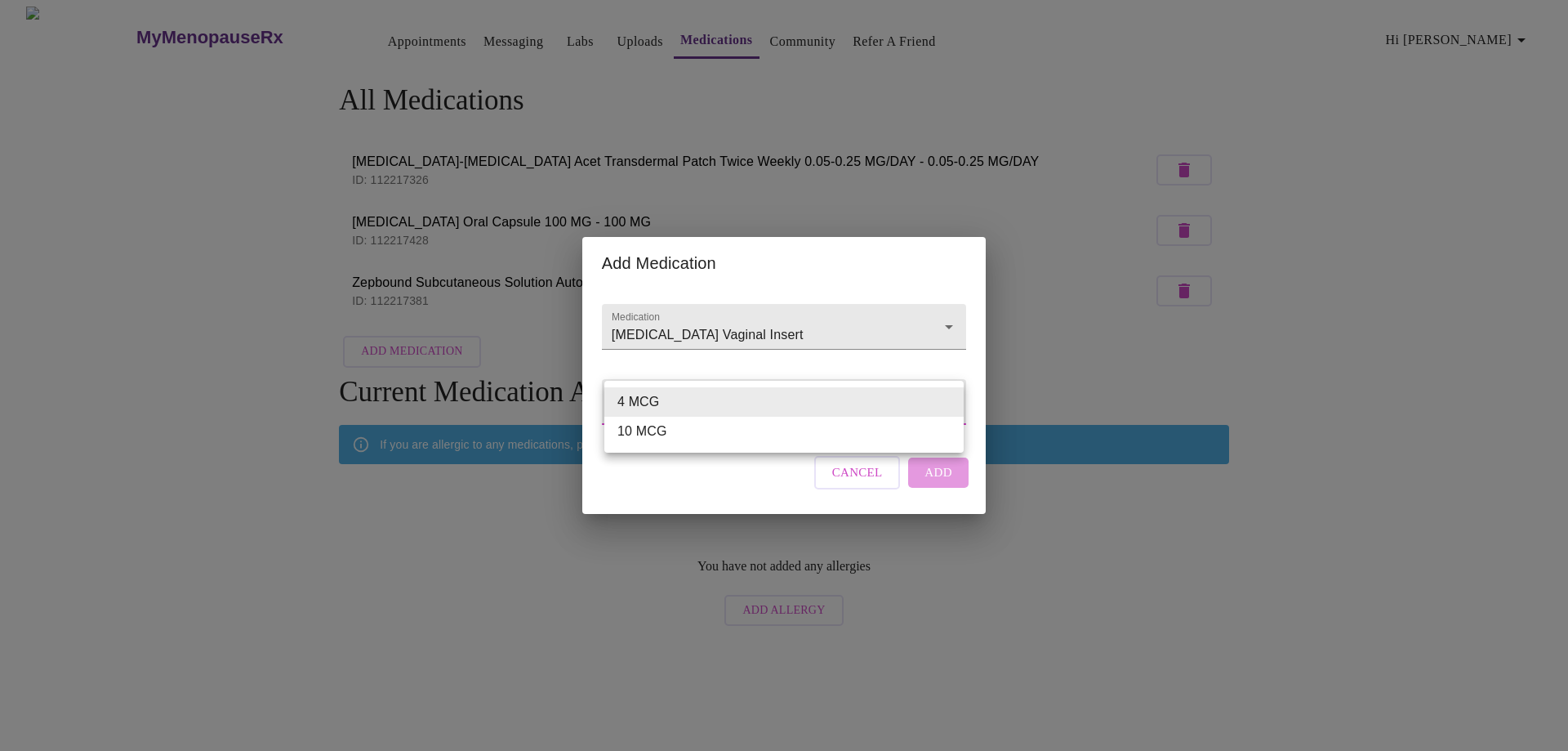
click at [739, 411] on li "4 MCG" at bounding box center [784, 402] width 360 height 30
type input "4 MCG"
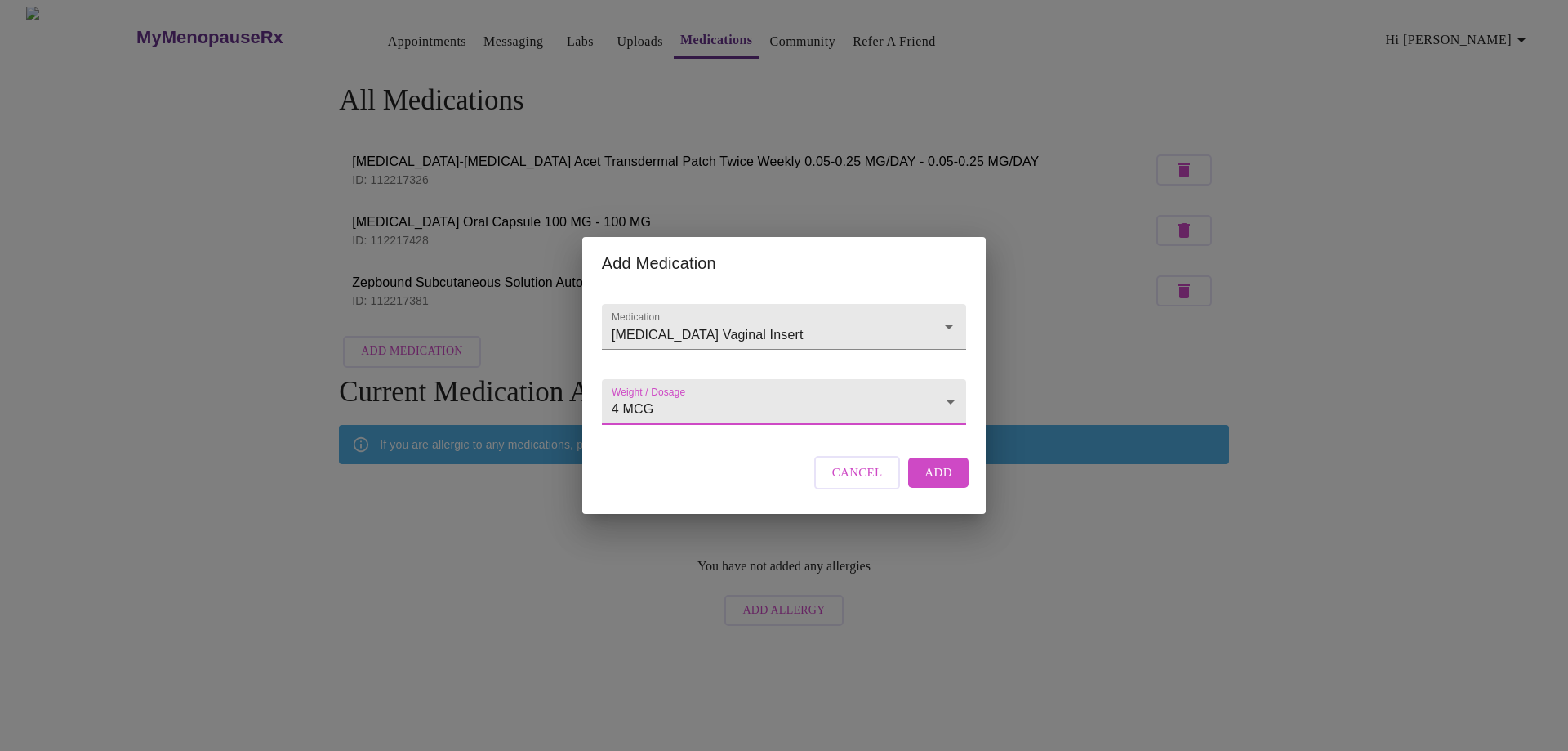
click at [936, 482] on span "Add" at bounding box center [938, 472] width 28 height 21
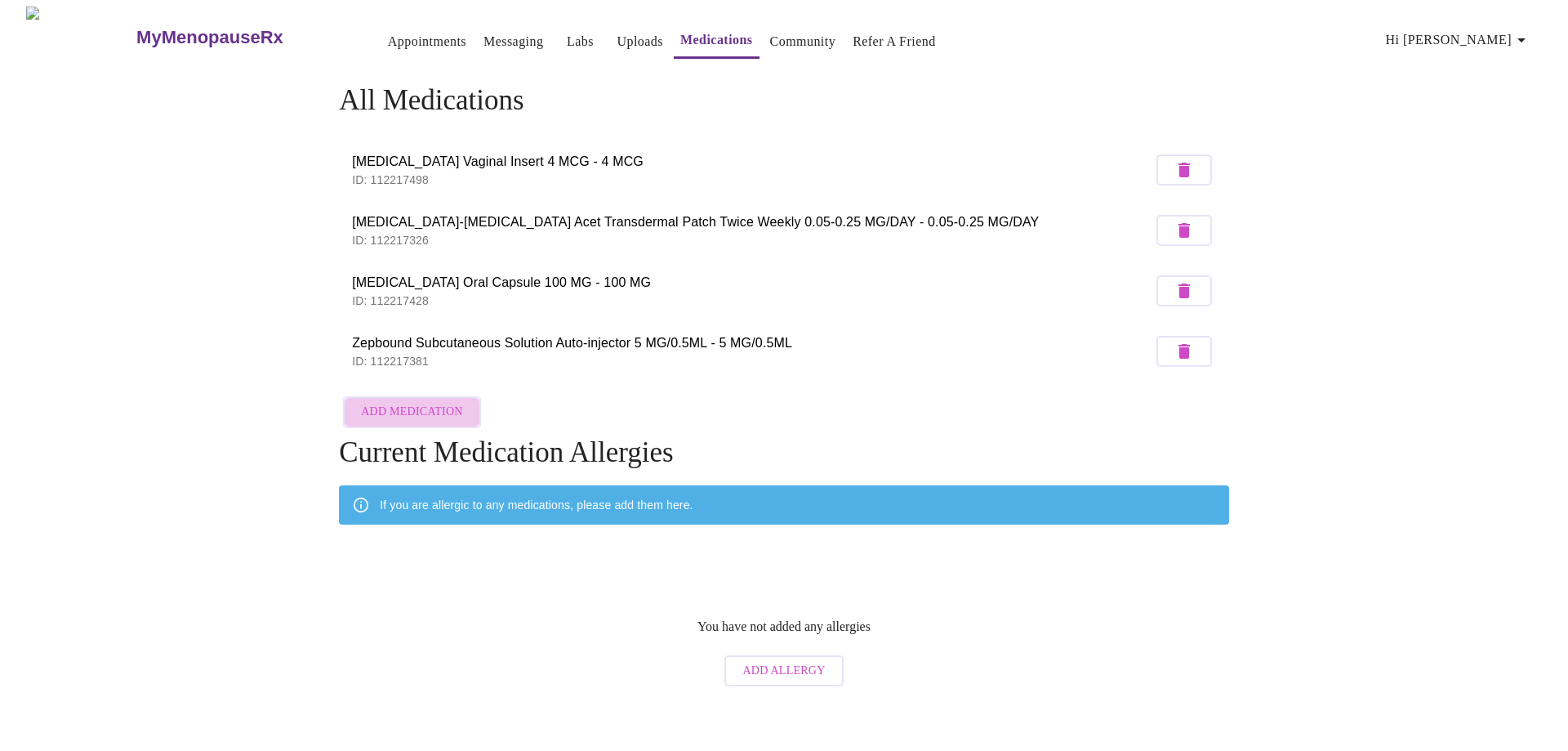
click at [432, 404] on span "Add Medication" at bounding box center [411, 411] width 102 height 20
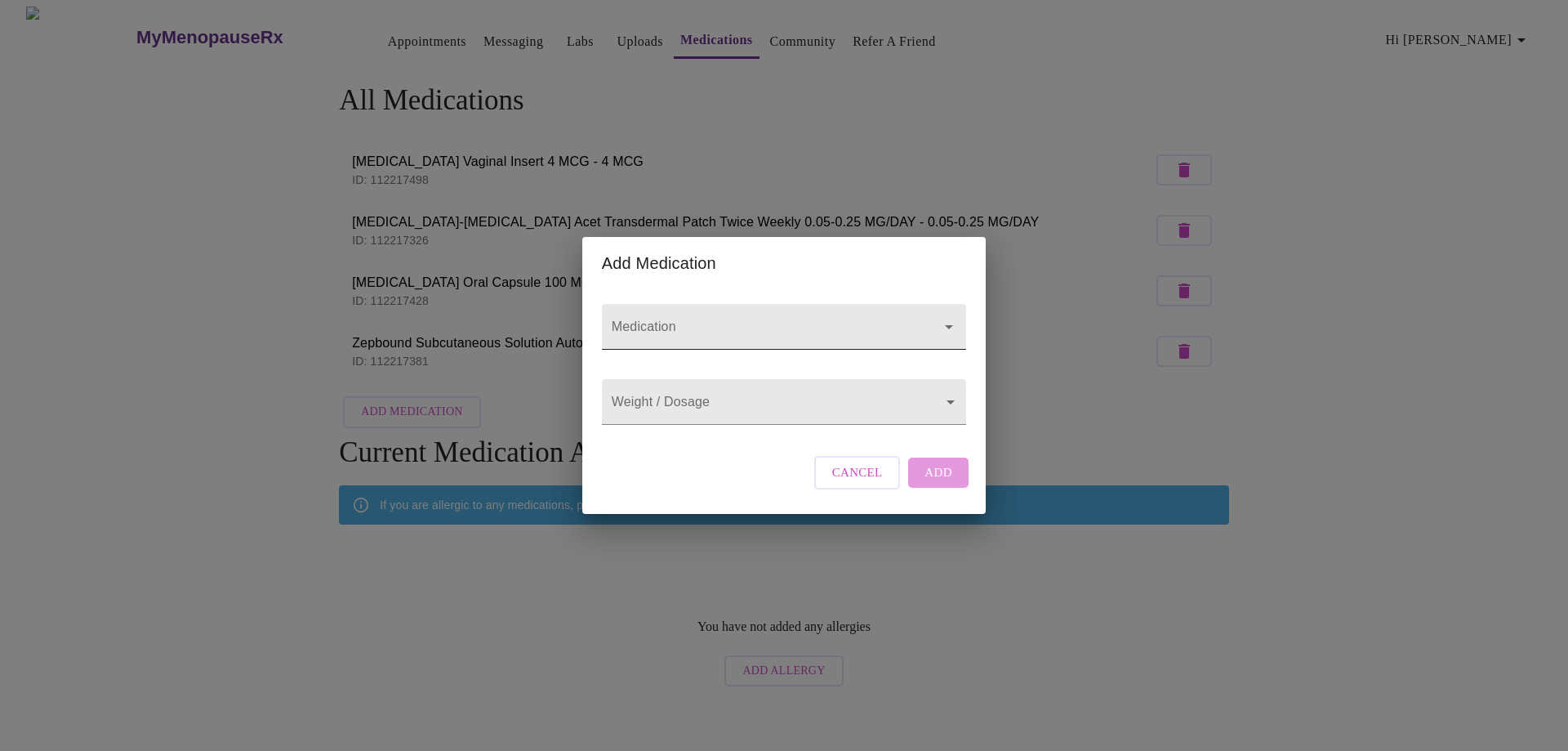
click at [713, 319] on input "Medication" at bounding box center [760, 334] width 304 height 31
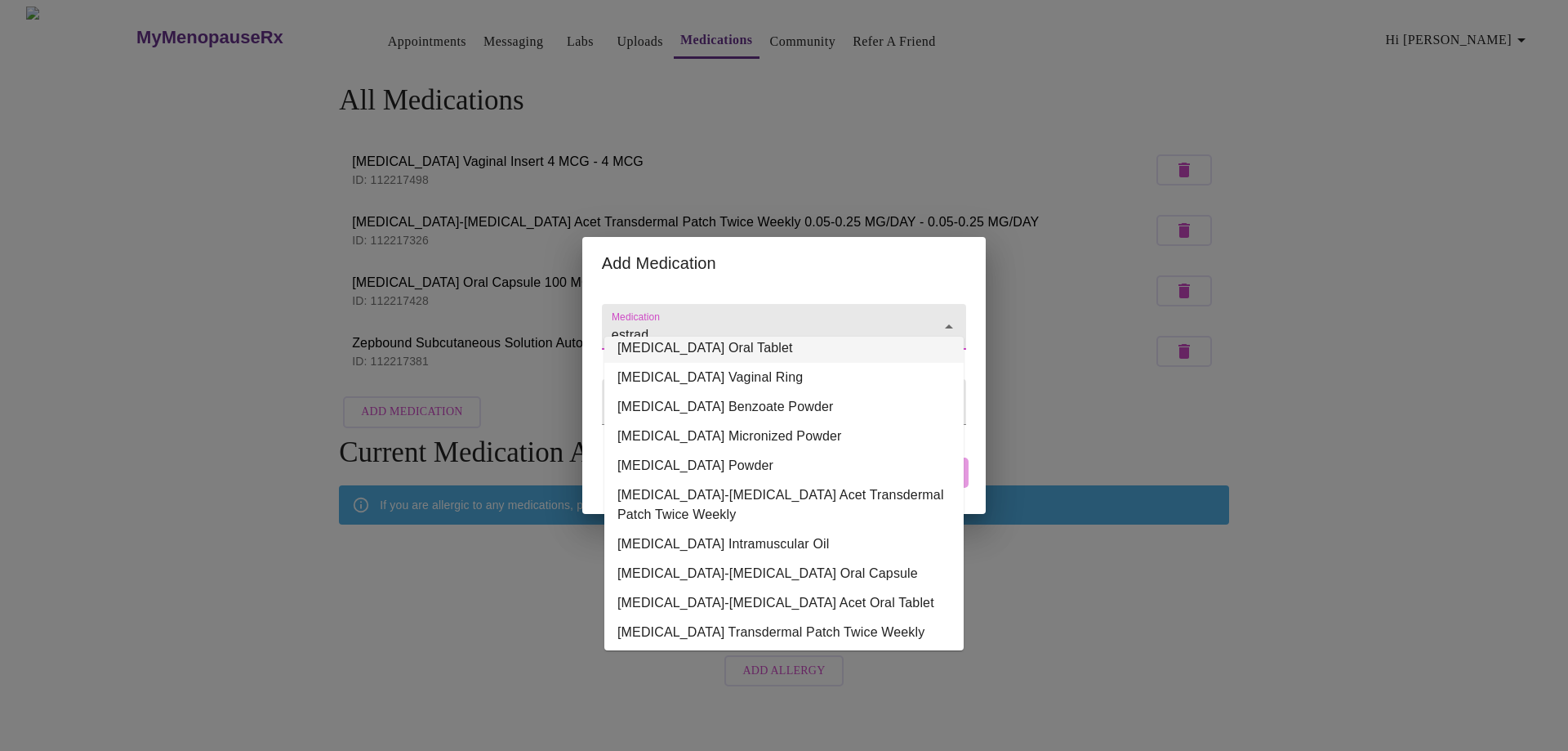
scroll to position [115, 0]
type input "estrad"
click at [886, 180] on div "Add Medication Medication Weight / Dosage ​ Cancel Add" at bounding box center [784, 376] width 1568 height 751
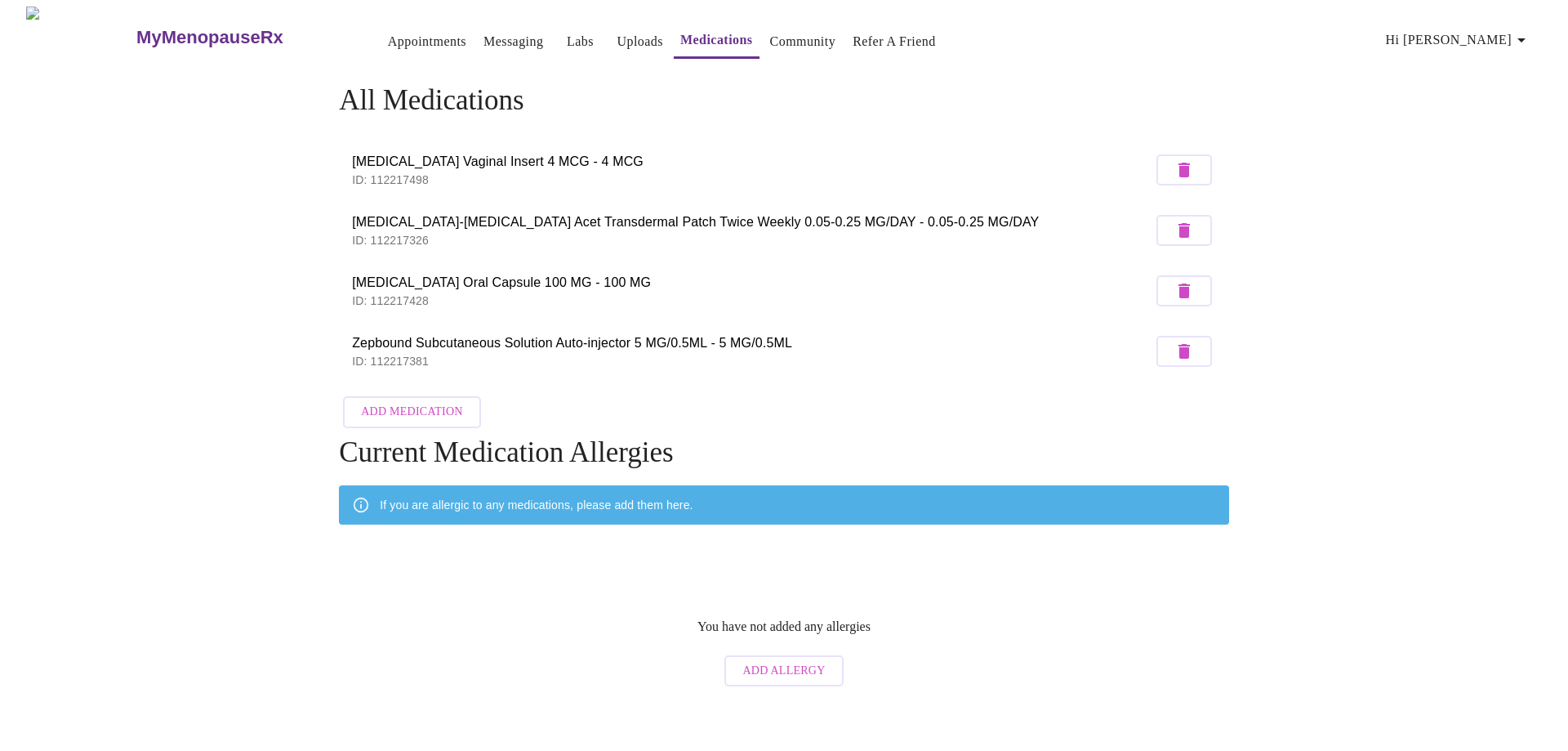
click at [778, 666] on span "Add Allergy" at bounding box center [783, 670] width 82 height 20
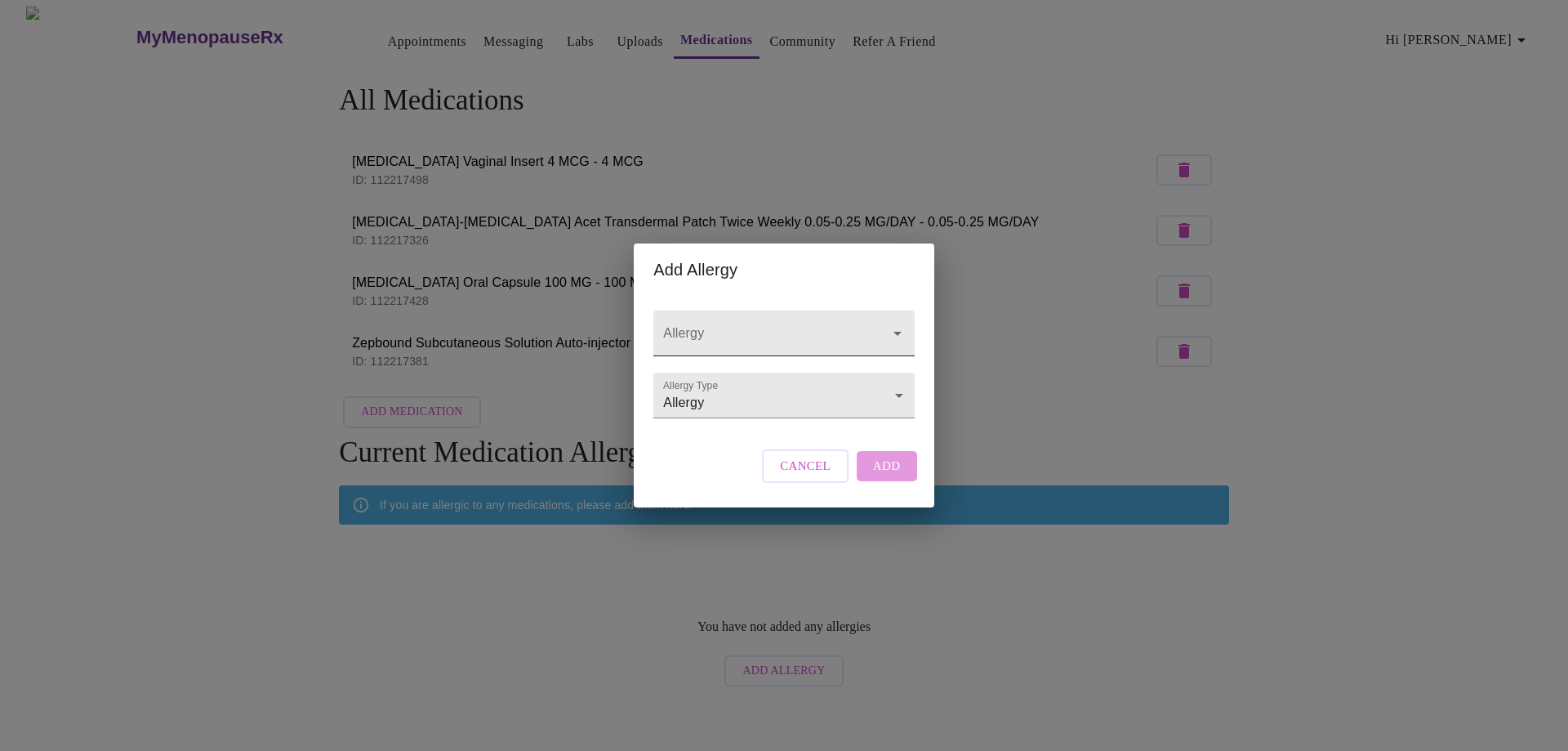
click at [726, 326] on input "Allergy" at bounding box center [760, 340] width 201 height 31
type input "[MEDICAL_DATA]"
click at [790, 326] on input "Allergy" at bounding box center [760, 340] width 201 height 31
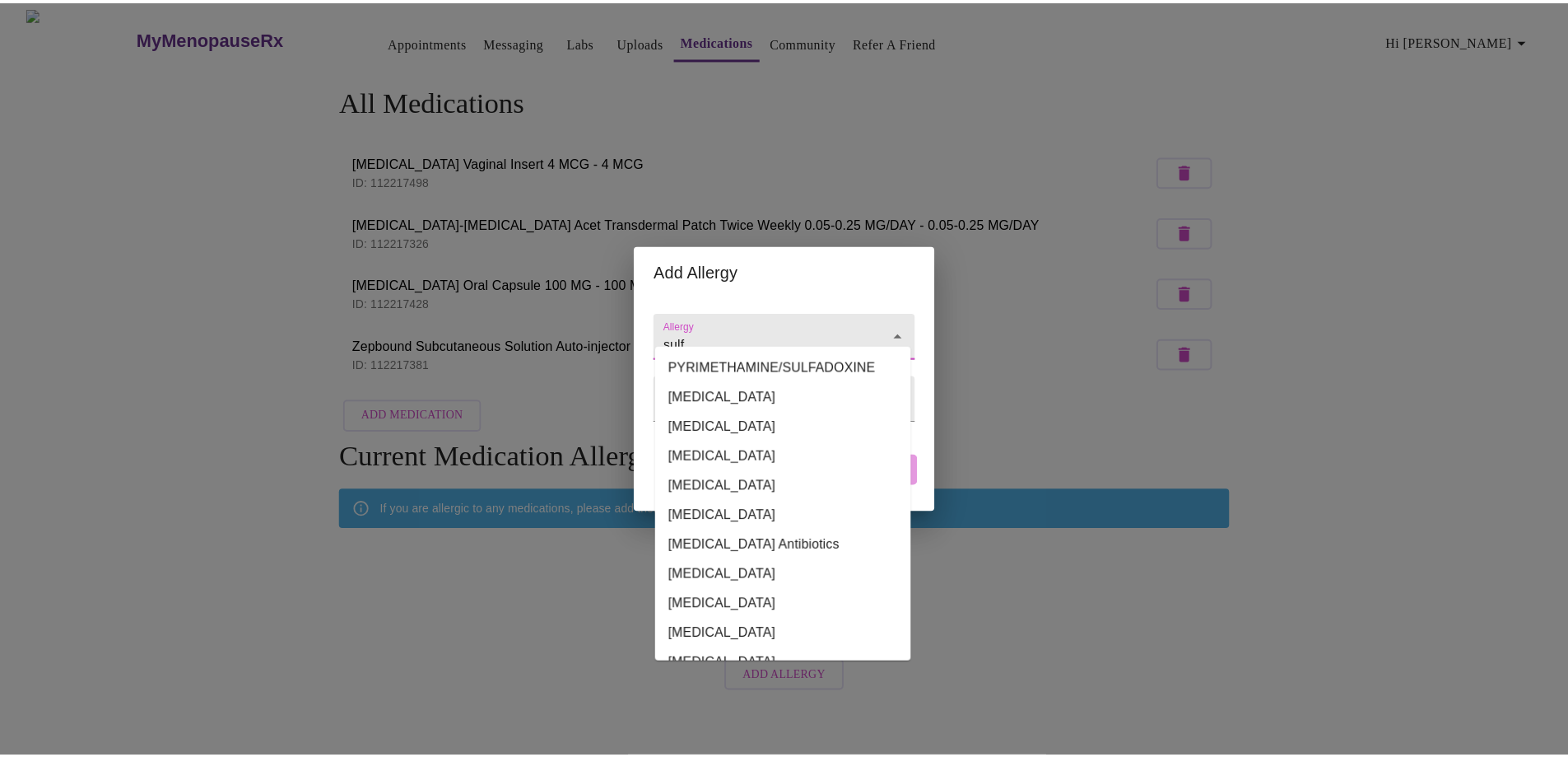
scroll to position [905, 0]
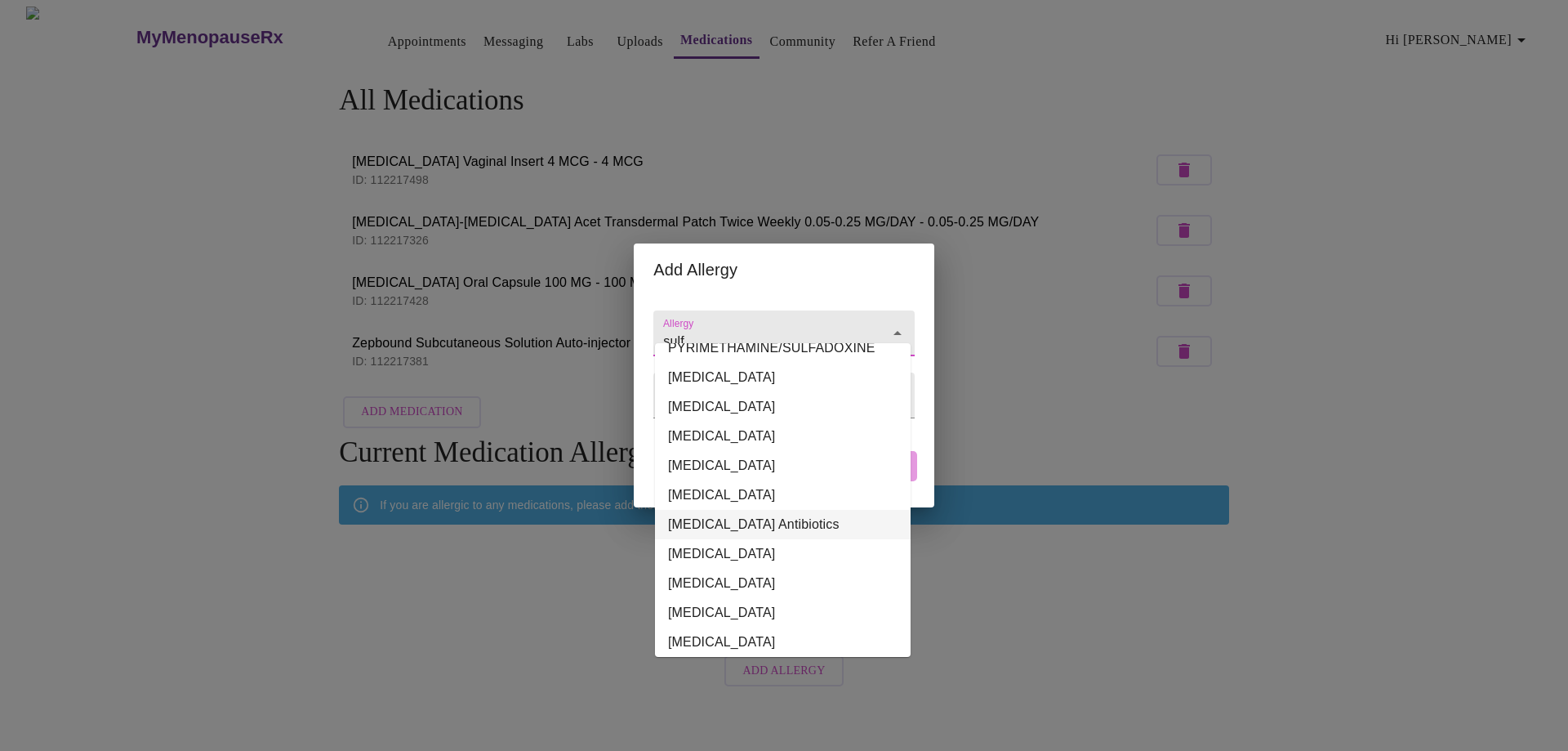
click at [736, 509] on li "[MEDICAL_DATA] Antibiotics" at bounding box center [782, 524] width 256 height 30
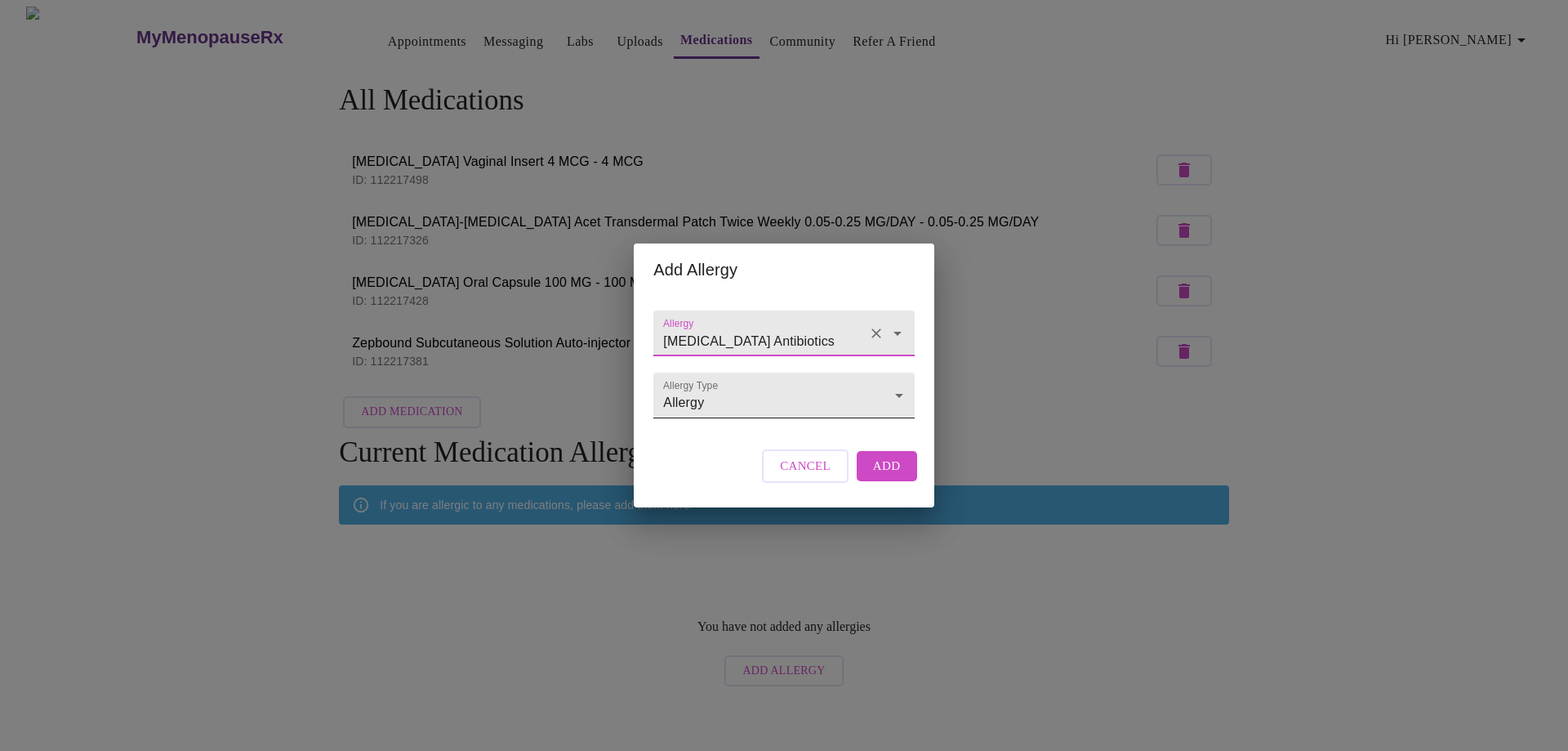
type input "[MEDICAL_DATA] Antibiotics"
click at [739, 393] on body "MyMenopauseRx Appointments Messaging Labs Uploads Medications Community Refer a…" at bounding box center [783, 350] width 1555 height 688
click at [703, 397] on li "Allergy" at bounding box center [783, 396] width 256 height 30
click at [900, 481] on button "Add" at bounding box center [886, 466] width 60 height 30
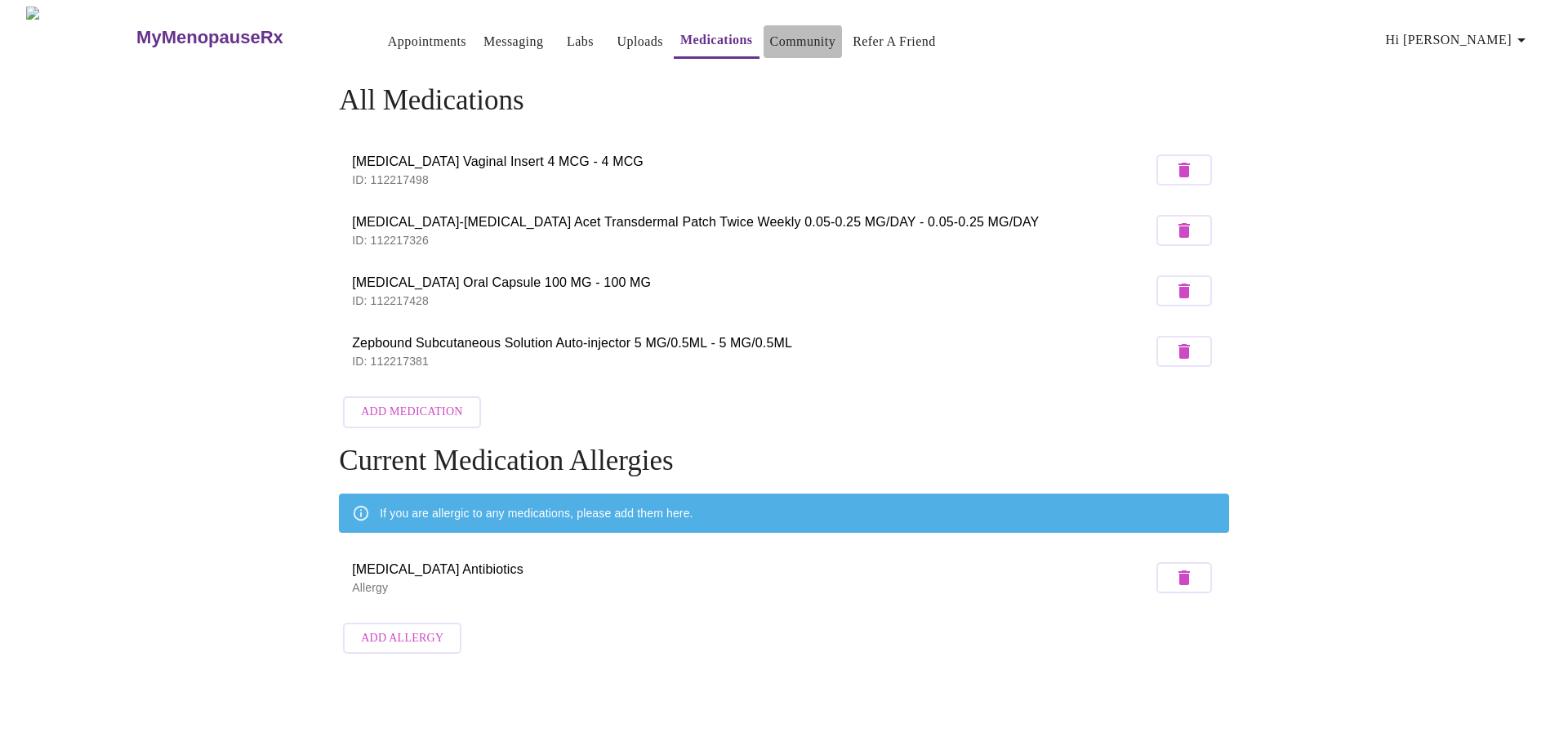
click at [776, 34] on link "Community" at bounding box center [803, 42] width 66 height 23
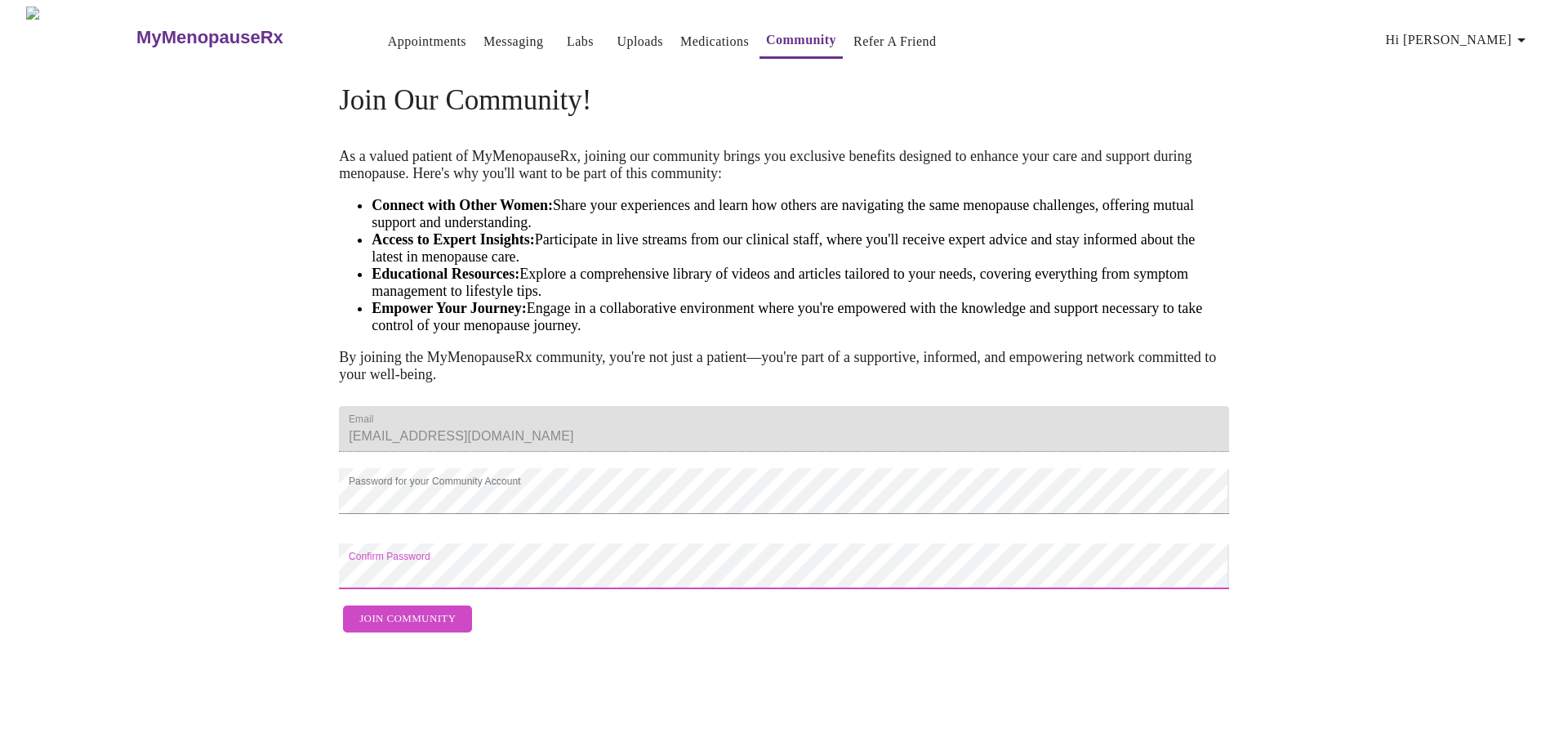
click at [410, 628] on span "Join Community" at bounding box center [408, 618] width 96 height 18
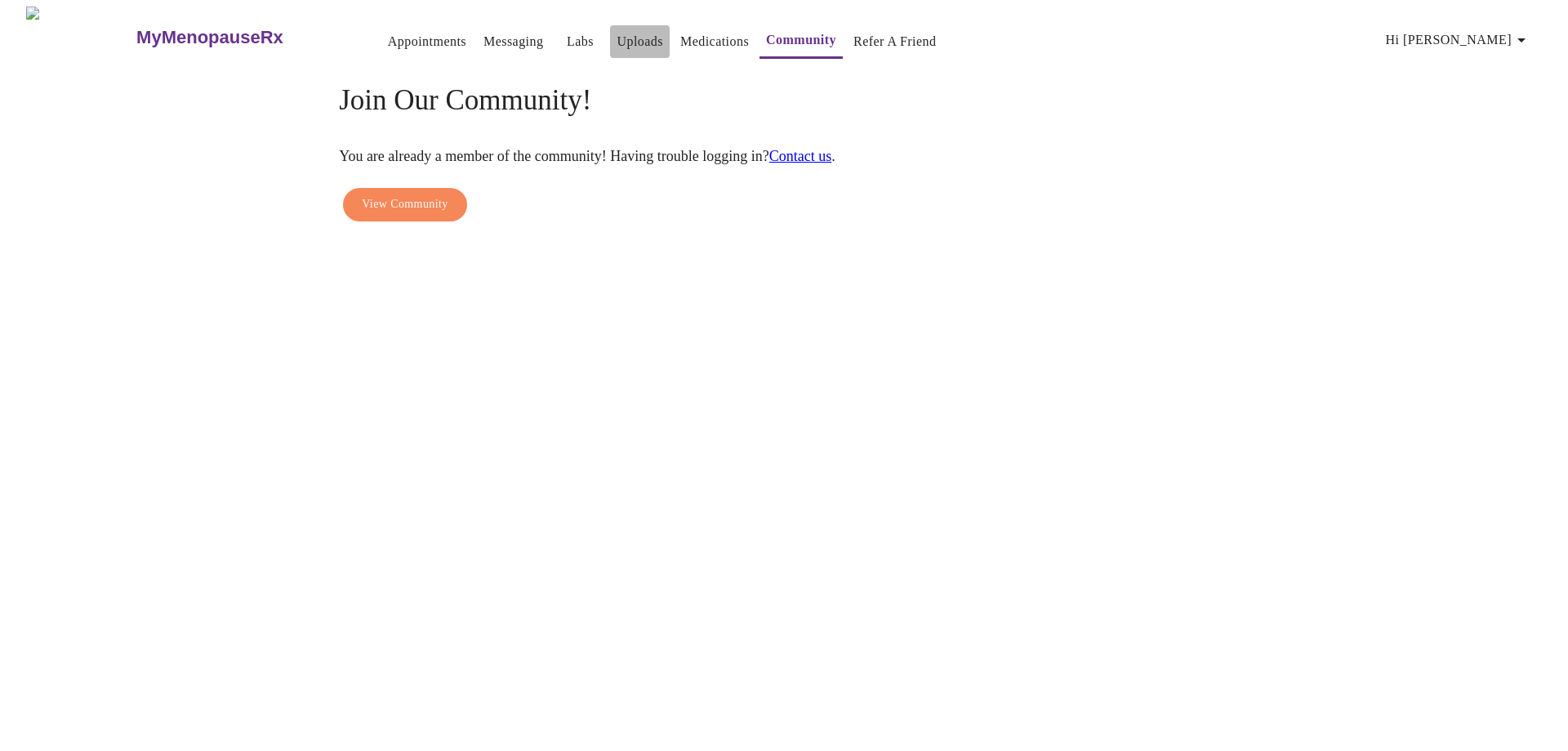
click at [617, 40] on link "Uploads" at bounding box center [640, 42] width 46 height 23
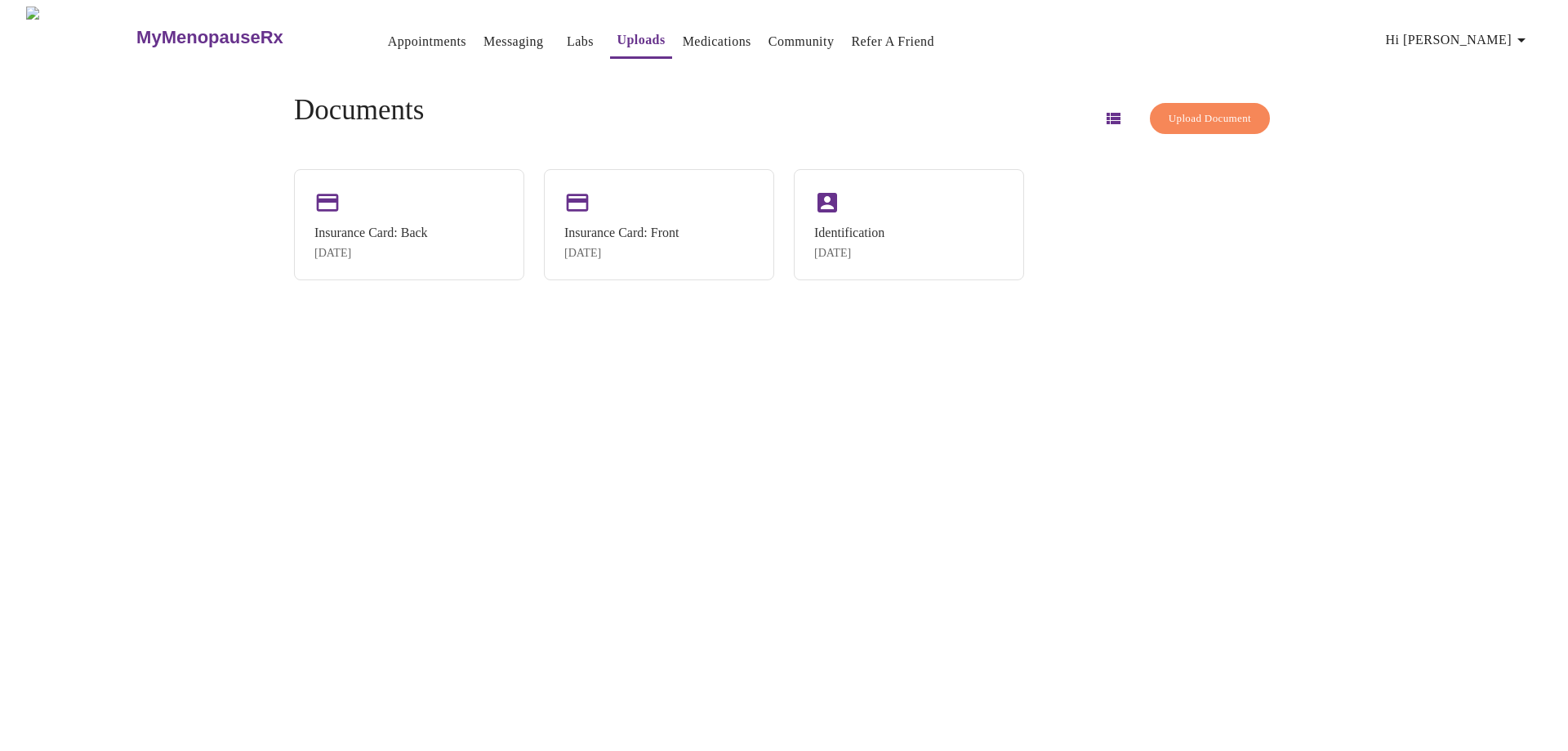
click at [567, 37] on link "Labs" at bounding box center [580, 42] width 27 height 23
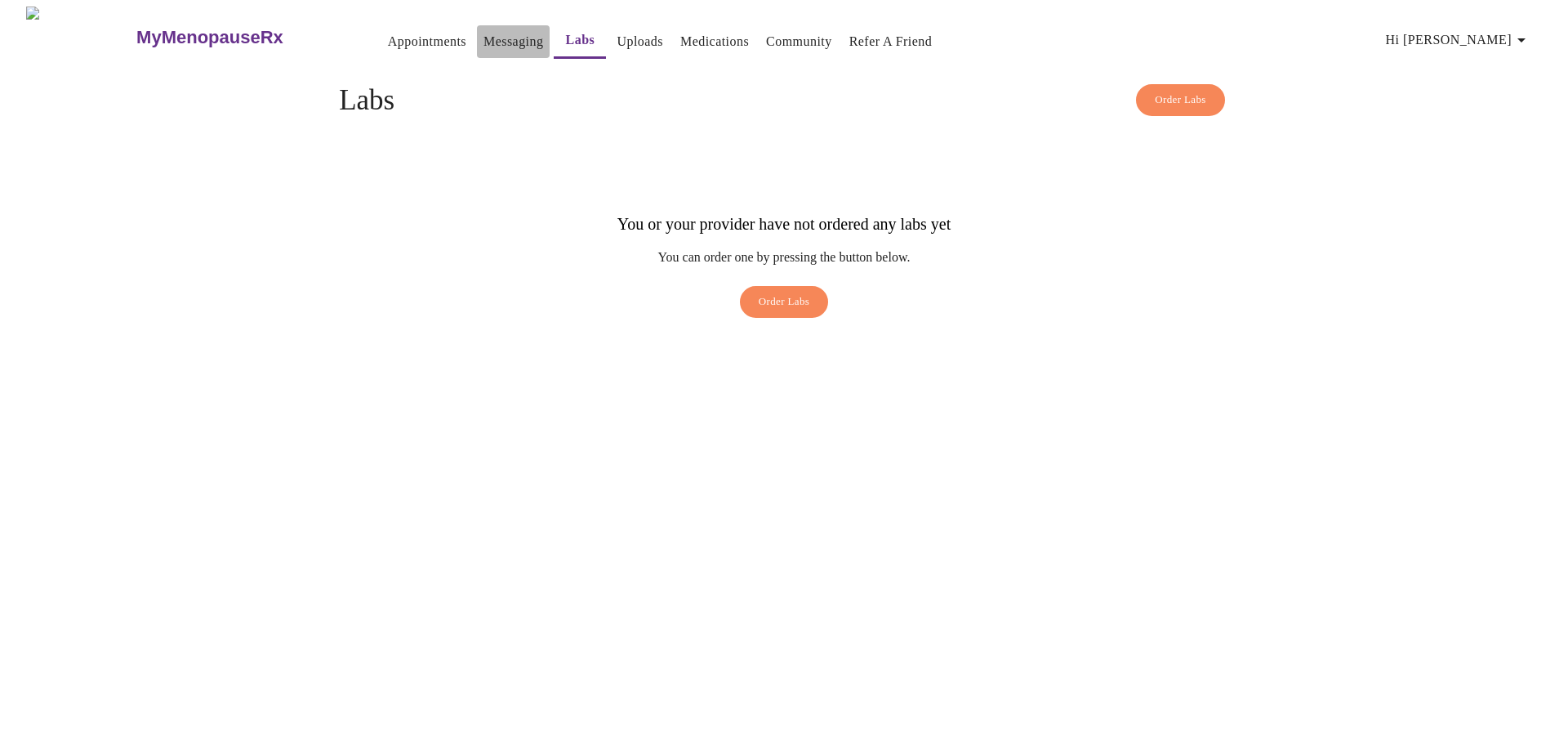
click at [483, 31] on link "Messaging" at bounding box center [513, 42] width 60 height 23
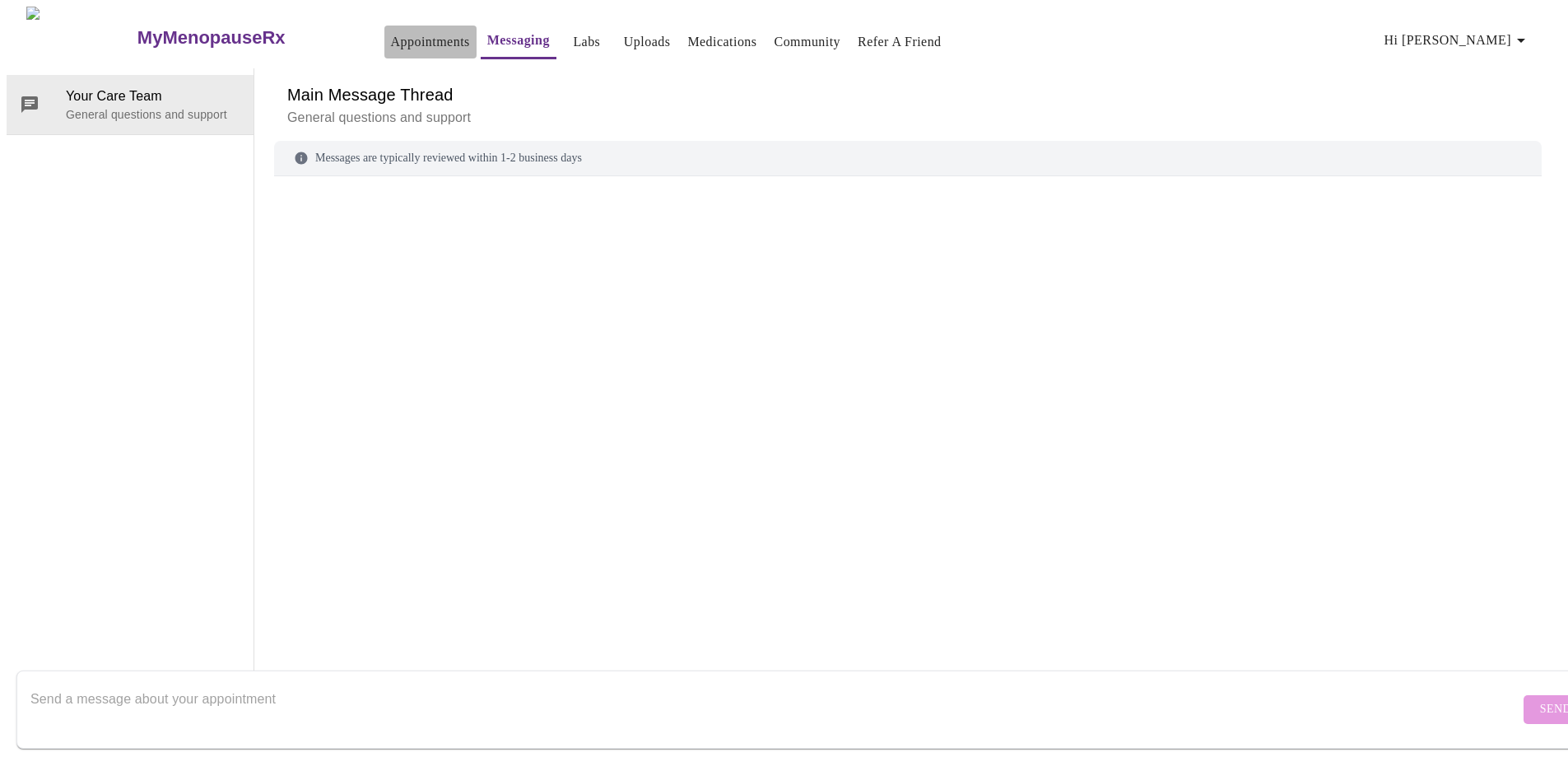
click at [397, 37] on link "Appointments" at bounding box center [430, 42] width 79 height 23
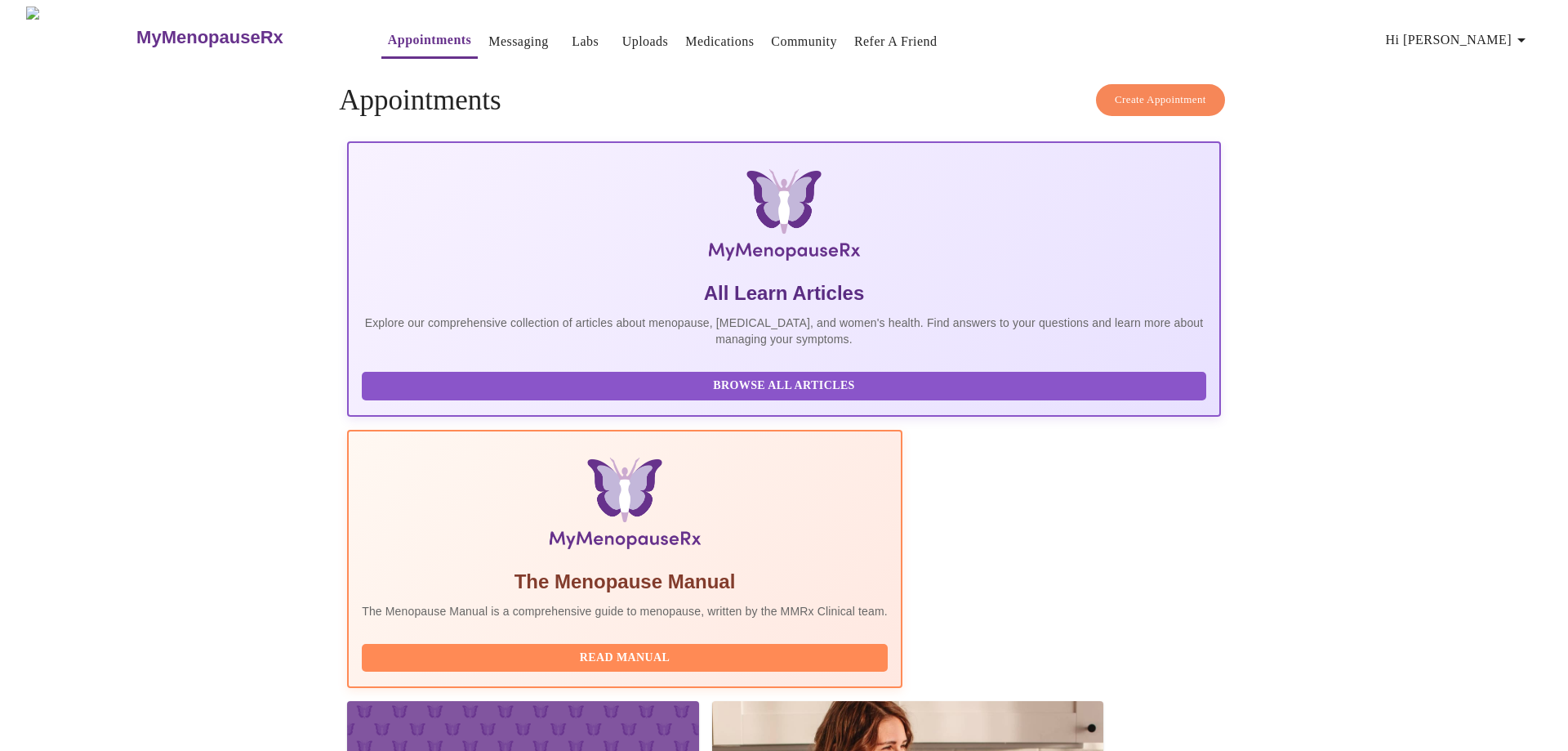
click at [1508, 35] on span "Hi [PERSON_NAME]" at bounding box center [1459, 40] width 145 height 23
click at [774, 582] on div at bounding box center [784, 376] width 1568 height 751
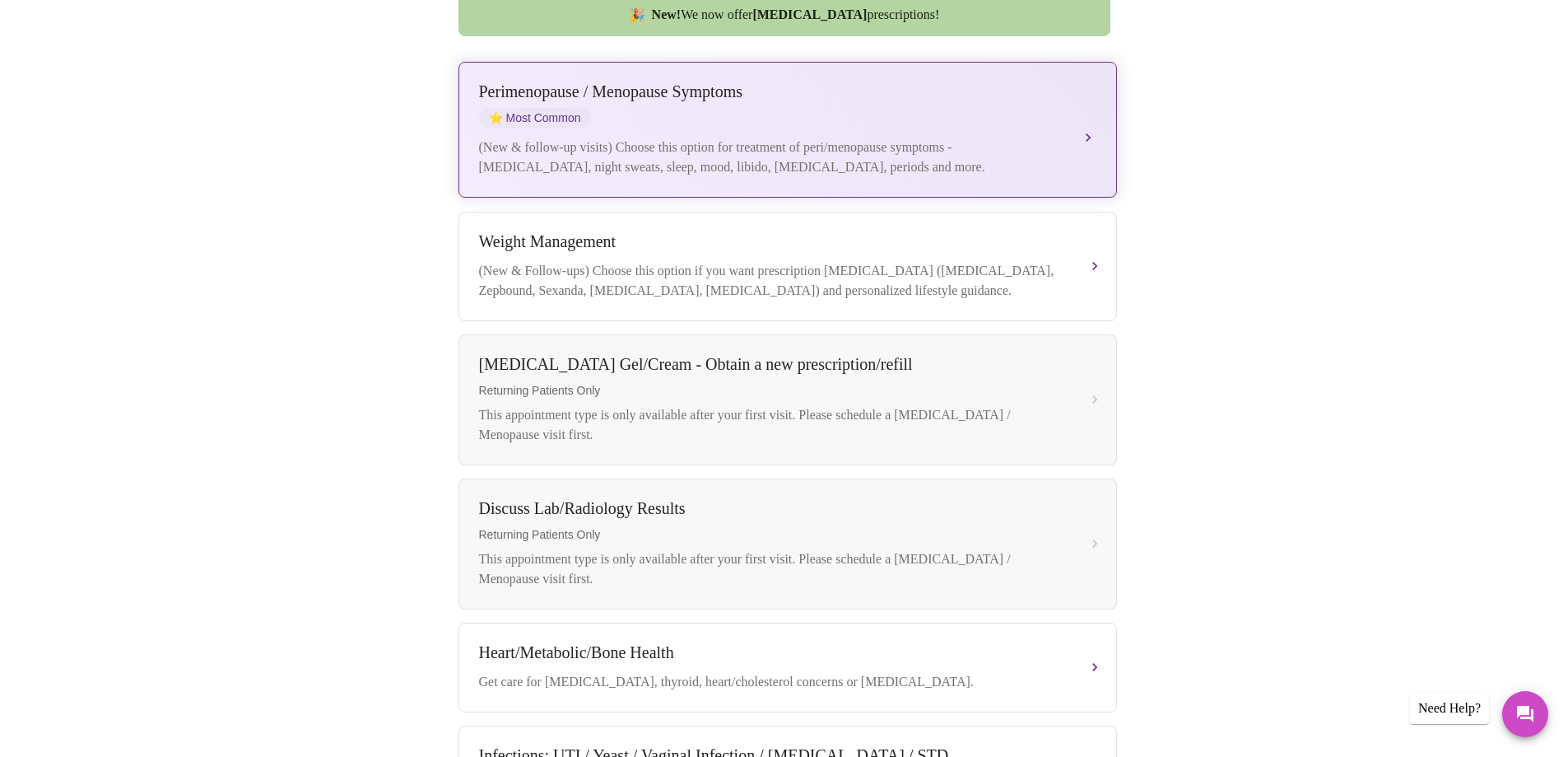
scroll to position [329, 0]
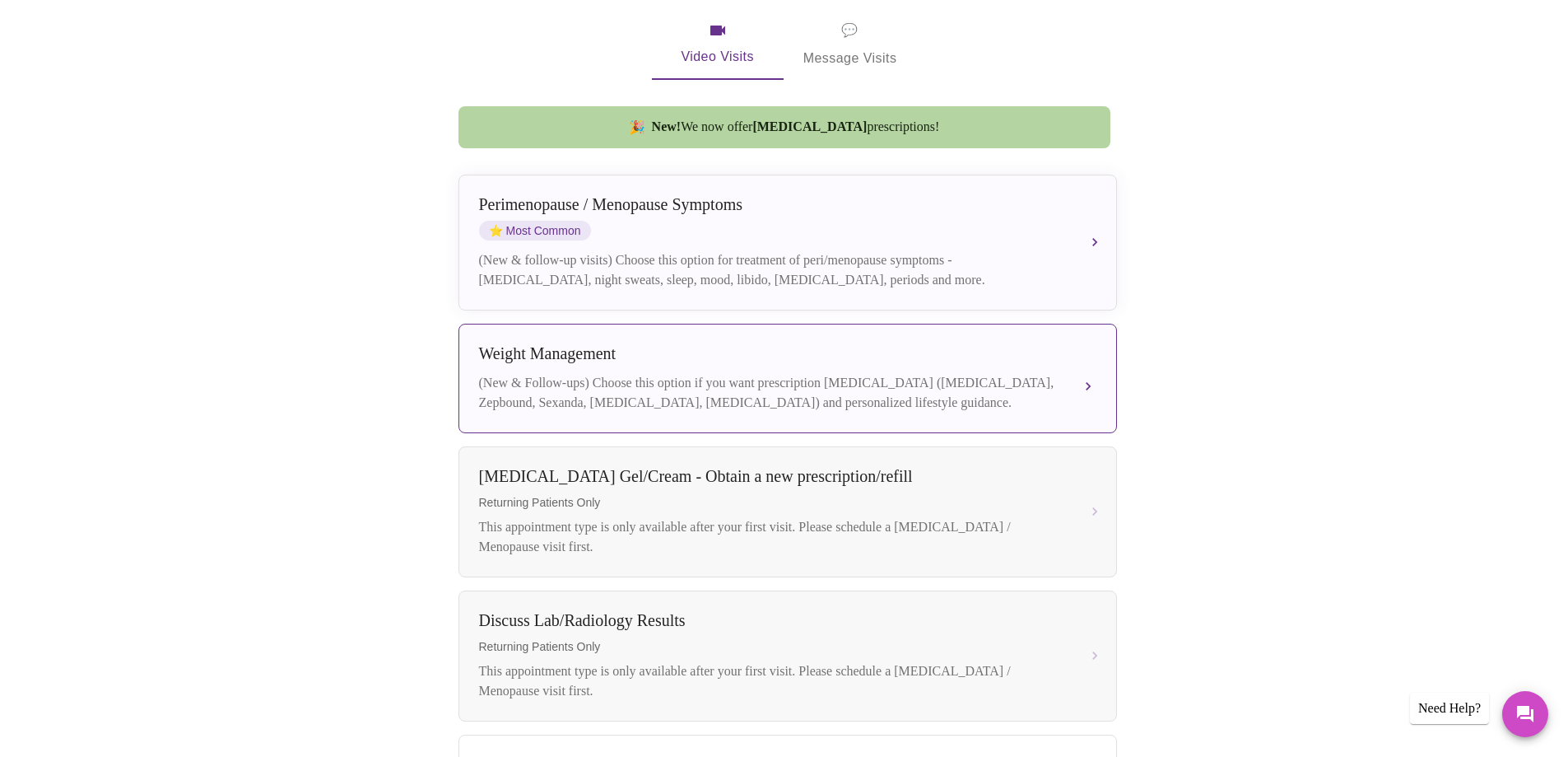
click at [806, 384] on div "(New & Follow-ups) Choose this option if you want prescription [MEDICAL_DATA] (…" at bounding box center [771, 393] width 585 height 40
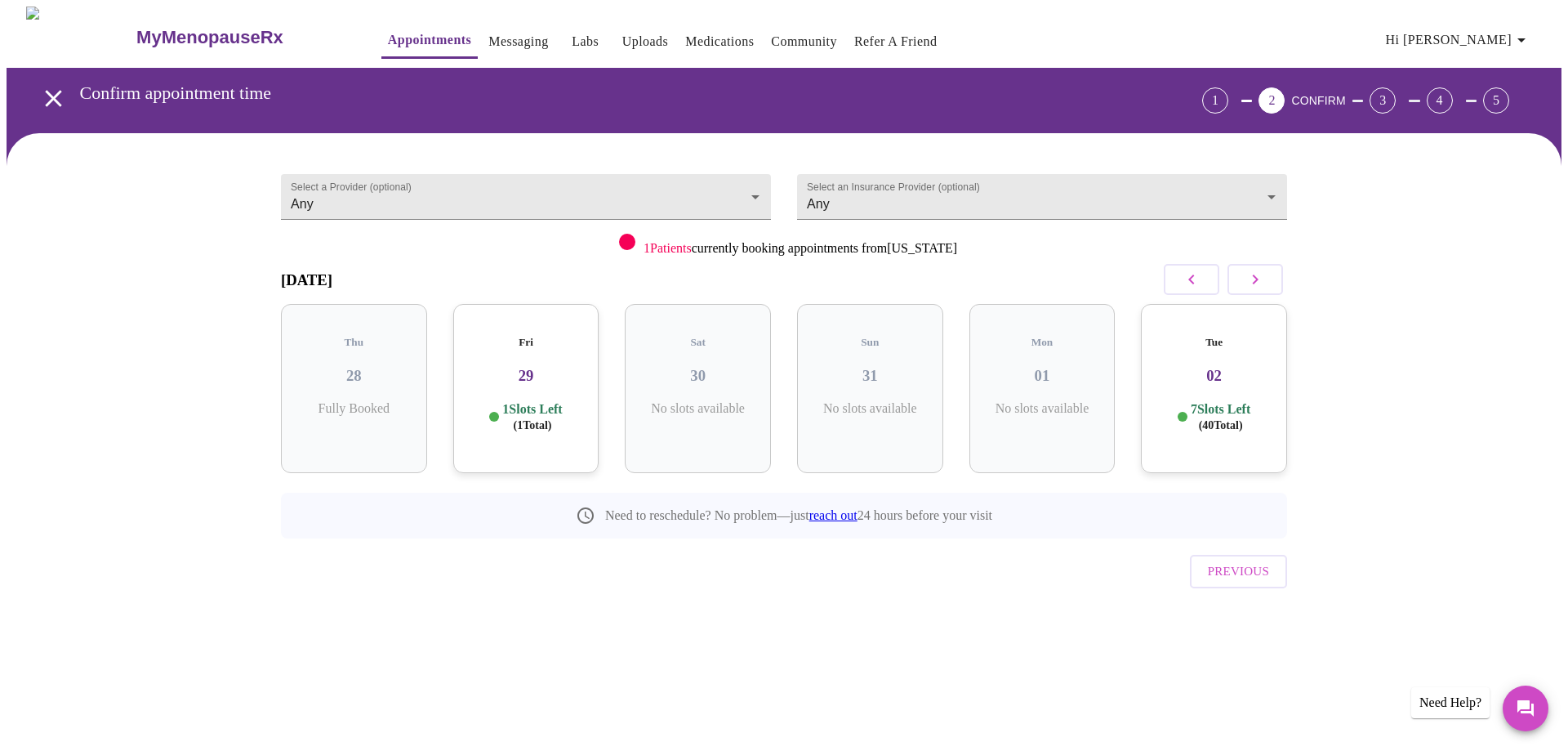
click at [1262, 281] on icon "button" at bounding box center [1255, 279] width 19 height 19
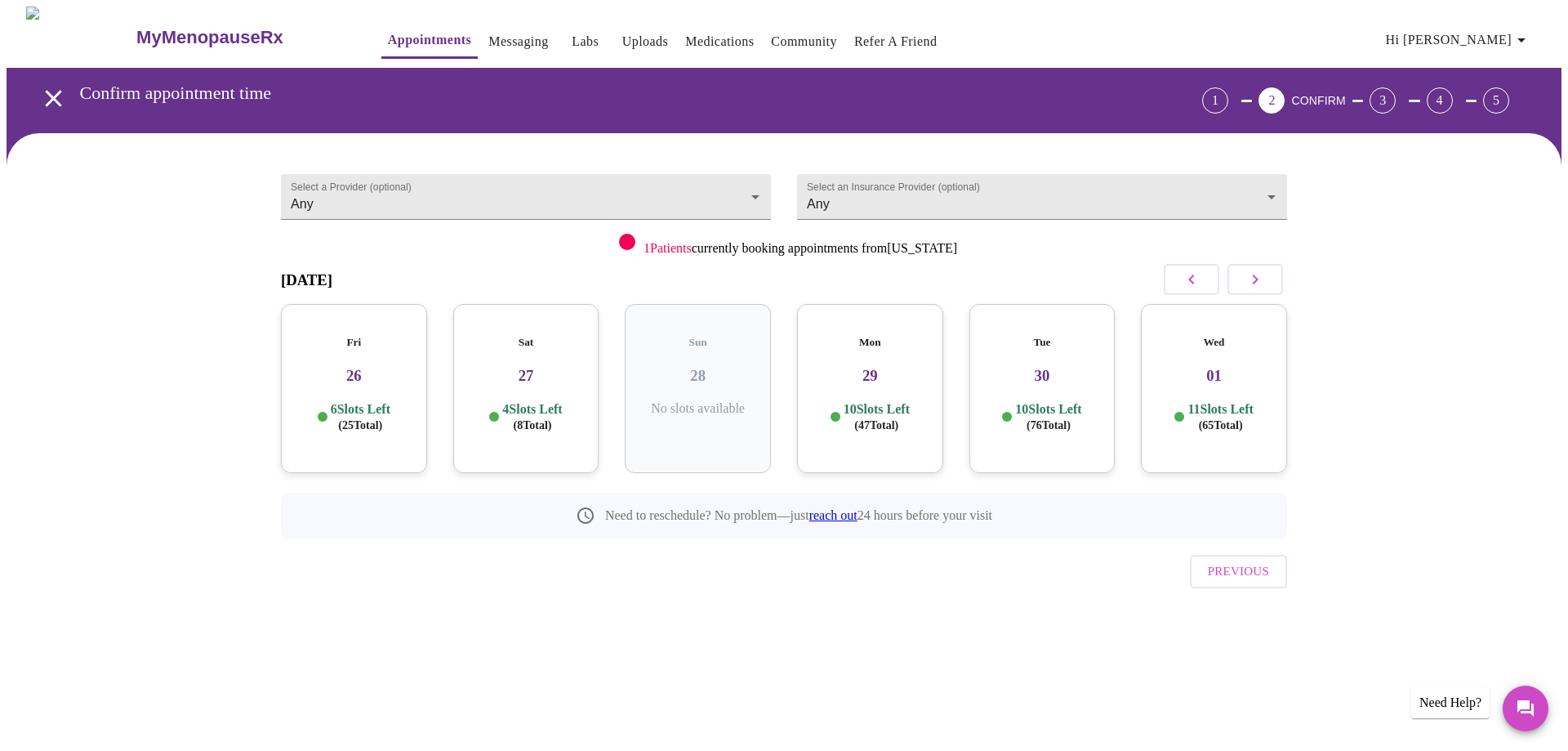
click at [1191, 281] on icon "button" at bounding box center [1191, 279] width 6 height 10
click at [1190, 367] on h3 "25" at bounding box center [1214, 376] width 120 height 18
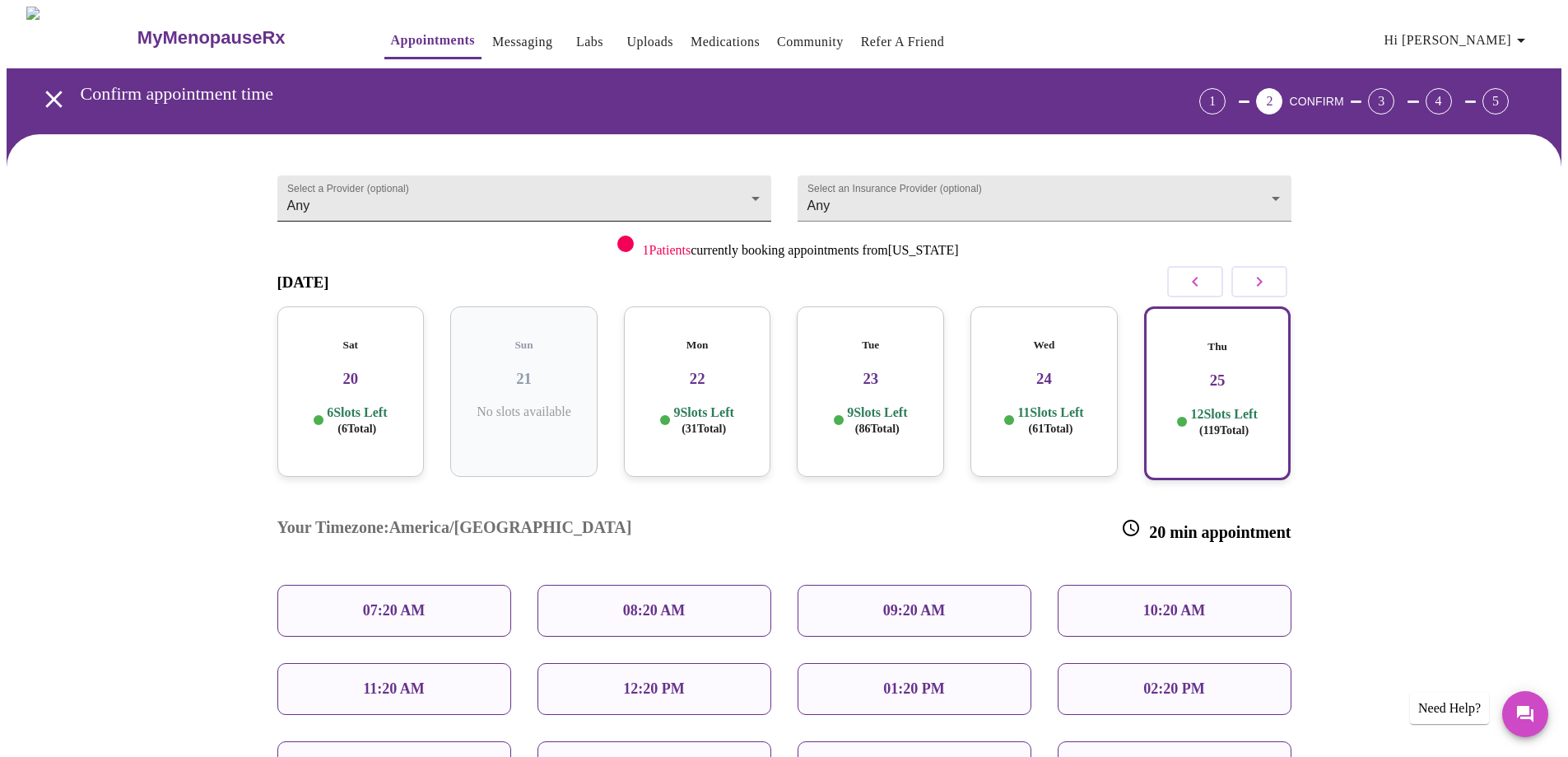
click at [757, 191] on body "MyMenopauseRx Appointments Messaging Labs Uploads Medications Community Refer a…" at bounding box center [783, 498] width 1555 height 985
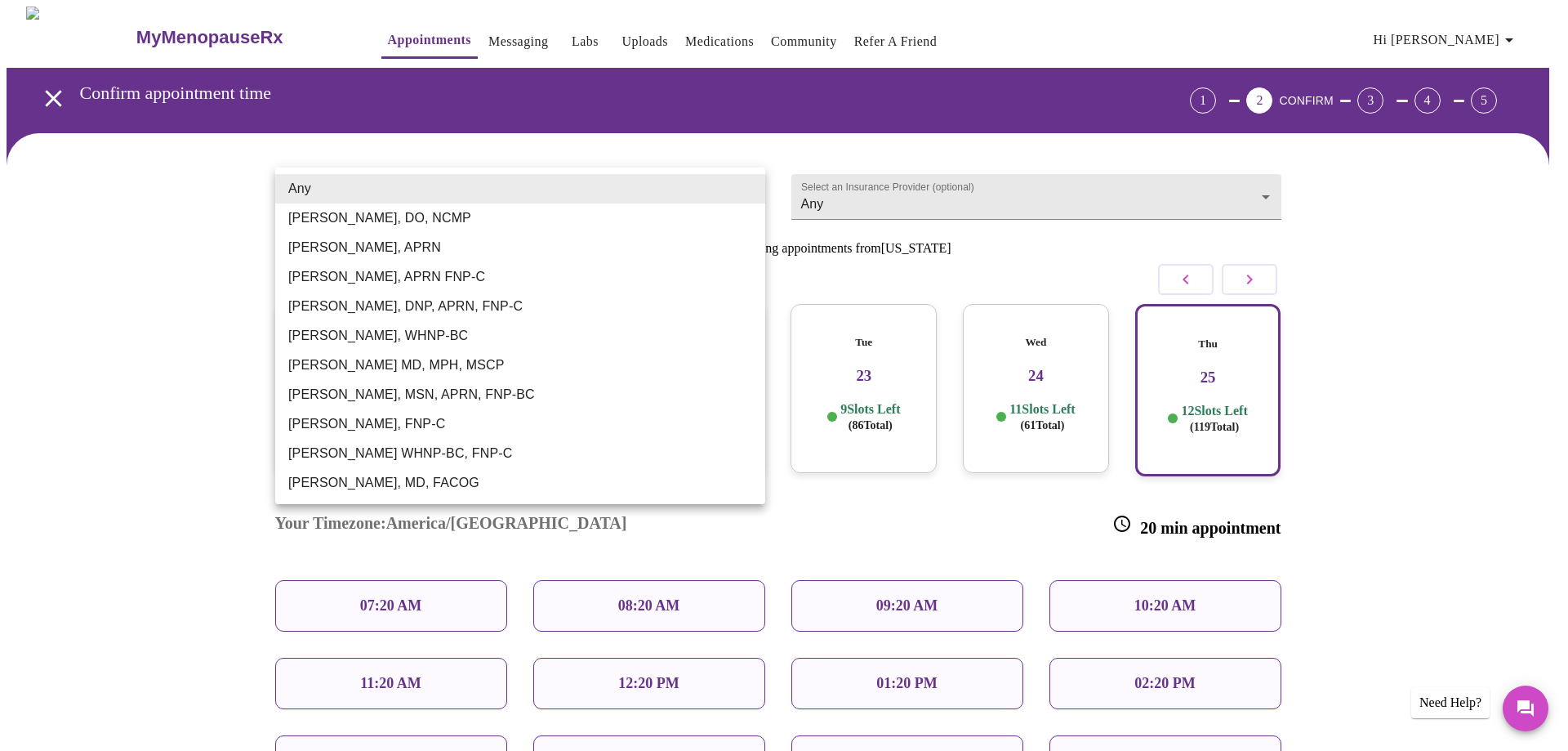
click at [353, 393] on li "[PERSON_NAME], MSN, APRN, FNP-BC" at bounding box center [520, 395] width 490 height 30
type input "[PERSON_NAME], MSN, APRN, FNP-BC"
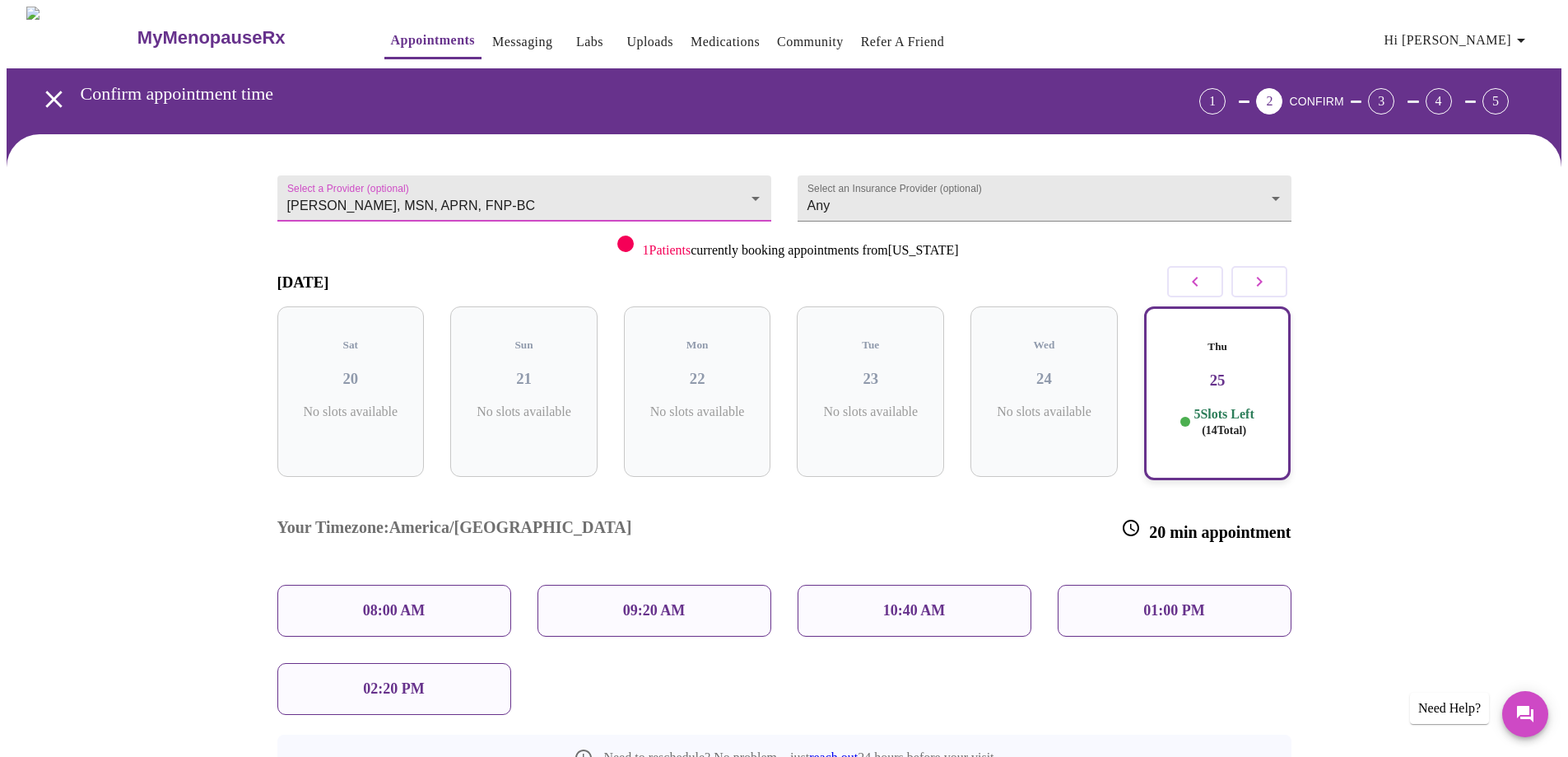
click at [1185, 585] on div "01:00 PM" at bounding box center [1174, 611] width 234 height 52
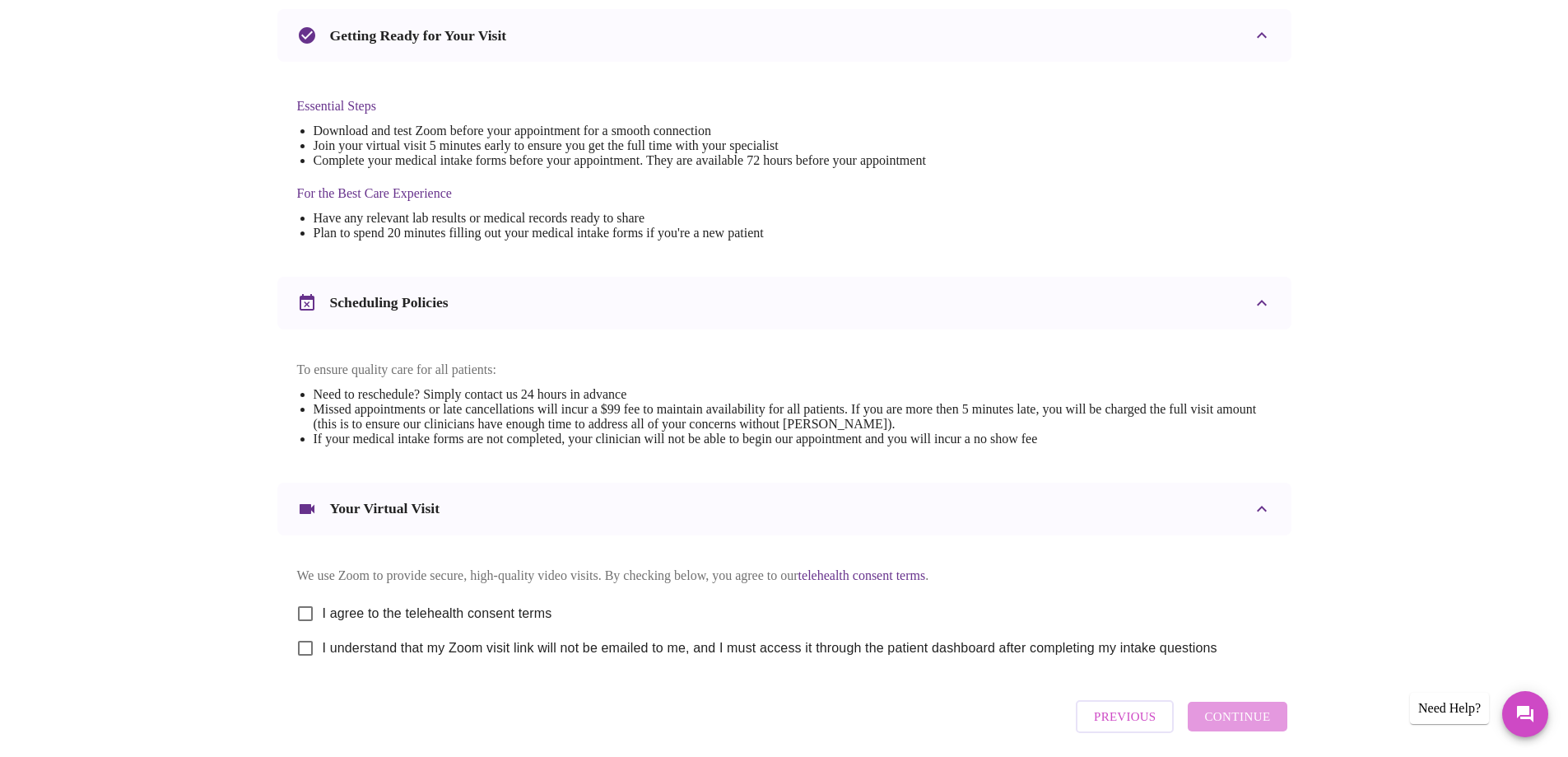
scroll to position [437, 0]
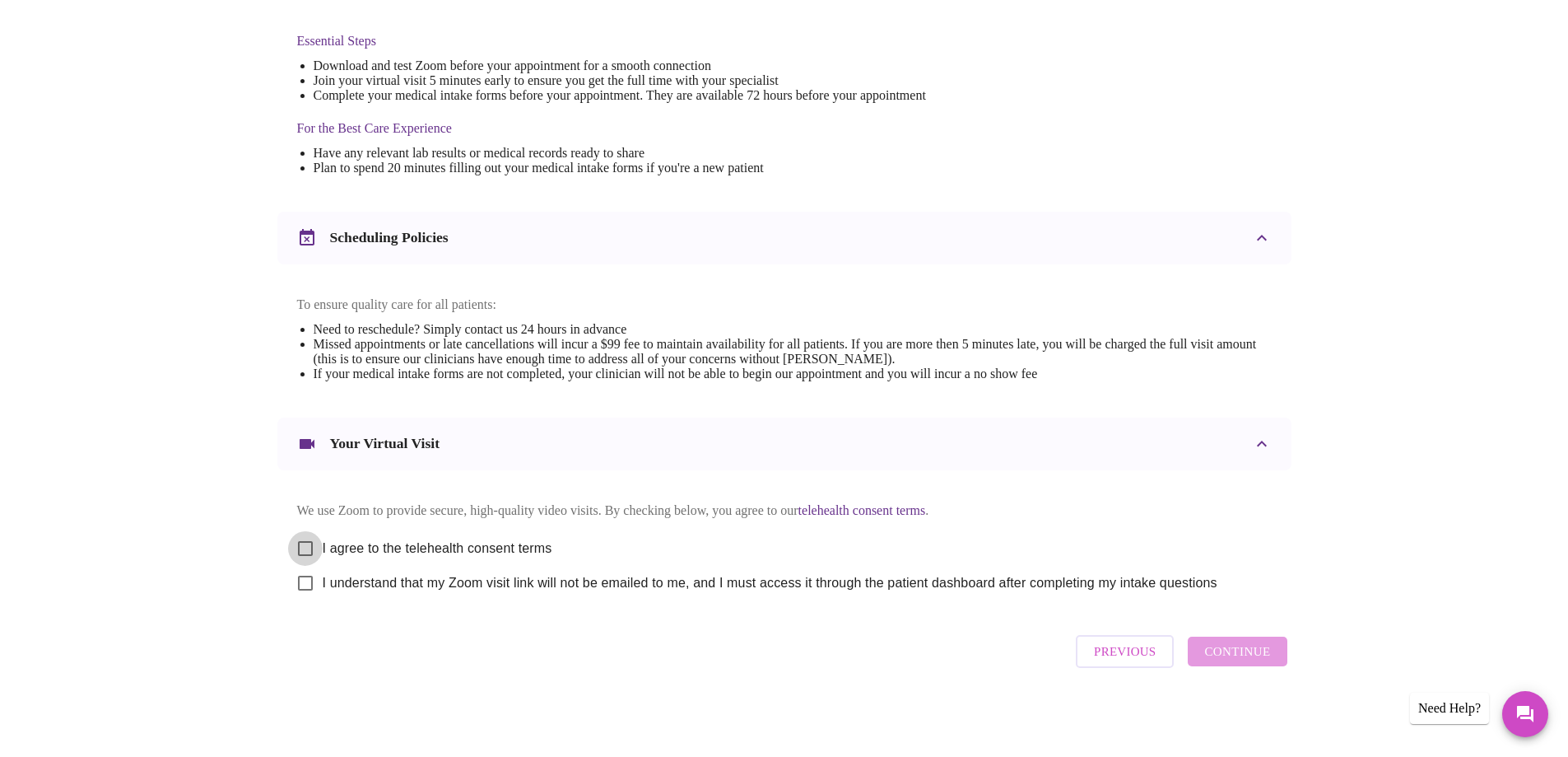
click at [313, 541] on input "I agree to the telehealth consent terms" at bounding box center [305, 548] width 34 height 34
checkbox input "true"
click at [303, 585] on input "I understand that my Zoom visit link will not be emailed to me, and I must acce…" at bounding box center [305, 582] width 34 height 34
checkbox input "true"
click at [1230, 651] on span "Continue" at bounding box center [1236, 651] width 66 height 21
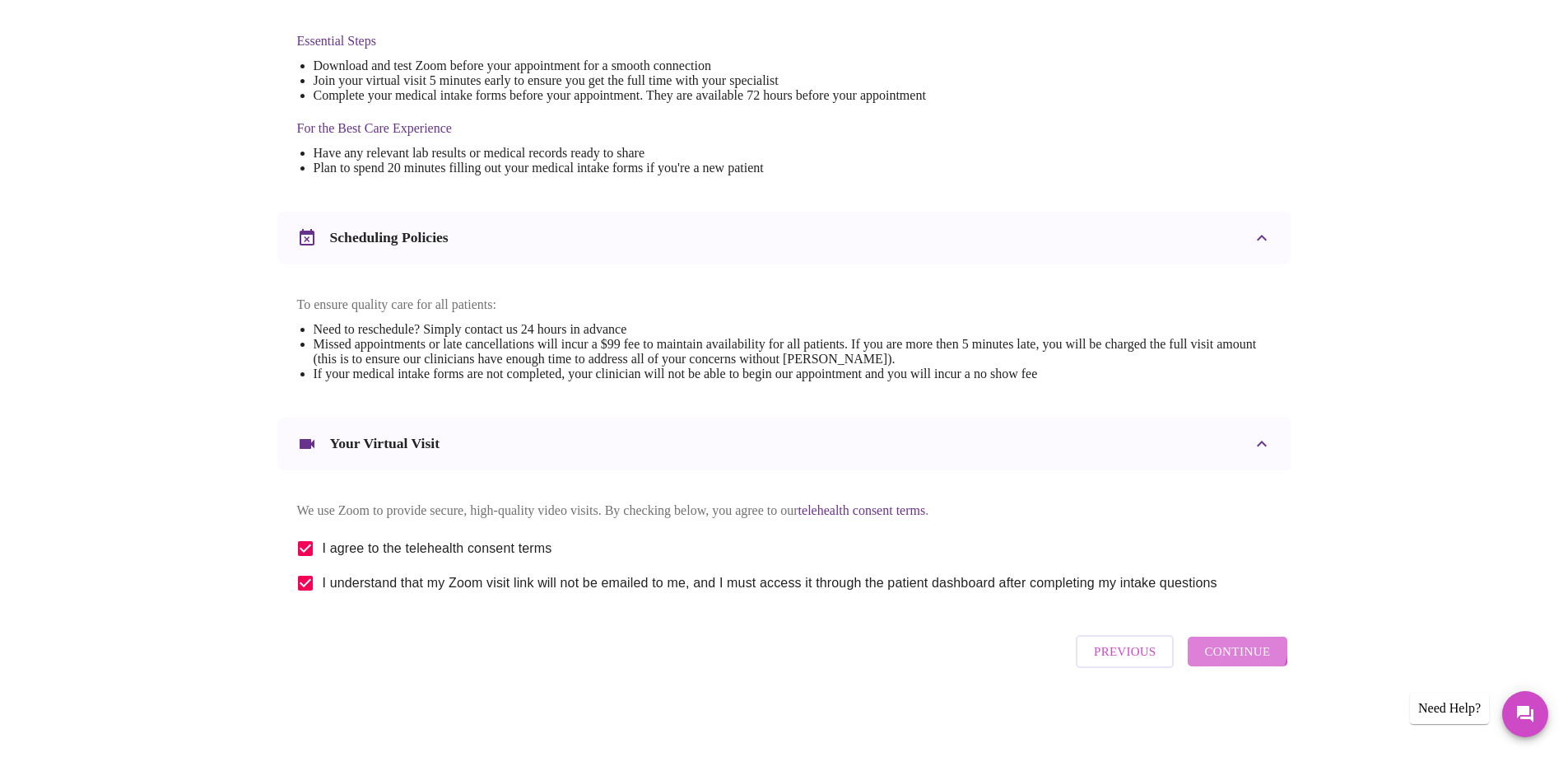
scroll to position [0, 0]
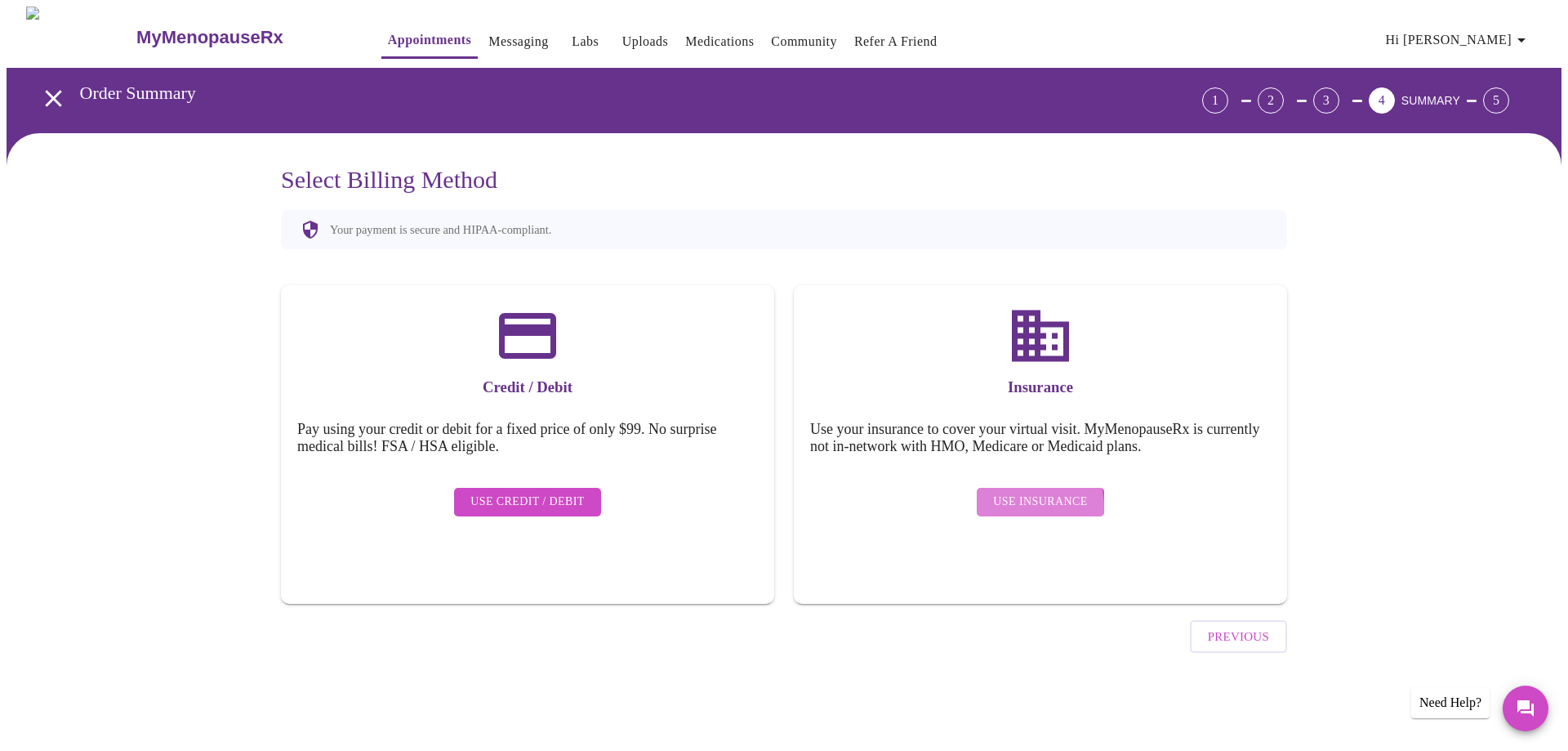
click at [1040, 494] on span "Use Insurance" at bounding box center [1040, 502] width 94 height 20
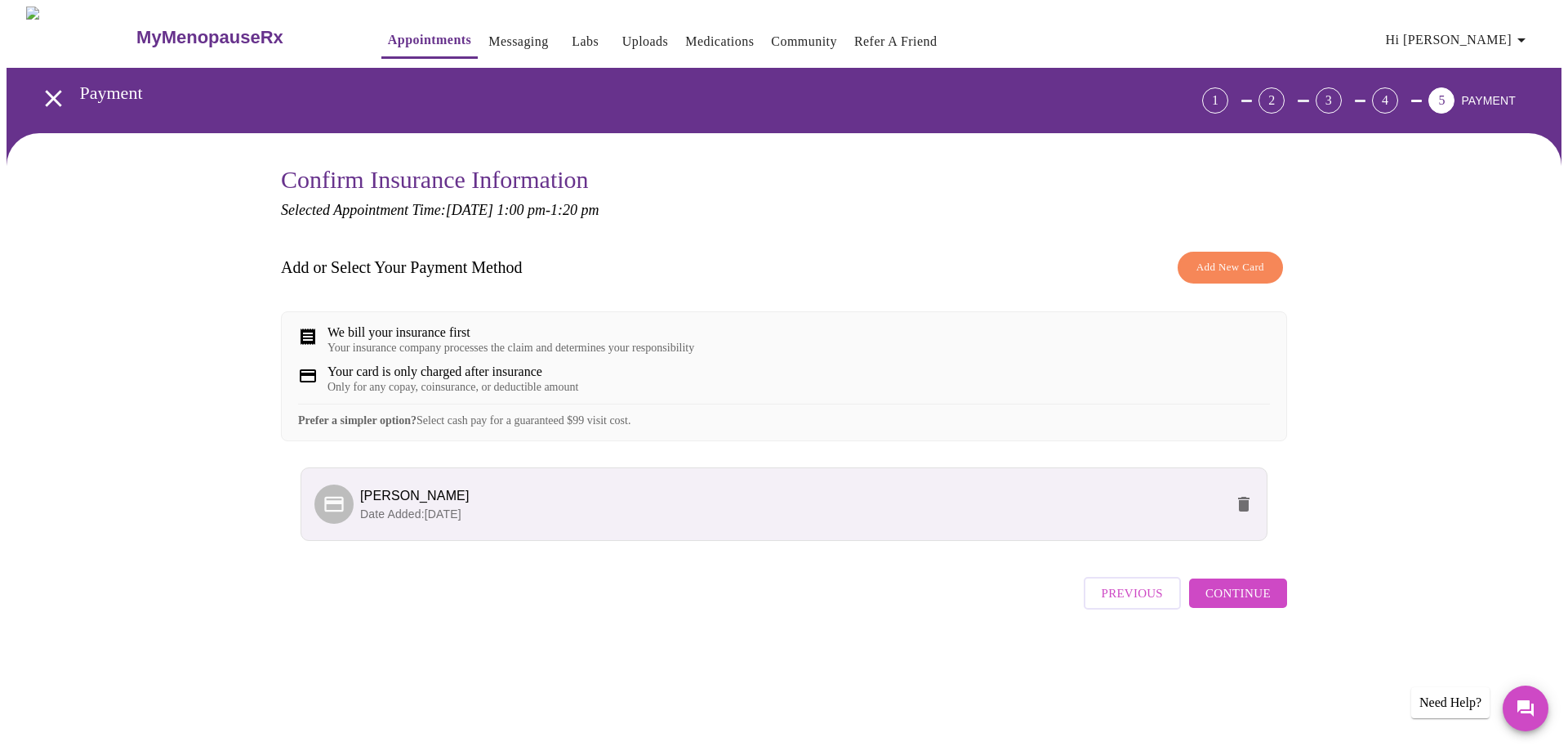
click at [1228, 604] on span "Continue" at bounding box center [1237, 593] width 66 height 21
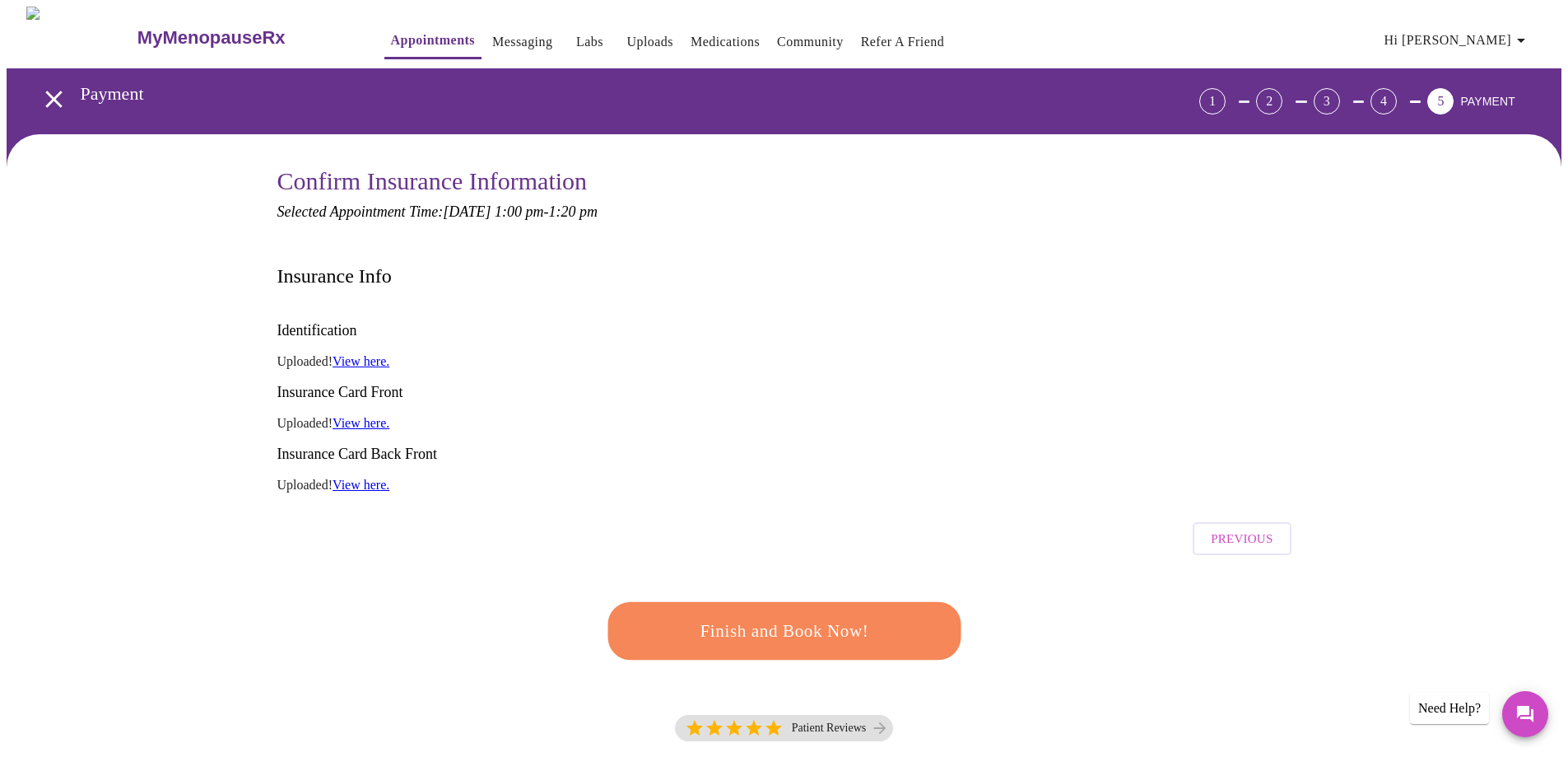
click at [762, 616] on span "Finish and Book Now!" at bounding box center [784, 631] width 304 height 31
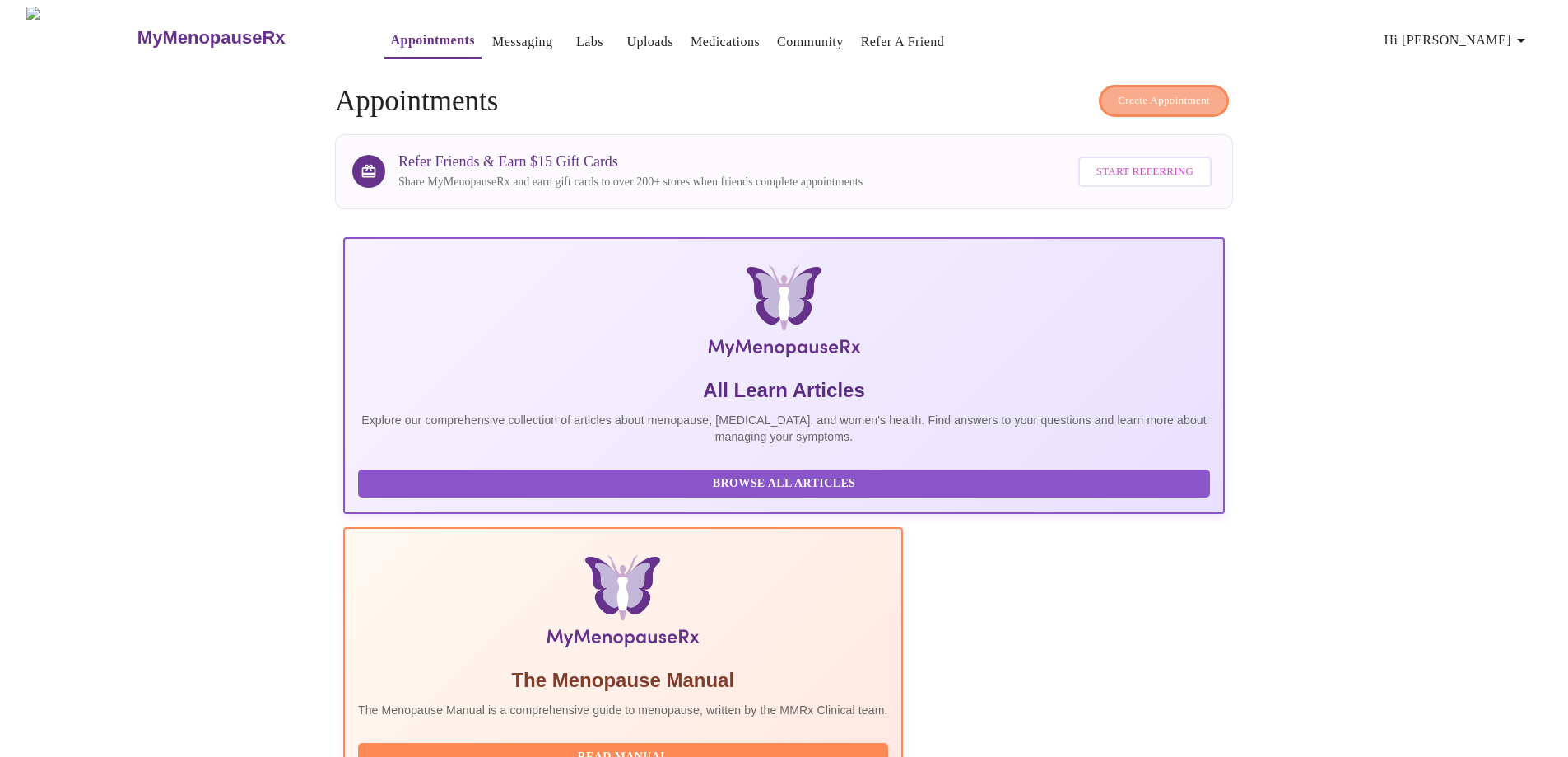
click at [1202, 92] on span "Create Appointment" at bounding box center [1163, 101] width 93 height 19
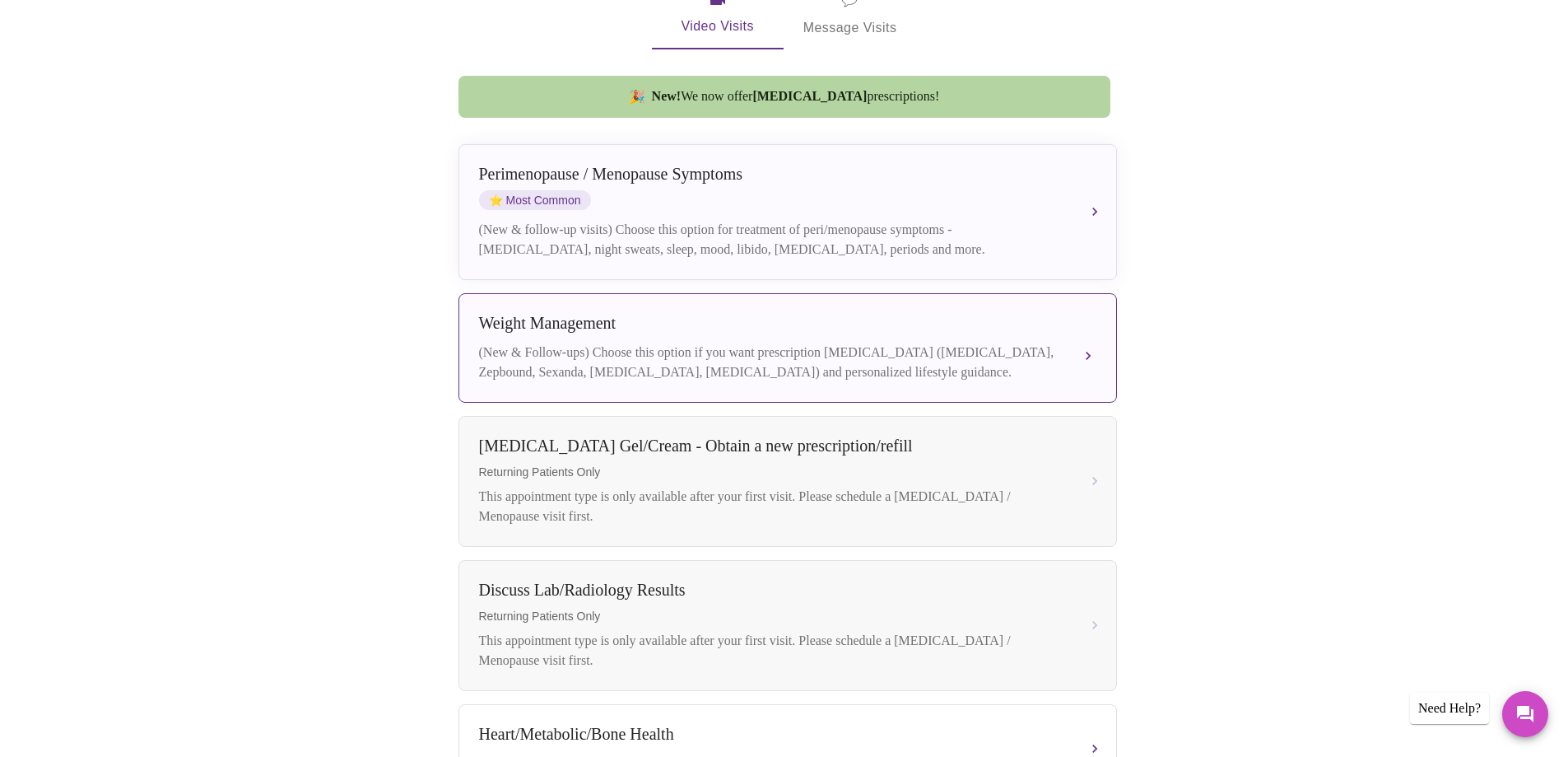
scroll to position [412, 0]
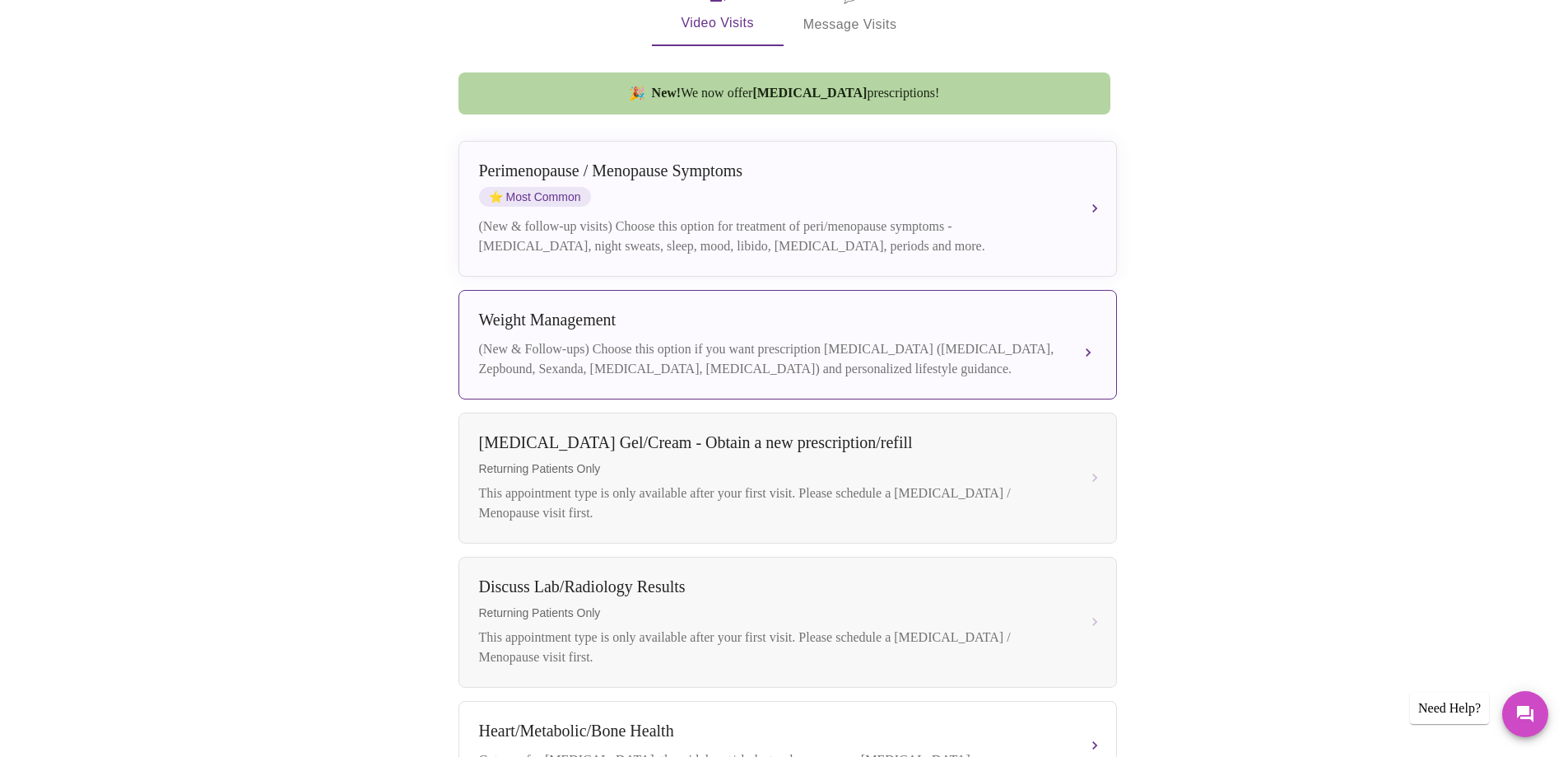
click at [818, 339] on div "(New & Follow-ups) Choose this option if you want prescription [MEDICAL_DATA] (…" at bounding box center [771, 358] width 585 height 40
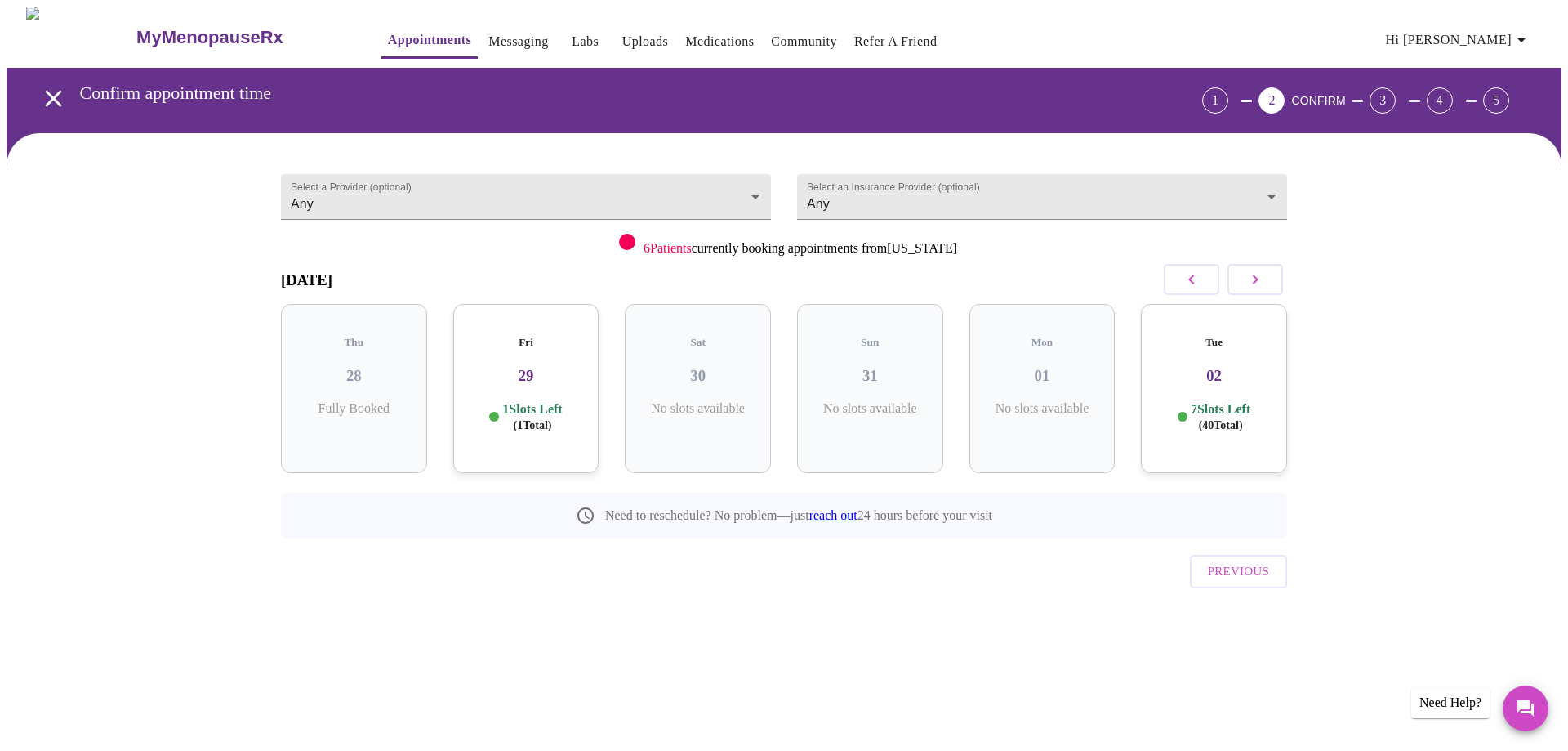
click at [1251, 284] on icon "button" at bounding box center [1255, 279] width 19 height 19
click at [1248, 292] on button "button" at bounding box center [1255, 278] width 55 height 31
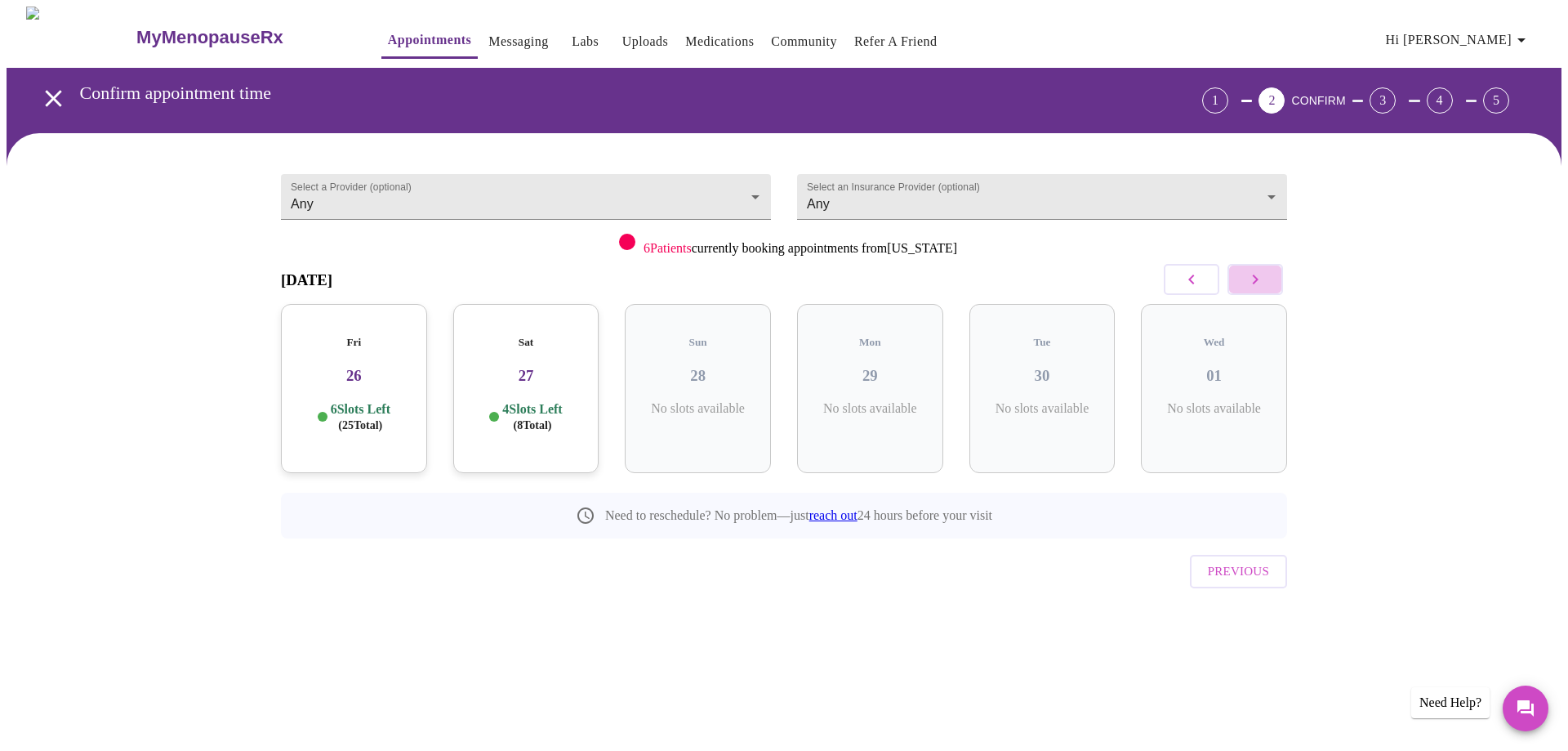
click at [1248, 292] on button "button" at bounding box center [1255, 278] width 55 height 31
click at [1247, 292] on button "button" at bounding box center [1255, 278] width 55 height 31
click at [1245, 274] on icon "button" at bounding box center [1255, 279] width 19 height 19
click at [759, 191] on body "MyMenopauseRx Appointments Messaging Labs Uploads Medications Community Refer a…" at bounding box center [783, 338] width 1555 height 663
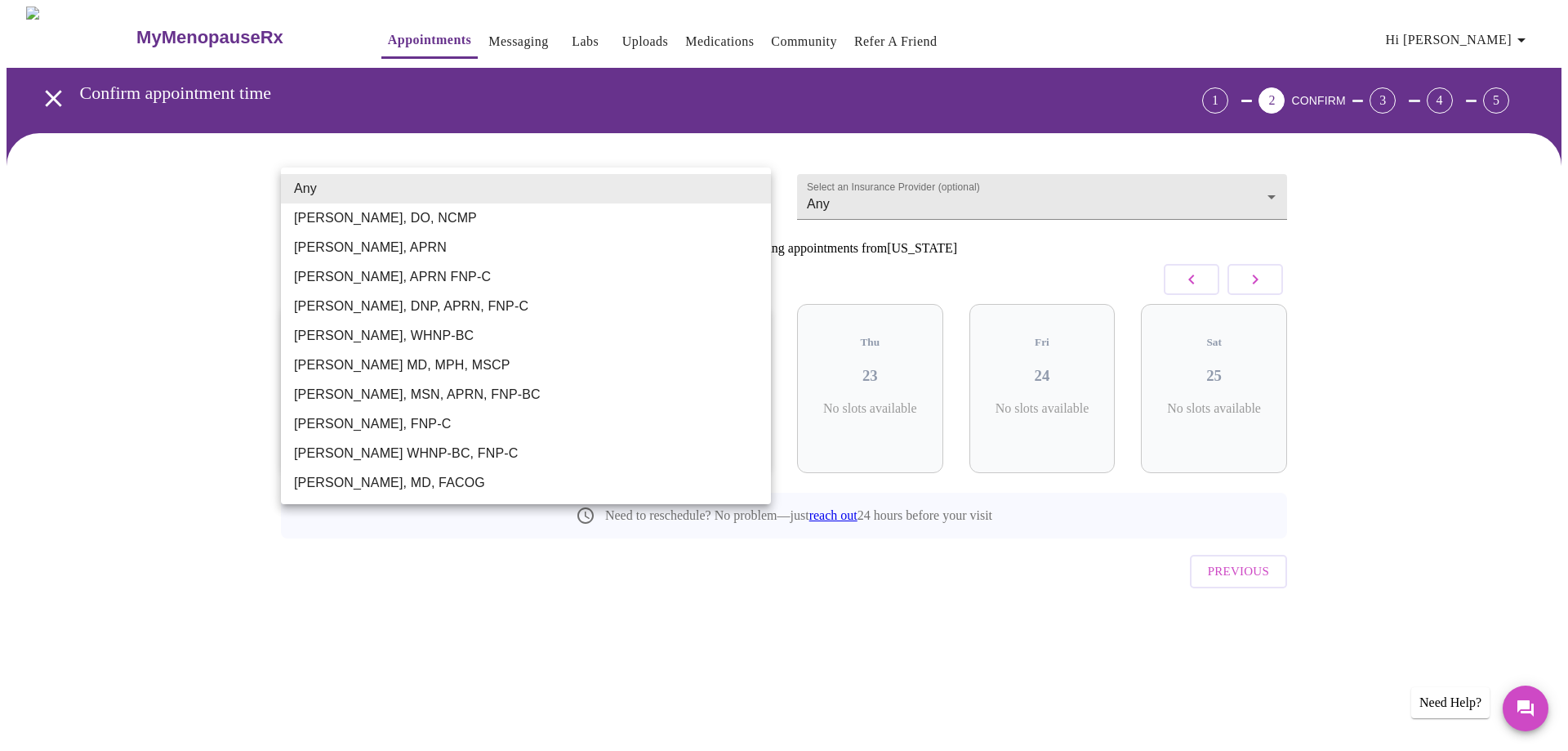
click at [327, 397] on li "[PERSON_NAME], MSN, APRN, FNP-BC" at bounding box center [526, 395] width 490 height 30
type input "[PERSON_NAME], MSN, APRN, FNP-BC"
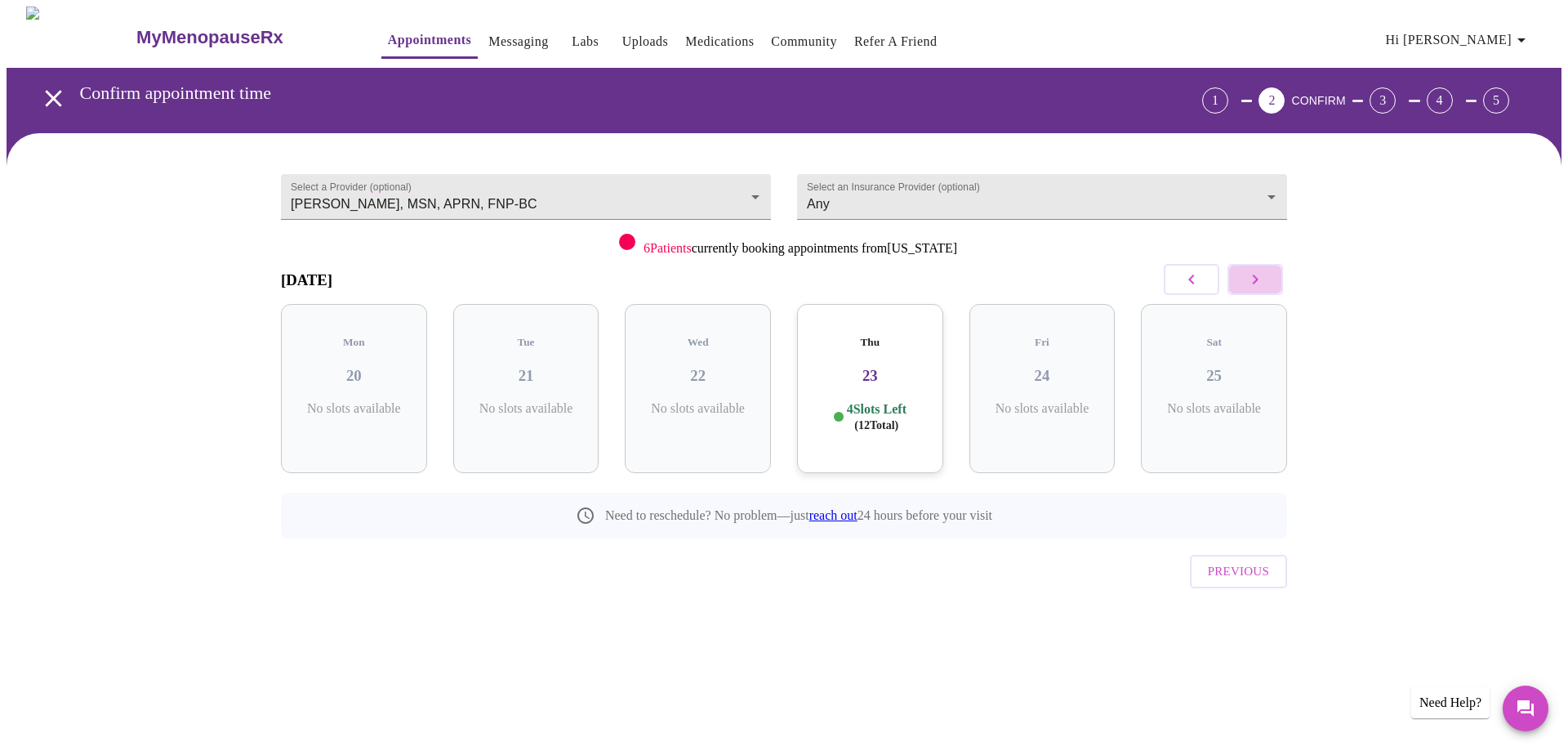
click at [1256, 291] on button "button" at bounding box center [1255, 278] width 55 height 31
click at [1040, 367] on h3 "30" at bounding box center [1042, 376] width 120 height 18
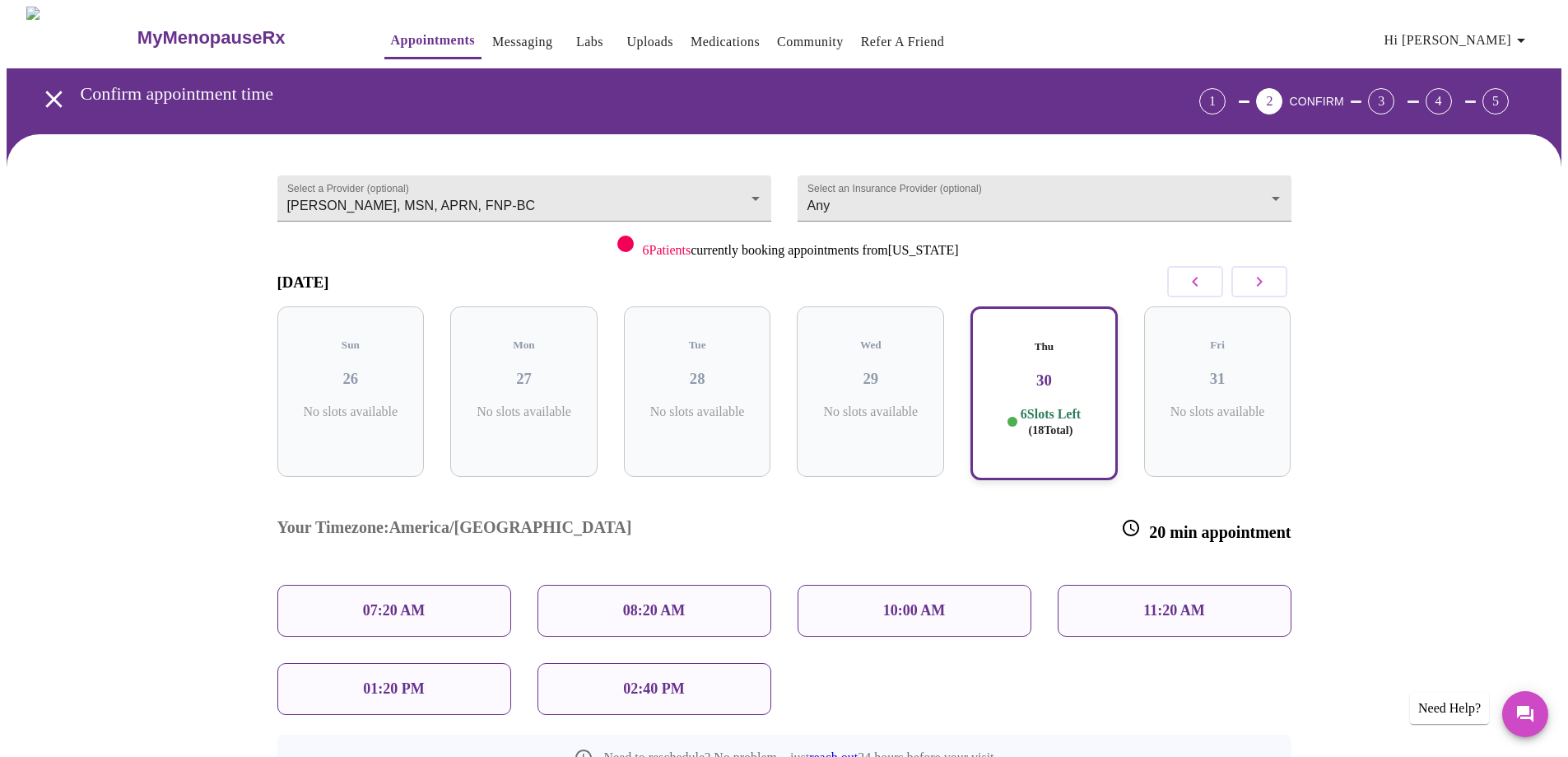
click at [389, 680] on p "01:20 PM" at bounding box center [393, 689] width 61 height 18
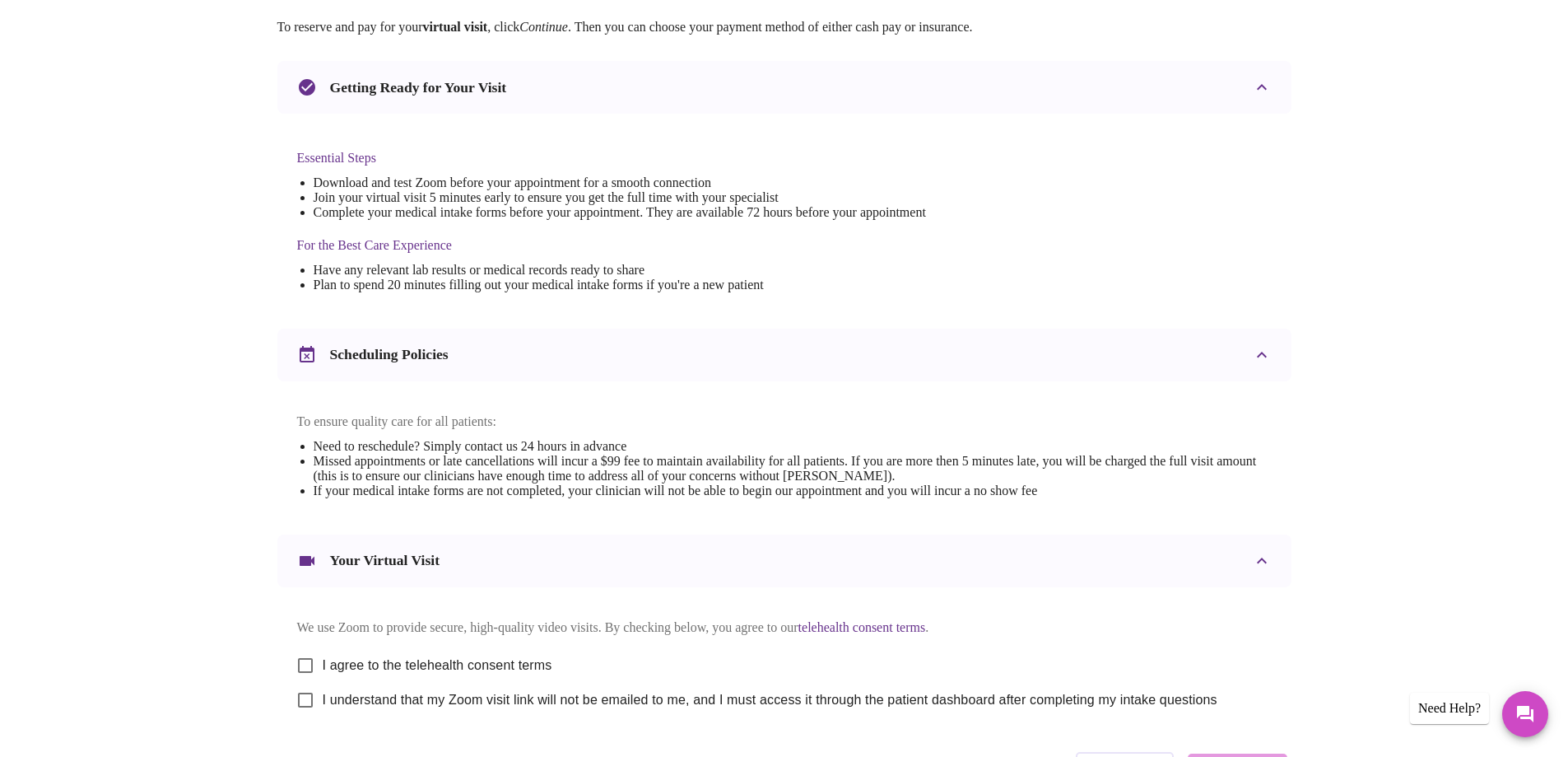
scroll to position [437, 0]
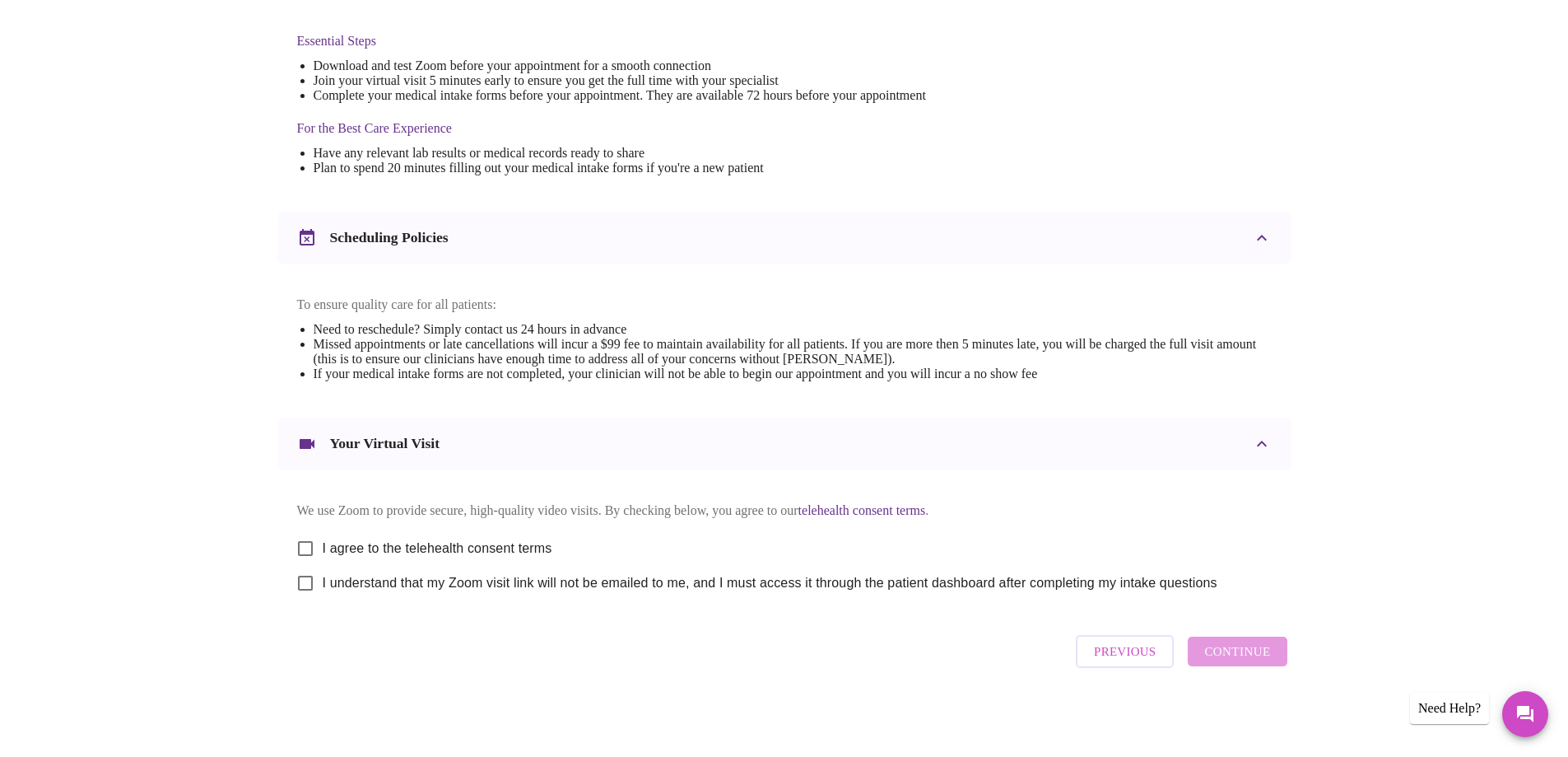
click at [308, 541] on input "I agree to the telehealth consent terms" at bounding box center [305, 548] width 34 height 34
checkbox input "true"
drag, startPoint x: 302, startPoint y: 578, endPoint x: 770, endPoint y: 600, distance: 468.5
click at [302, 579] on input "I understand that my Zoom visit link will not be emailed to me, and I must acce…" at bounding box center [305, 582] width 34 height 34
checkbox input "true"
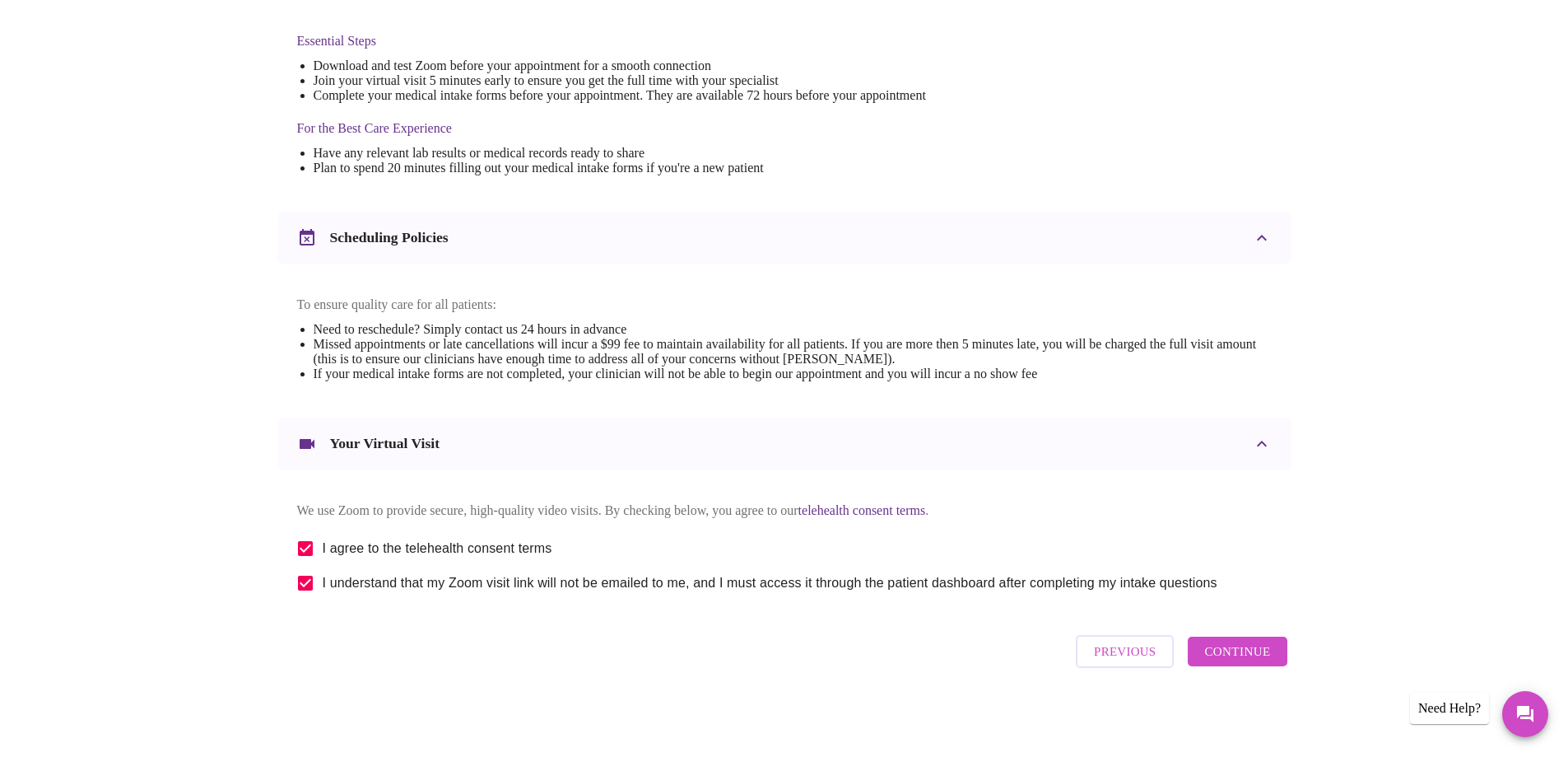
click at [1228, 648] on span "Continue" at bounding box center [1236, 651] width 66 height 21
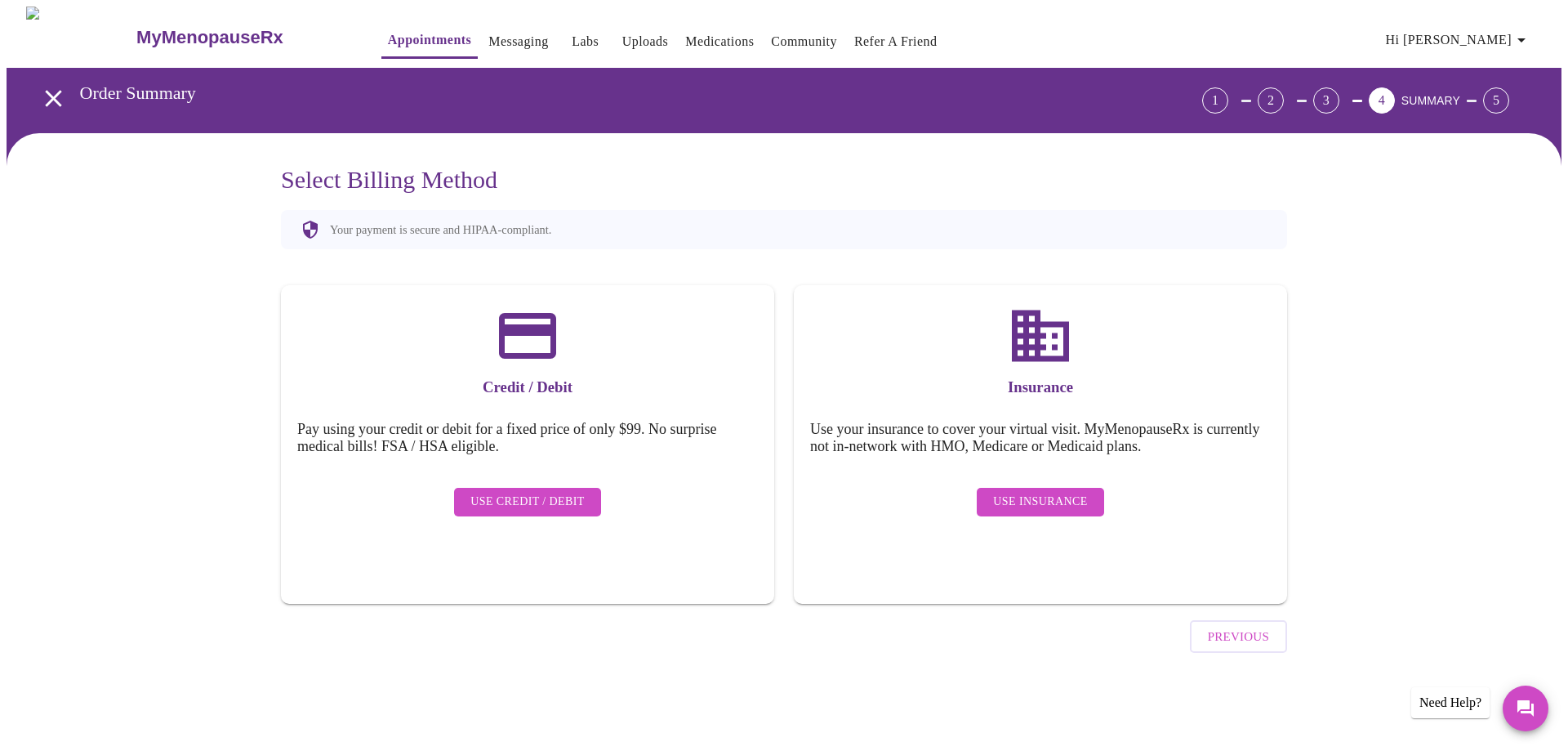
click at [1057, 495] on span "Use Insurance" at bounding box center [1040, 502] width 94 height 20
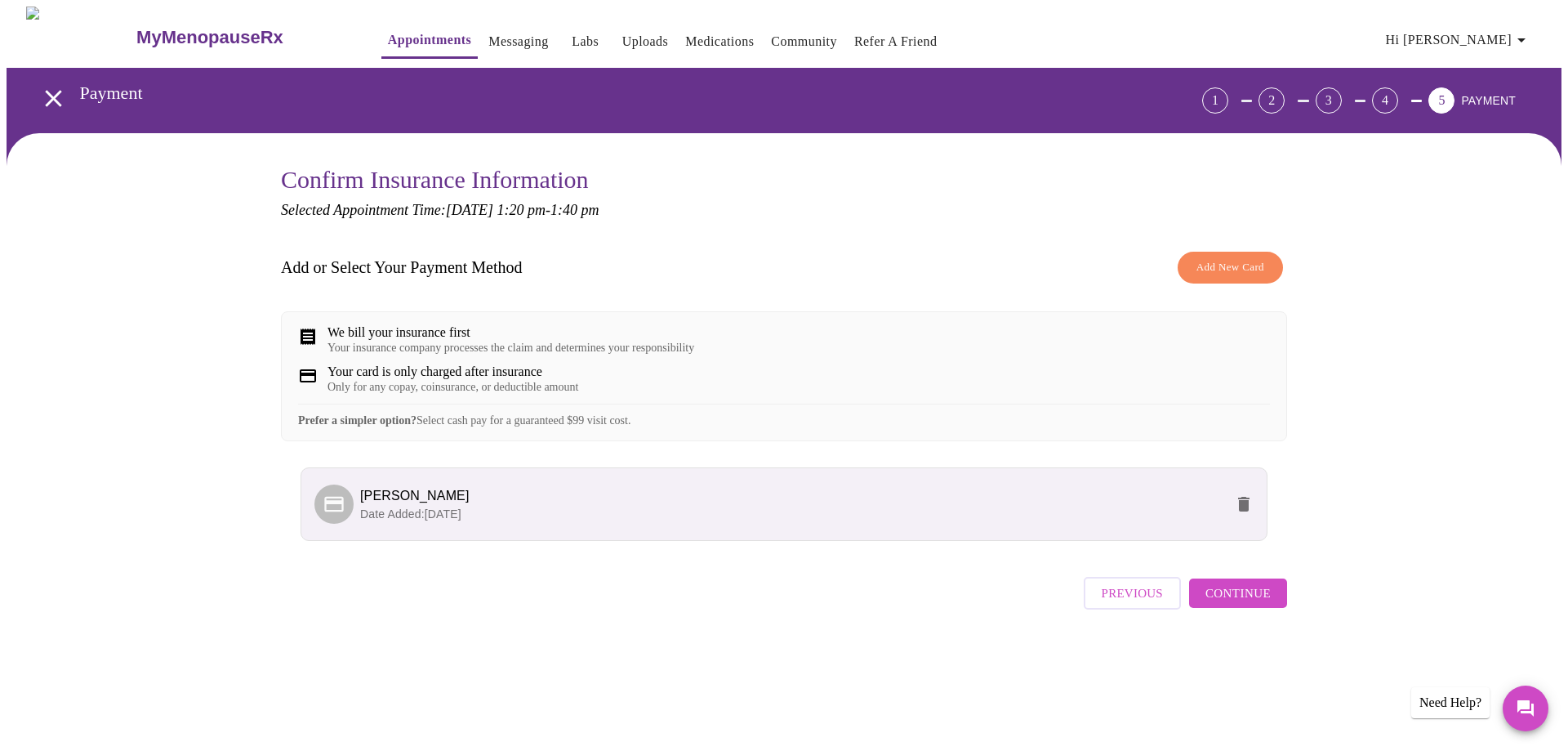
click at [1256, 604] on span "Continue" at bounding box center [1237, 593] width 66 height 21
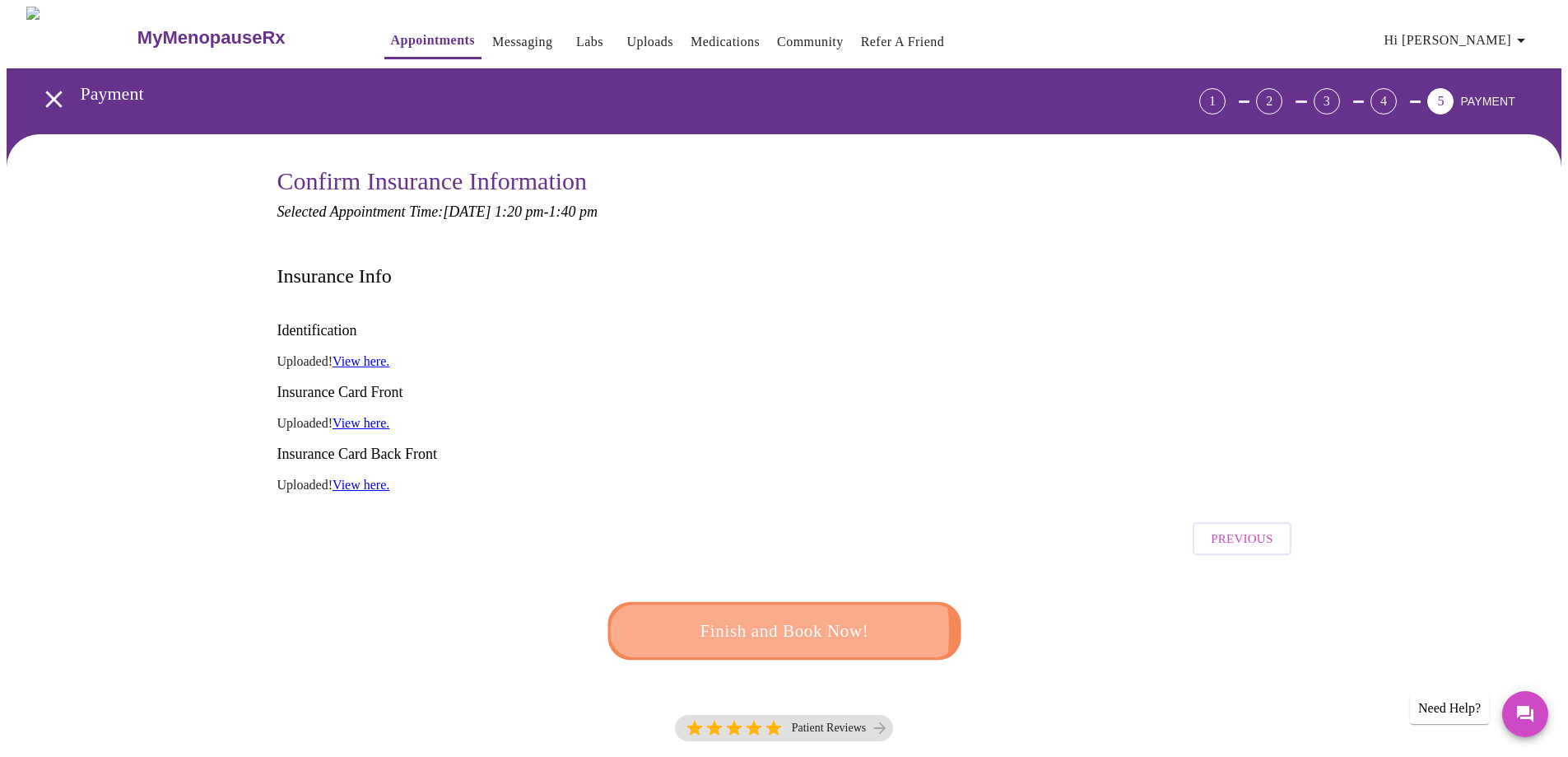
click at [780, 616] on span "Finish and Book Now!" at bounding box center [784, 631] width 304 height 31
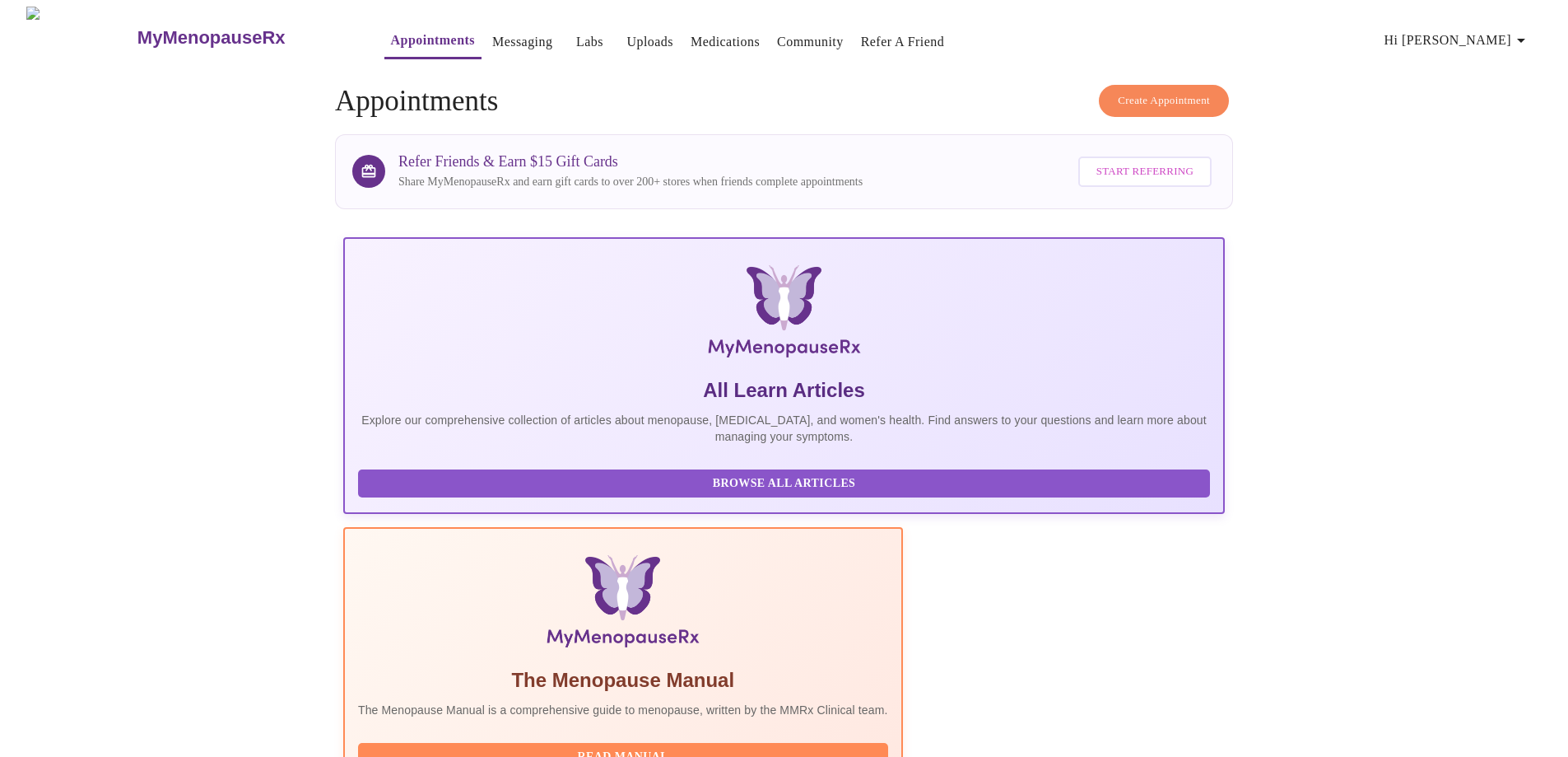
click at [1183, 92] on span "Create Appointment" at bounding box center [1163, 101] width 93 height 19
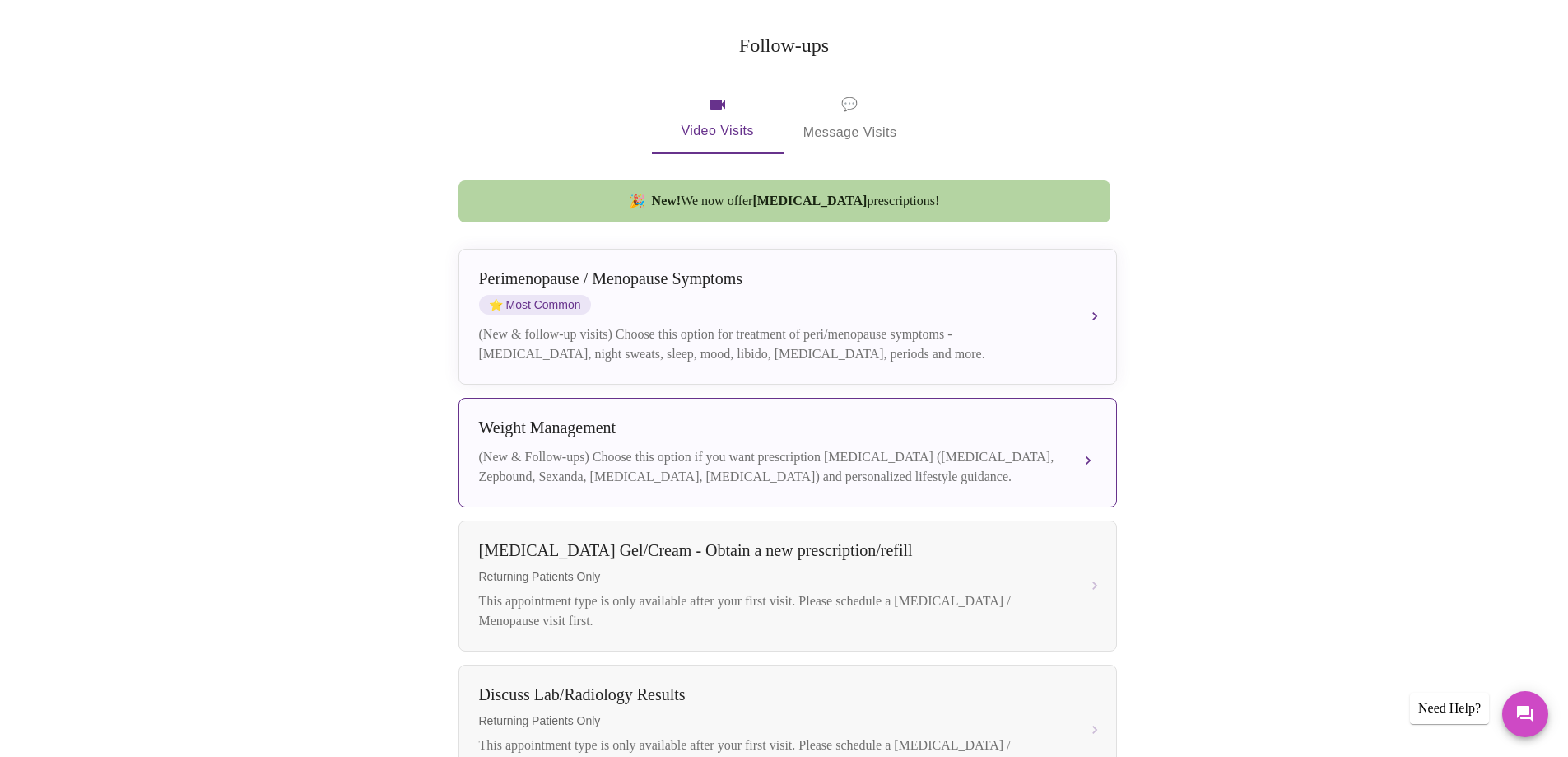
scroll to position [412, 0]
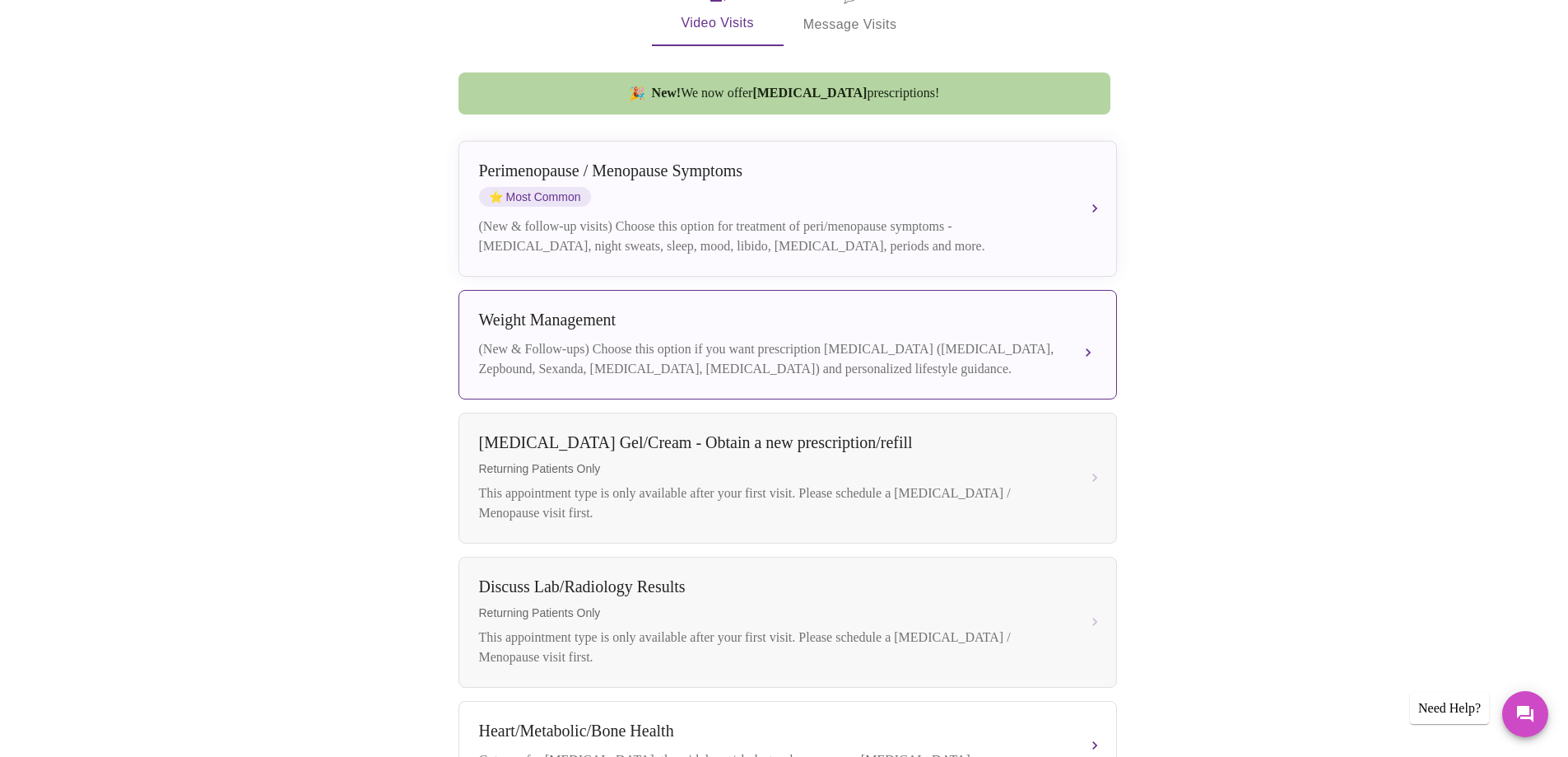
click at [688, 339] on div "(New & Follow-ups) Choose this option if you want prescription [MEDICAL_DATA] (…" at bounding box center [771, 358] width 585 height 40
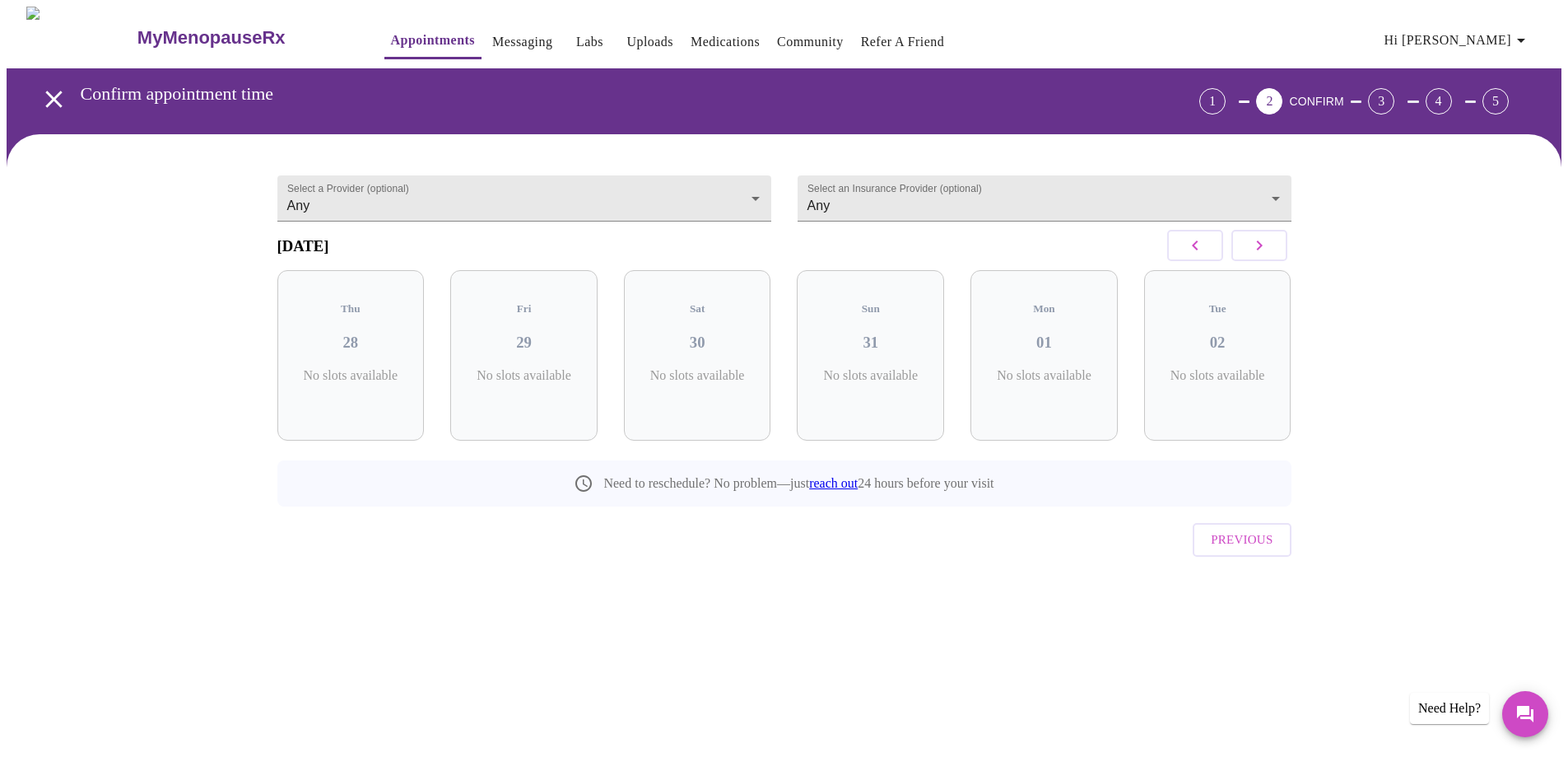
scroll to position [0, 0]
click at [760, 189] on body "MyMenopauseRx Appointments Messaging Labs Uploads Medications Community Refer a…" at bounding box center [789, 322] width 1567 height 633
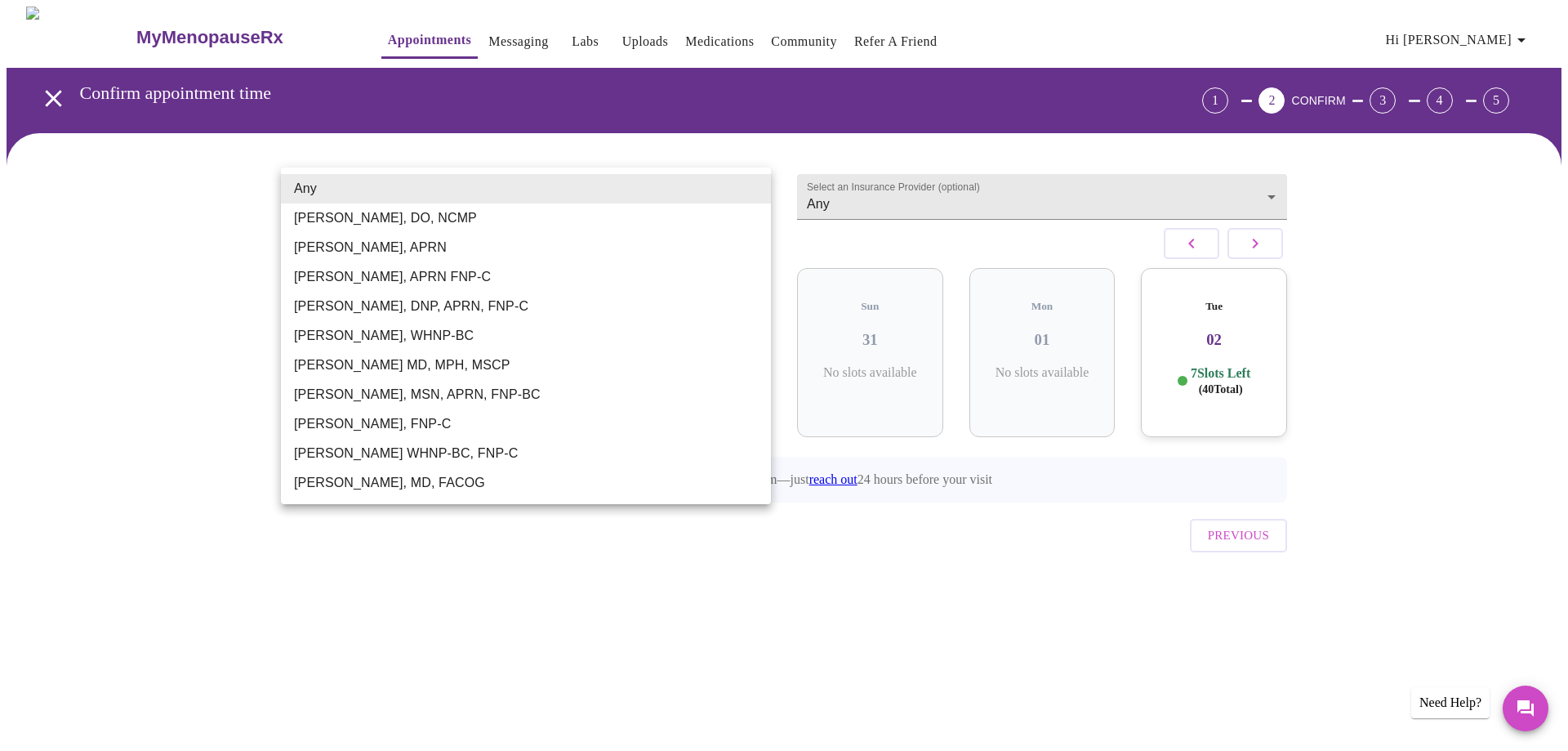
click at [1277, 321] on div at bounding box center [784, 376] width 1568 height 751
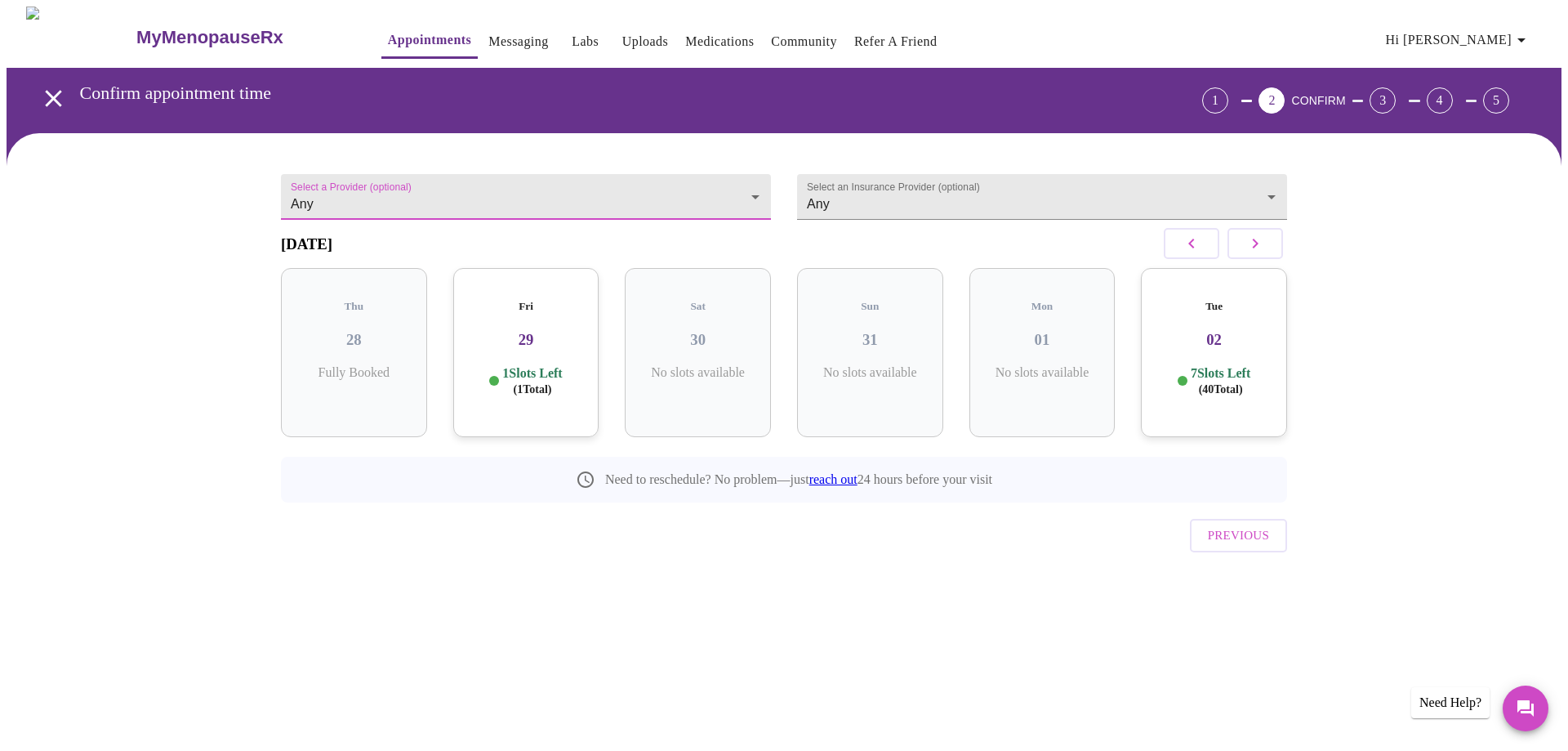
click at [388, 33] on link "Appointments" at bounding box center [429, 40] width 83 height 23
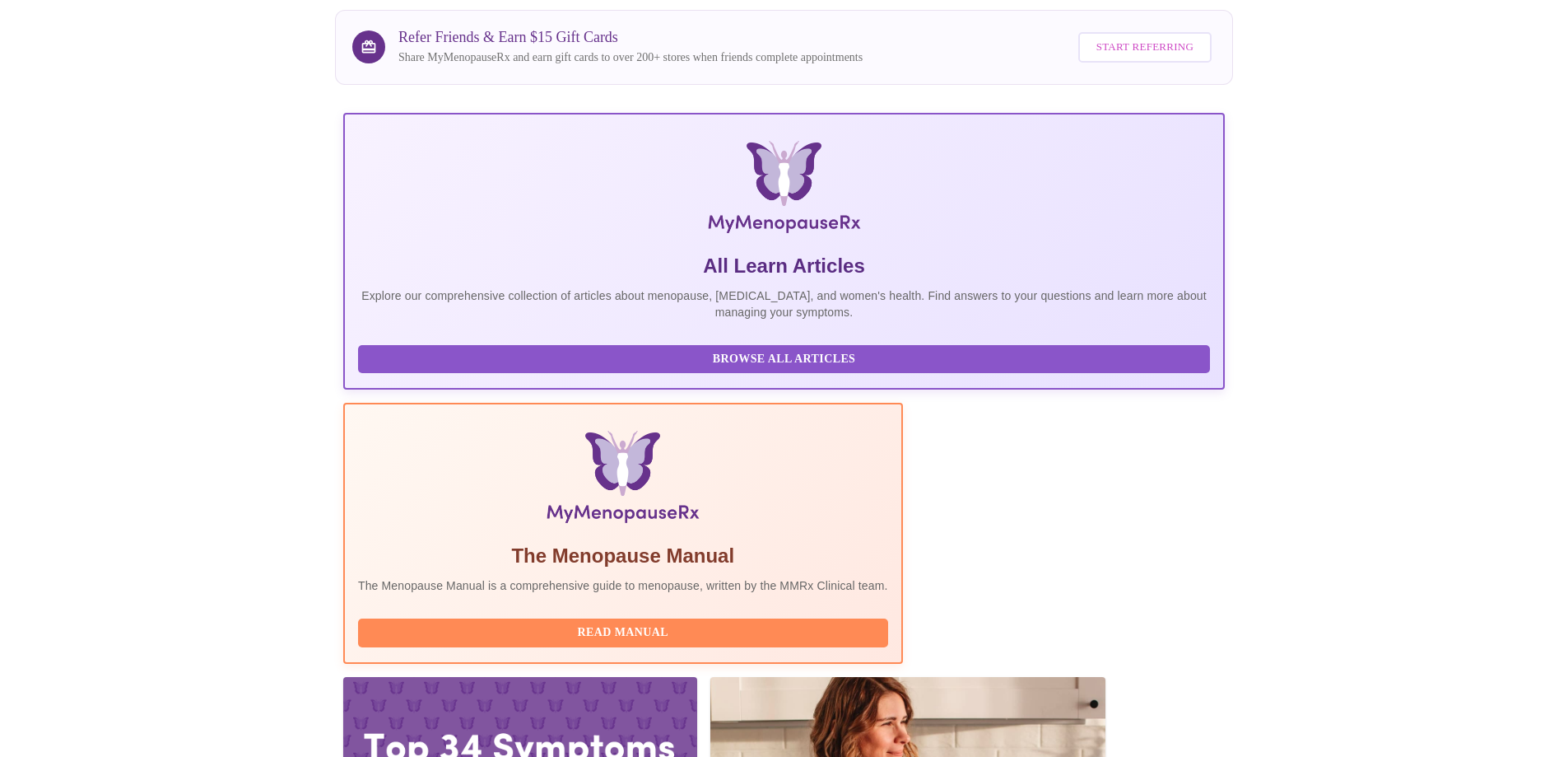
scroll to position [281, 0]
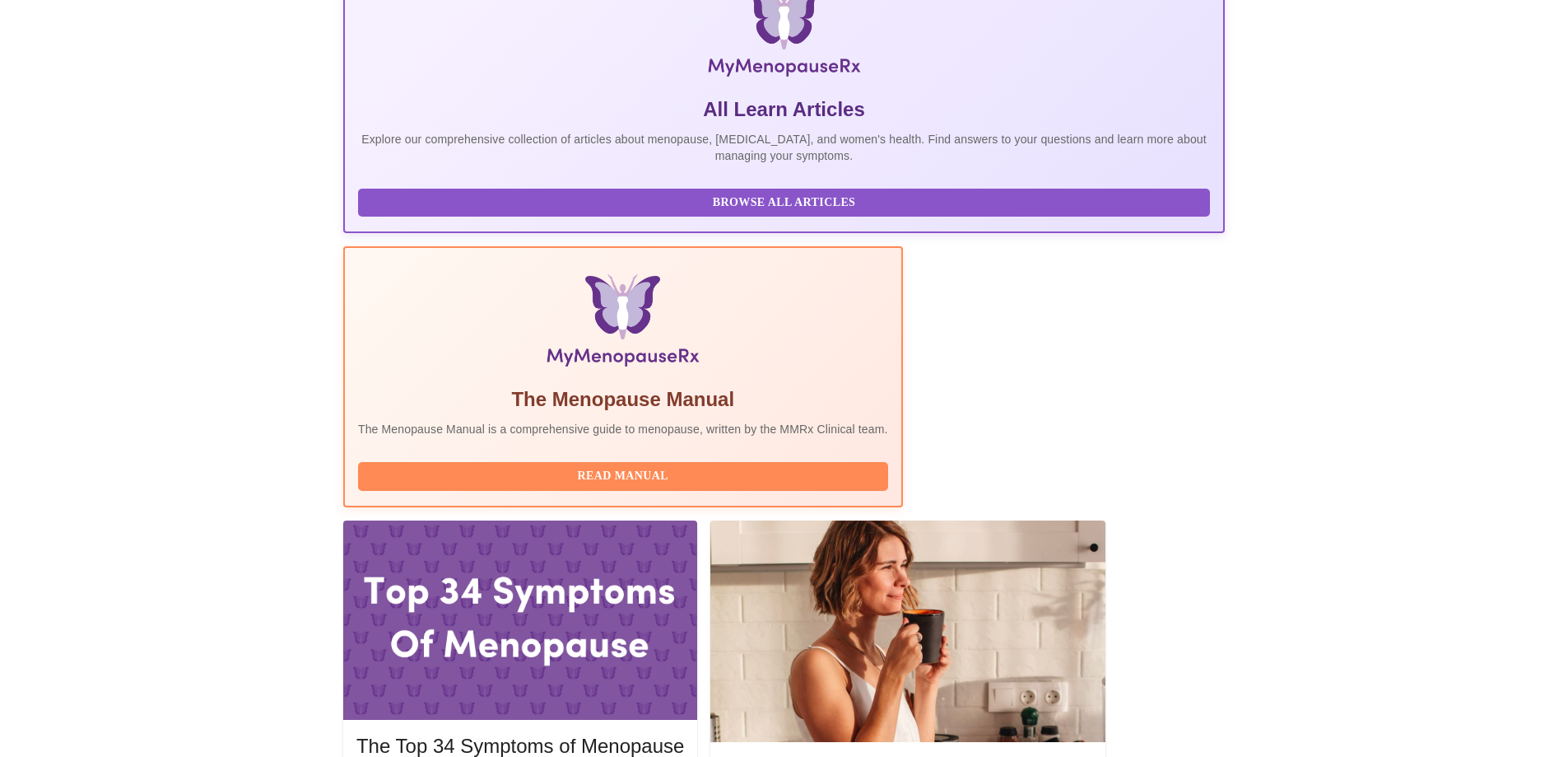
click at [683, 732] on h5 "The Top 34 Symptoms of Menopause" at bounding box center [519, 746] width 327 height 26
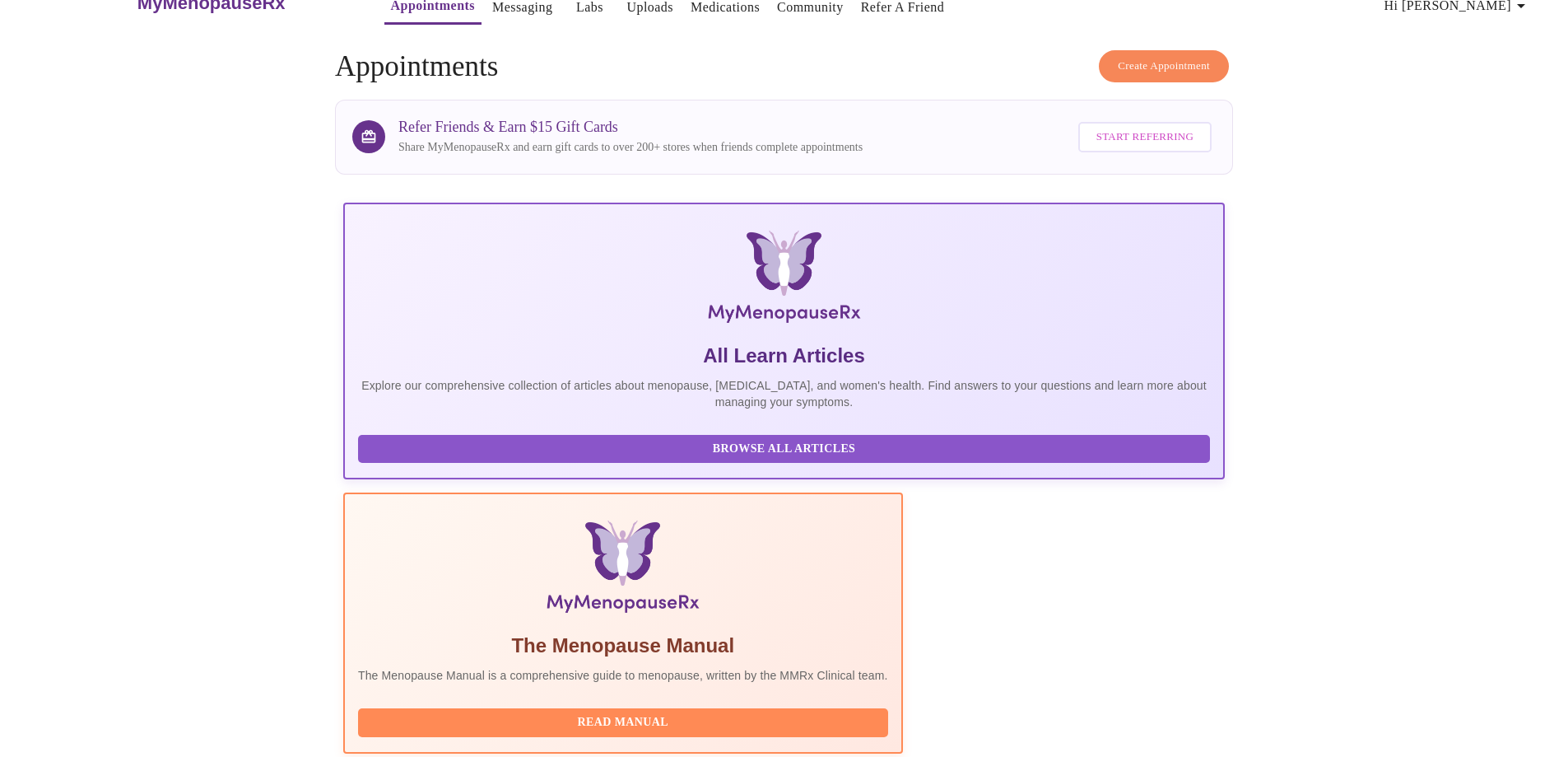
scroll to position [34, 0]
click at [1123, 131] on span "Start Referring" at bounding box center [1145, 138] width 97 height 19
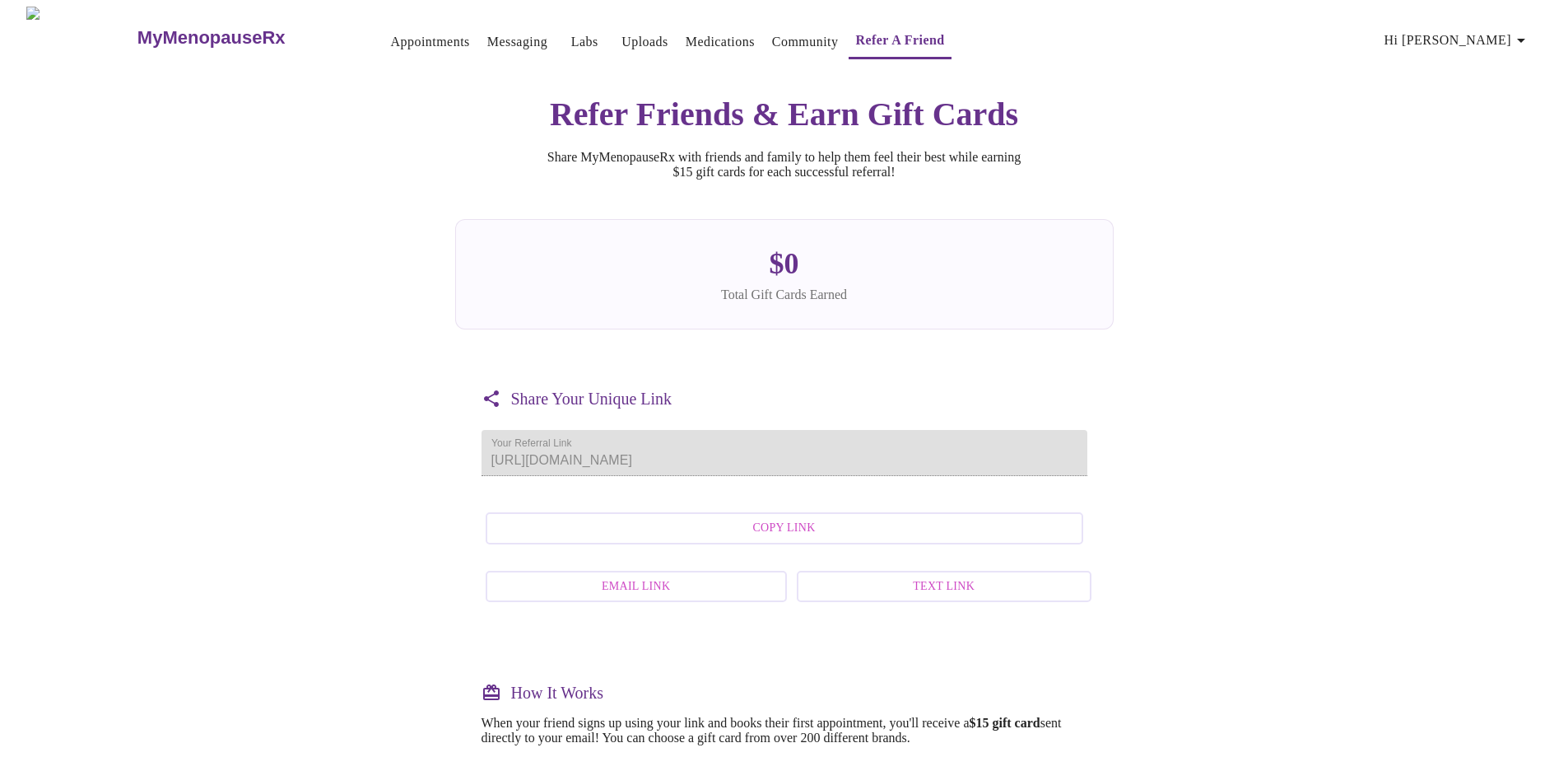
click at [1497, 37] on span "Hi [PERSON_NAME]" at bounding box center [1458, 41] width 146 height 23
click at [1500, 124] on li "Log out" at bounding box center [1497, 124] width 76 height 30
